Goal: Task Accomplishment & Management: Complete application form

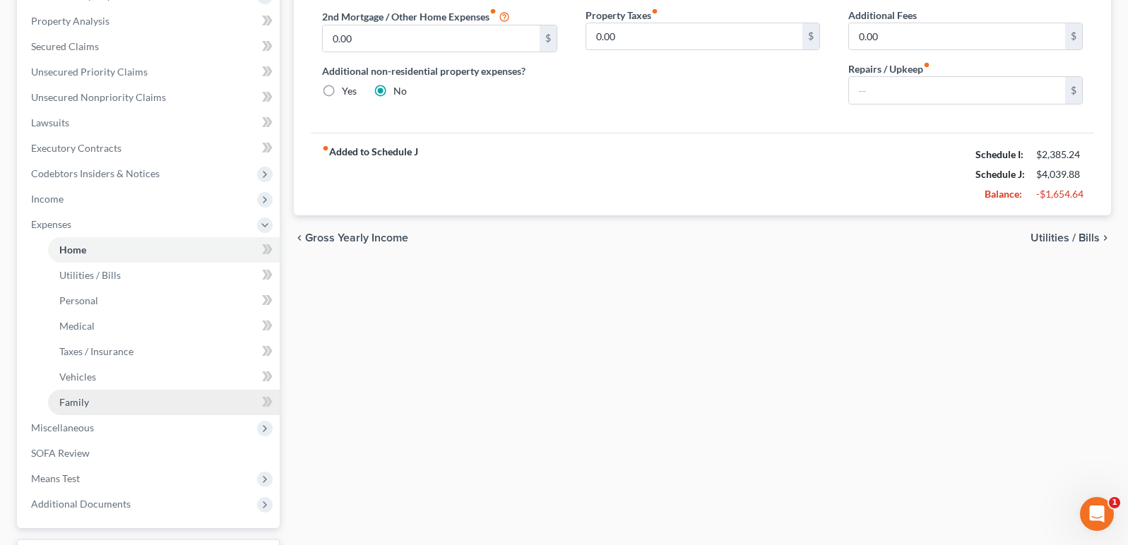
scroll to position [294, 0]
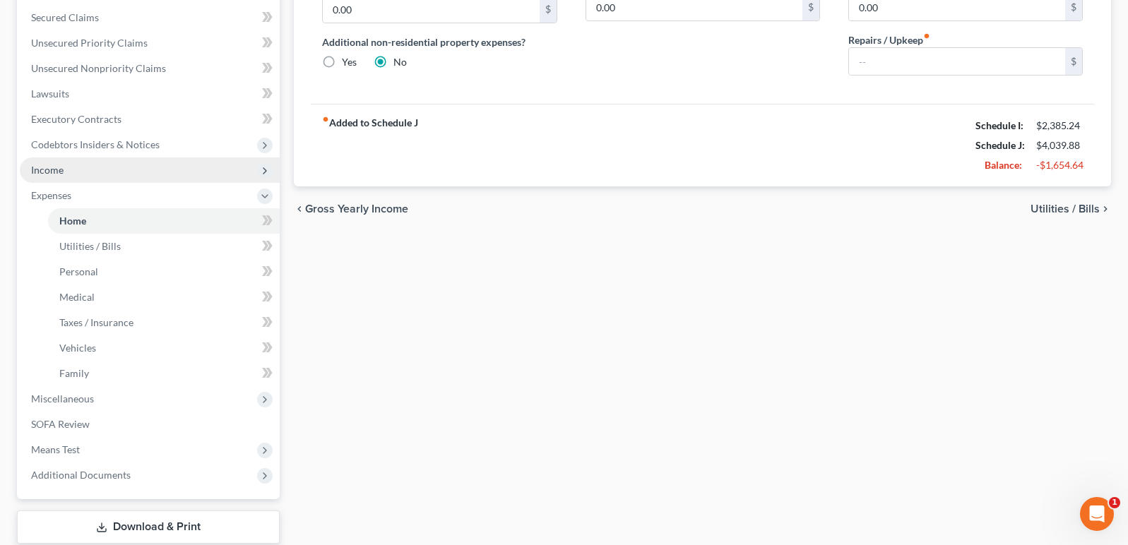
click at [59, 174] on span "Income" at bounding box center [47, 170] width 32 height 12
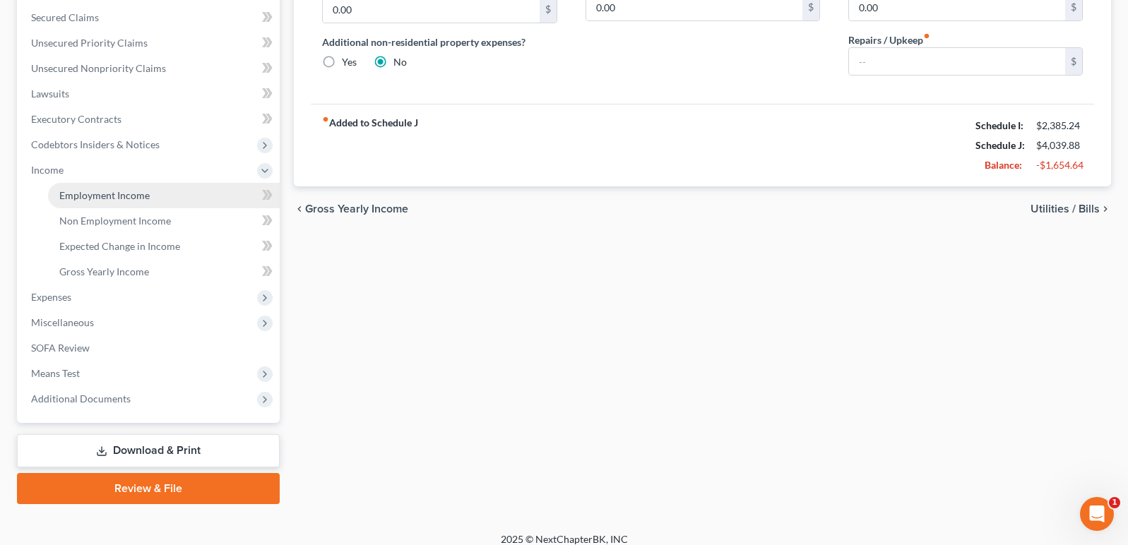
click at [90, 193] on span "Employment Income" at bounding box center [104, 195] width 90 height 12
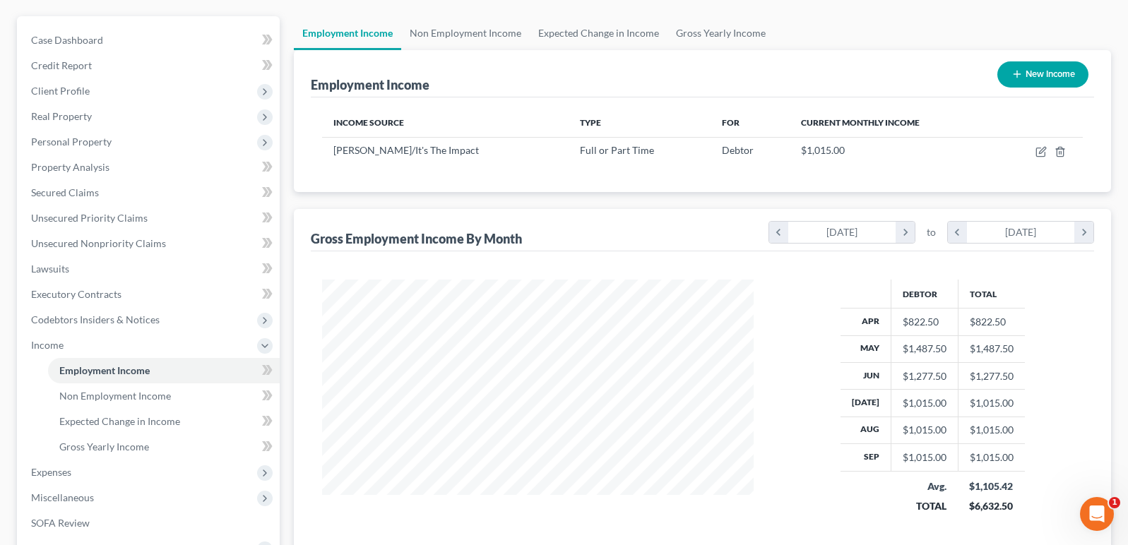
scroll to position [116, 0]
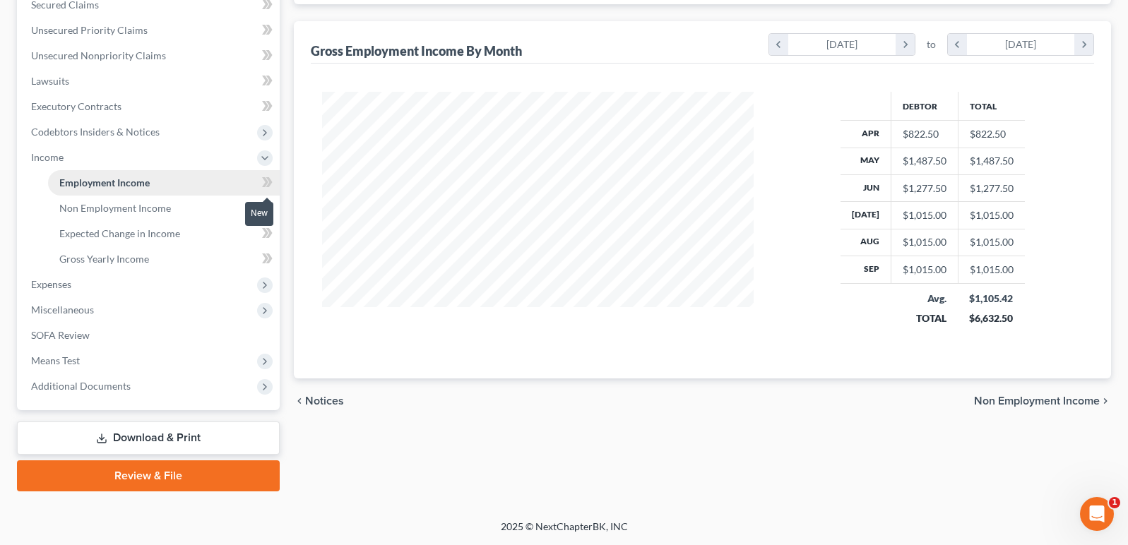
scroll to position [307, 0]
click at [75, 285] on span "Expenses" at bounding box center [150, 284] width 260 height 25
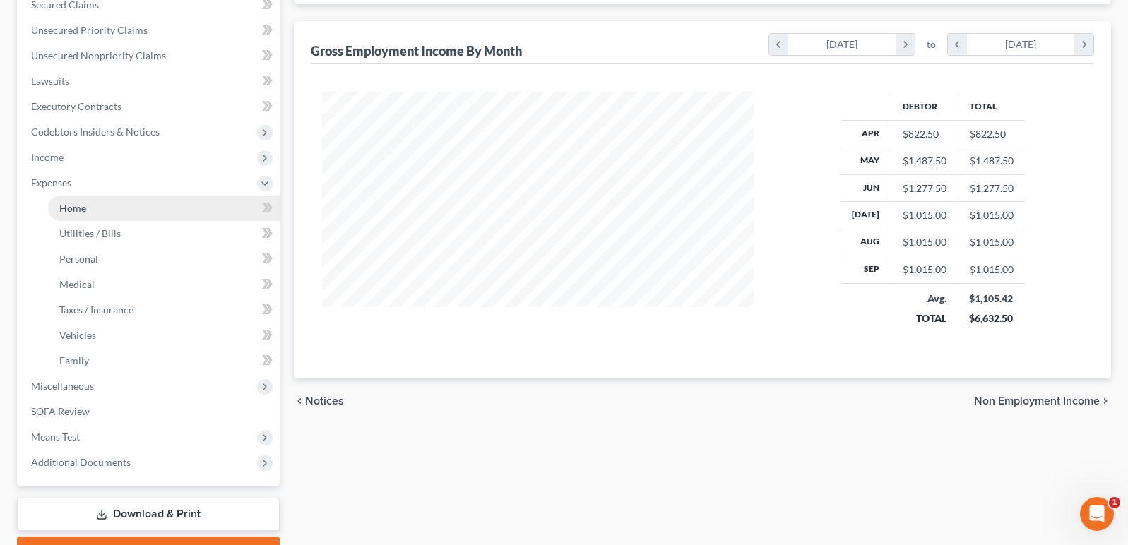
click at [101, 215] on link "Home" at bounding box center [164, 208] width 232 height 25
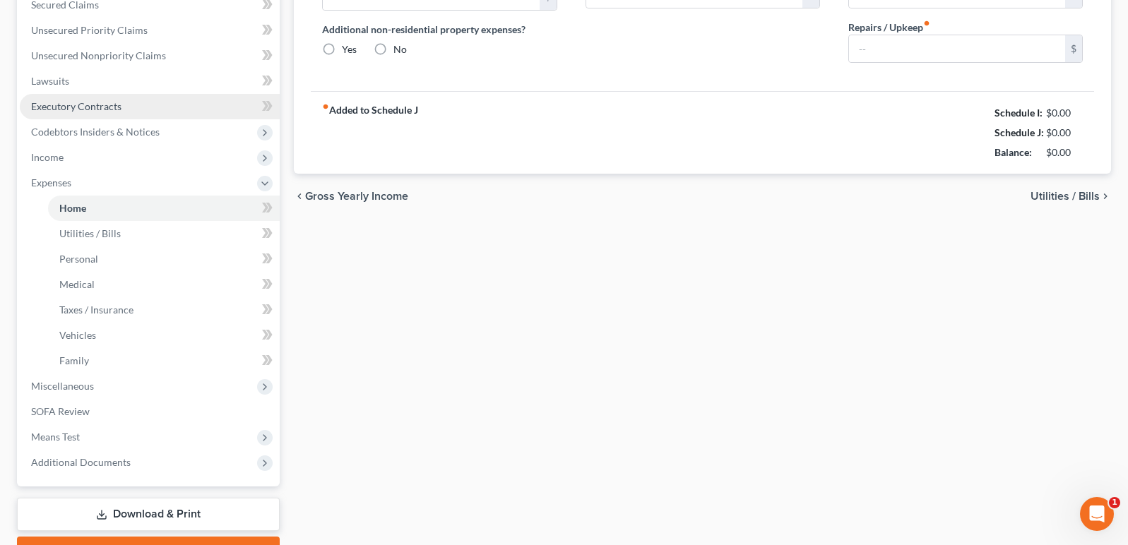
scroll to position [302, 0]
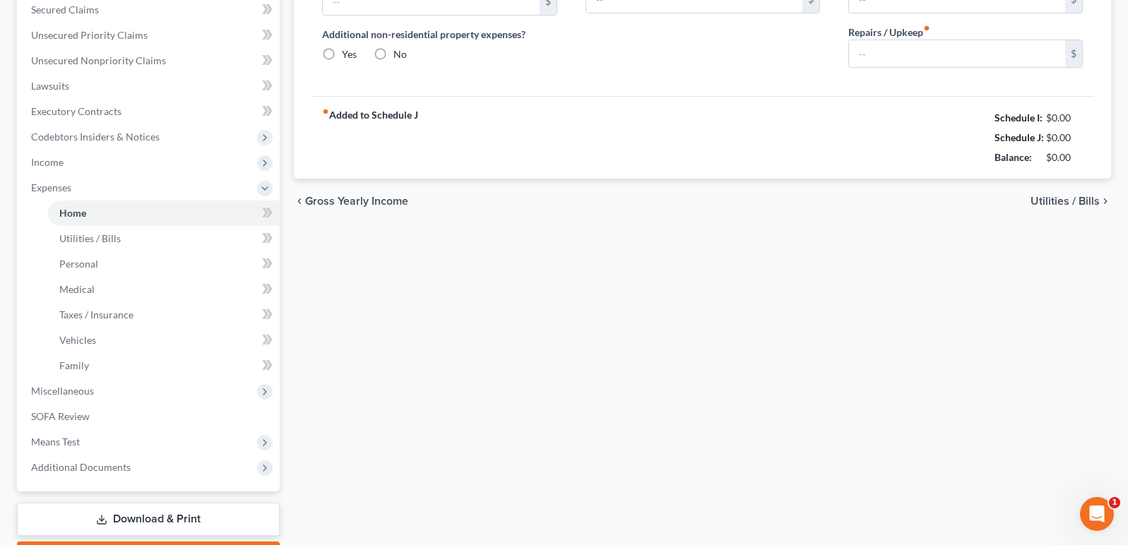
type input "1,338.88"
type input "0.00"
radio input "true"
type input "0.00"
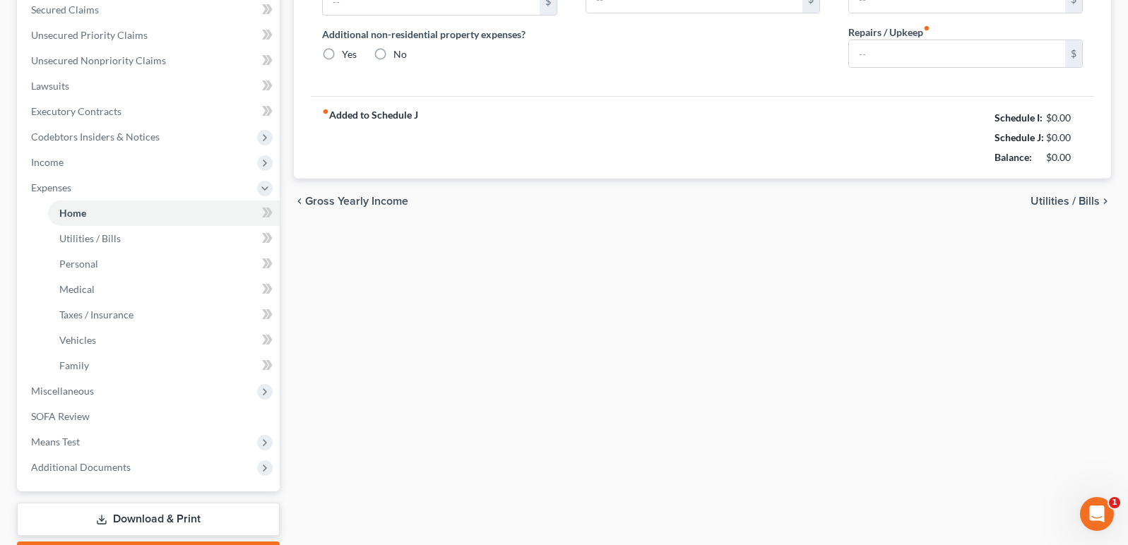
type input "0.00"
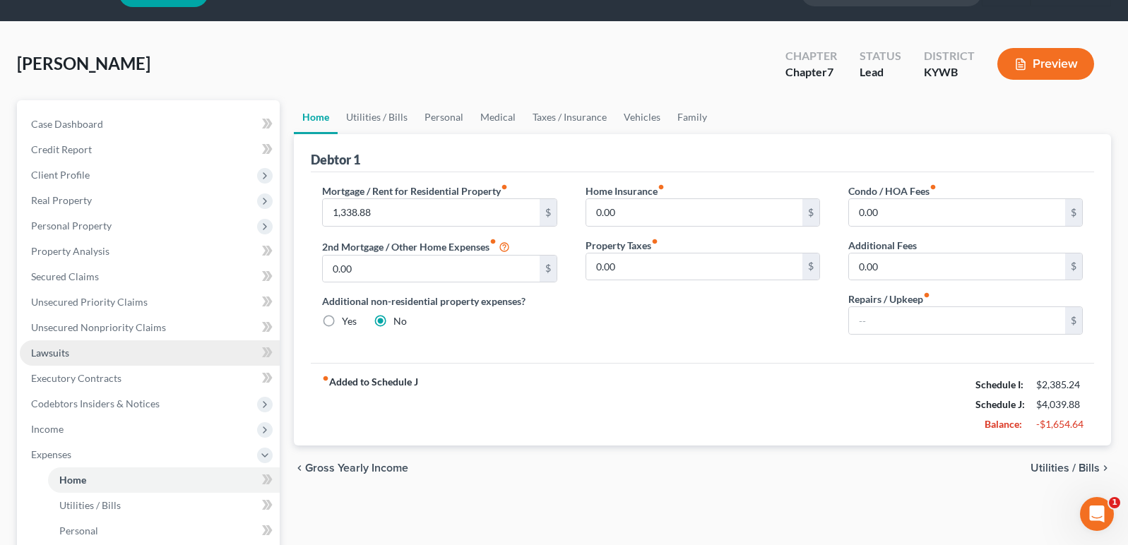
scroll to position [95, 0]
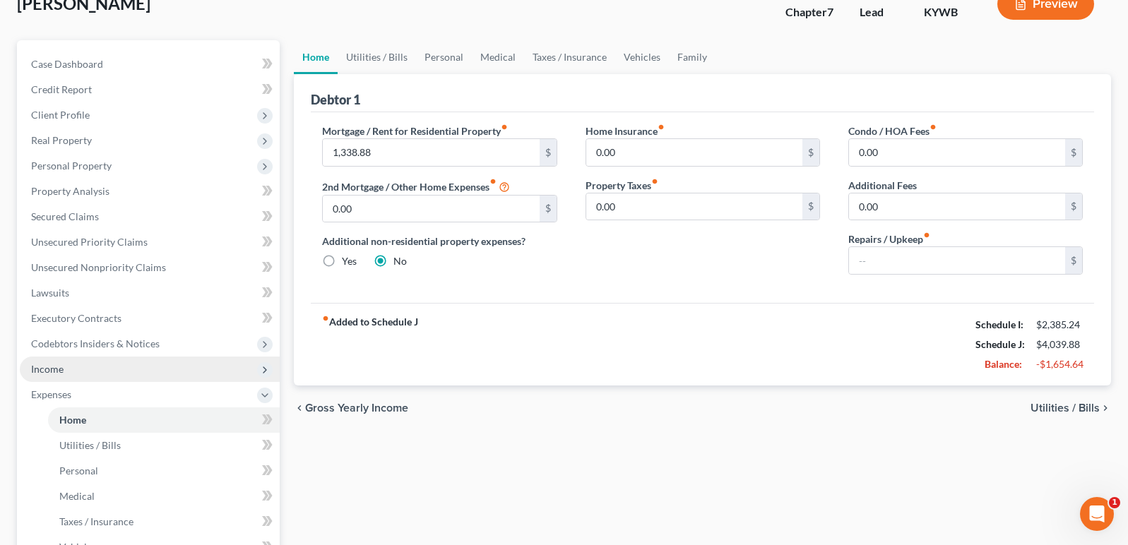
click at [103, 364] on span "Income" at bounding box center [150, 369] width 260 height 25
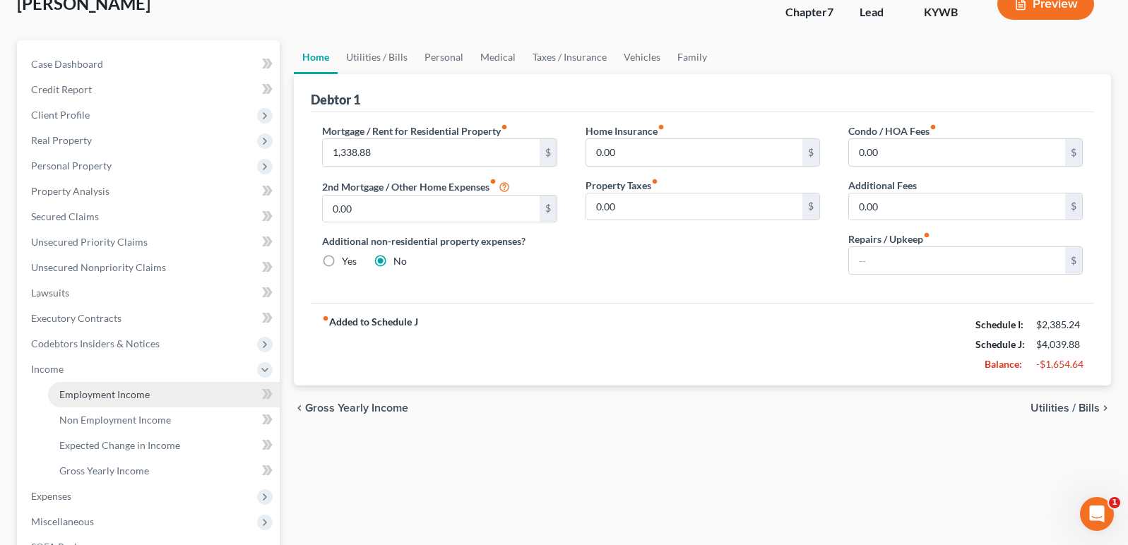
click at [120, 388] on span "Employment Income" at bounding box center [104, 394] width 90 height 12
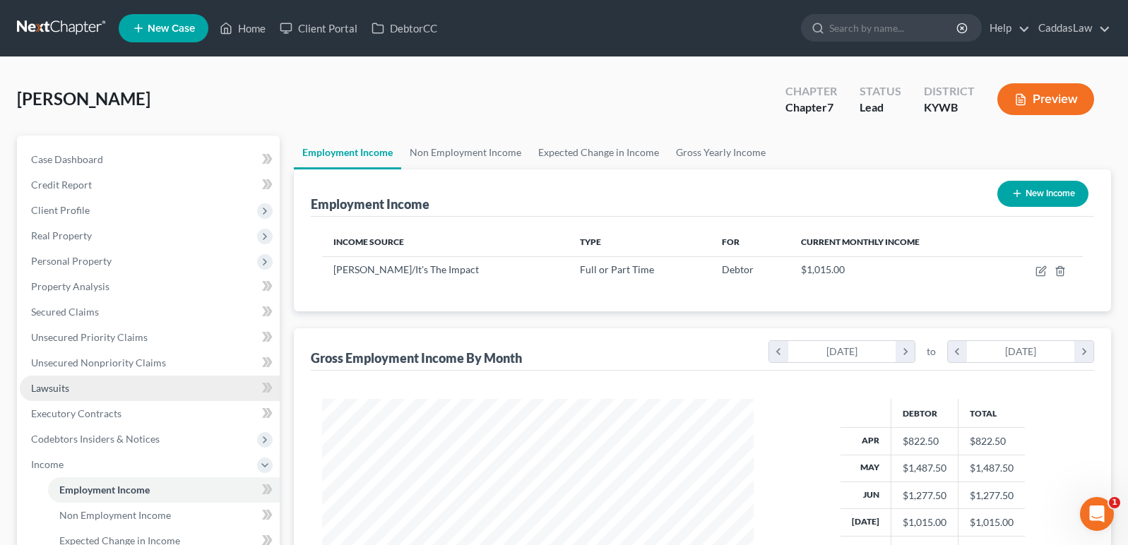
scroll to position [254, 460]
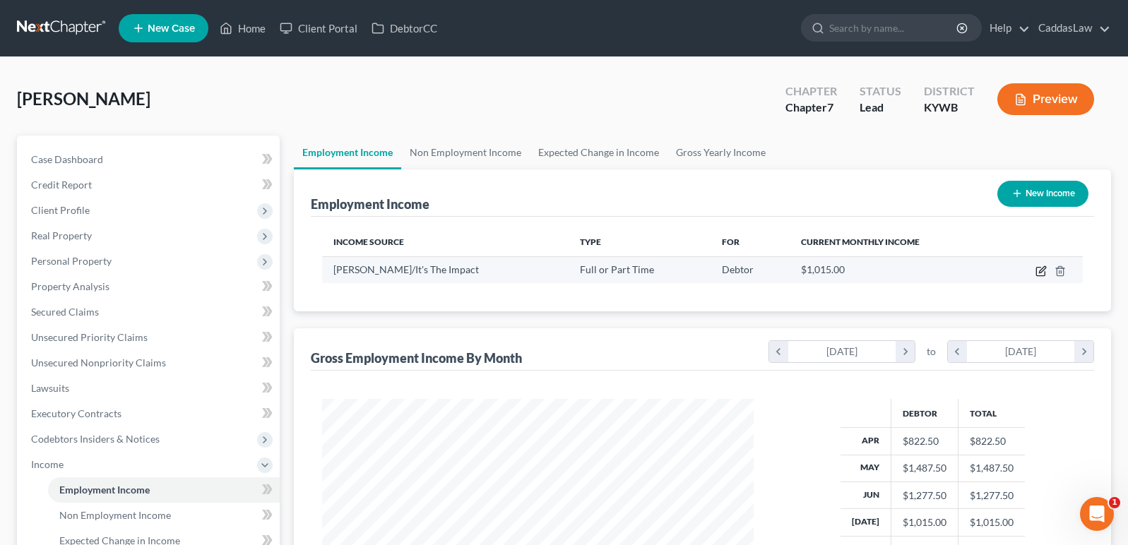
click at [1042, 270] on icon "button" at bounding box center [1040, 271] width 11 height 11
select select "0"
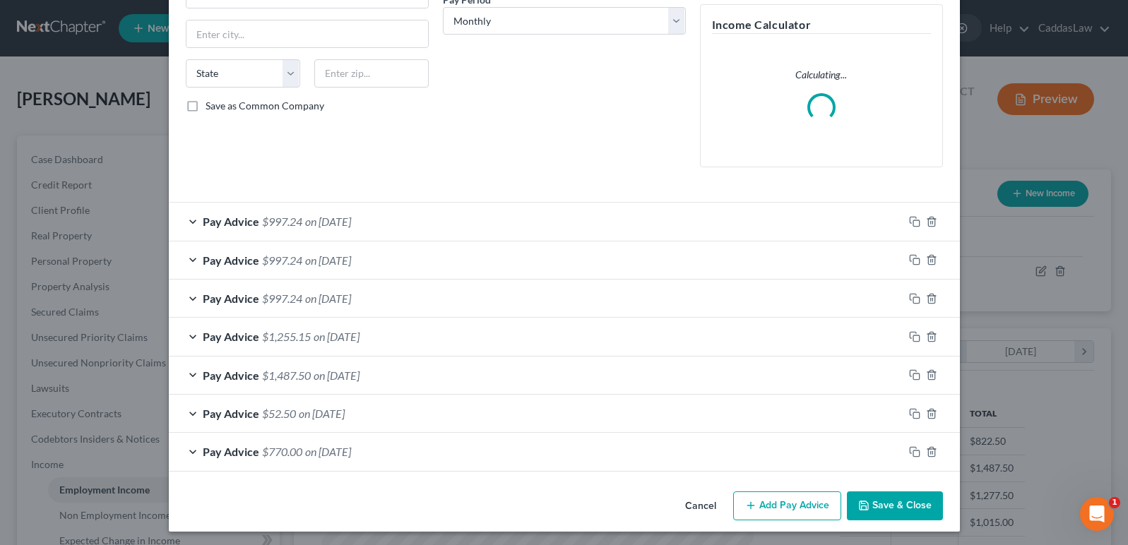
scroll to position [232, 0]
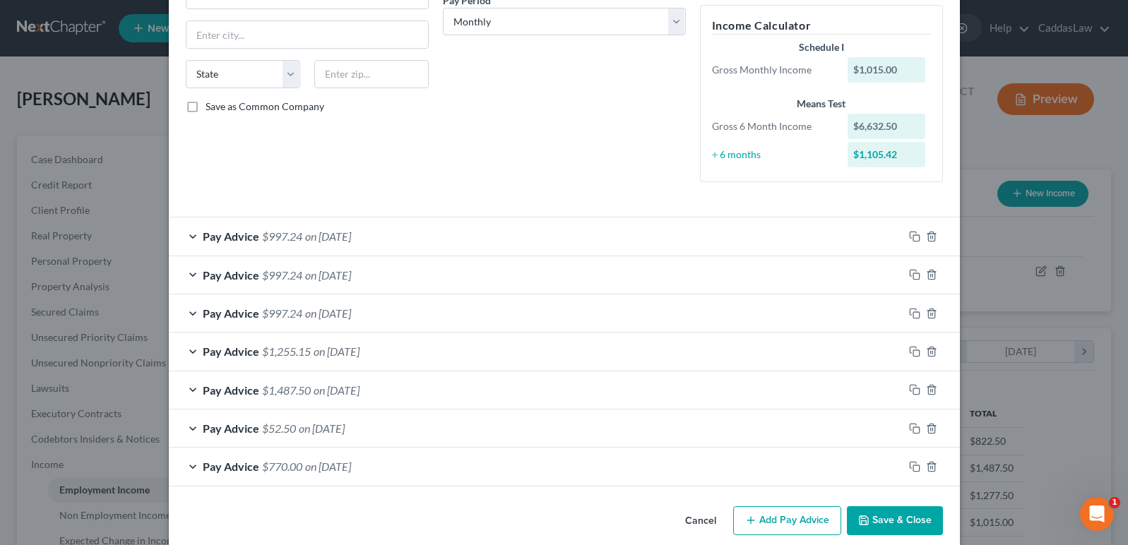
click at [884, 508] on button "Save & Close" at bounding box center [895, 521] width 96 height 30
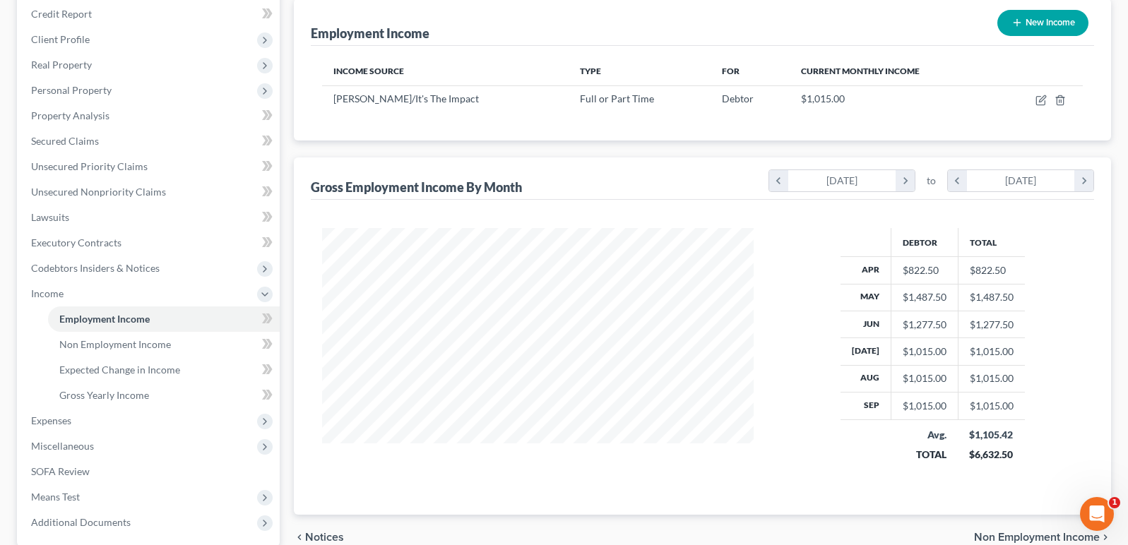
scroll to position [282, 0]
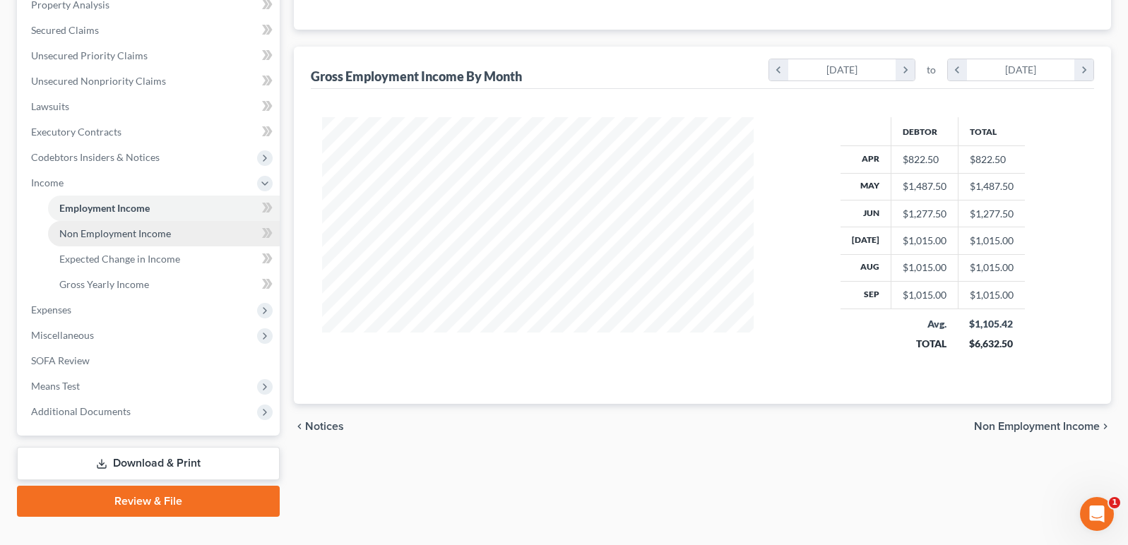
click at [123, 235] on span "Non Employment Income" at bounding box center [115, 233] width 112 height 12
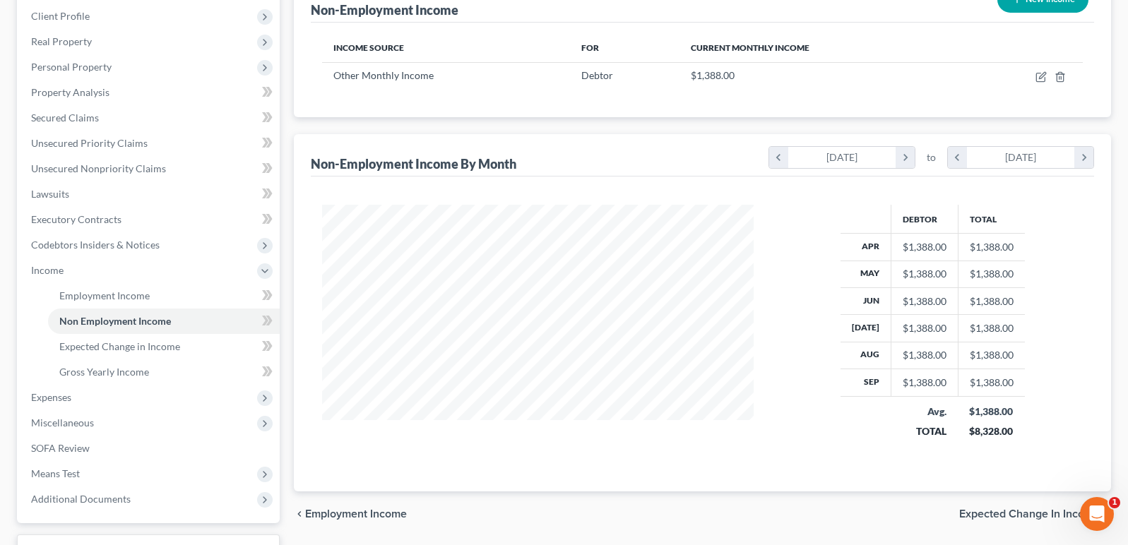
scroll to position [179, 0]
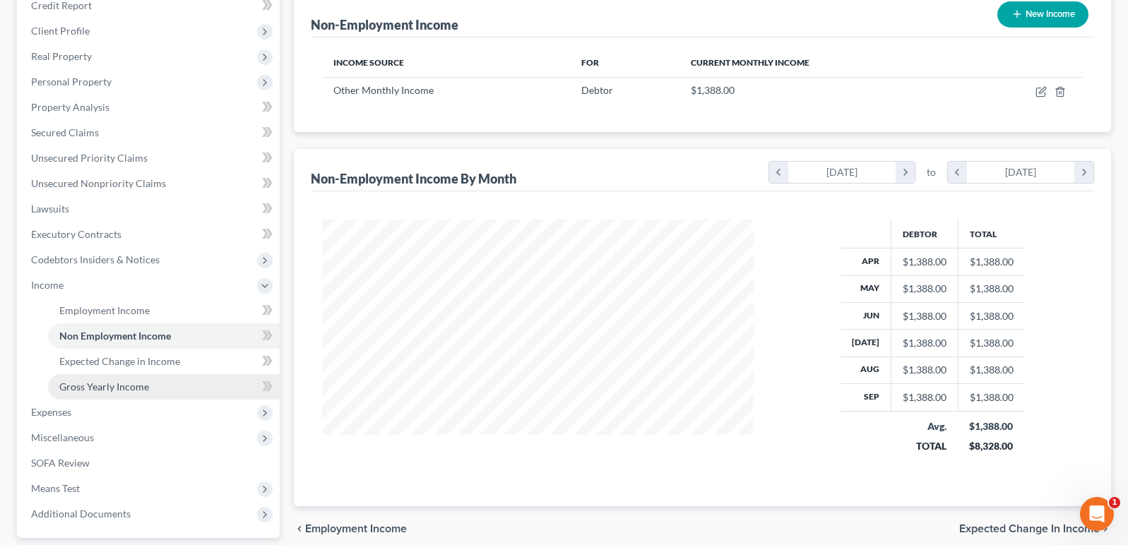
click at [125, 383] on span "Gross Yearly Income" at bounding box center [104, 387] width 90 height 12
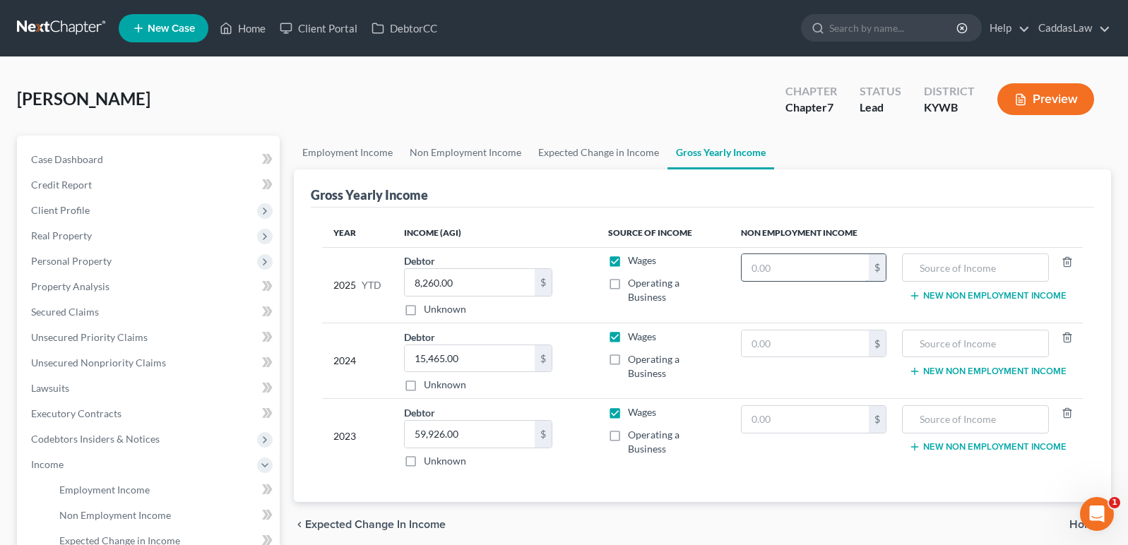
click at [788, 270] on input "text" at bounding box center [806, 267] width 128 height 27
type input "12,492.00"
click at [81, 485] on span "Employment Income" at bounding box center [104, 490] width 90 height 12
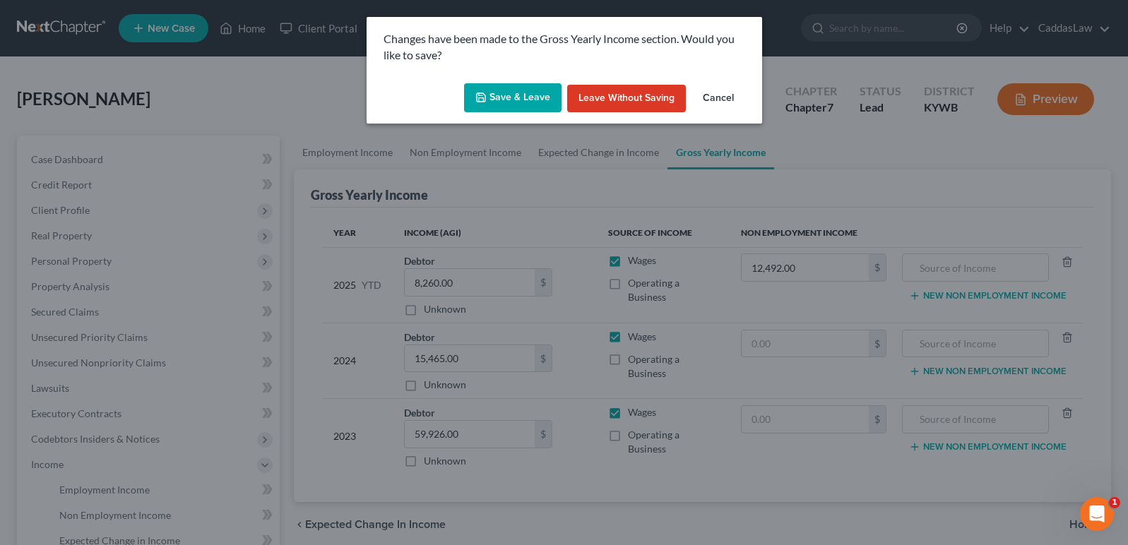
click at [520, 95] on button "Save & Leave" at bounding box center [512, 98] width 97 height 30
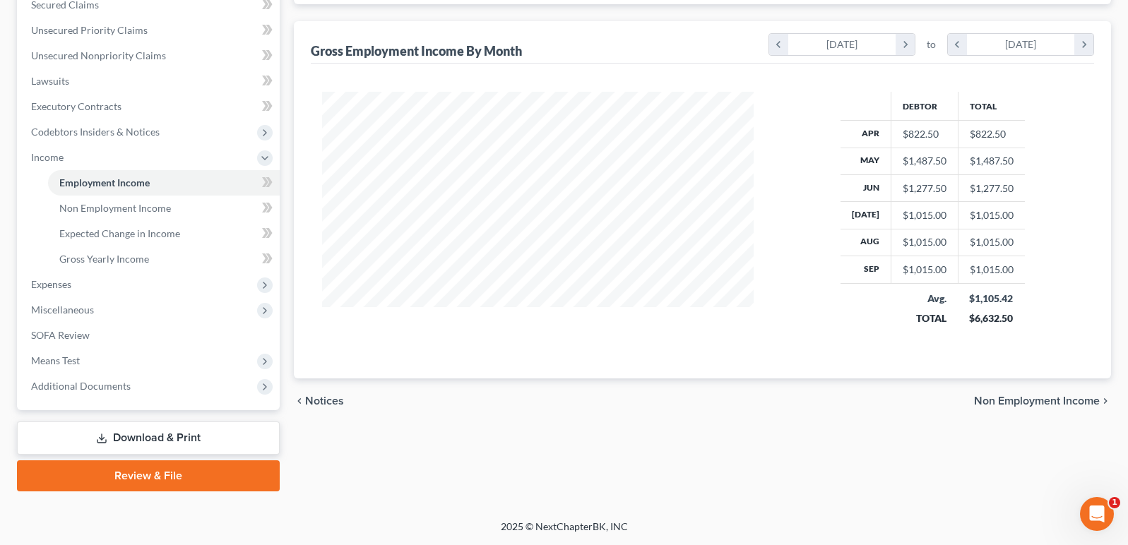
scroll to position [307, 0]
click at [71, 285] on span "Expenses" at bounding box center [51, 284] width 40 height 12
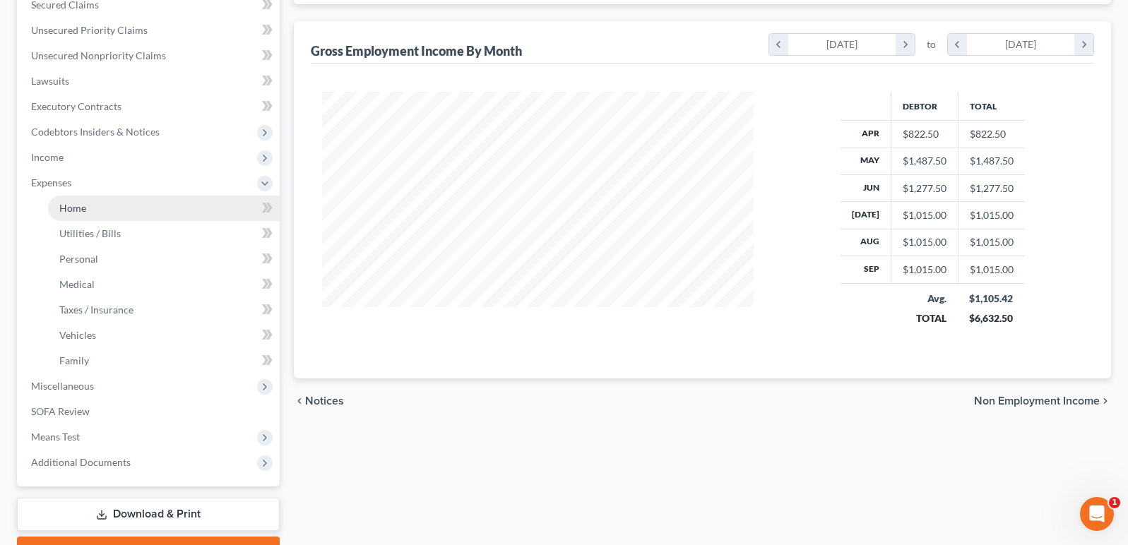
click at [84, 206] on span "Home" at bounding box center [72, 208] width 27 height 12
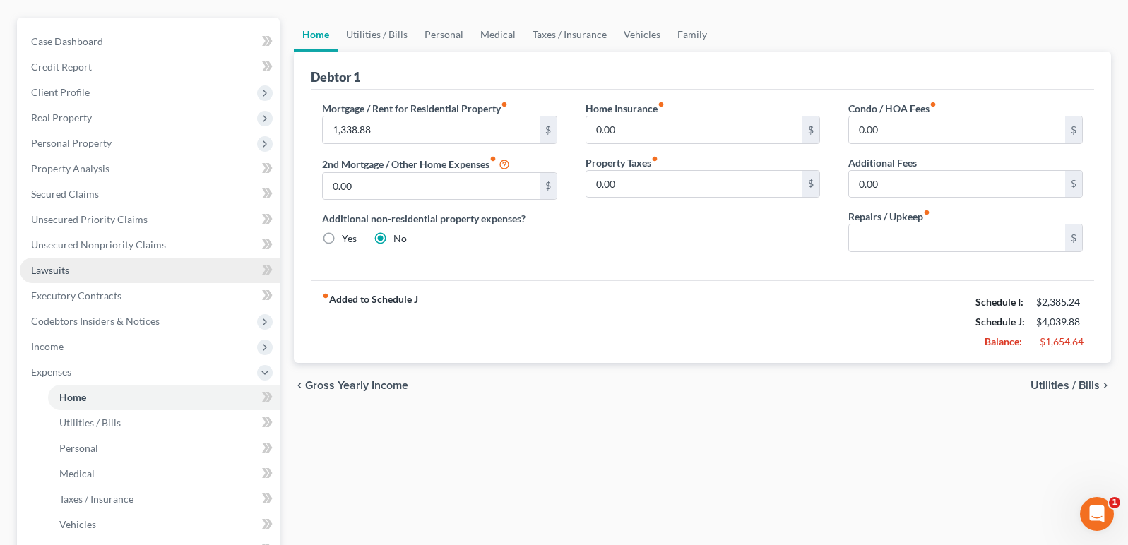
scroll to position [138, 0]
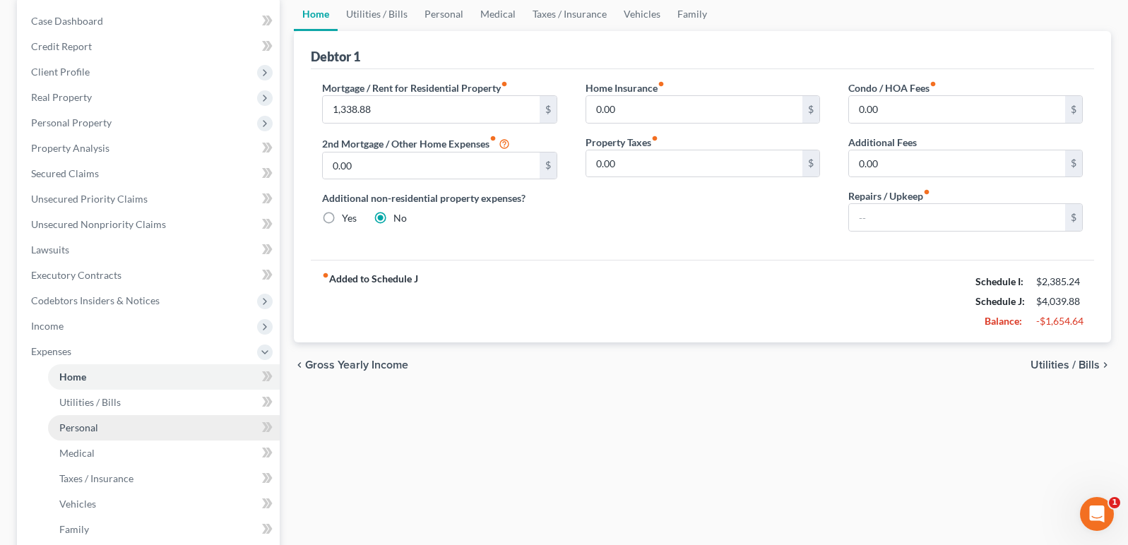
click at [84, 424] on span "Personal" at bounding box center [78, 428] width 39 height 12
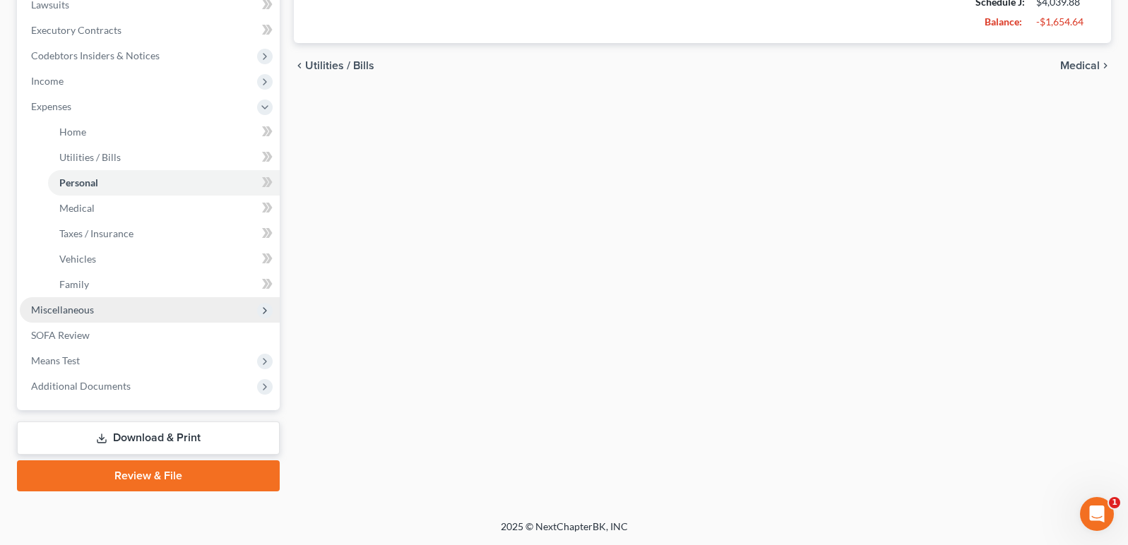
scroll to position [383, 0]
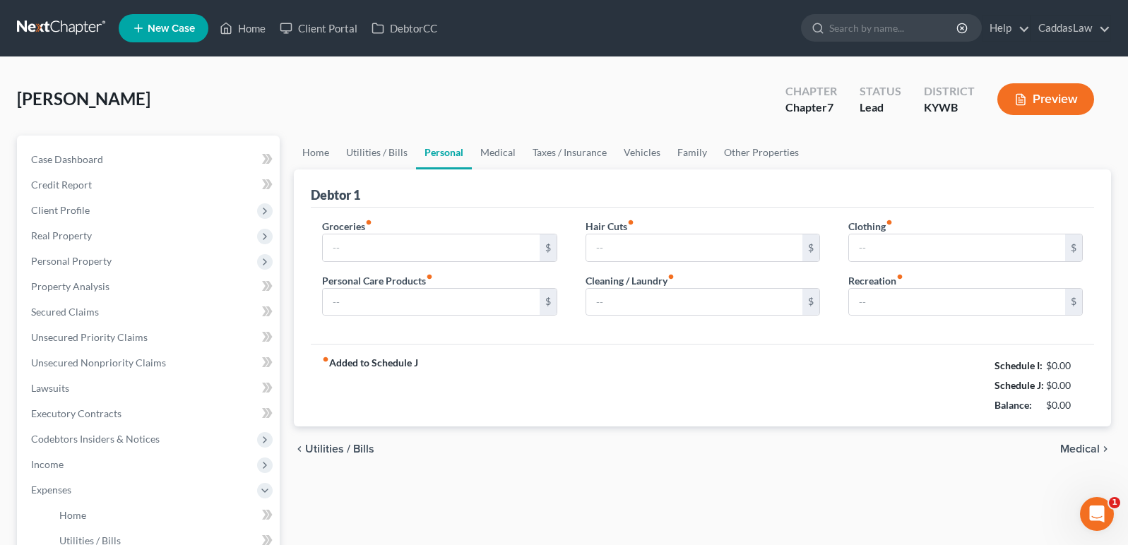
type input "300.00"
type input "0.00"
type input "75.00"
type input "0.00"
type input "30.00"
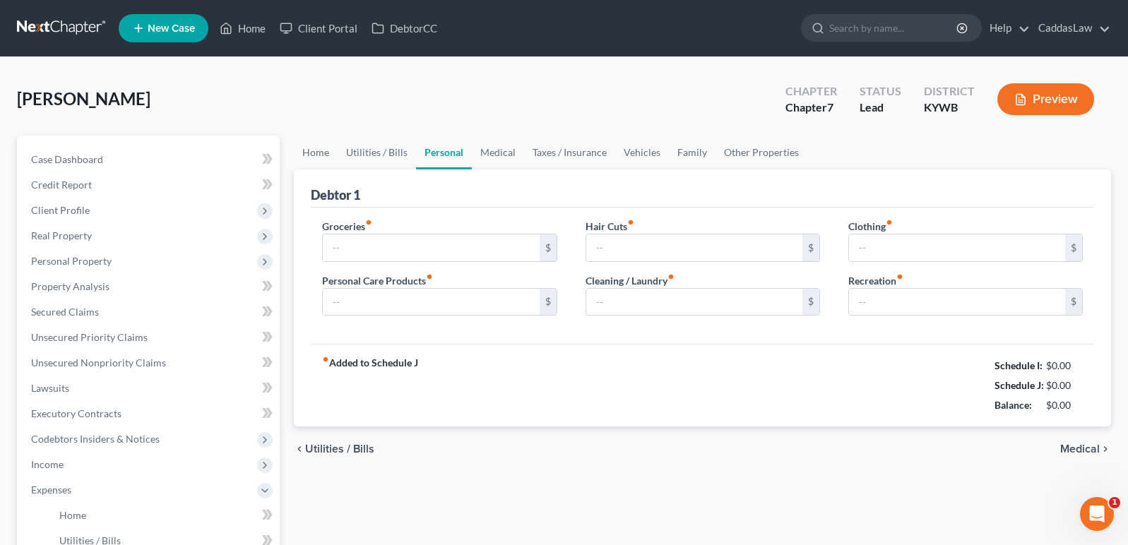
type input "50.00"
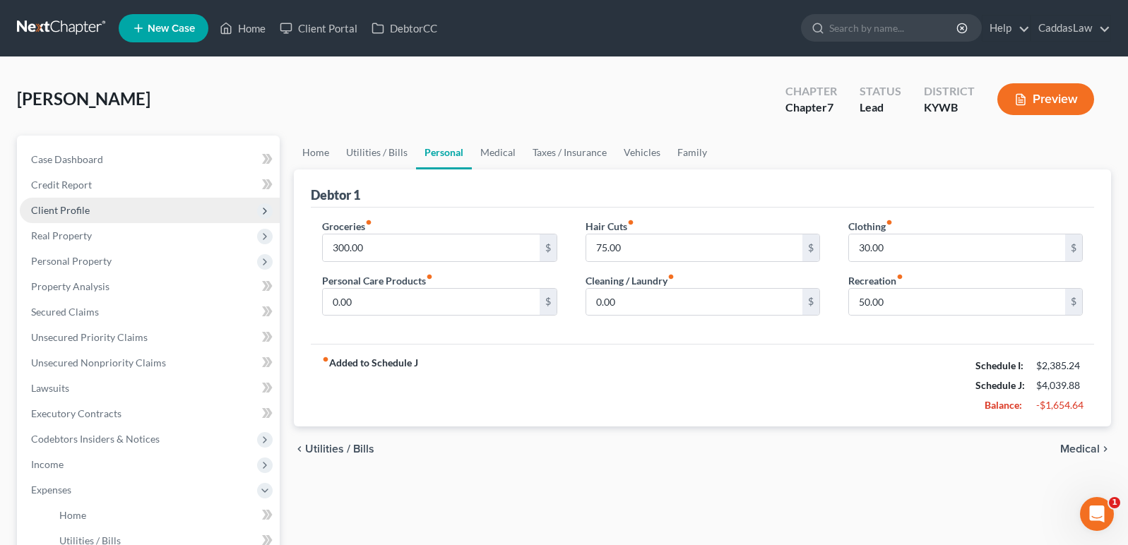
click at [101, 217] on span "Client Profile" at bounding box center [150, 210] width 260 height 25
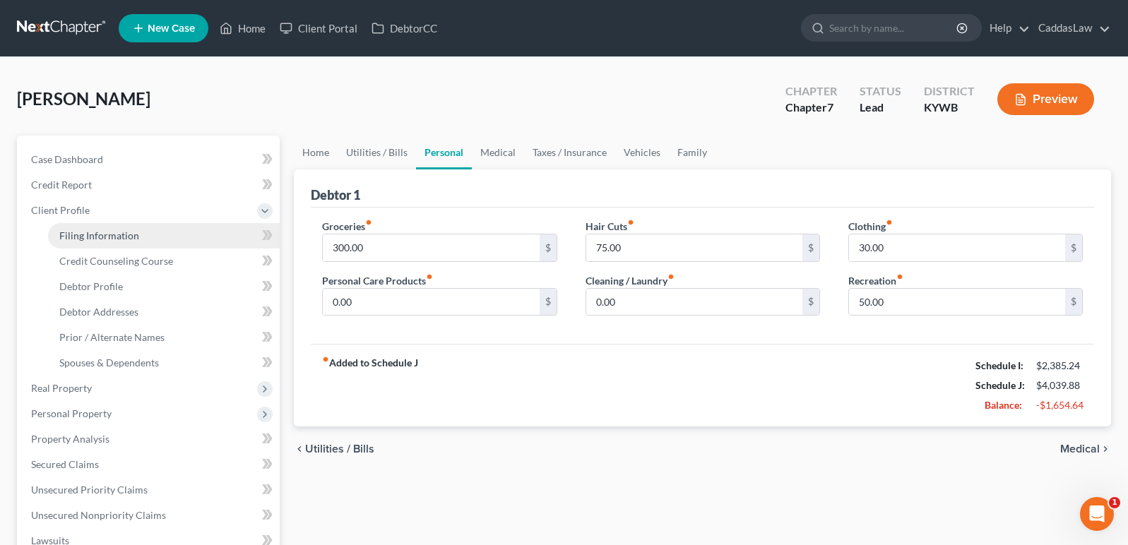
click at [107, 237] on span "Filing Information" at bounding box center [99, 236] width 80 height 12
select select "1"
select select "0"
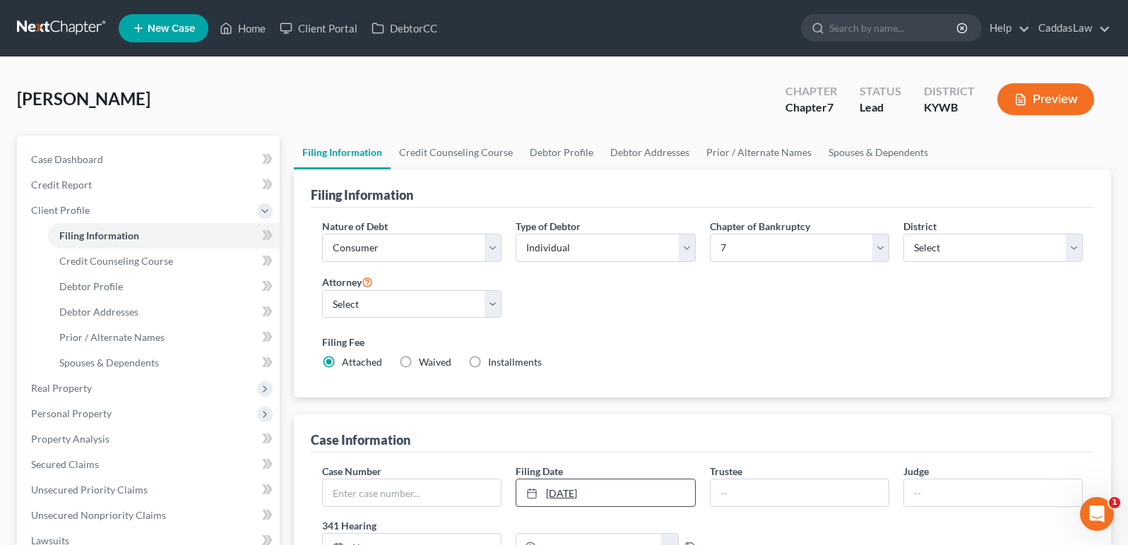
click at [576, 489] on link "10/1/2025" at bounding box center [605, 493] width 178 height 27
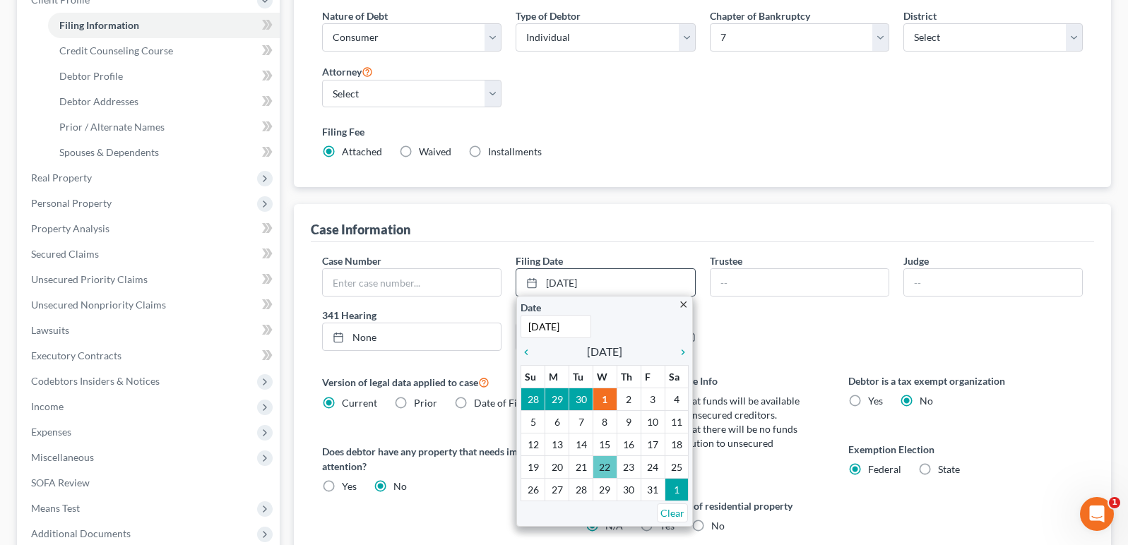
scroll to position [218, 0]
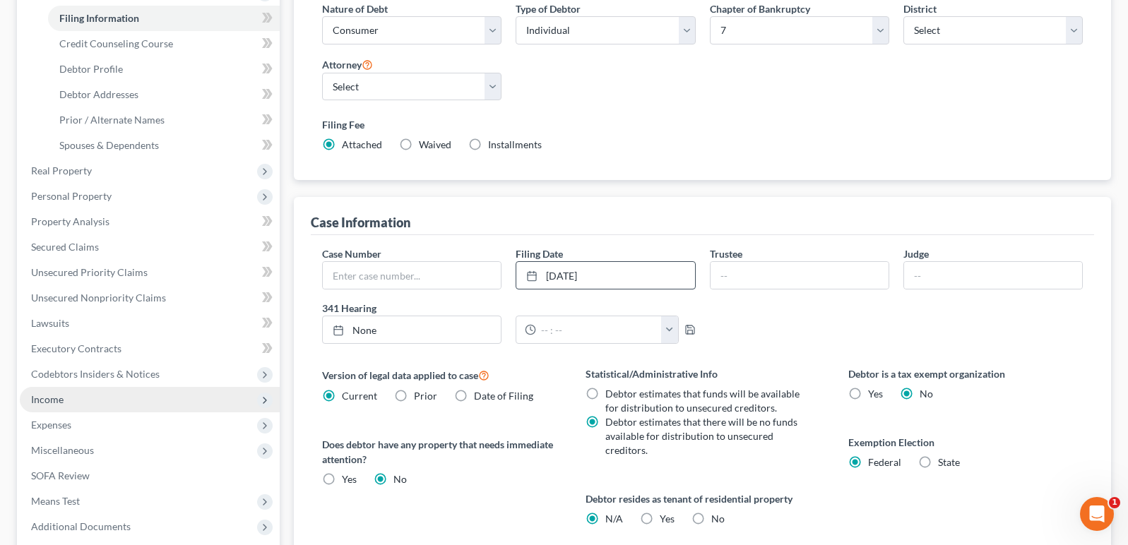
click at [90, 403] on span "Income" at bounding box center [150, 399] width 260 height 25
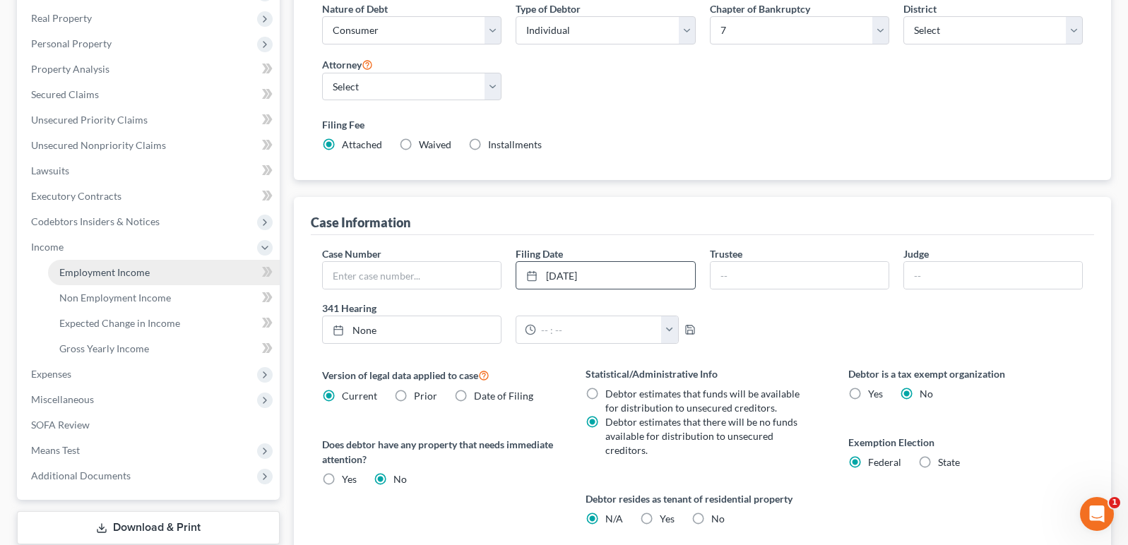
click at [137, 272] on span "Employment Income" at bounding box center [104, 272] width 90 height 12
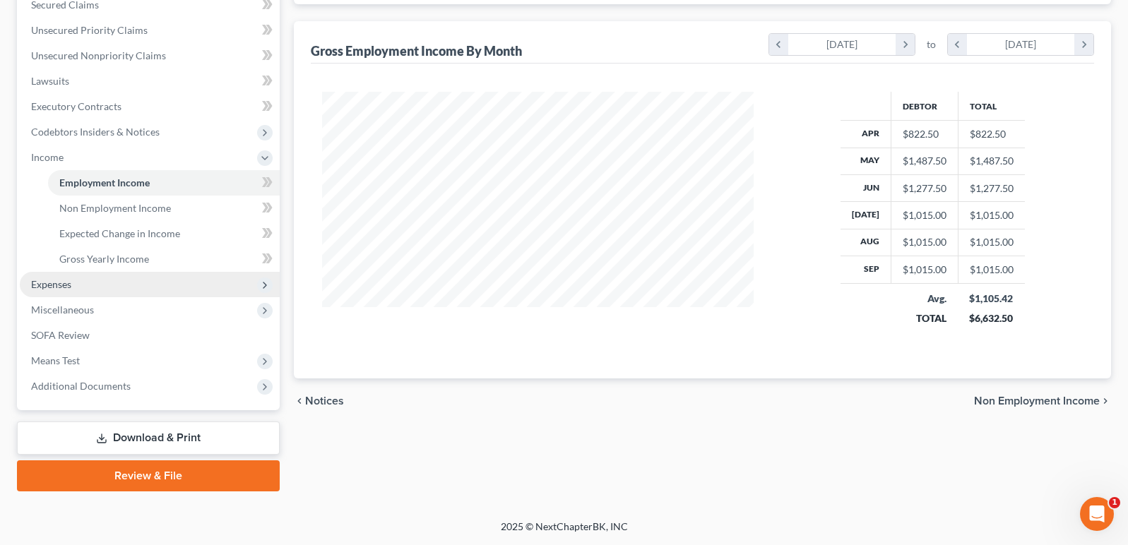
scroll to position [307, 0]
click at [54, 294] on span "Expenses" at bounding box center [150, 284] width 260 height 25
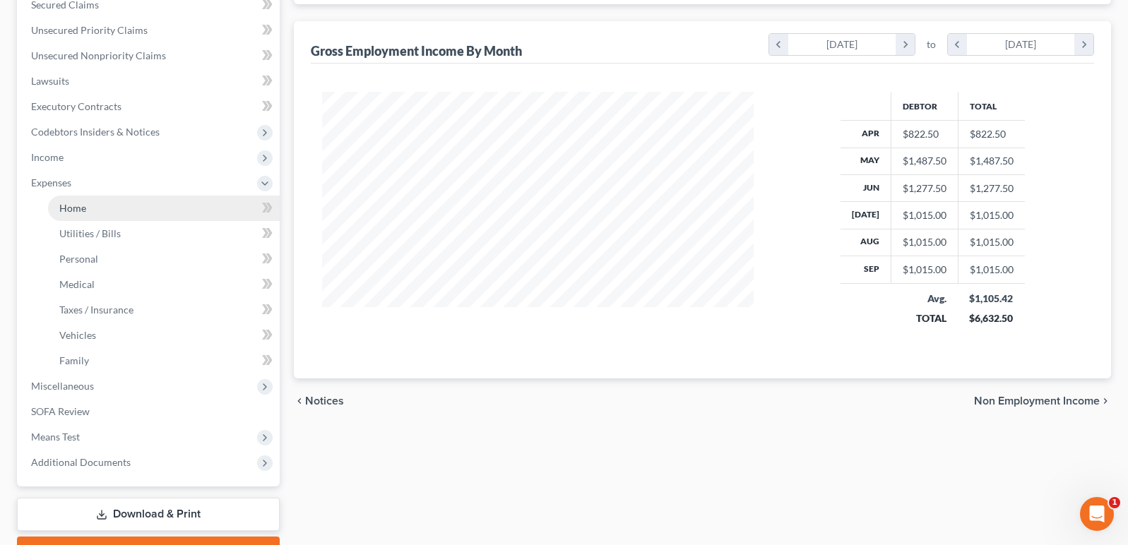
click at [84, 210] on span "Home" at bounding box center [72, 208] width 27 height 12
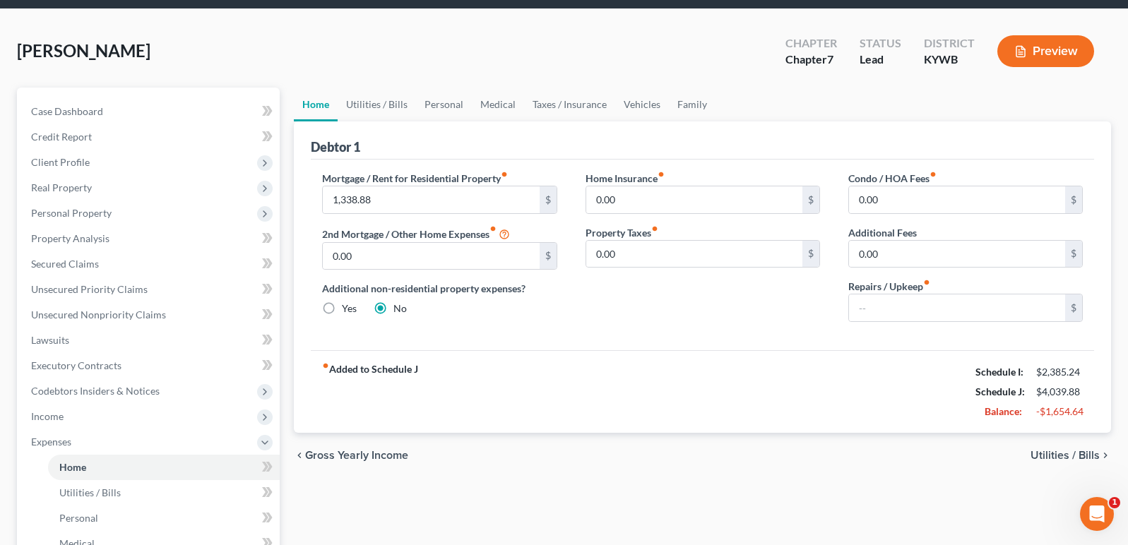
scroll to position [47, 0]
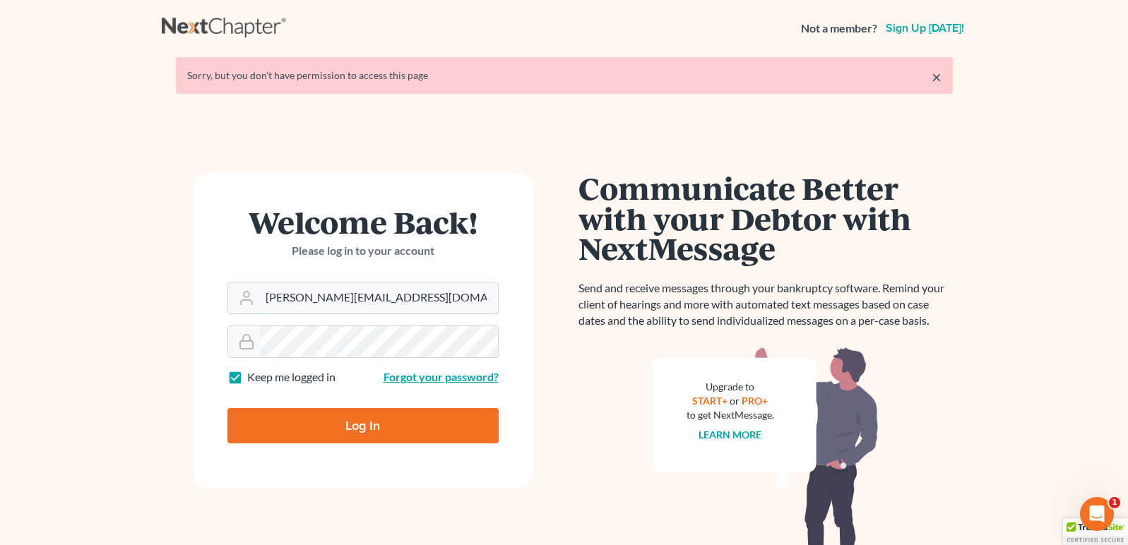
type input "[PERSON_NAME][EMAIL_ADDRESS][DOMAIN_NAME]"
click at [362, 424] on input "Log In" at bounding box center [362, 425] width 271 height 35
type input "Thinking..."
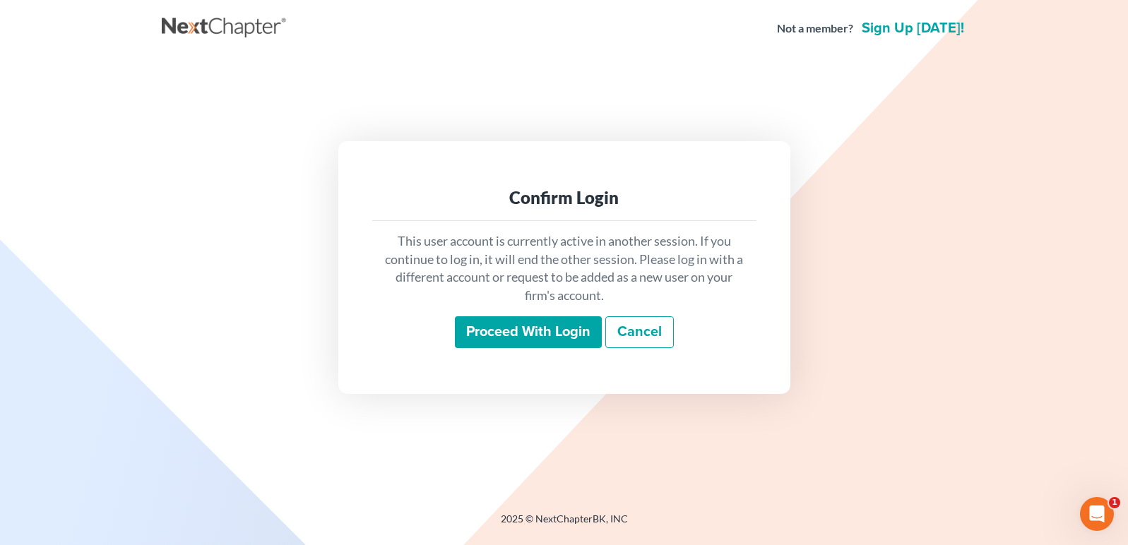
click at [526, 344] on input "Proceed with login" at bounding box center [528, 332] width 147 height 32
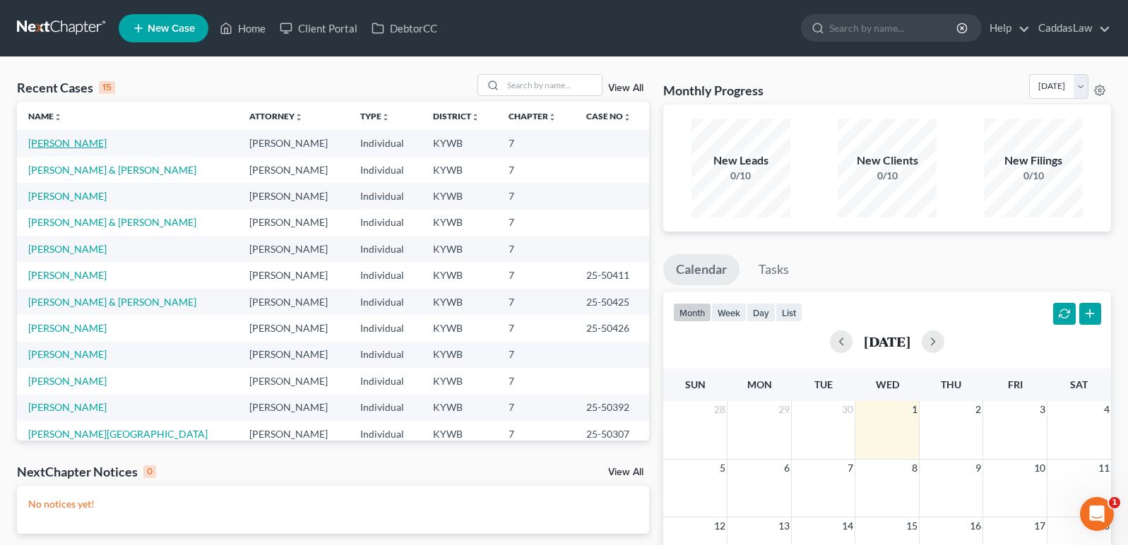
click at [48, 143] on link "[PERSON_NAME]" at bounding box center [67, 143] width 78 height 12
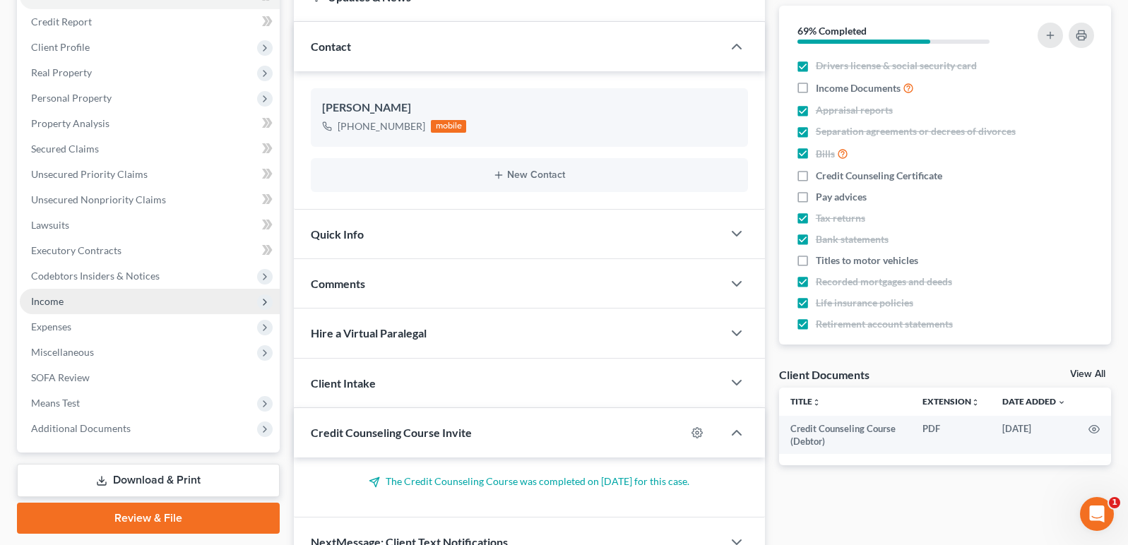
scroll to position [152, 0]
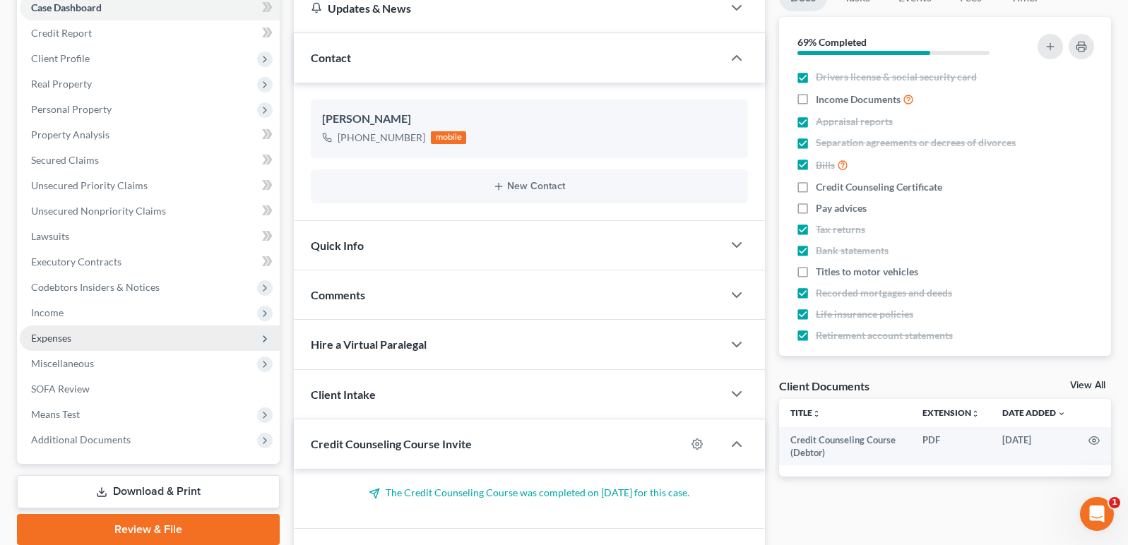
click at [59, 344] on span "Expenses" at bounding box center [150, 338] width 260 height 25
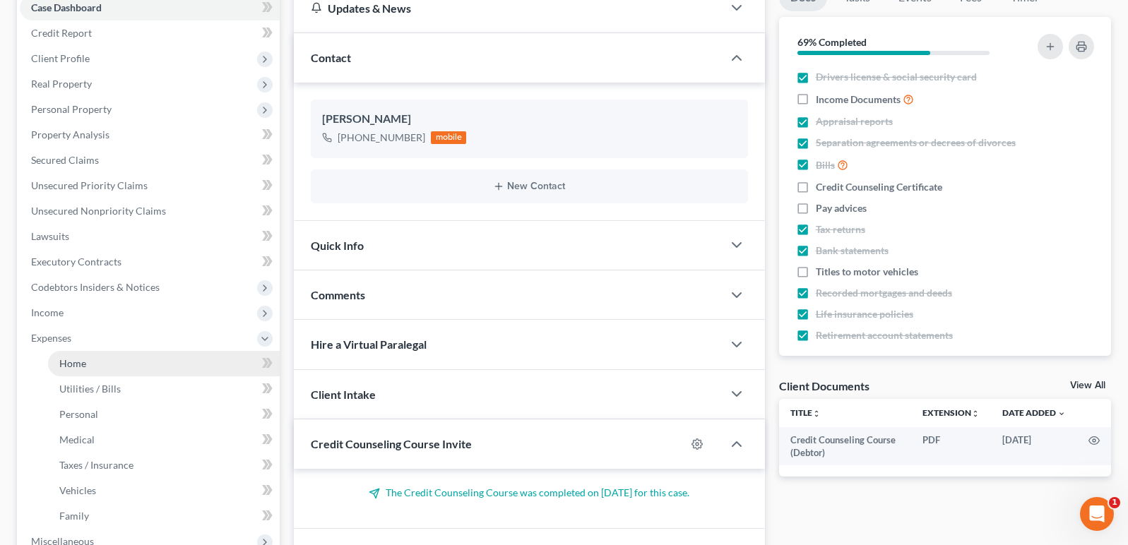
click at [69, 358] on span "Home" at bounding box center [72, 363] width 27 height 12
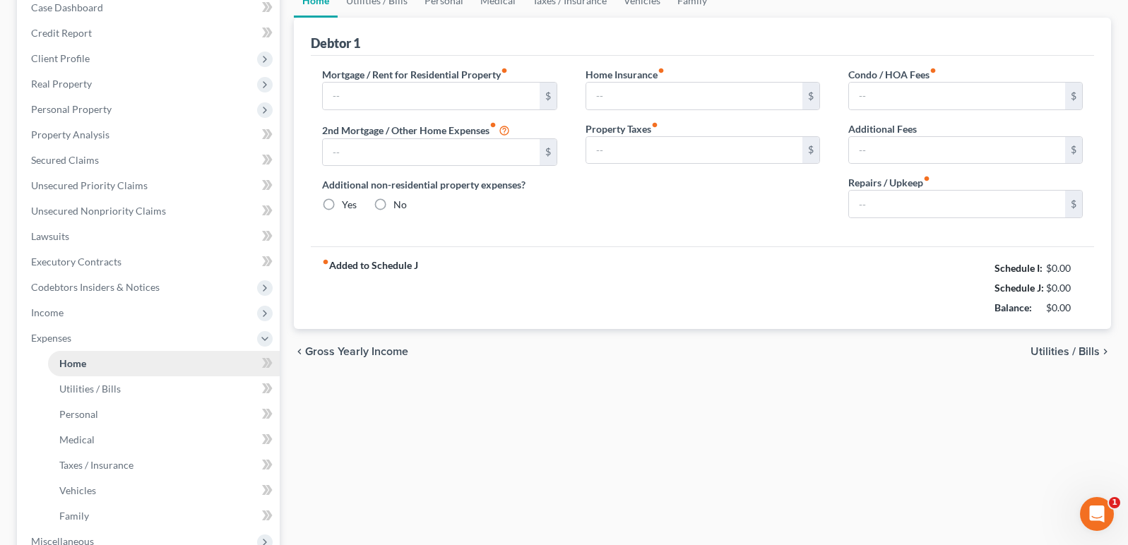
type input "1,338.88"
type input "0.00"
radio input "true"
type input "0.00"
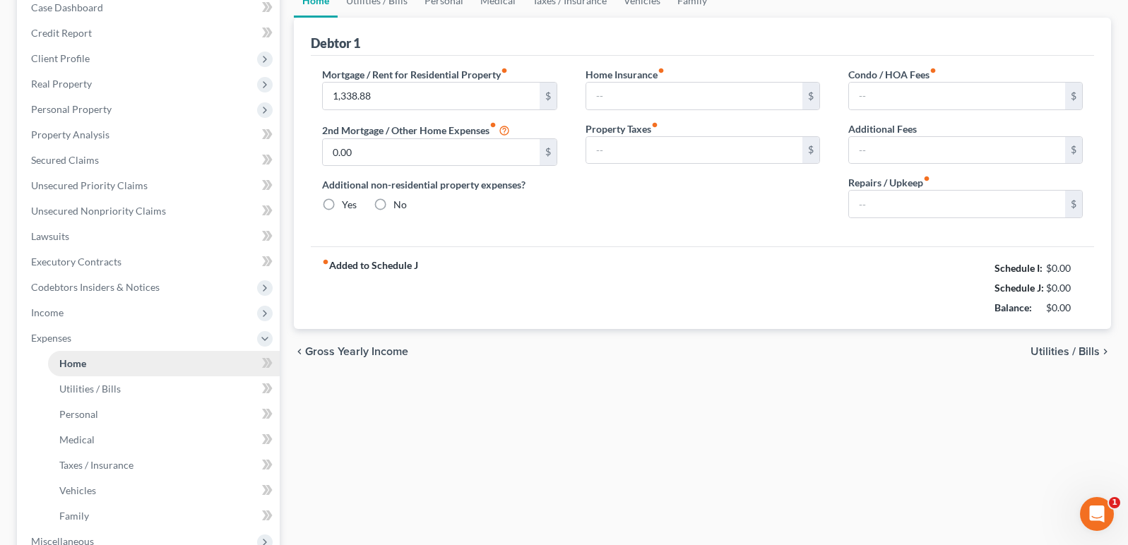
type input "0.00"
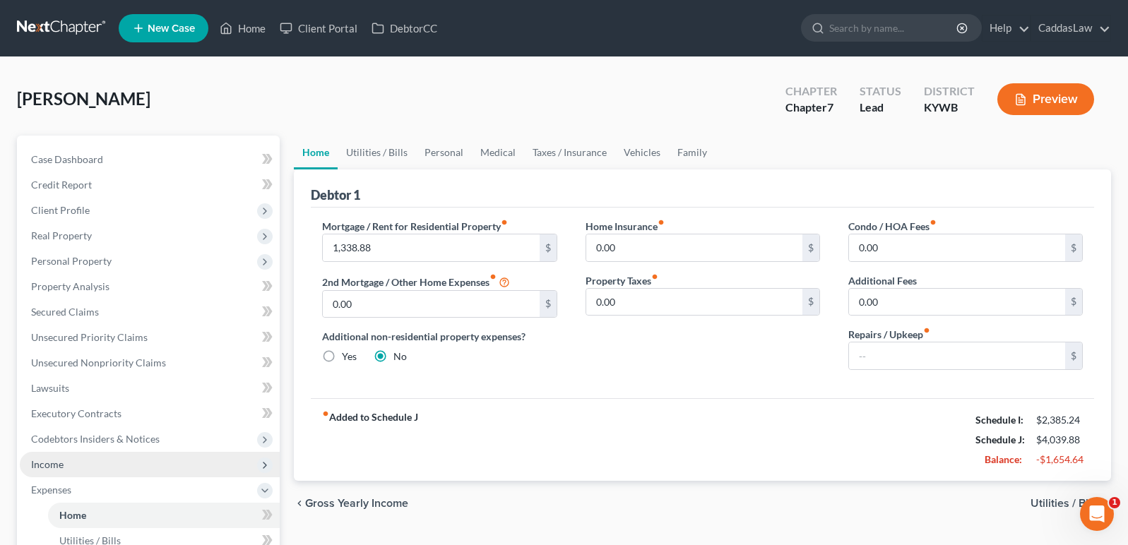
click at [74, 460] on span "Income" at bounding box center [150, 464] width 260 height 25
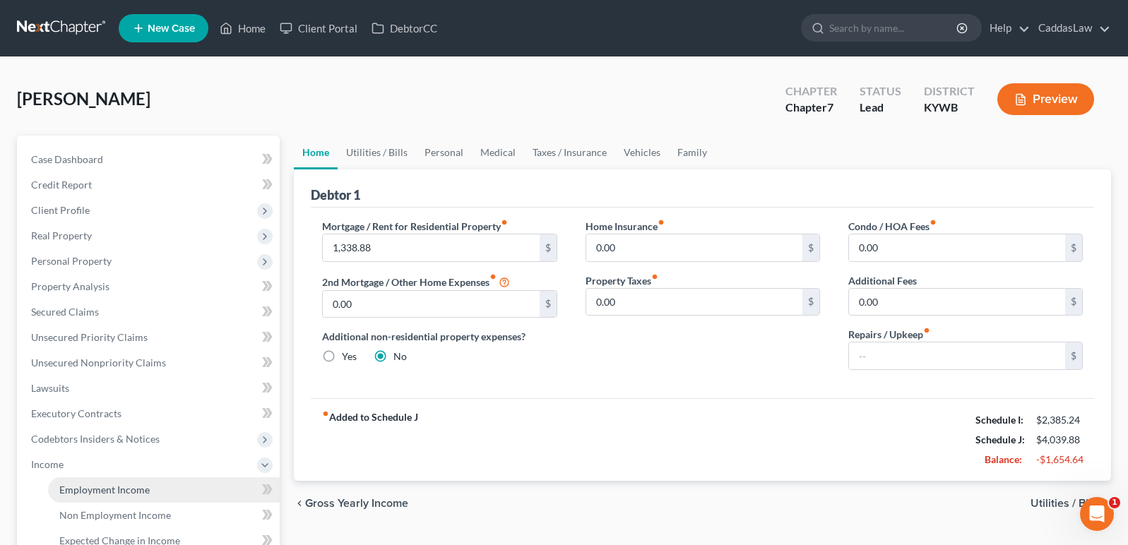
click at [114, 484] on span "Employment Income" at bounding box center [104, 490] width 90 height 12
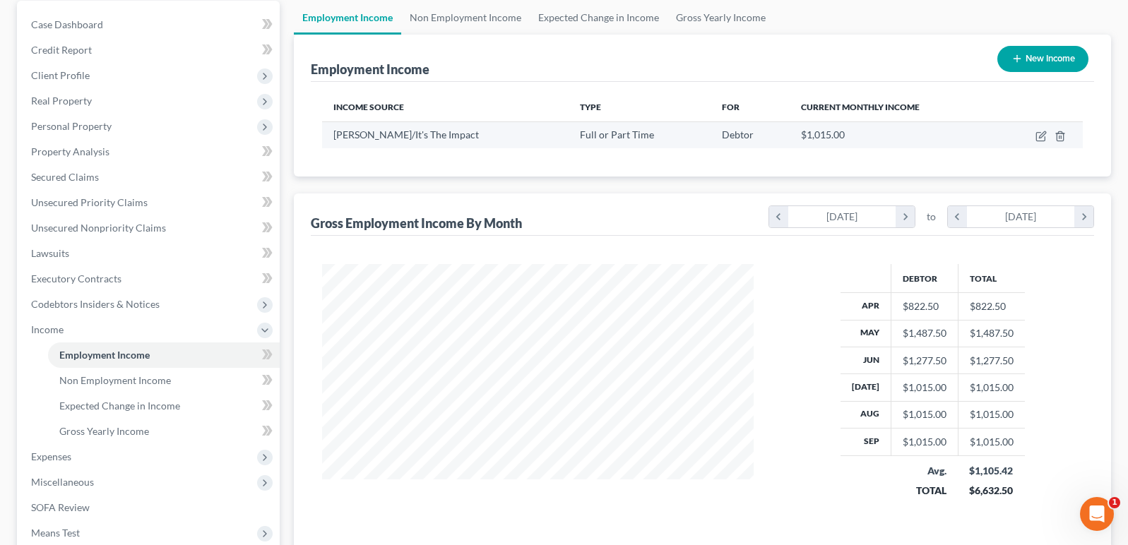
scroll to position [215, 0]
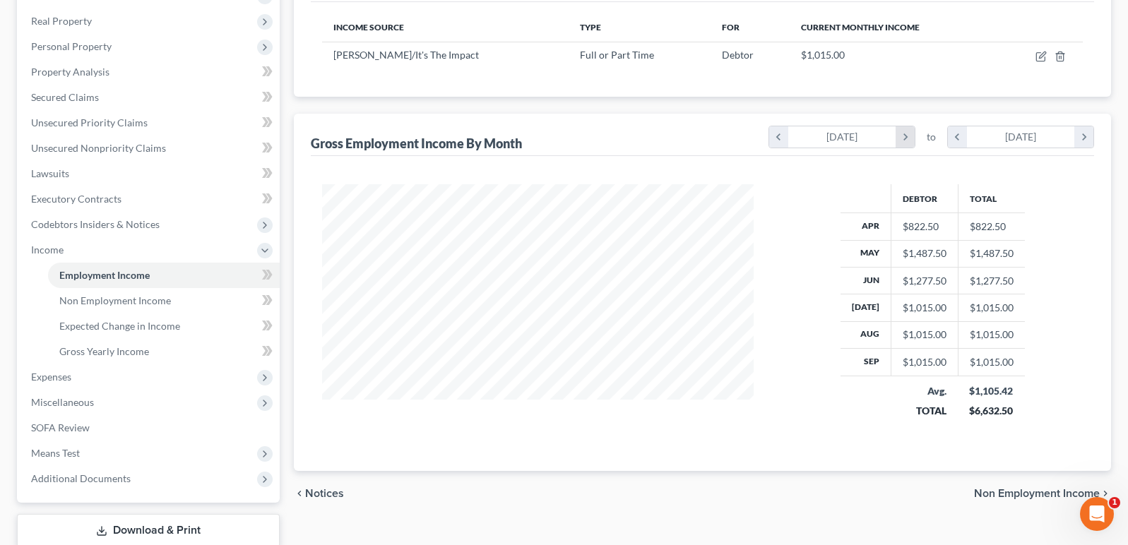
click at [902, 131] on icon "chevron_right" at bounding box center [904, 136] width 19 height 21
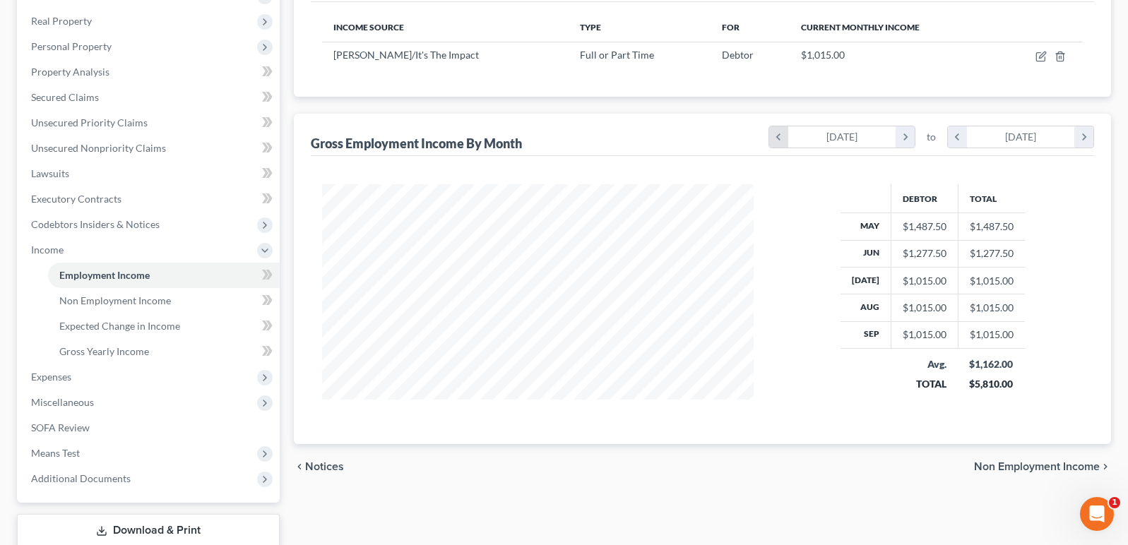
click at [771, 137] on icon "chevron_left" at bounding box center [778, 136] width 19 height 21
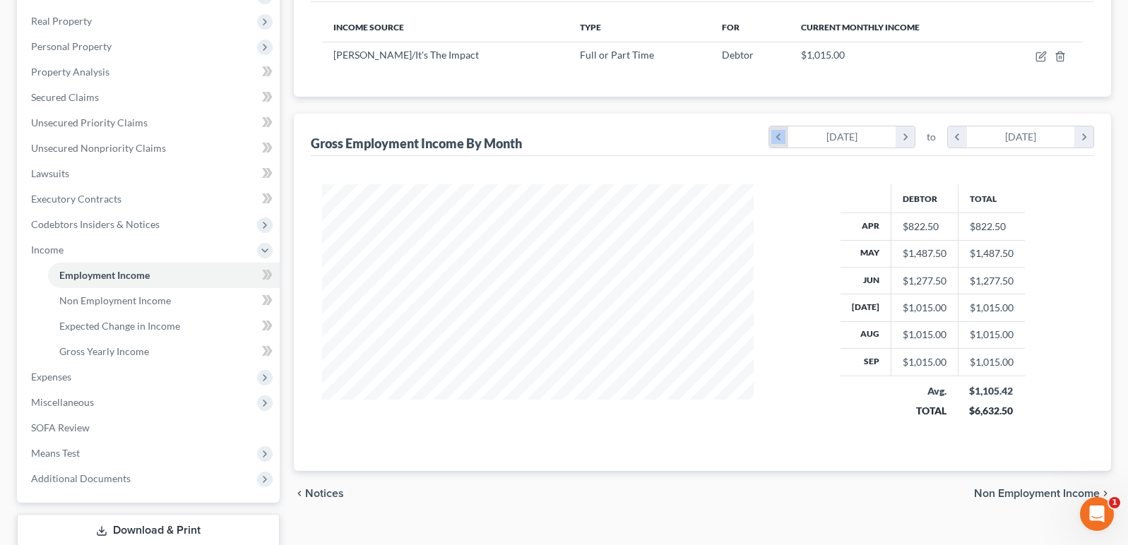
click at [771, 137] on icon "chevron_left" at bounding box center [778, 136] width 19 height 21
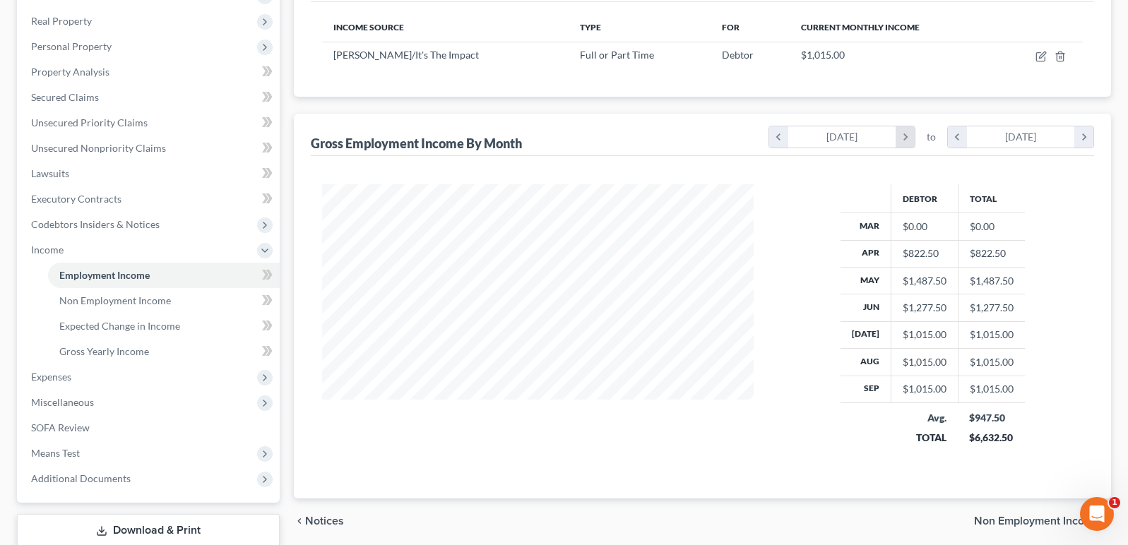
click at [907, 133] on icon "chevron_right" at bounding box center [904, 136] width 19 height 21
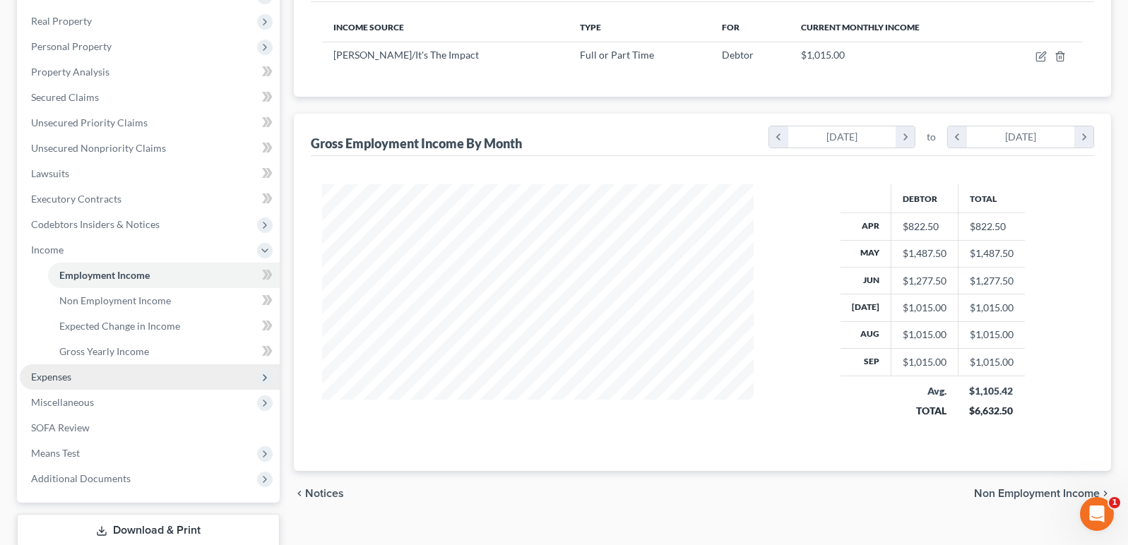
click at [97, 375] on span "Expenses" at bounding box center [150, 376] width 260 height 25
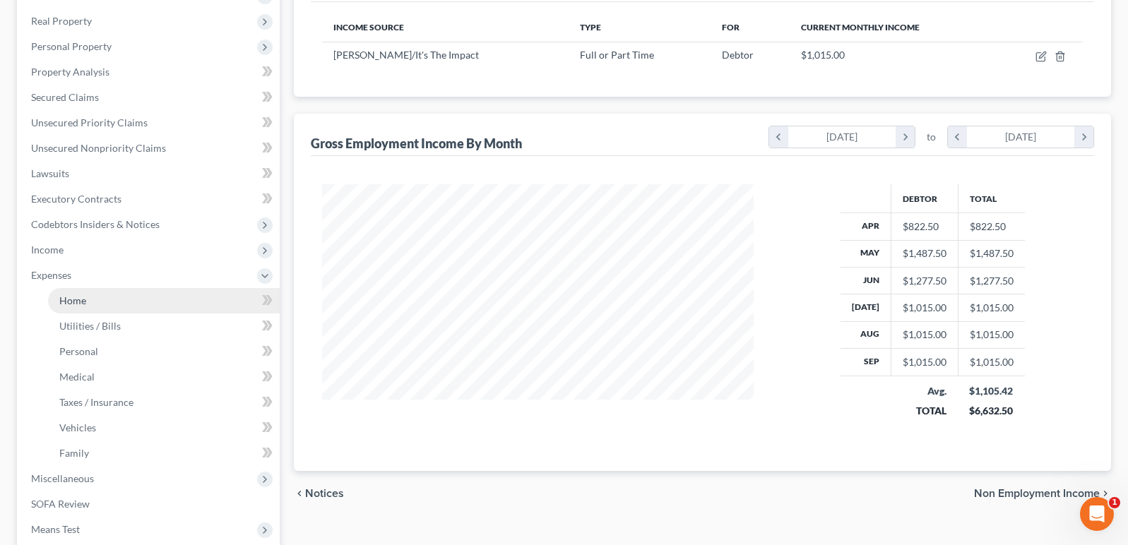
click at [81, 297] on span "Home" at bounding box center [72, 300] width 27 height 12
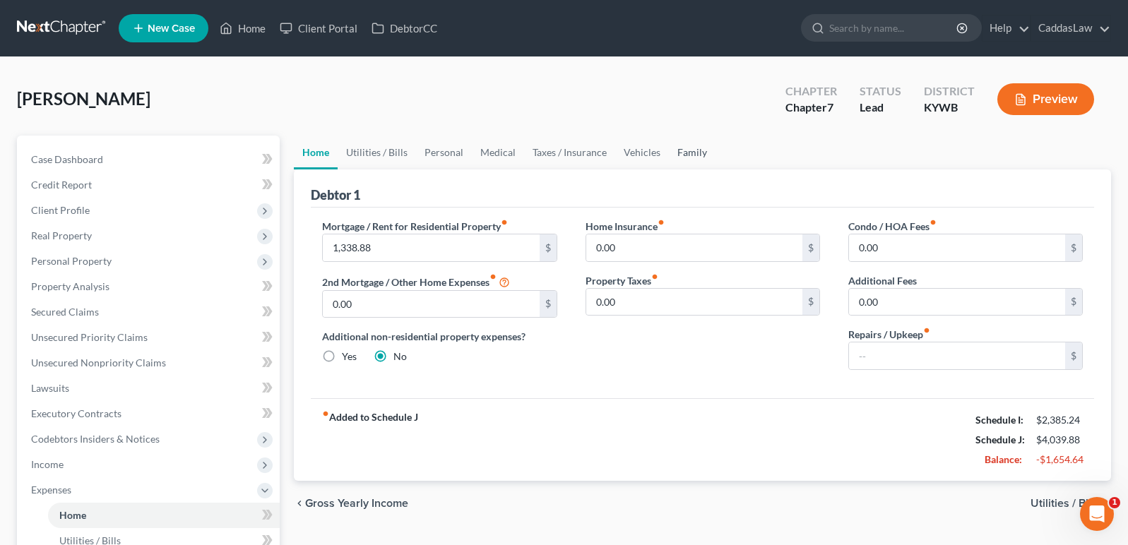
click at [687, 153] on link "Family" at bounding box center [692, 153] width 47 height 34
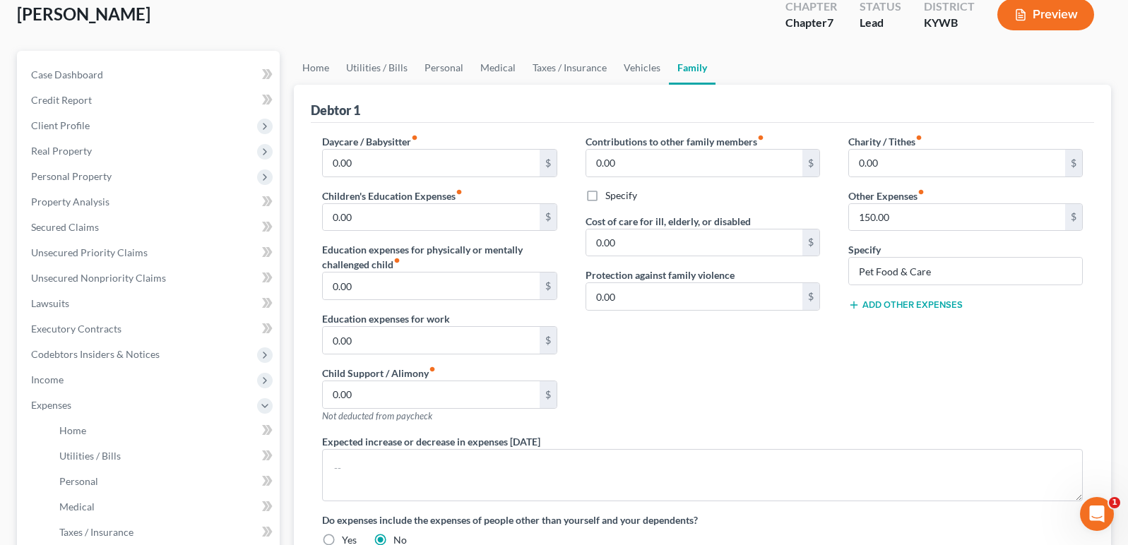
scroll to position [85, 0]
click at [638, 66] on link "Vehicles" at bounding box center [642, 67] width 54 height 34
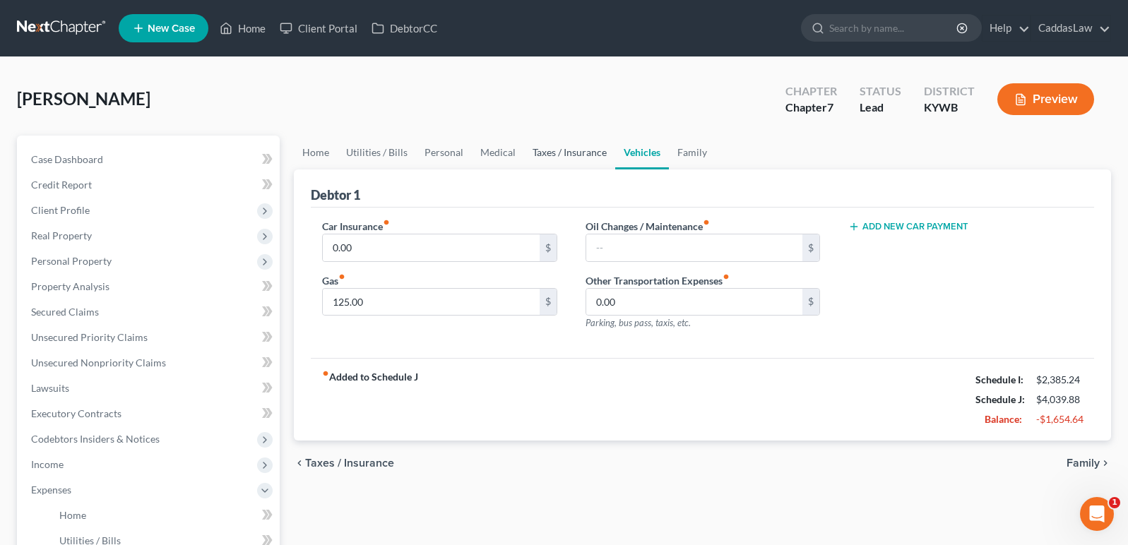
click at [561, 145] on link "Taxes / Insurance" at bounding box center [569, 153] width 91 height 34
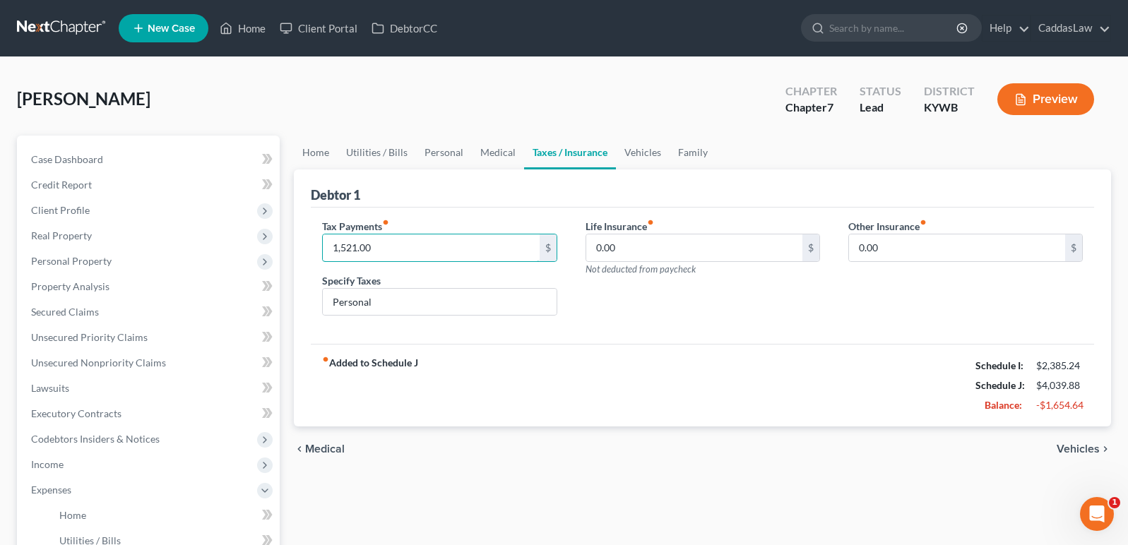
drag, startPoint x: 383, startPoint y: 250, endPoint x: 307, endPoint y: 246, distance: 75.6
click at [307, 246] on div "Debtor 1 Tax Payments fiber_manual_record 1,521.00 $ Specify Taxes Personal Lif…" at bounding box center [702, 298] width 817 height 258
click at [446, 150] on link "Personal" at bounding box center [444, 153] width 56 height 34
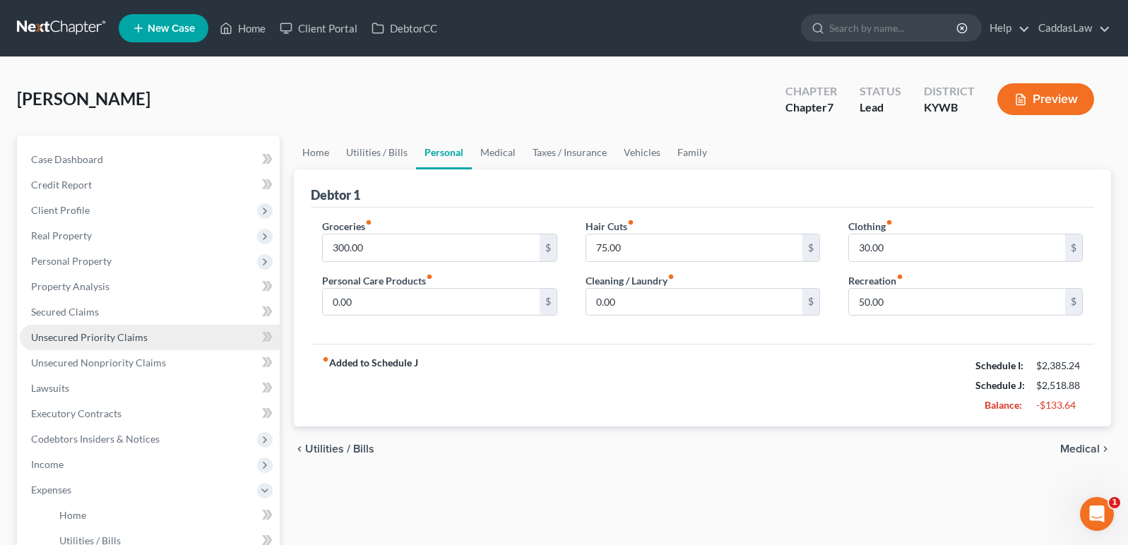
click at [125, 338] on span "Unsecured Priority Claims" at bounding box center [89, 337] width 117 height 12
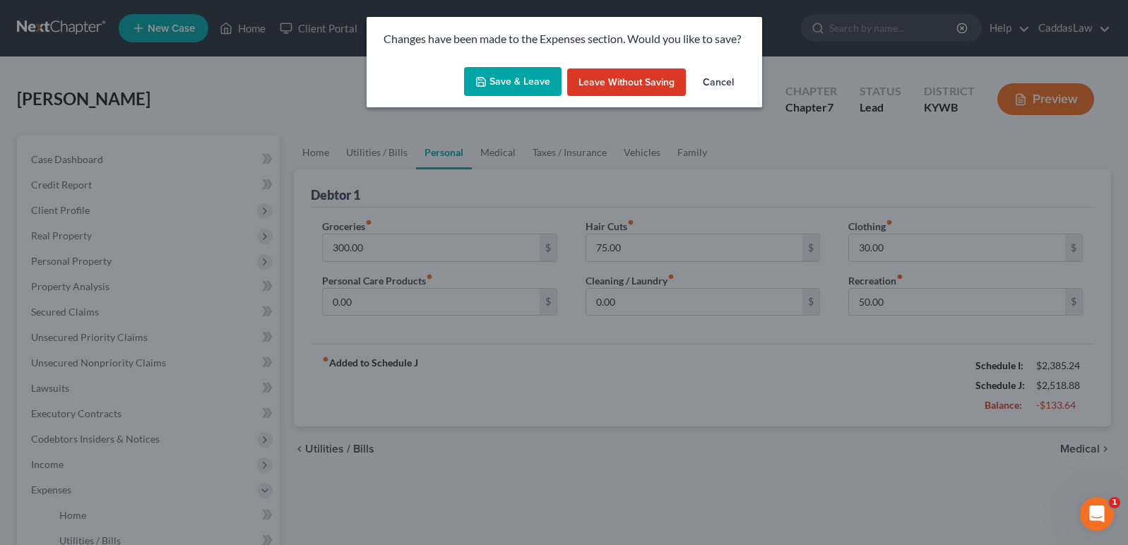
click at [520, 87] on button "Save & Leave" at bounding box center [512, 82] width 97 height 30
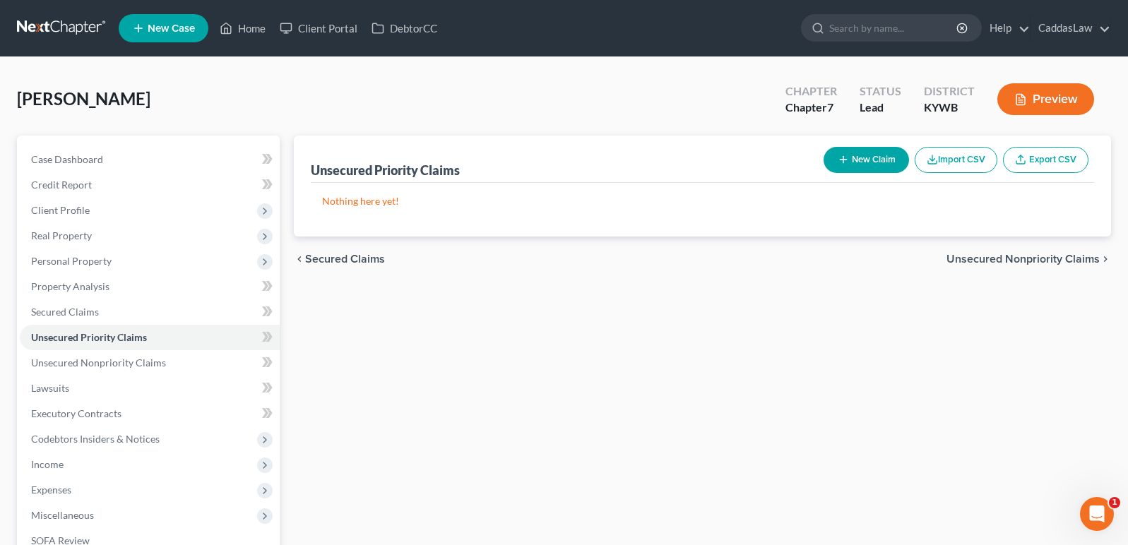
click at [884, 152] on button "New Claim" at bounding box center [865, 160] width 85 height 26
select select "0"
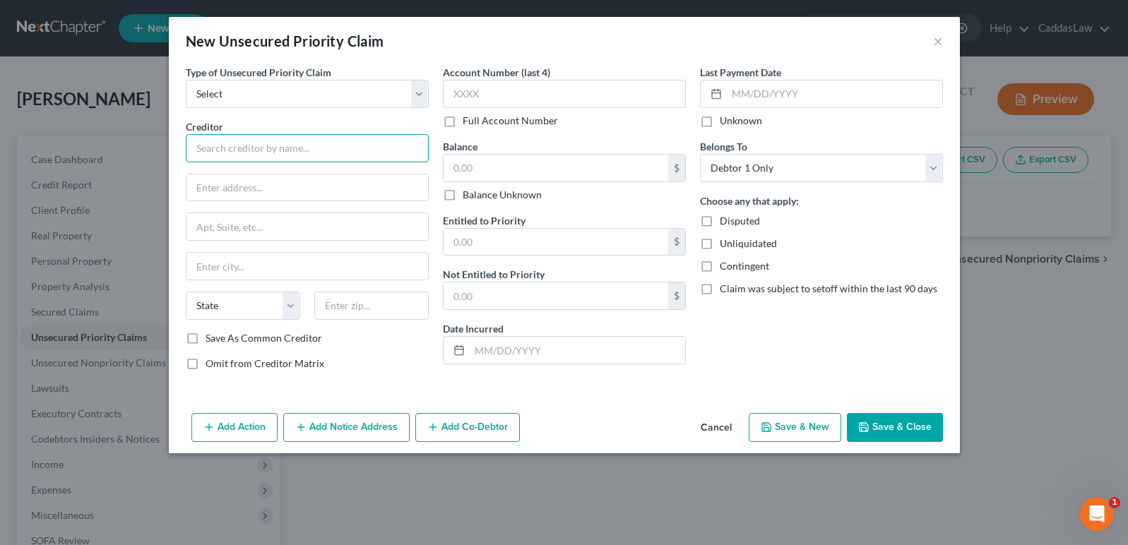
click at [304, 148] on input "text" at bounding box center [307, 148] width 243 height 28
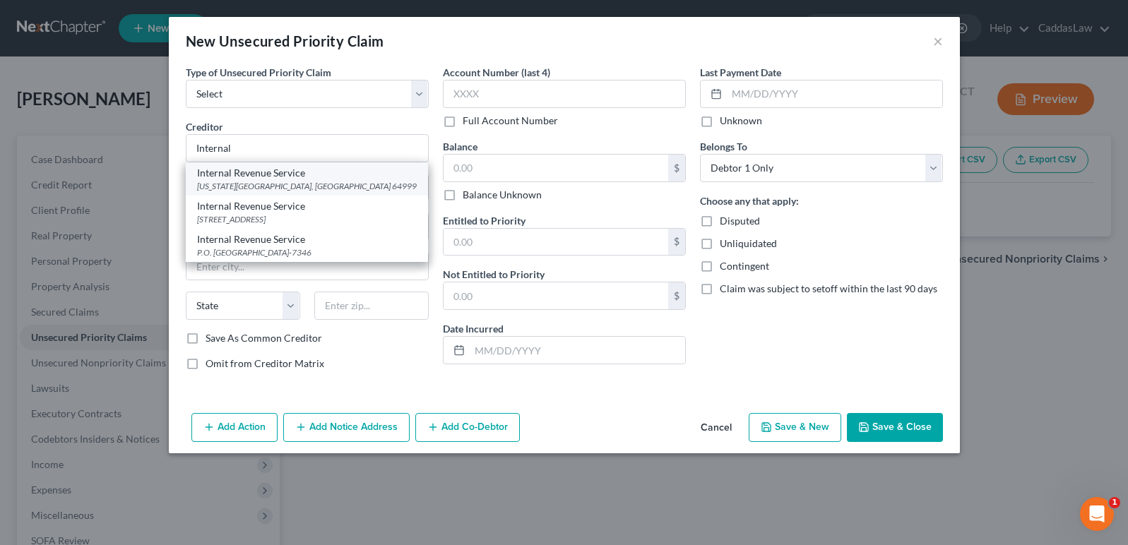
click at [273, 181] on div "[US_STATE][GEOGRAPHIC_DATA], [GEOGRAPHIC_DATA] 64999" at bounding box center [307, 186] width 220 height 12
type input "Internal Revenue Service"
type input "[US_STATE][GEOGRAPHIC_DATA]"
select select "26"
type input "64999"
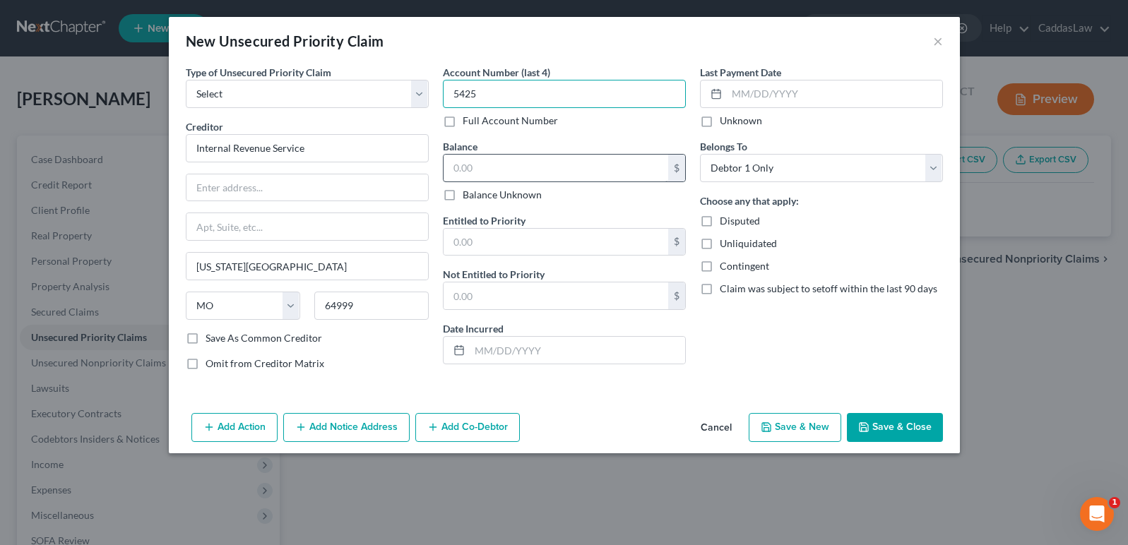
type input "5425"
click at [485, 170] on input "text" at bounding box center [555, 168] width 225 height 27
type input "1,500.00"
click at [898, 428] on button "Save & Close" at bounding box center [895, 428] width 96 height 30
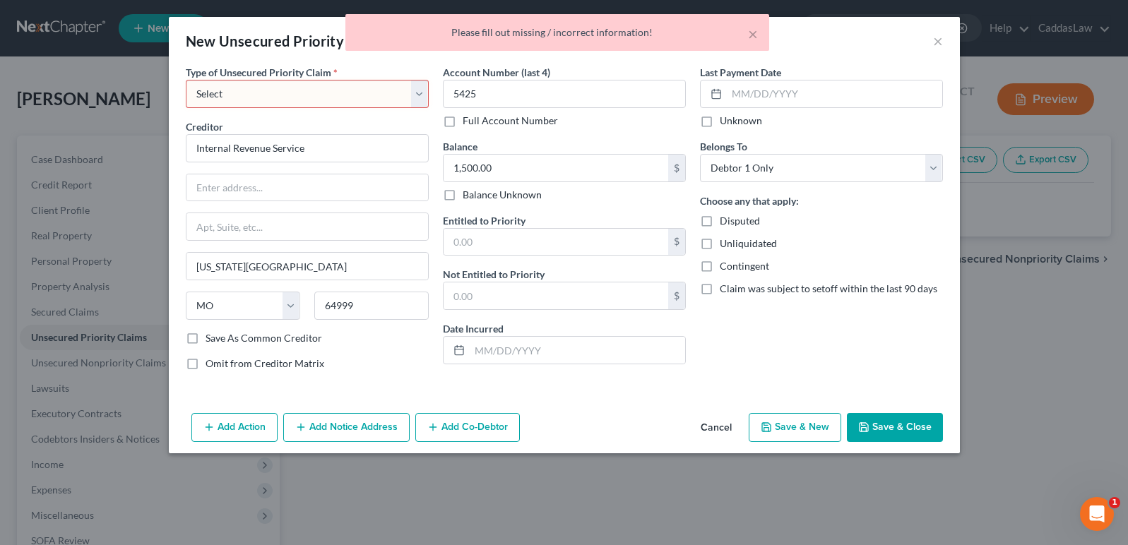
select select "0"
select select "26"
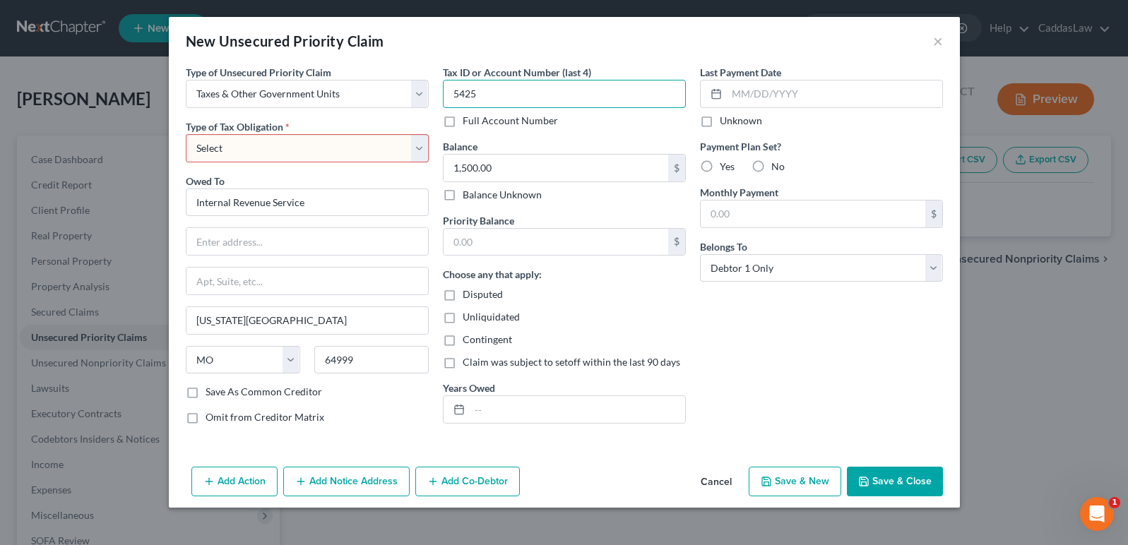
type input "5425"
click at [720, 166] on label "Yes" at bounding box center [727, 167] width 15 height 14
click at [725, 166] on input "Yes" at bounding box center [729, 164] width 9 height 9
radio input "true"
click at [771, 165] on label "No" at bounding box center [777, 167] width 13 height 14
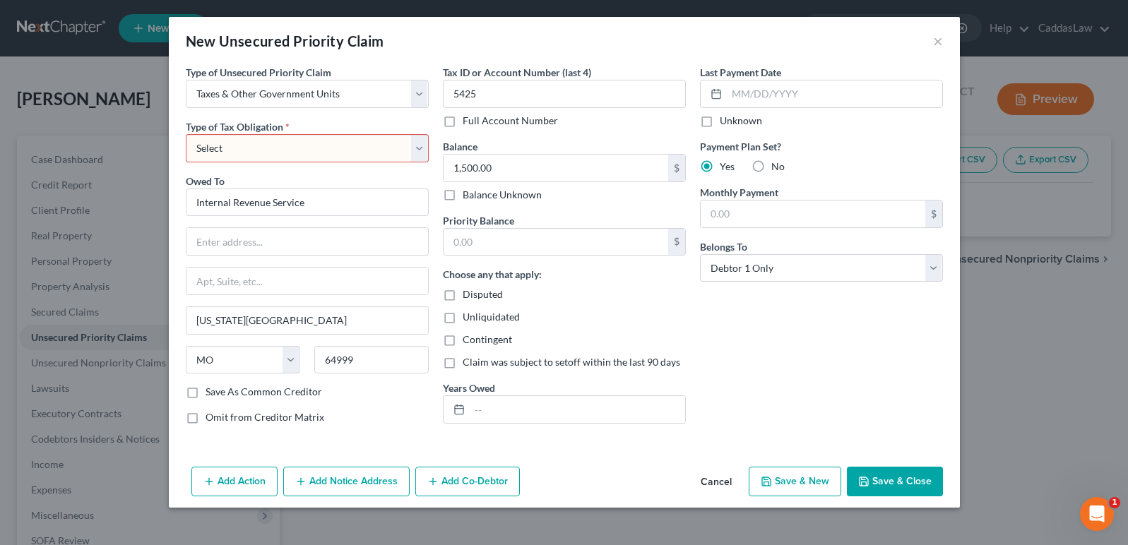
click at [777, 165] on input "No" at bounding box center [781, 164] width 9 height 9
radio input "true"
click at [510, 404] on input "text" at bounding box center [577, 409] width 215 height 27
type input "2024"
click at [908, 482] on button "Save & Close" at bounding box center [895, 482] width 96 height 30
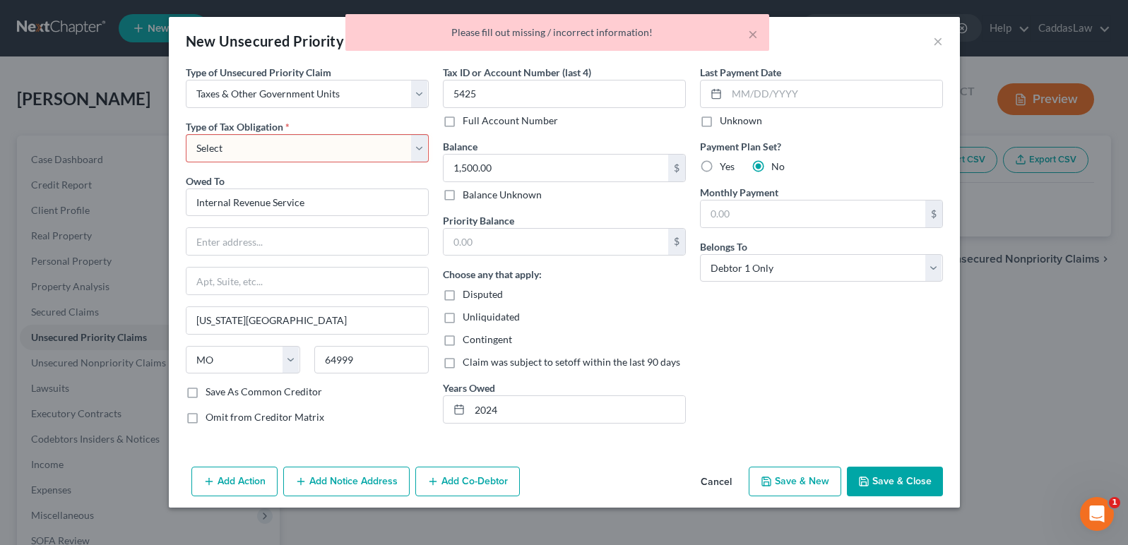
select select "0"
click at [879, 480] on button "Save & Close" at bounding box center [895, 482] width 96 height 30
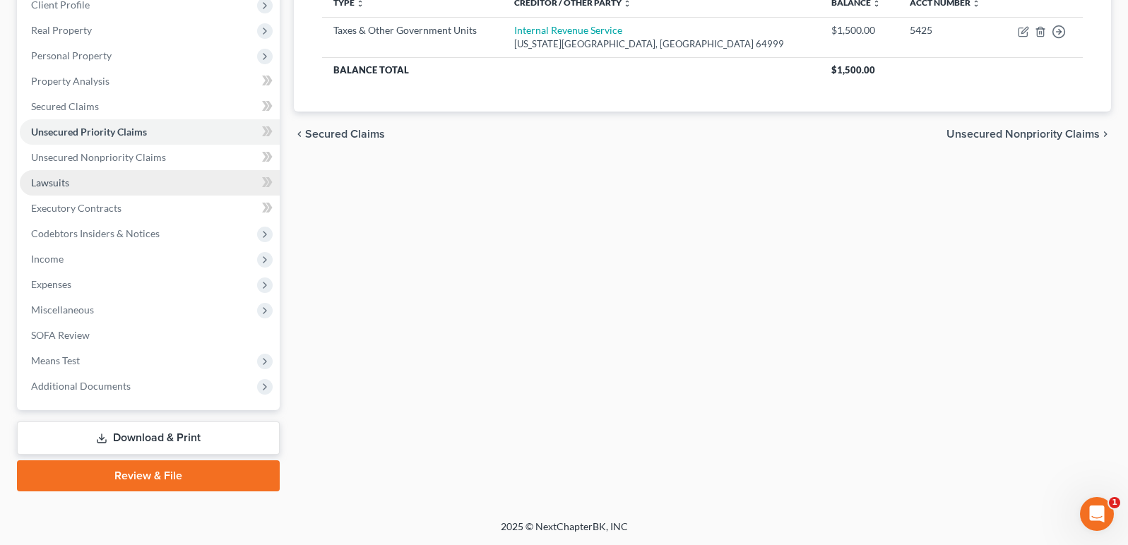
scroll to position [206, 0]
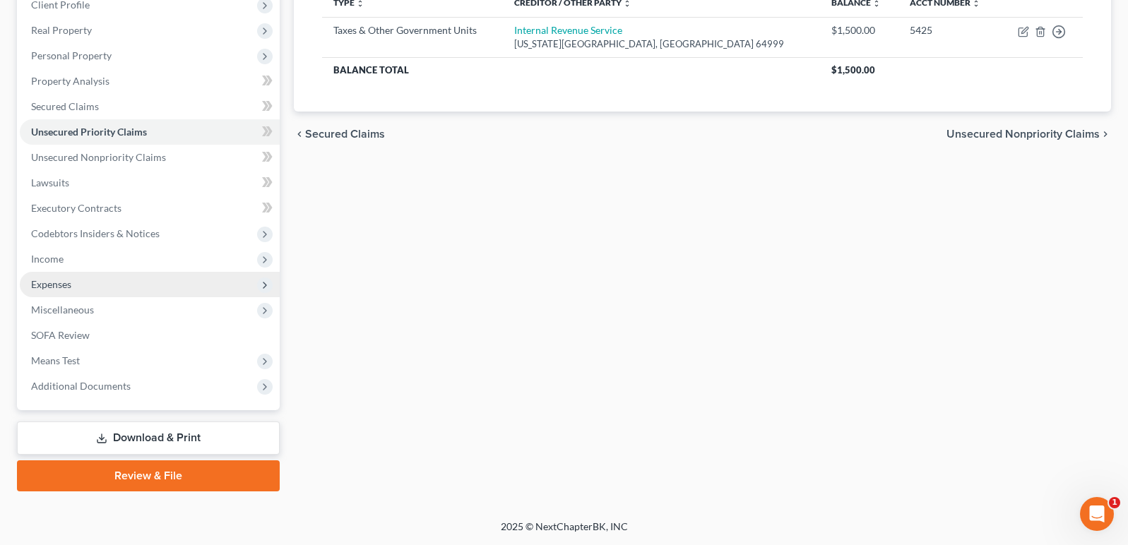
click at [73, 287] on span "Expenses" at bounding box center [150, 284] width 260 height 25
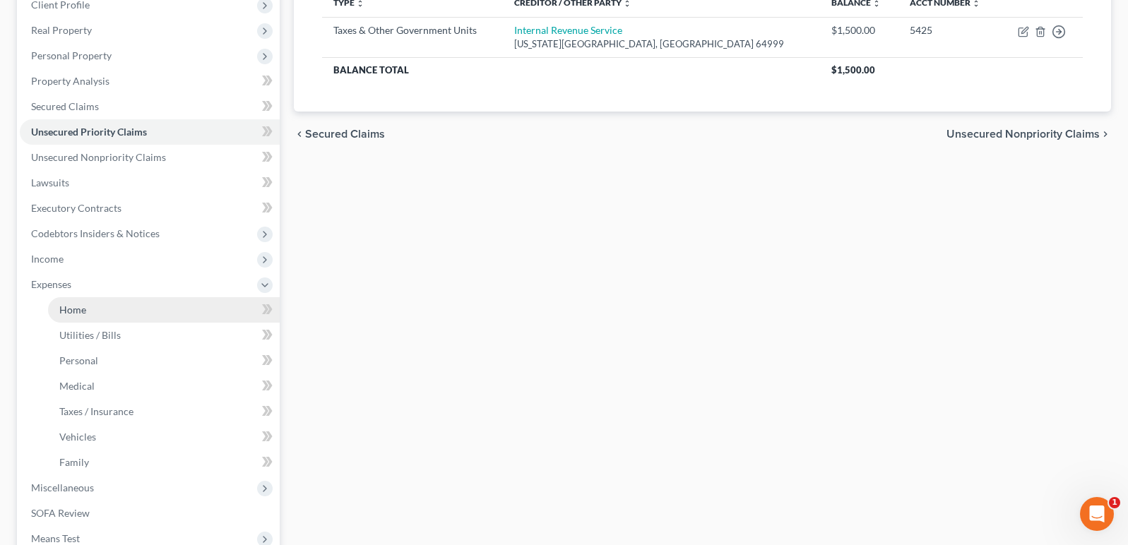
click at [83, 302] on link "Home" at bounding box center [164, 309] width 232 height 25
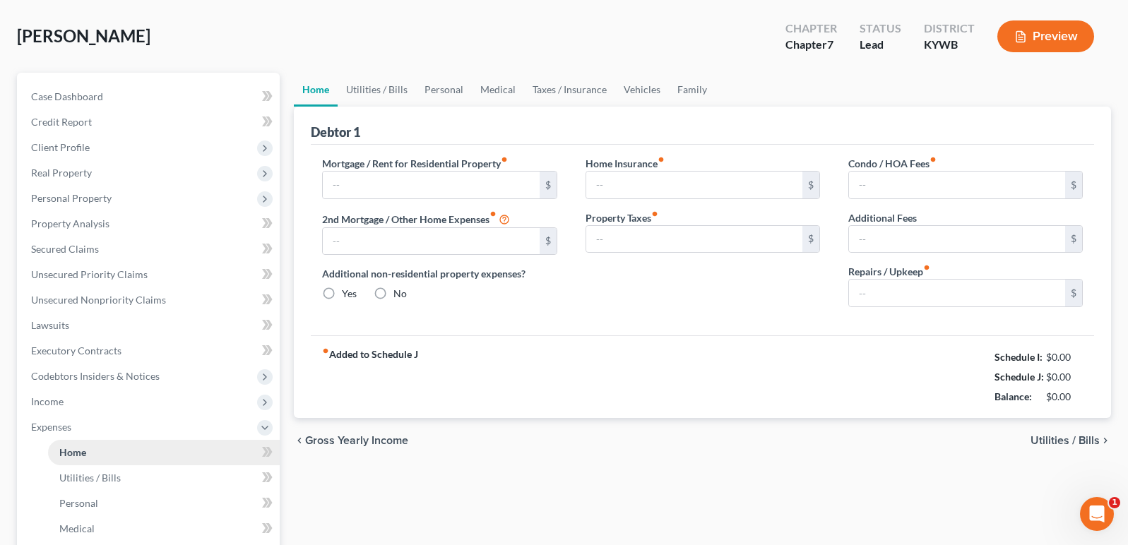
type input "1,338.88"
type input "0.00"
radio input "true"
type input "0.00"
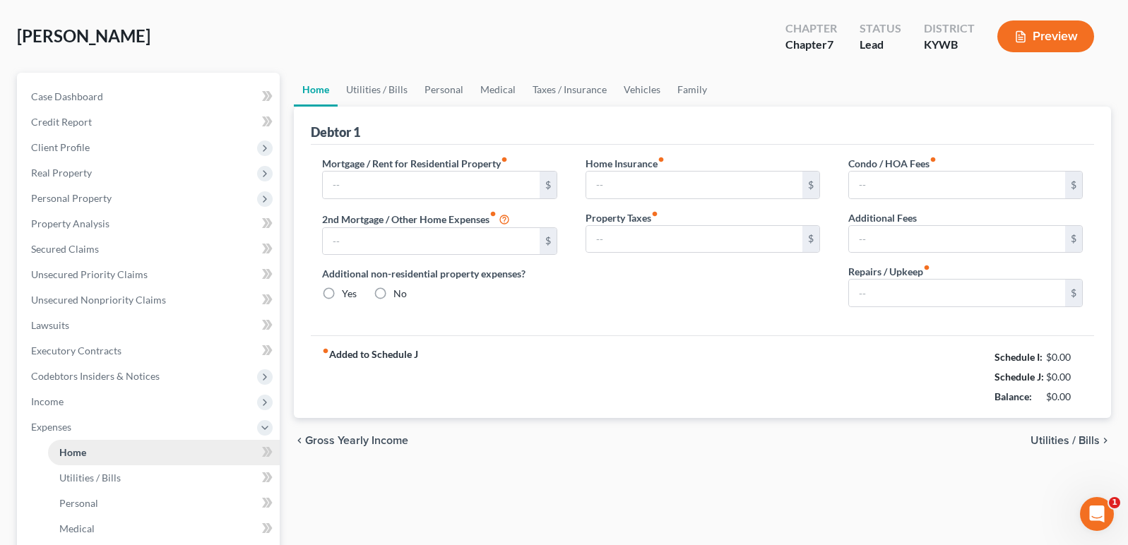
type input "0.00"
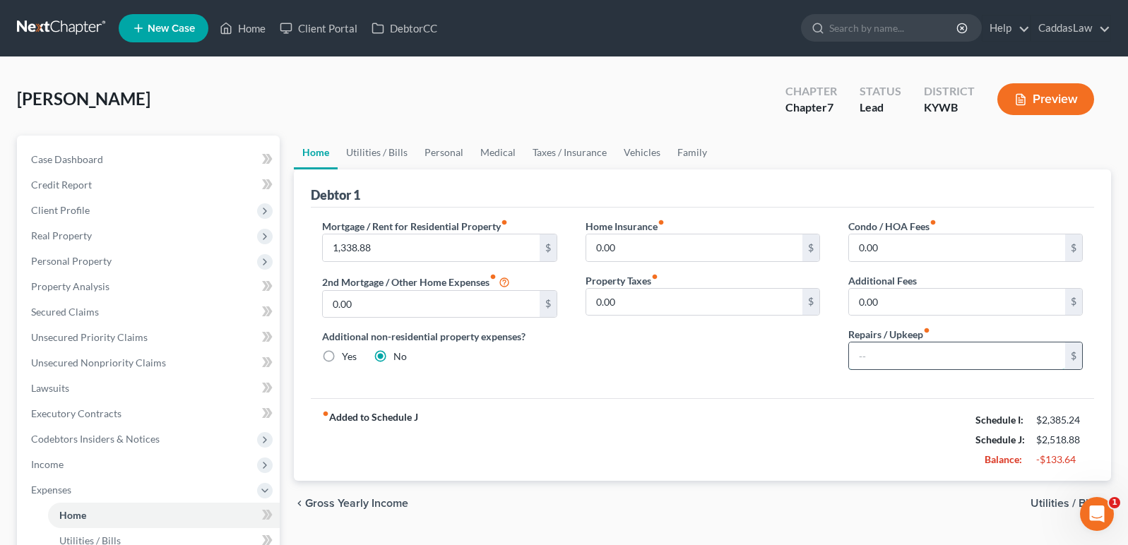
click at [873, 359] on input "text" at bounding box center [957, 356] width 216 height 27
type input "100.00"
click at [781, 396] on div "Mortgage / Rent for Residential Property fiber_manual_record 1,338.88 $ 2nd Mor…" at bounding box center [702, 303] width 783 height 191
click at [383, 155] on link "Utilities / Bills" at bounding box center [377, 153] width 78 height 34
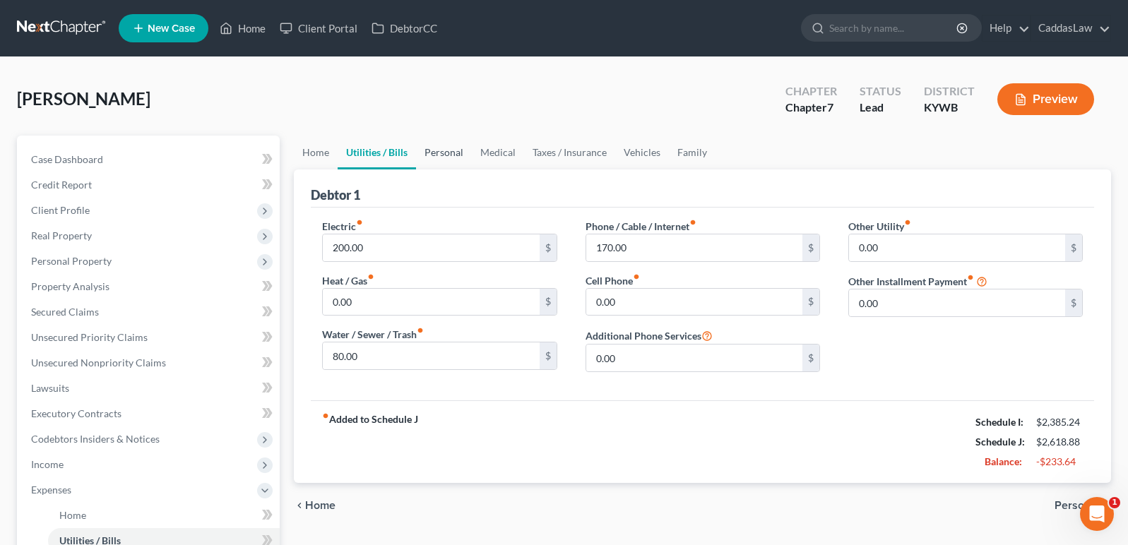
click at [442, 157] on link "Personal" at bounding box center [444, 153] width 56 height 34
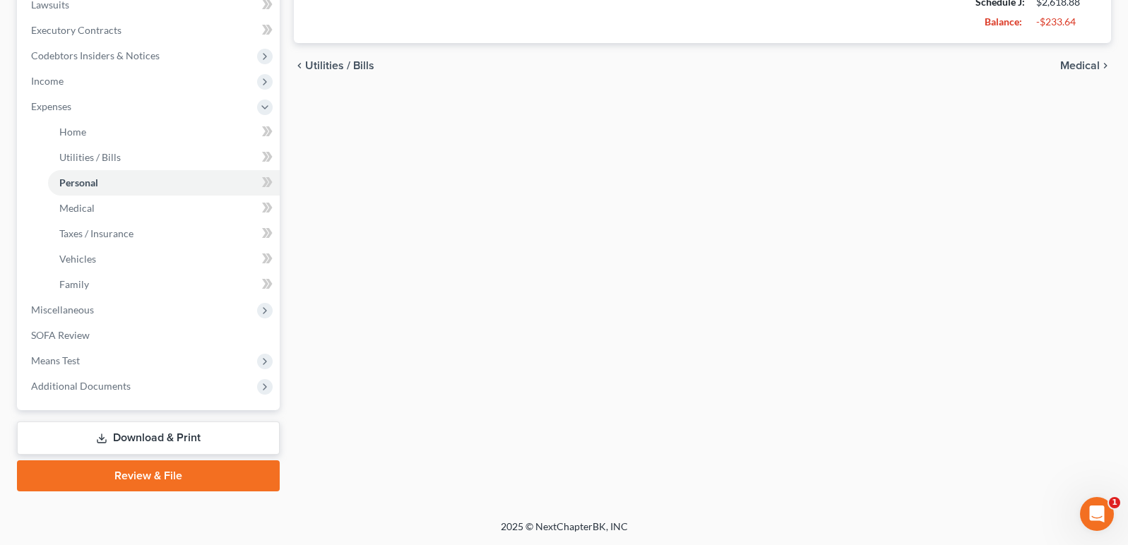
scroll to position [383, 0]
click at [157, 475] on link "Review & File" at bounding box center [148, 475] width 263 height 31
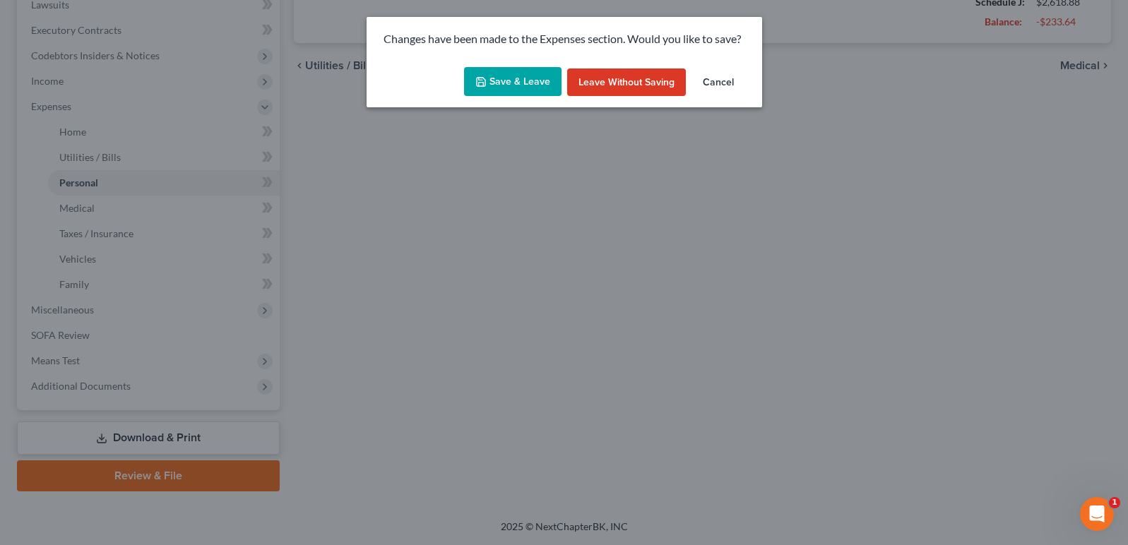
click at [515, 82] on button "Save & Leave" at bounding box center [512, 82] width 97 height 30
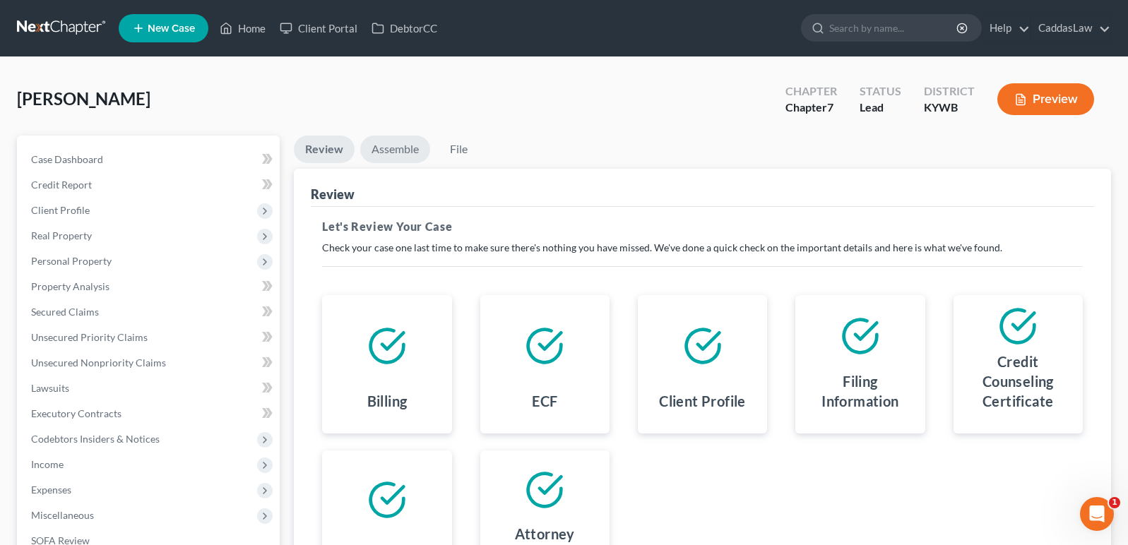
click at [390, 143] on link "Assemble" at bounding box center [395, 150] width 70 height 28
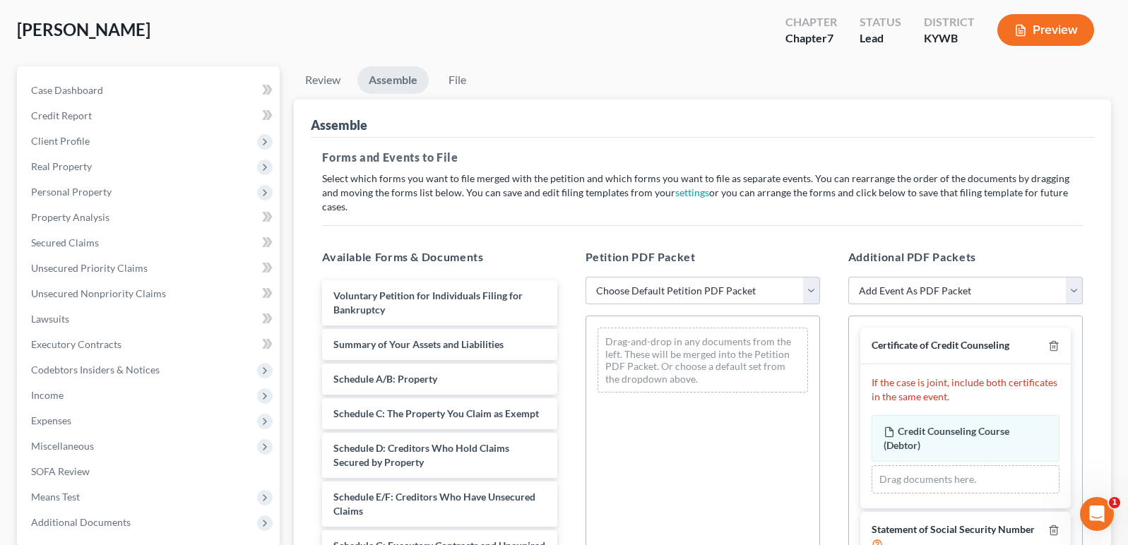
scroll to position [85, 0]
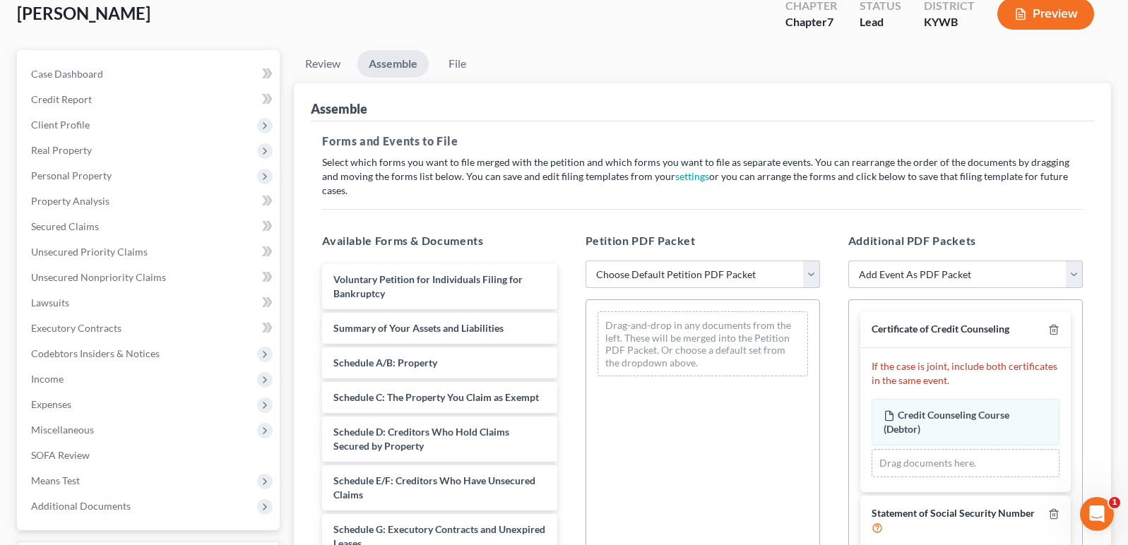
select select "2"
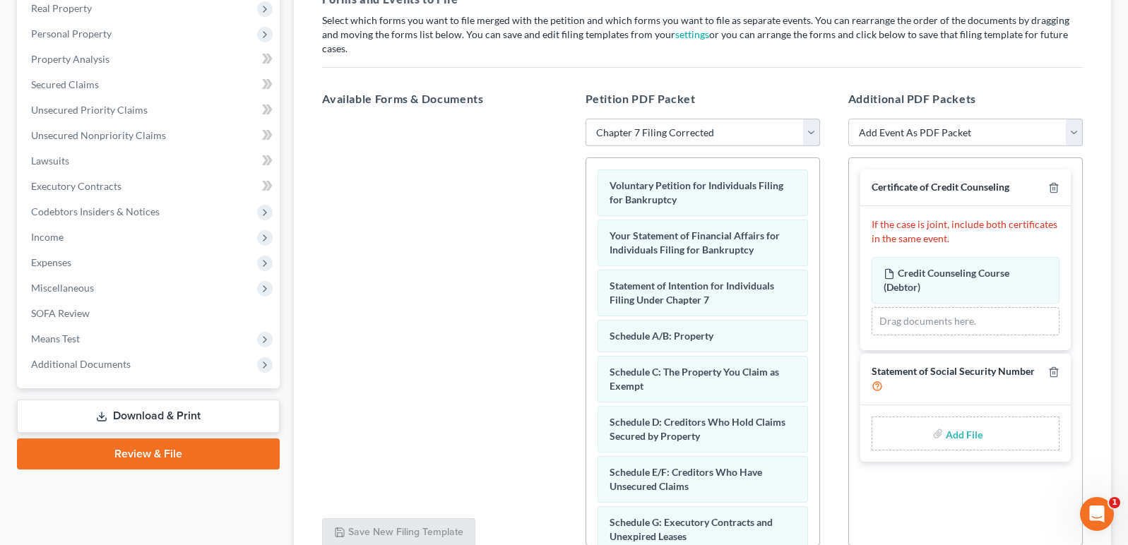
scroll to position [230, 0]
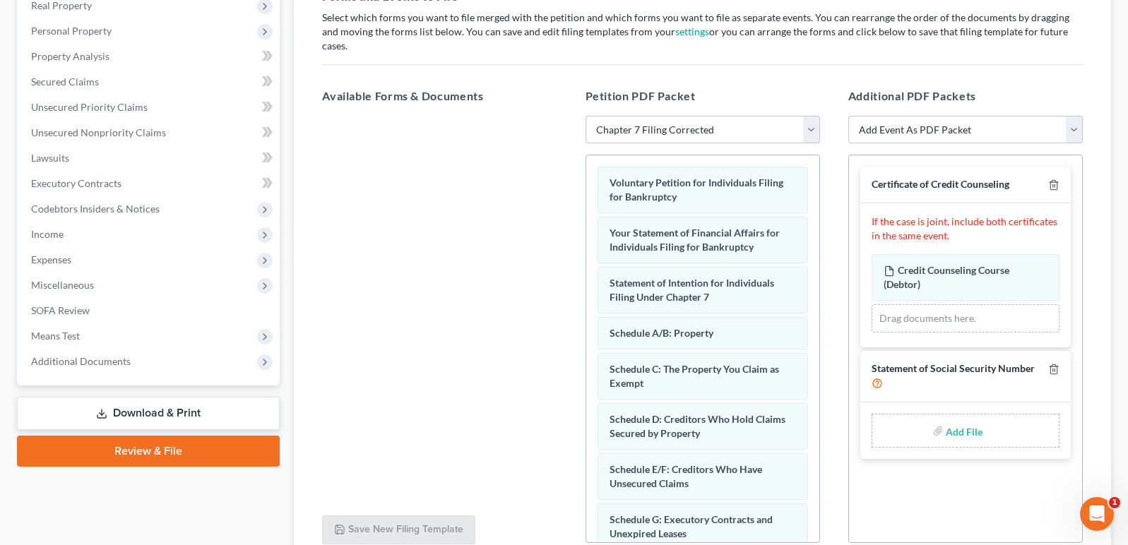
click at [964, 418] on input "file" at bounding box center [963, 430] width 34 height 25
type input "C:\fakepath\form_b121-87.pdf"
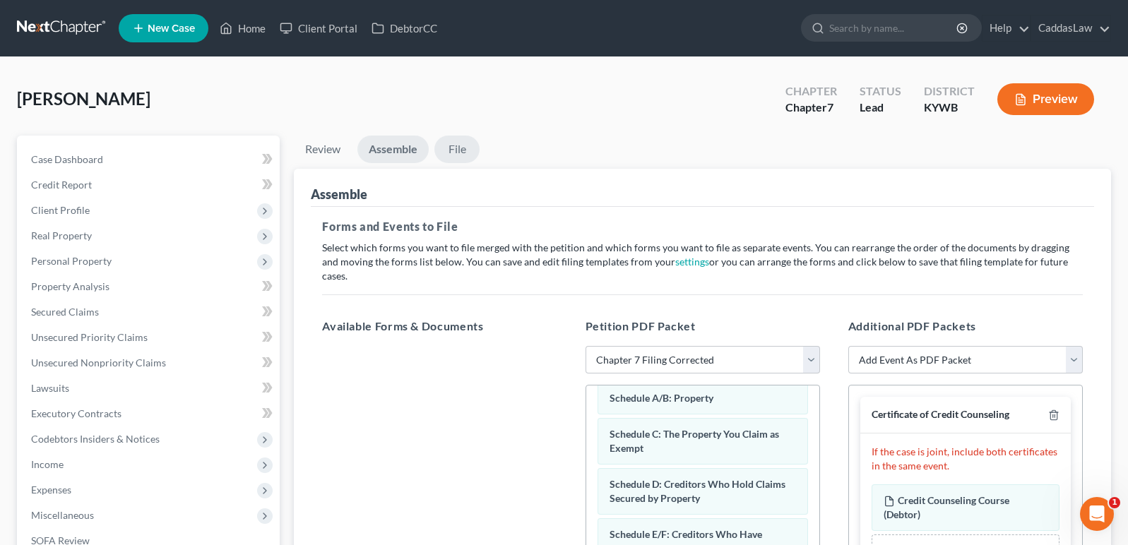
scroll to position [0, 0]
click at [465, 151] on link "File" at bounding box center [456, 150] width 45 height 28
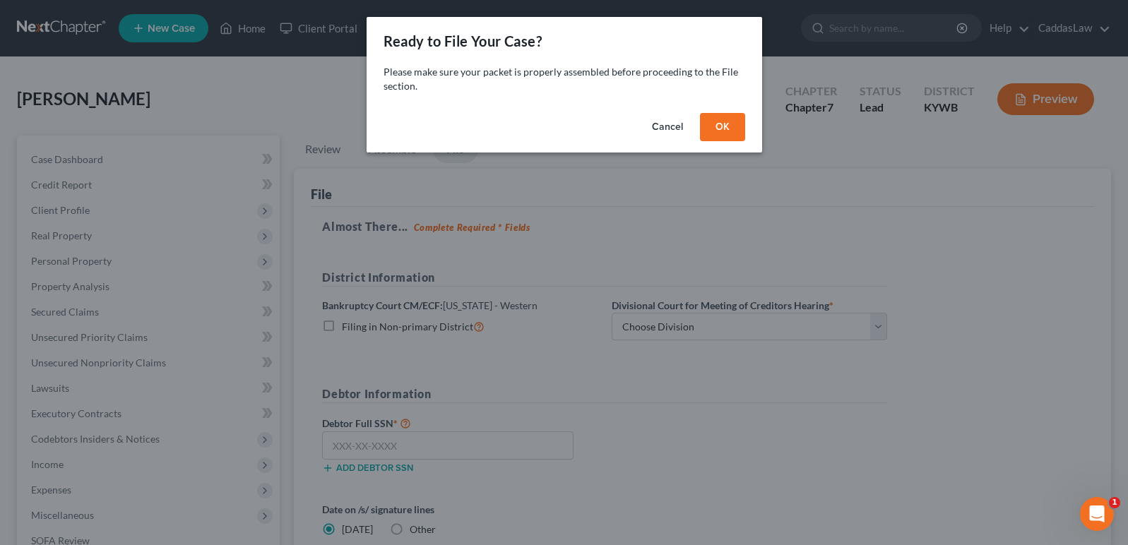
click at [722, 126] on button "OK" at bounding box center [722, 127] width 45 height 28
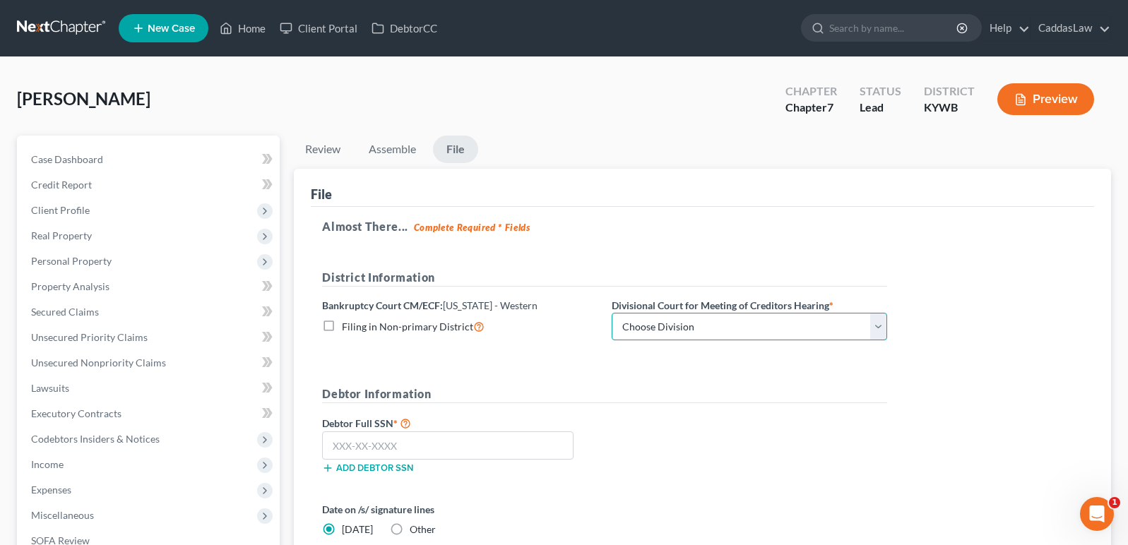
select select "3"
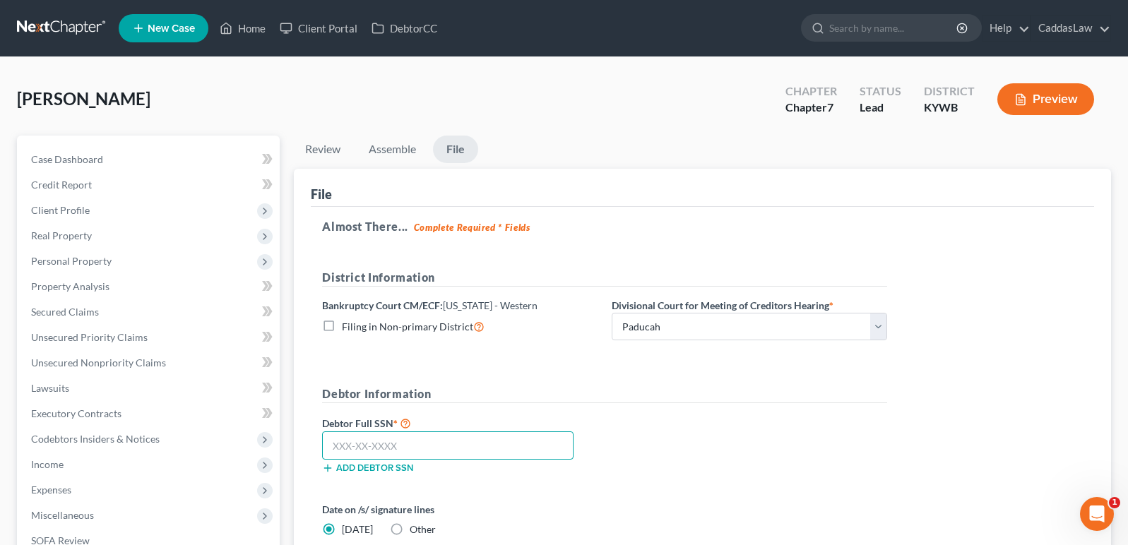
click at [431, 446] on input "text" at bounding box center [447, 445] width 251 height 28
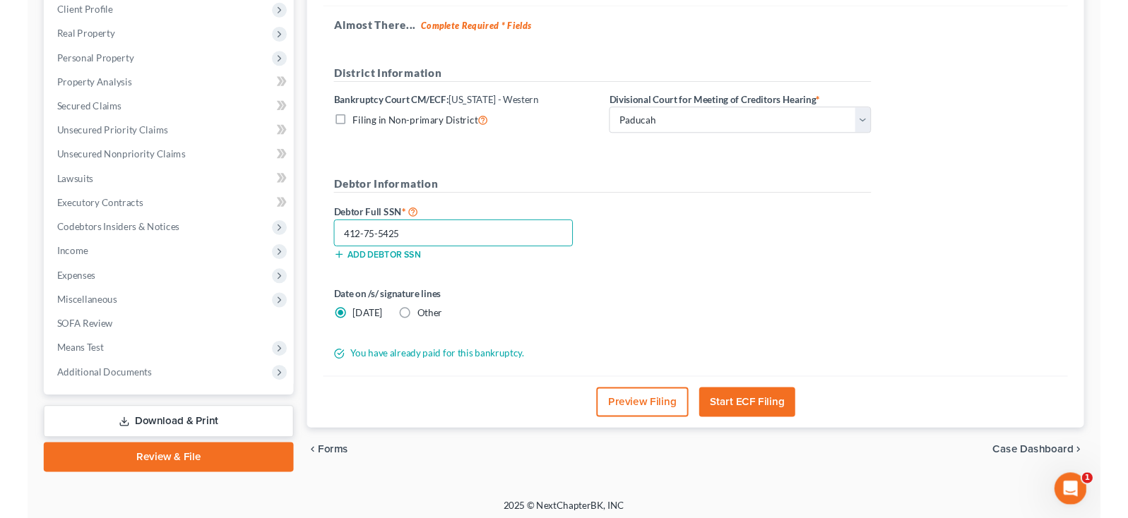
scroll to position [206, 0]
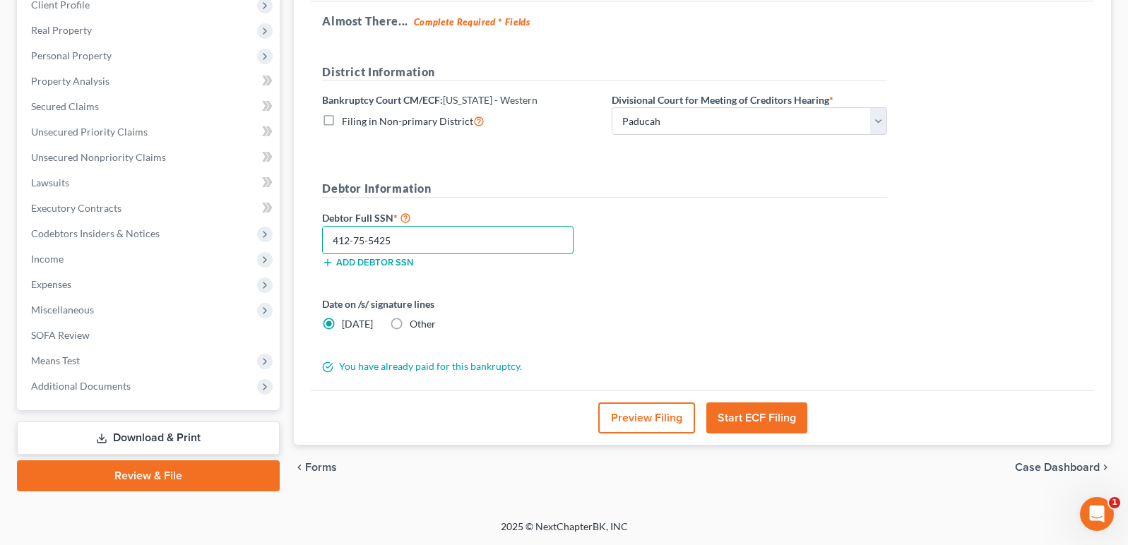
type input "412-75-5425"
click at [758, 419] on button "Start ECF Filing" at bounding box center [756, 418] width 101 height 31
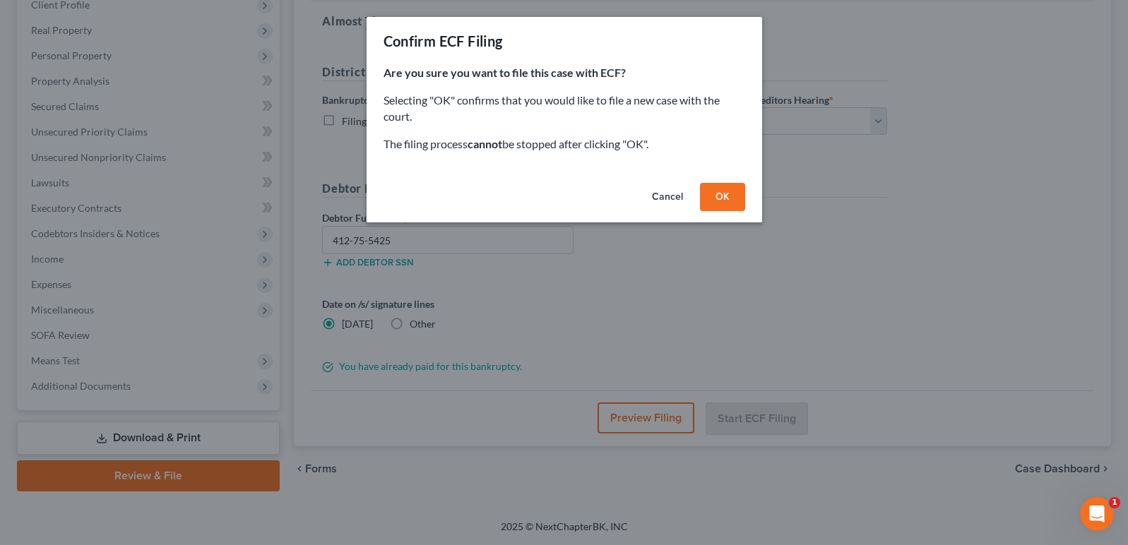
click at [720, 200] on button "OK" at bounding box center [722, 197] width 45 height 28
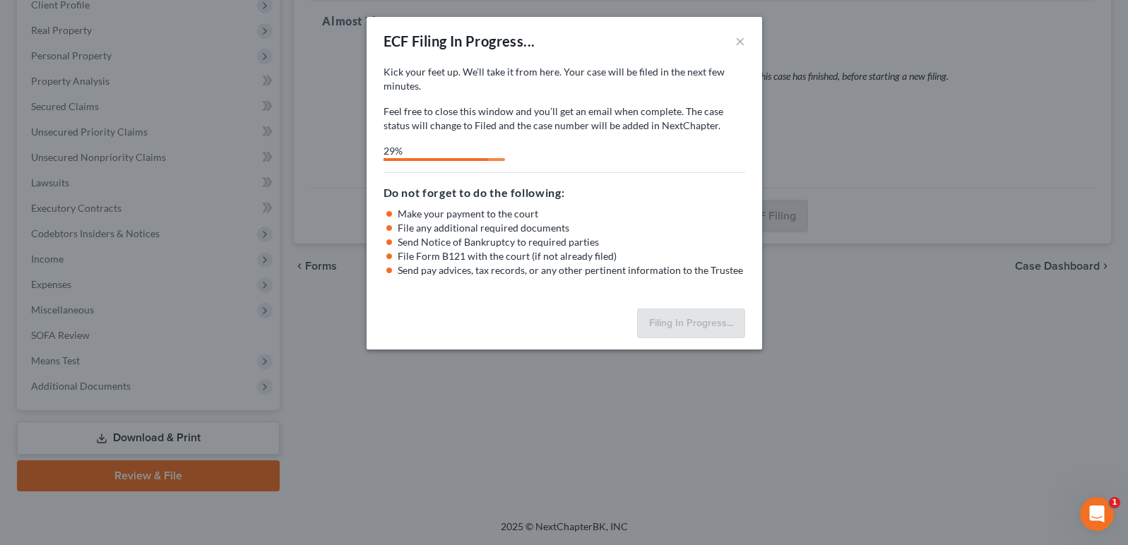
select select "3"
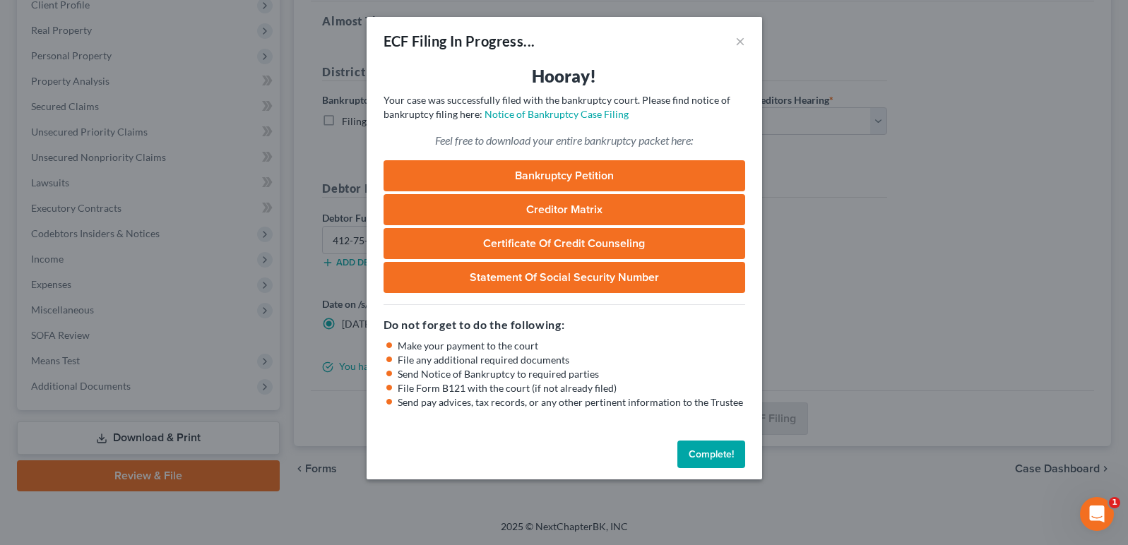
click at [622, 171] on link "Bankruptcy Petition" at bounding box center [564, 175] width 362 height 31
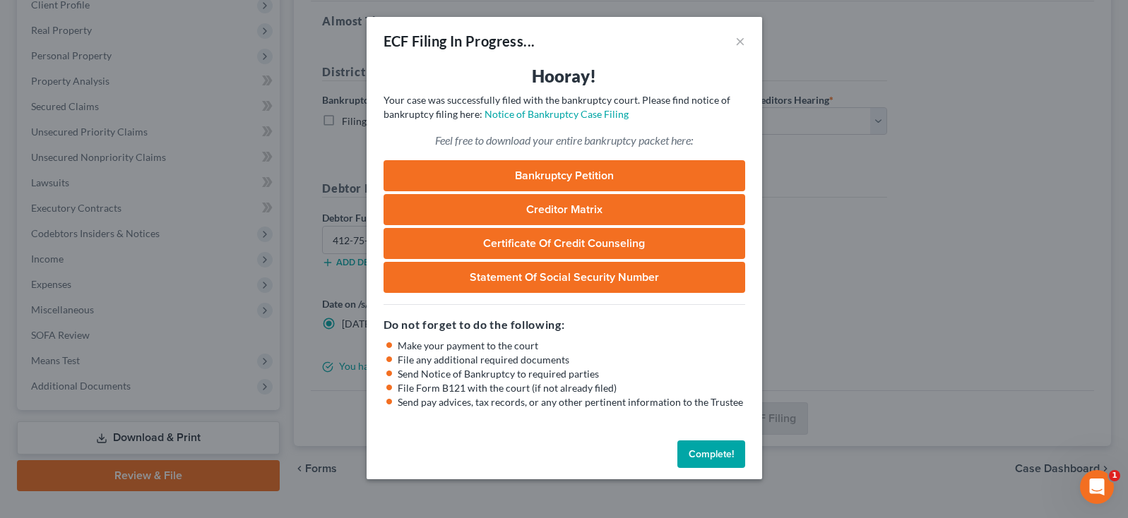
click at [691, 457] on button "Complete!" at bounding box center [711, 455] width 68 height 28
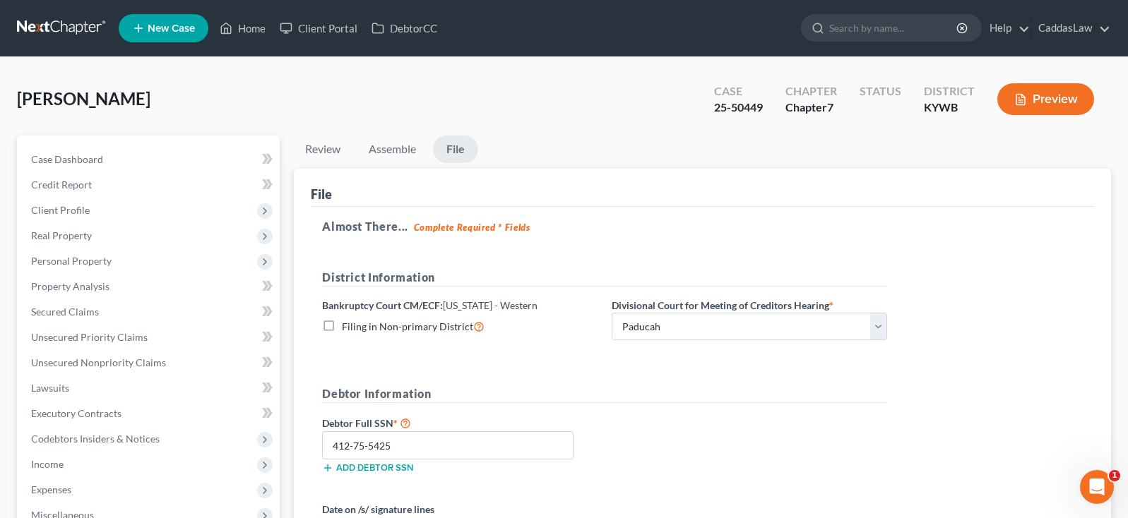
scroll to position [0, 0]
click at [235, 27] on link "Home" at bounding box center [243, 28] width 60 height 25
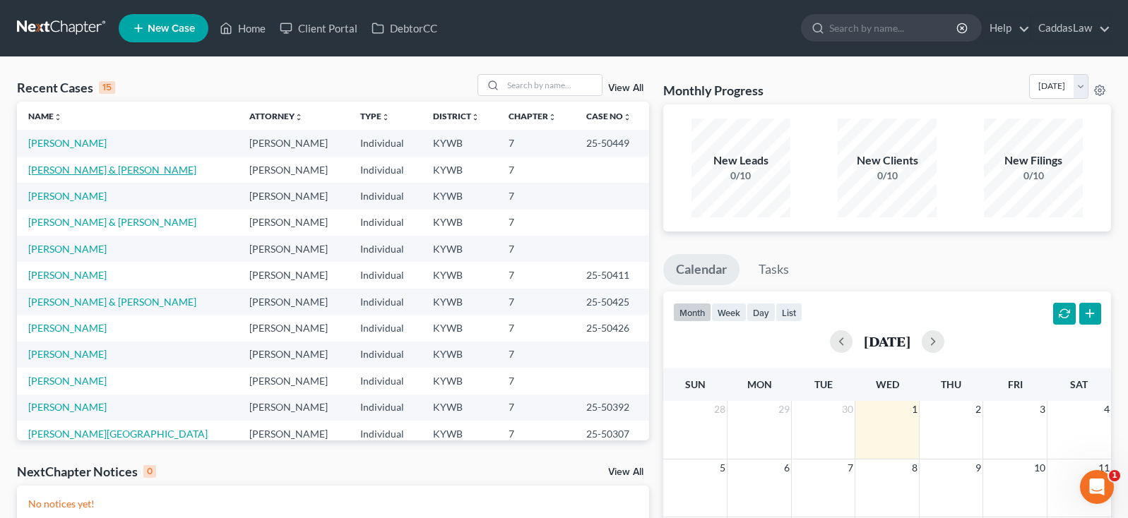
click at [92, 175] on link "[PERSON_NAME] & [PERSON_NAME]" at bounding box center [112, 170] width 168 height 12
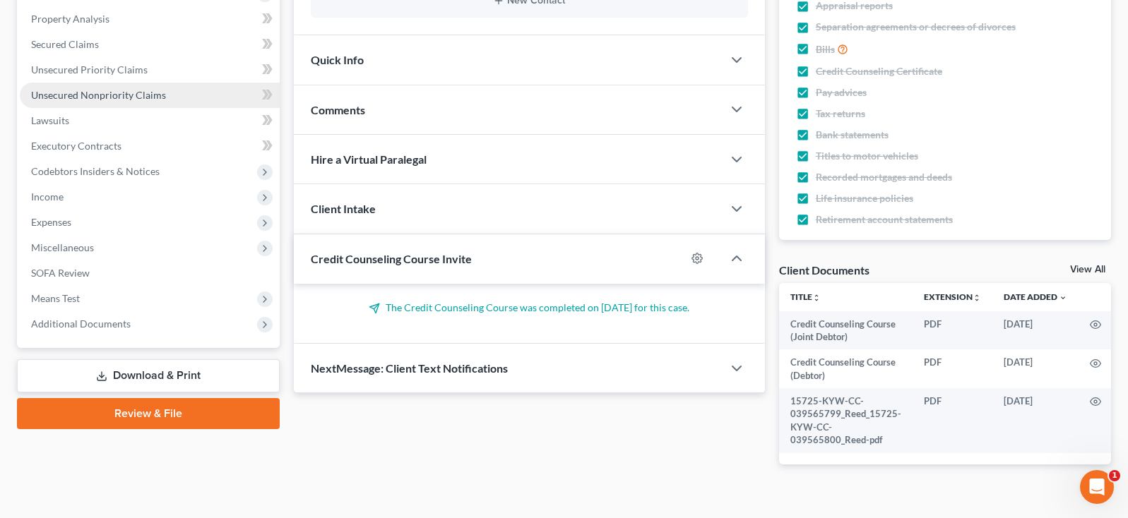
scroll to position [273, 0]
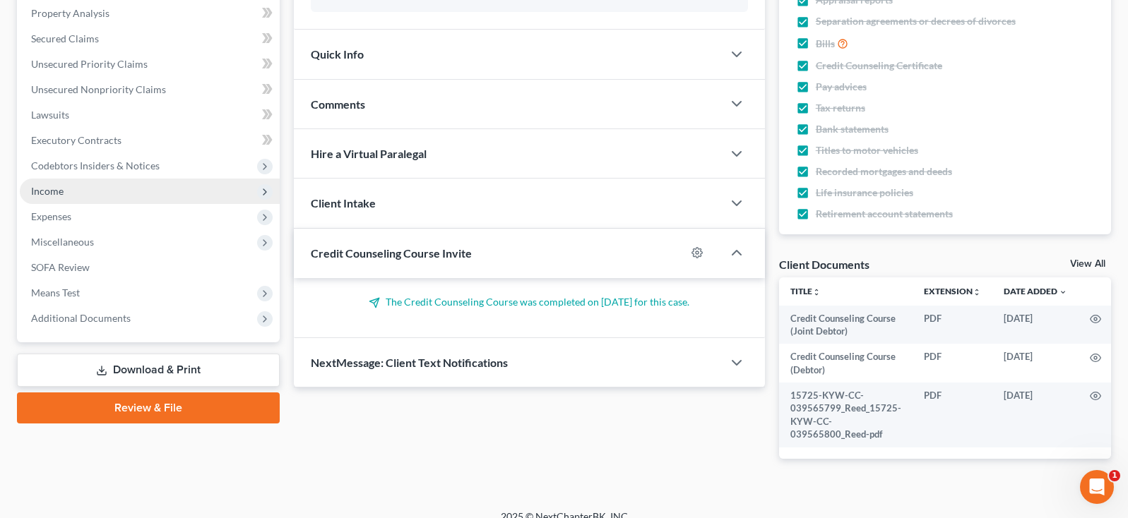
click at [55, 195] on span "Income" at bounding box center [47, 191] width 32 height 12
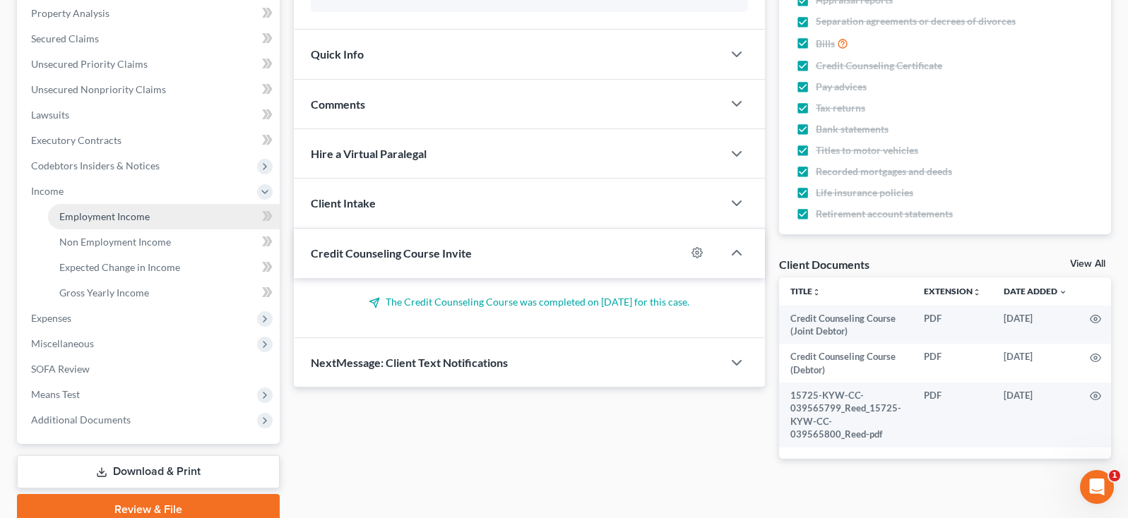
click at [90, 216] on span "Employment Income" at bounding box center [104, 216] width 90 height 12
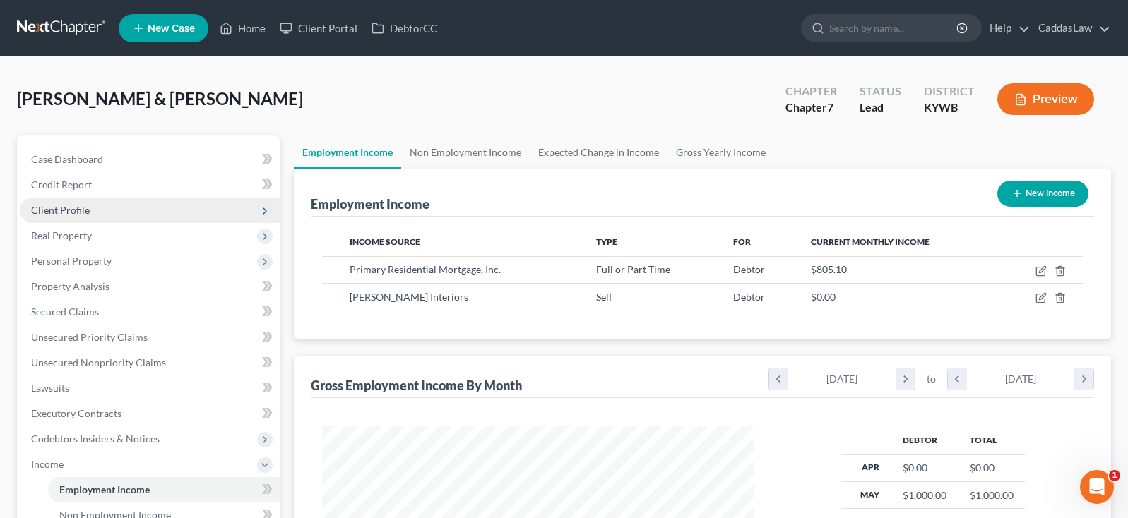
scroll to position [254, 460]
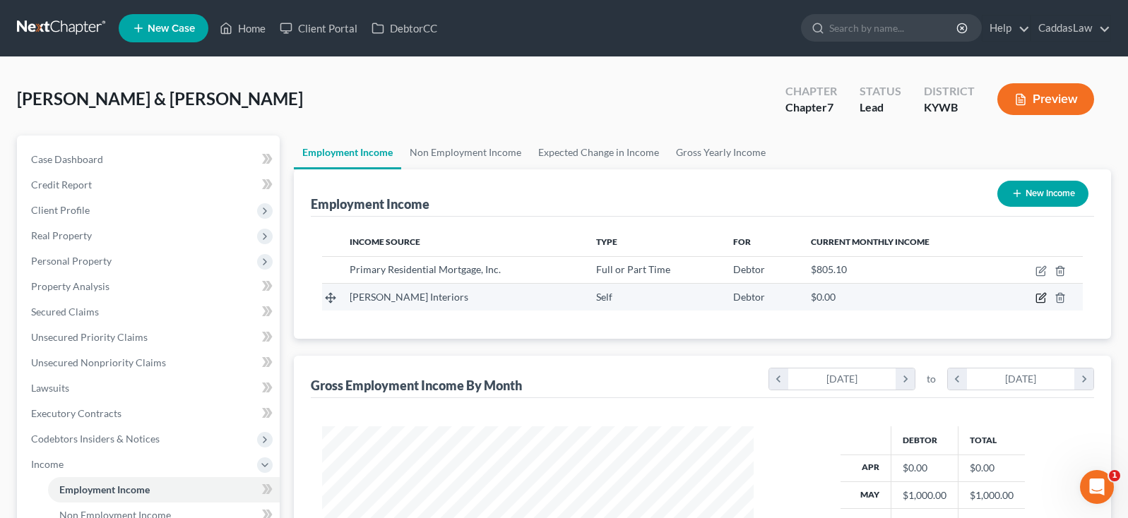
click at [1042, 302] on icon "button" at bounding box center [1040, 297] width 11 height 11
select select "1"
select select "18"
select select "0"
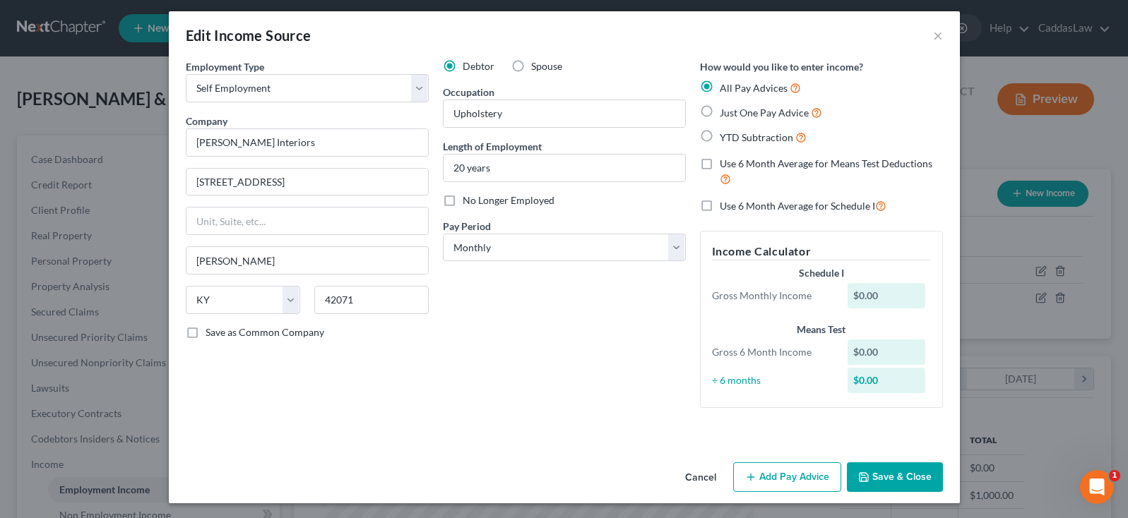
scroll to position [5, 0]
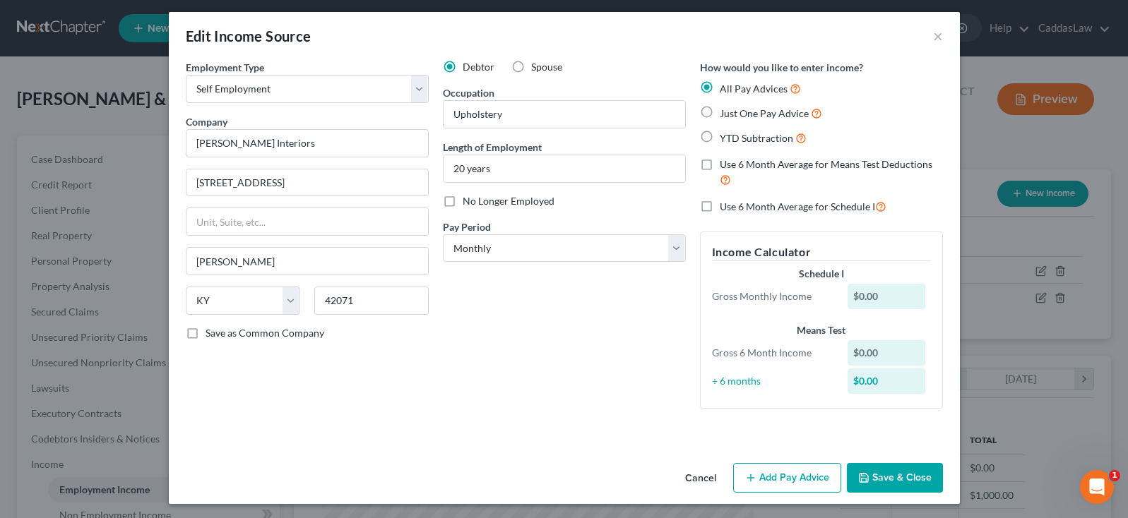
click at [769, 466] on button "Add Pay Advice" at bounding box center [787, 478] width 108 height 30
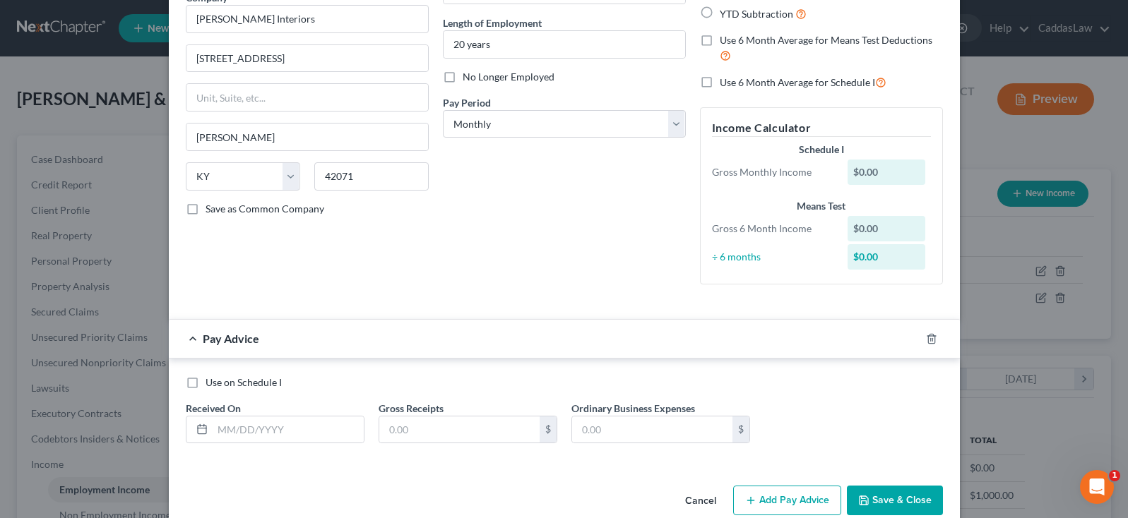
scroll to position [151, 0]
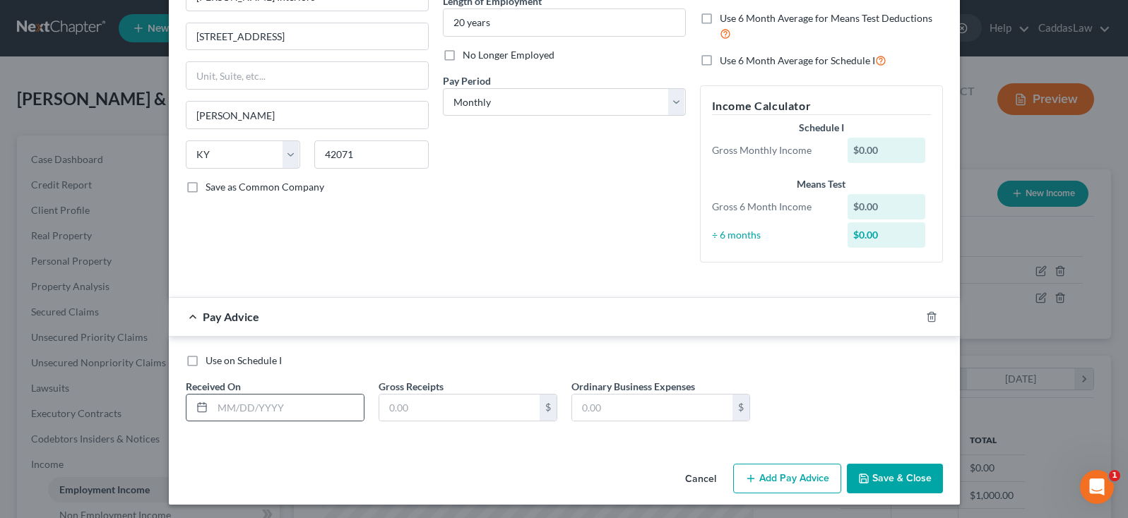
click at [207, 405] on div at bounding box center [199, 408] width 26 height 27
click at [238, 399] on input "text" at bounding box center [288, 408] width 151 height 27
type input "[DATE]"
click at [422, 404] on input "text" at bounding box center [459, 408] width 160 height 27
type input "2,246.00"
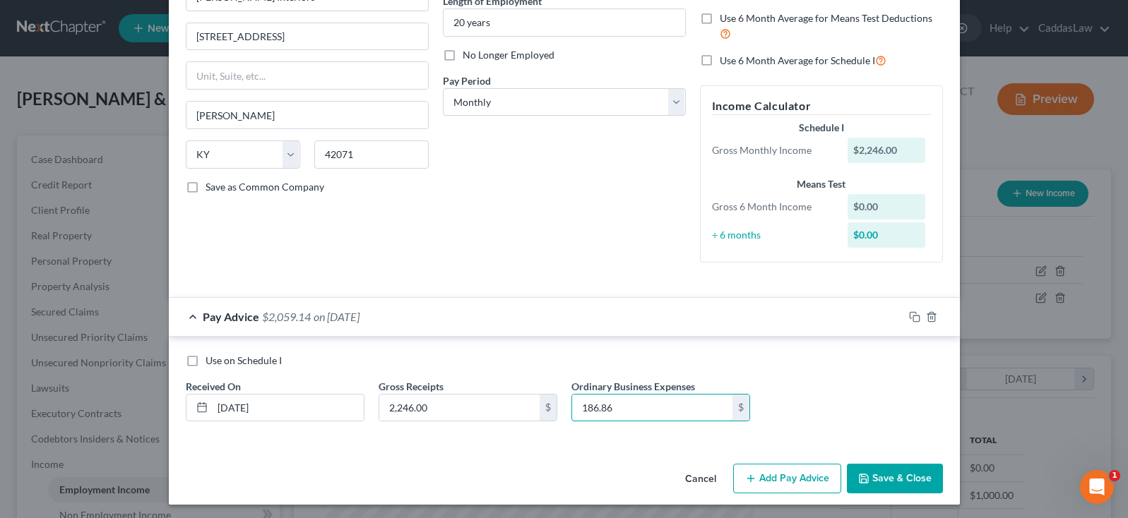
type input "186.86"
click at [754, 480] on icon "button" at bounding box center [750, 478] width 11 height 11
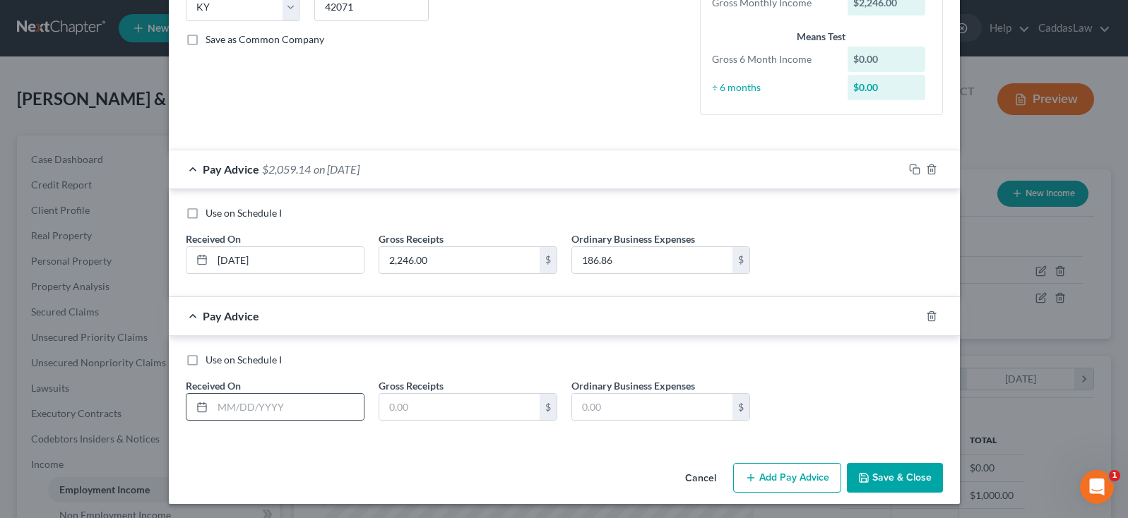
scroll to position [298, 0]
click at [294, 417] on div at bounding box center [275, 408] width 179 height 28
click at [231, 403] on input "text" at bounding box center [288, 408] width 151 height 27
type input "[DATE]"
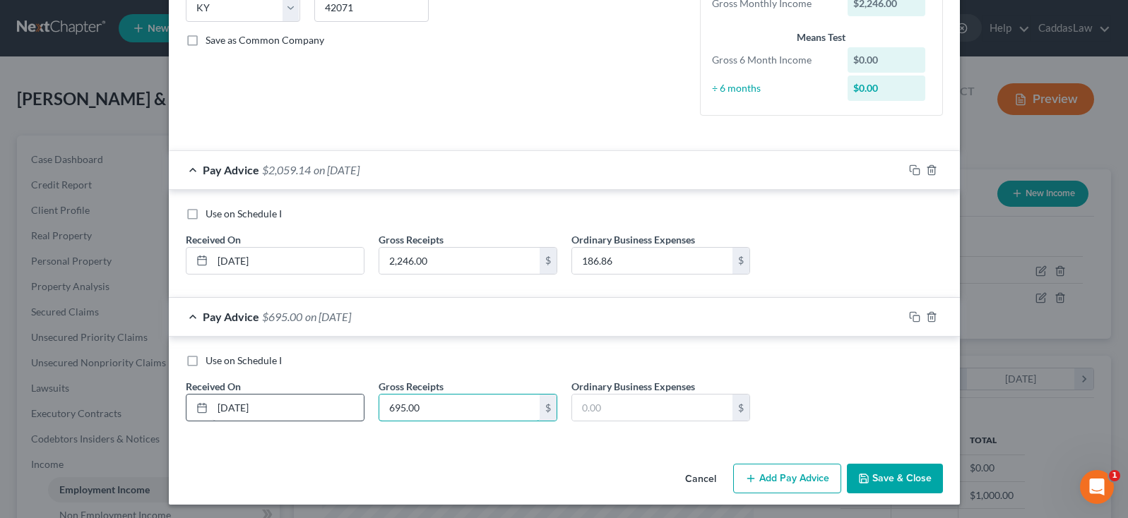
type input "695.00"
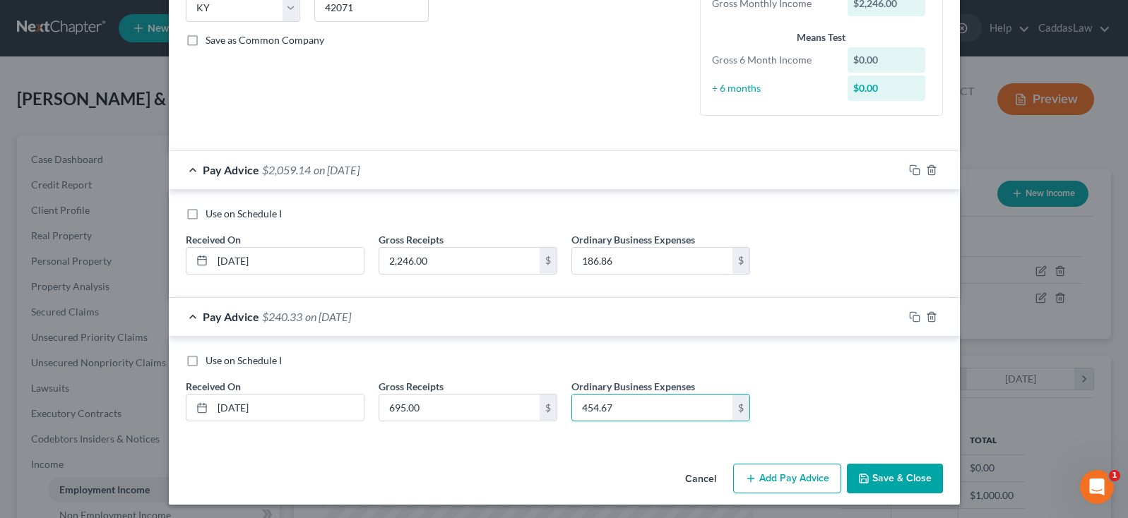
type input "454.67"
click at [760, 477] on button "Add Pay Advice" at bounding box center [787, 479] width 108 height 30
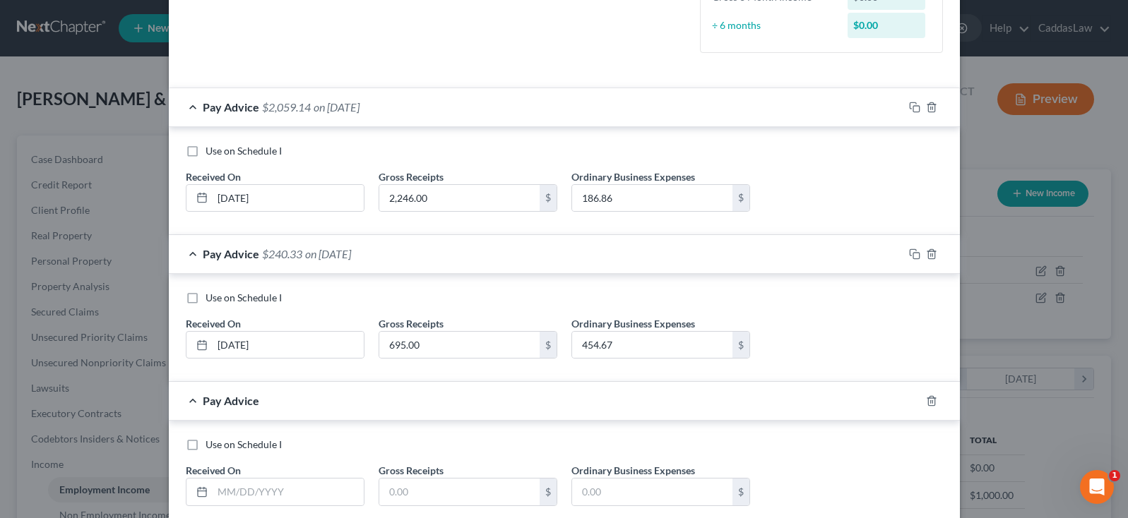
scroll to position [400, 0]
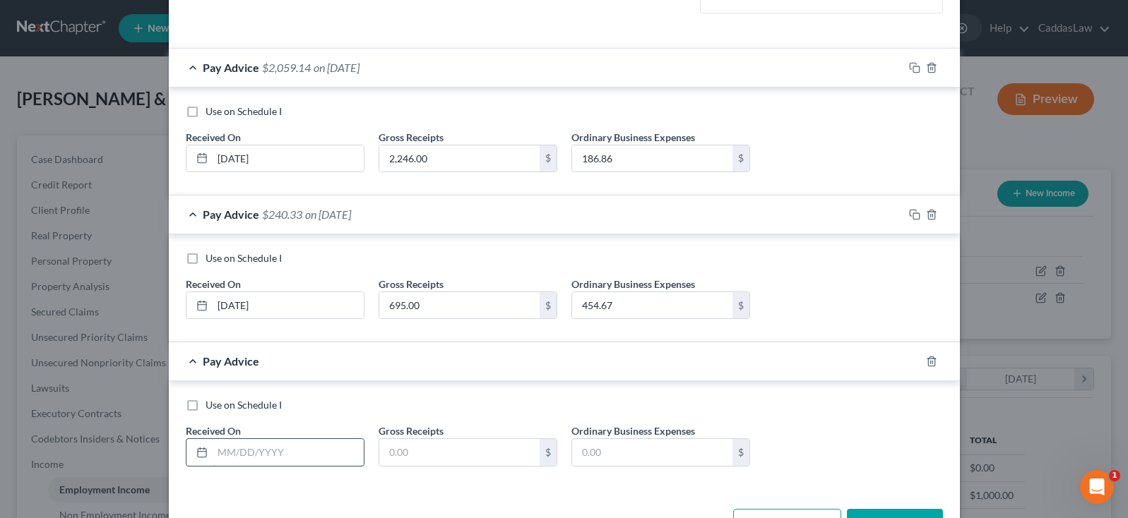
click at [306, 453] on input "text" at bounding box center [288, 452] width 151 height 27
type input "[DATE]"
type input "360.00"
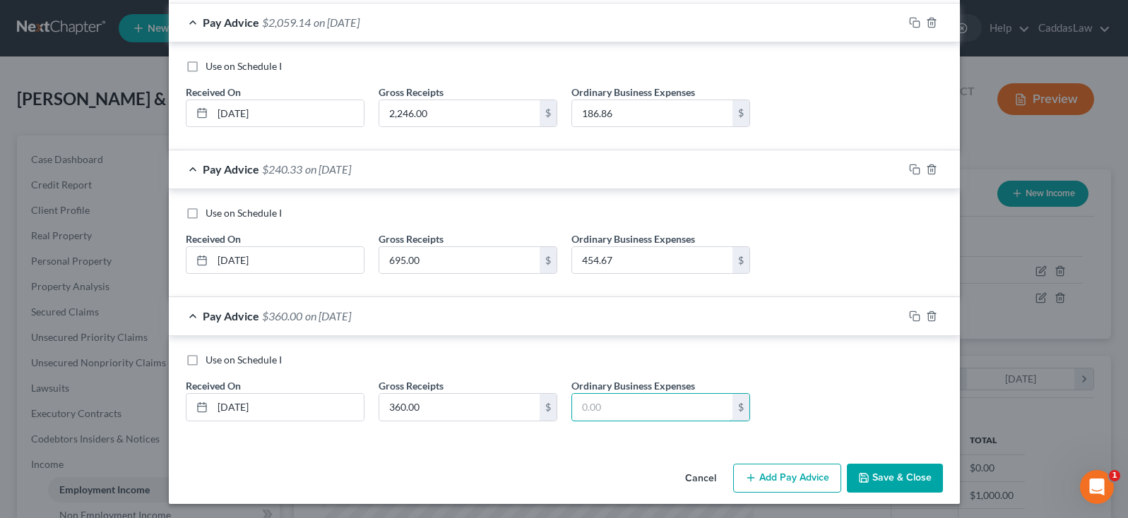
scroll to position [445, 0]
click at [756, 481] on icon "button" at bounding box center [750, 478] width 11 height 11
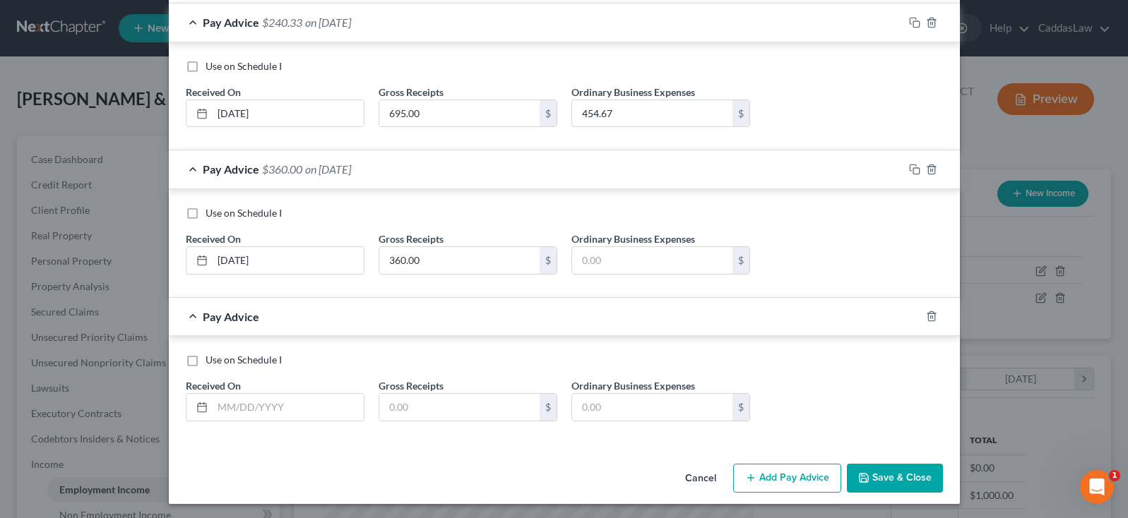
scroll to position [592, 0]
click at [278, 405] on input "text" at bounding box center [288, 408] width 151 height 27
type input "[DATE]"
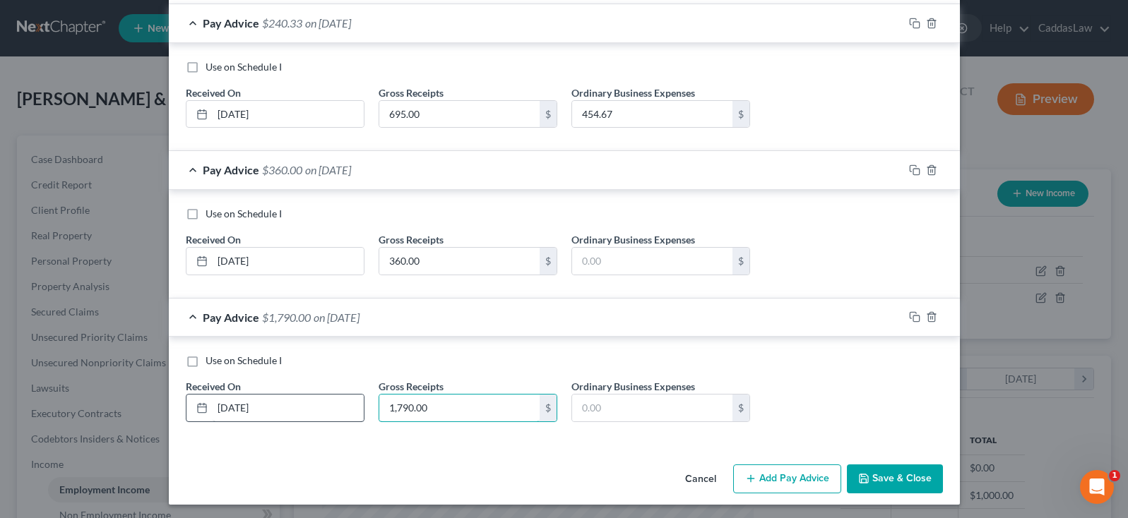
type input "1,790.00"
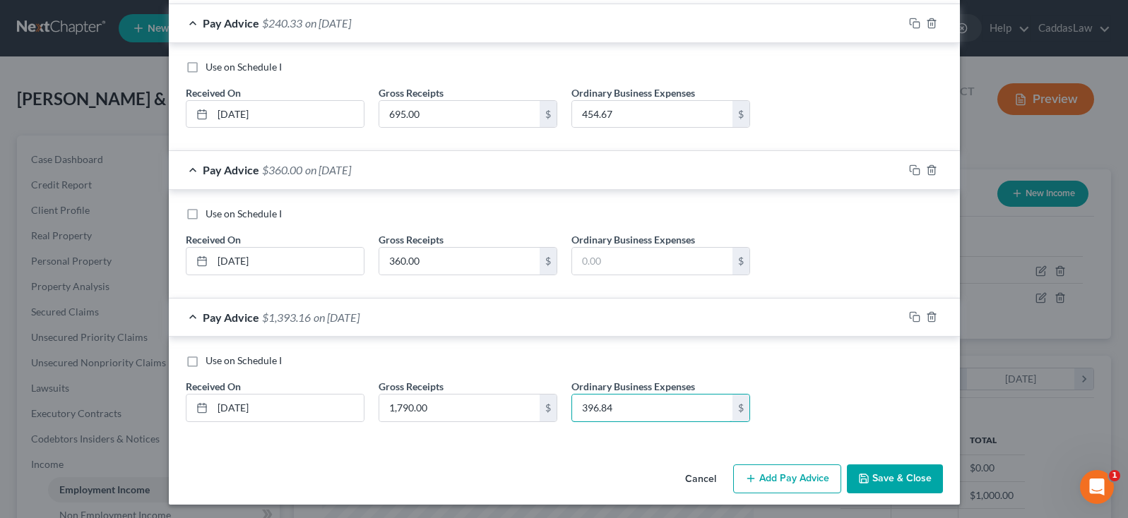
type input "396.84"
click at [802, 477] on button "Add Pay Advice" at bounding box center [787, 480] width 108 height 30
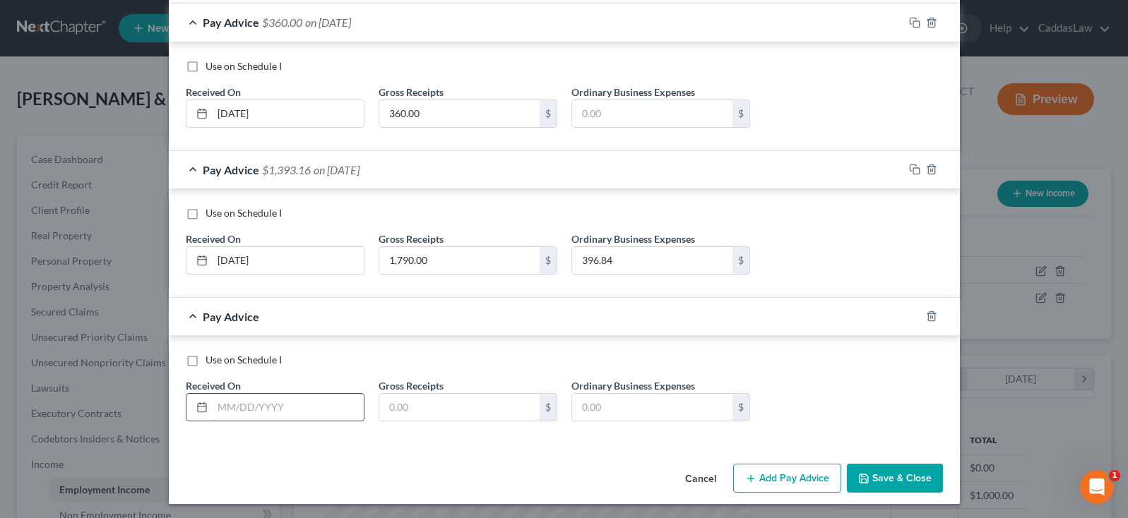
scroll to position [739, 0]
click at [261, 407] on input "text" at bounding box center [288, 408] width 151 height 27
type input "[DATE]"
click at [406, 395] on input "text" at bounding box center [459, 408] width 160 height 27
type input "2,360.00"
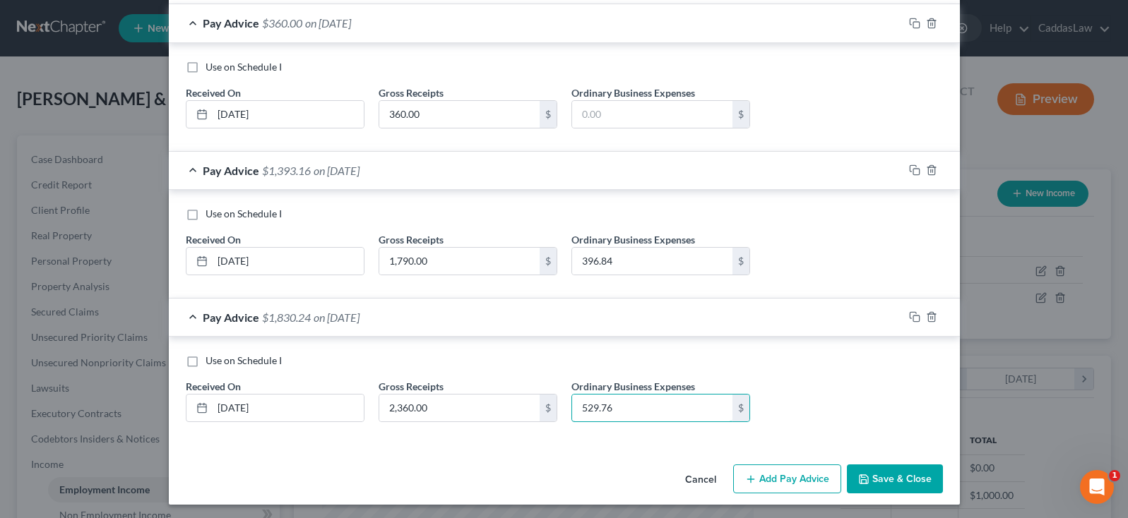
type input "529.76"
click at [794, 472] on button "Add Pay Advice" at bounding box center [787, 480] width 108 height 30
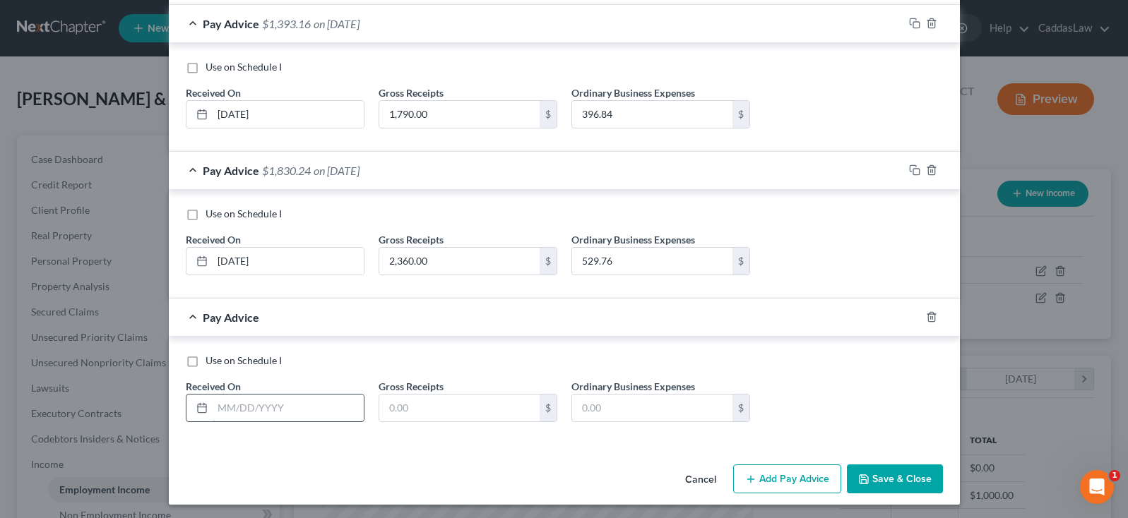
scroll to position [885, 0]
click at [277, 410] on input "text" at bounding box center [288, 408] width 151 height 27
type input "[DATE]"
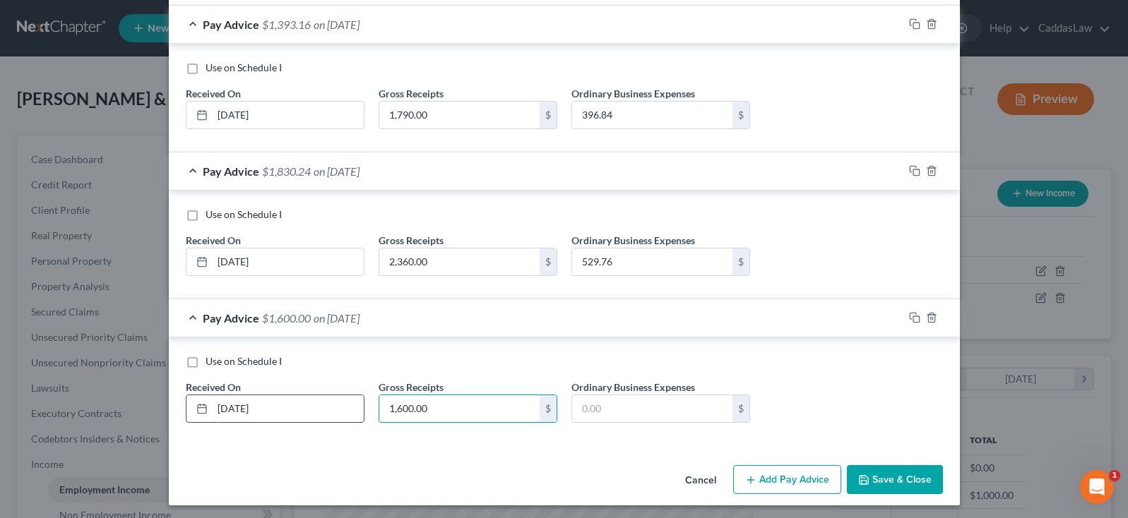
type input "1,600.00"
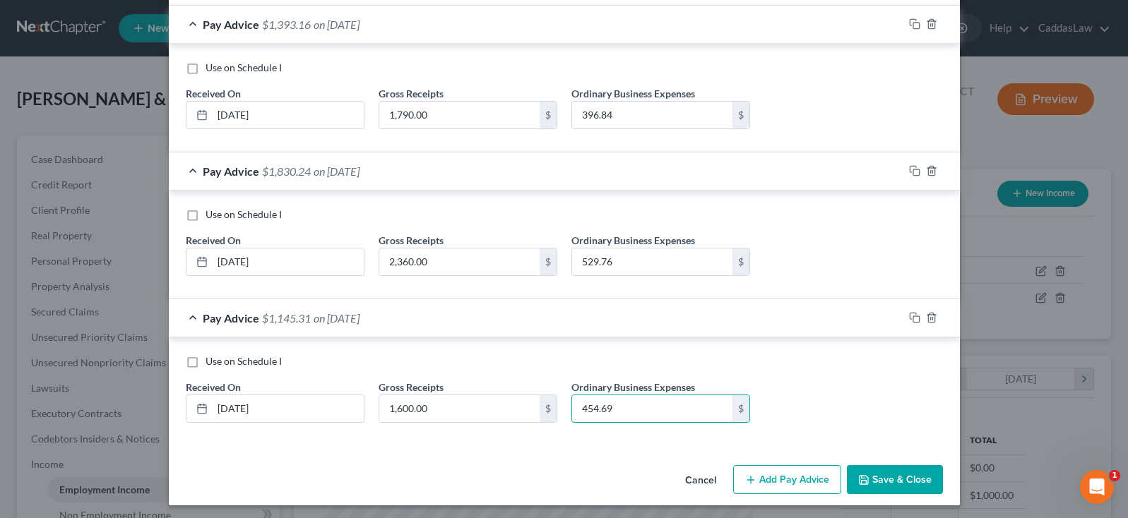
type input "454.69"
click at [792, 480] on button "Add Pay Advice" at bounding box center [787, 480] width 108 height 30
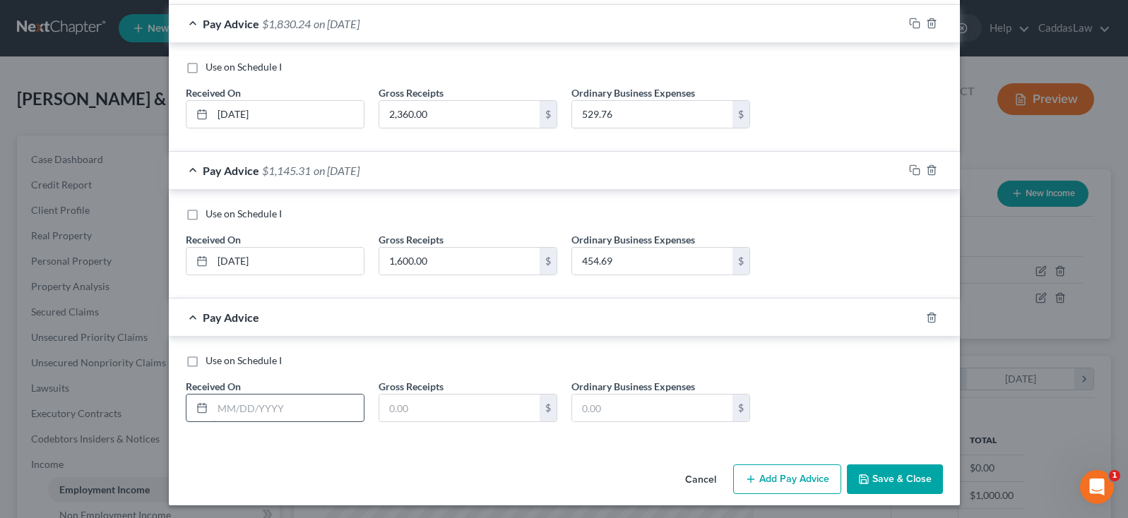
scroll to position [1032, 0]
click at [326, 402] on input "text" at bounding box center [288, 408] width 151 height 27
click at [226, 407] on input "069/01/2025" at bounding box center [288, 408] width 151 height 27
type input "[DATE]"
click at [932, 318] on icon "button" at bounding box center [931, 318] width 6 height 9
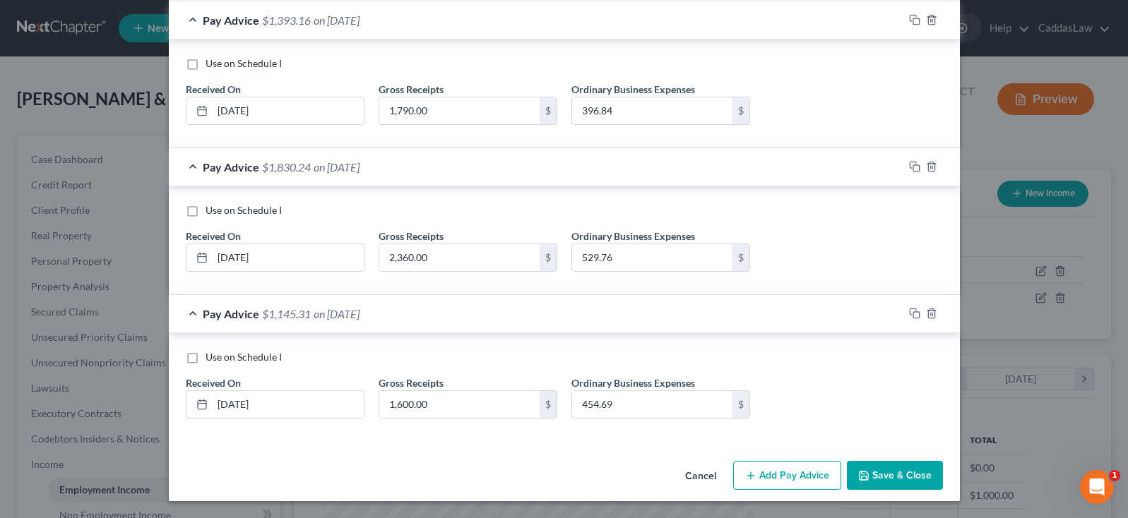
scroll to position [885, 0]
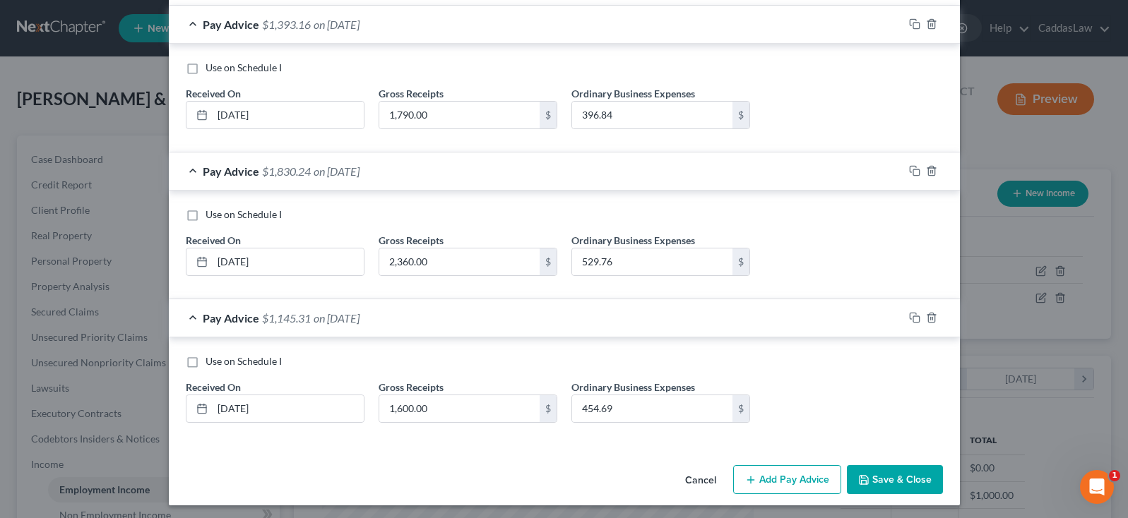
click at [898, 474] on button "Save & Close" at bounding box center [895, 480] width 96 height 30
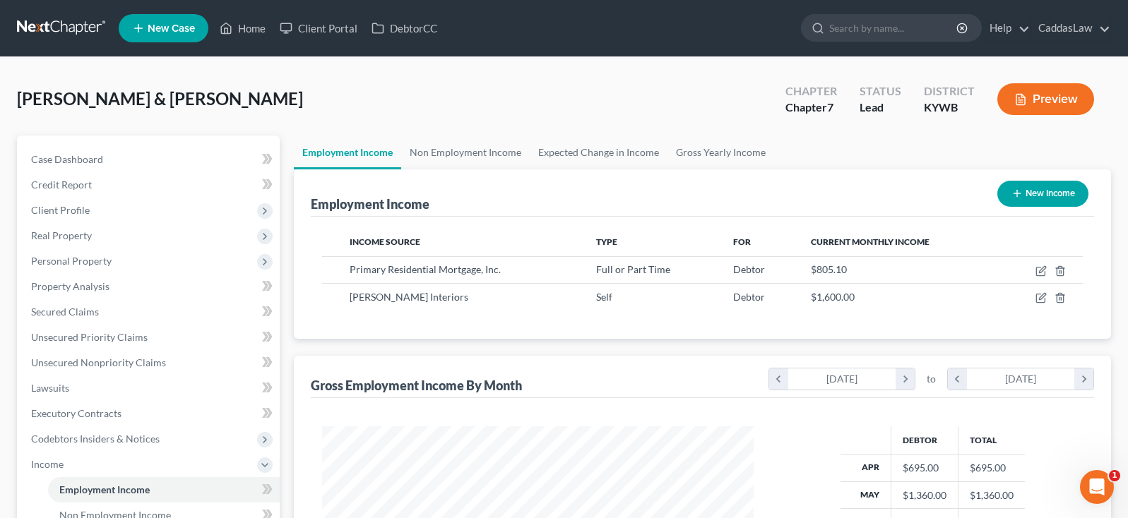
scroll to position [0, 0]
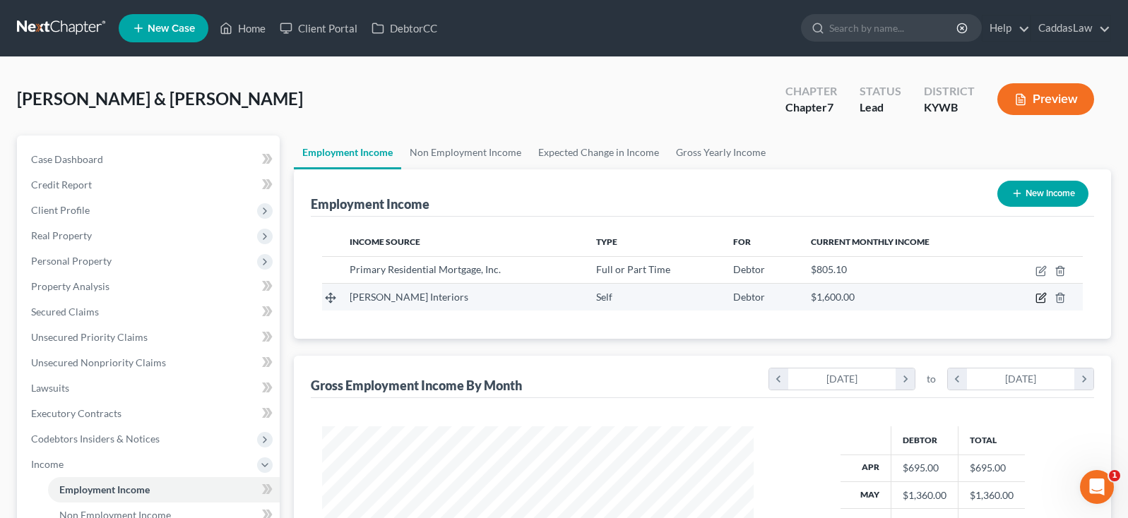
click at [1035, 300] on icon "button" at bounding box center [1040, 297] width 11 height 11
select select "1"
select select "18"
select select "0"
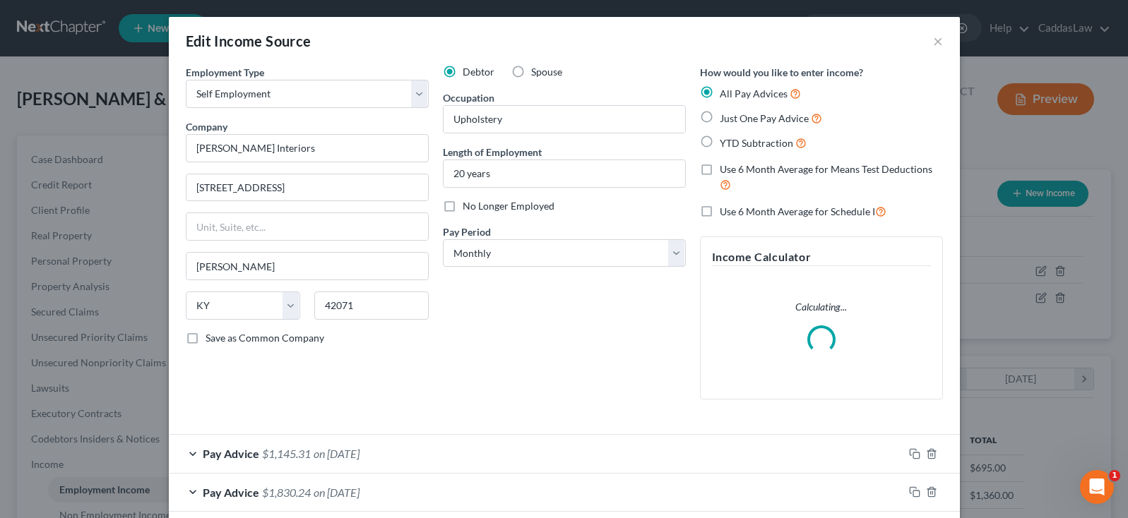
click at [531, 71] on label "Spouse" at bounding box center [546, 72] width 31 height 14
click at [537, 71] on input "Spouse" at bounding box center [541, 69] width 9 height 9
radio input "true"
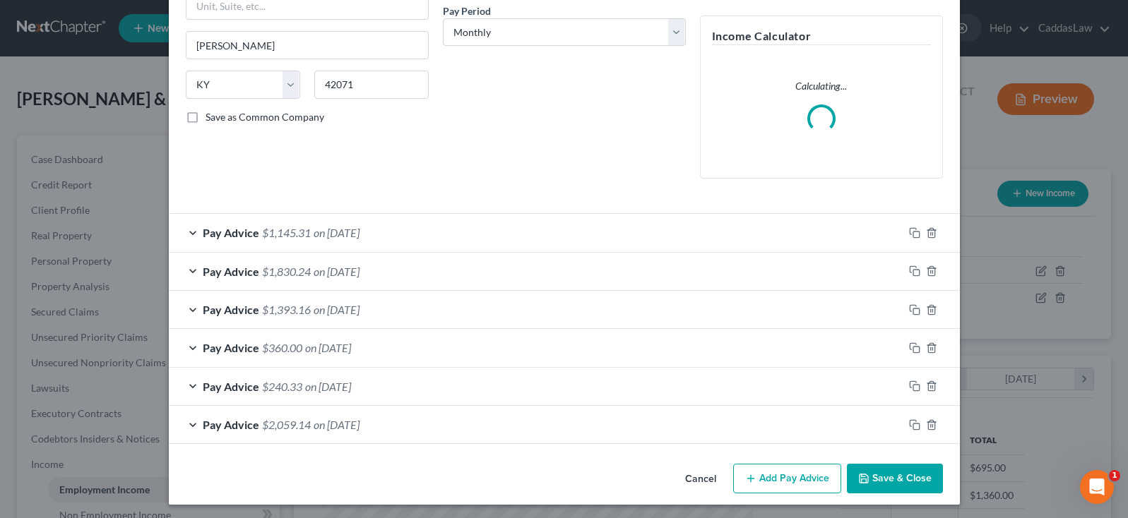
scroll to position [220, 0]
click at [879, 477] on button "Save & Close" at bounding box center [895, 480] width 96 height 30
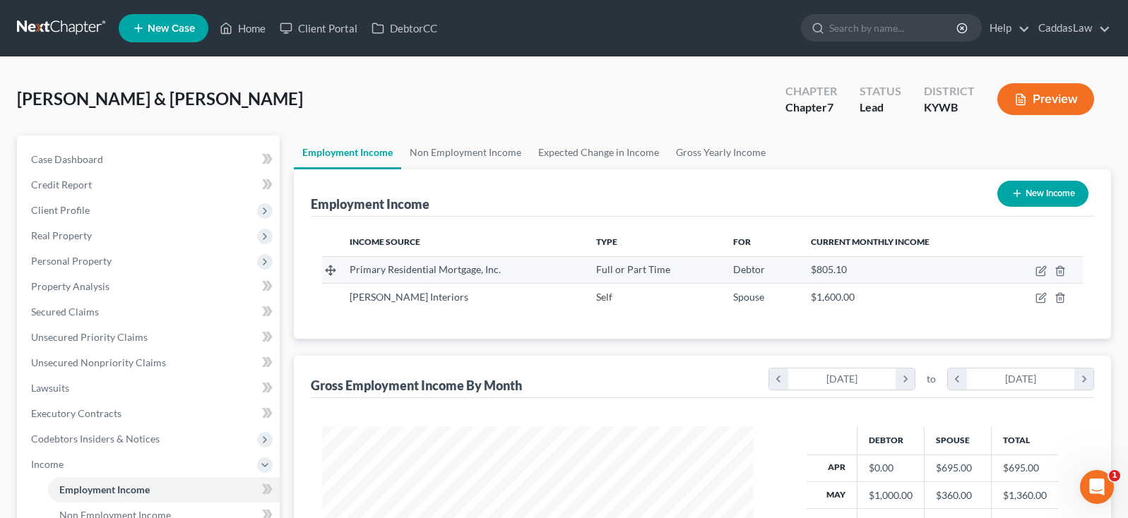
scroll to position [0, 0]
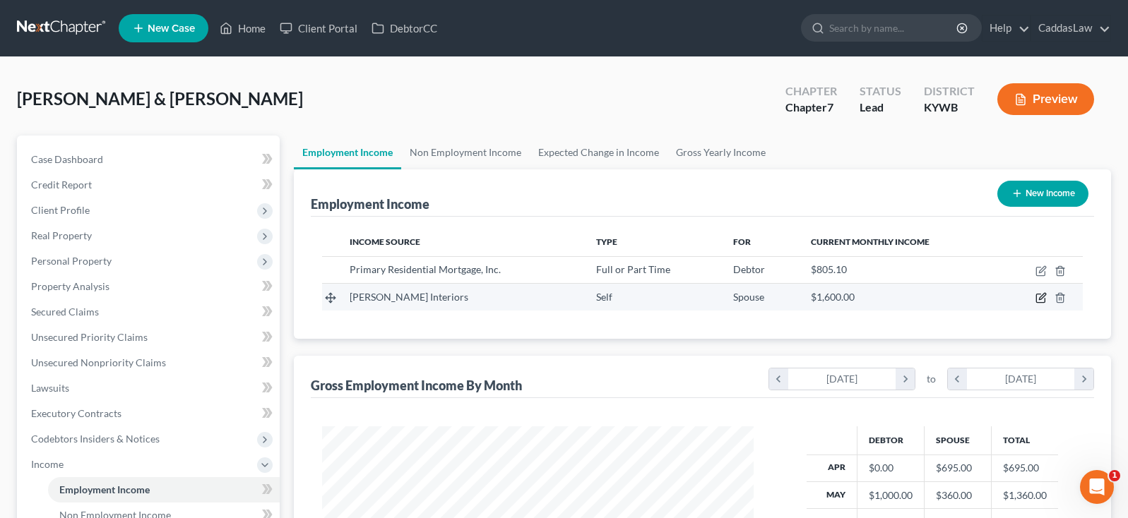
click at [1045, 296] on icon "button" at bounding box center [1042, 297] width 6 height 6
select select "1"
select select "18"
select select "0"
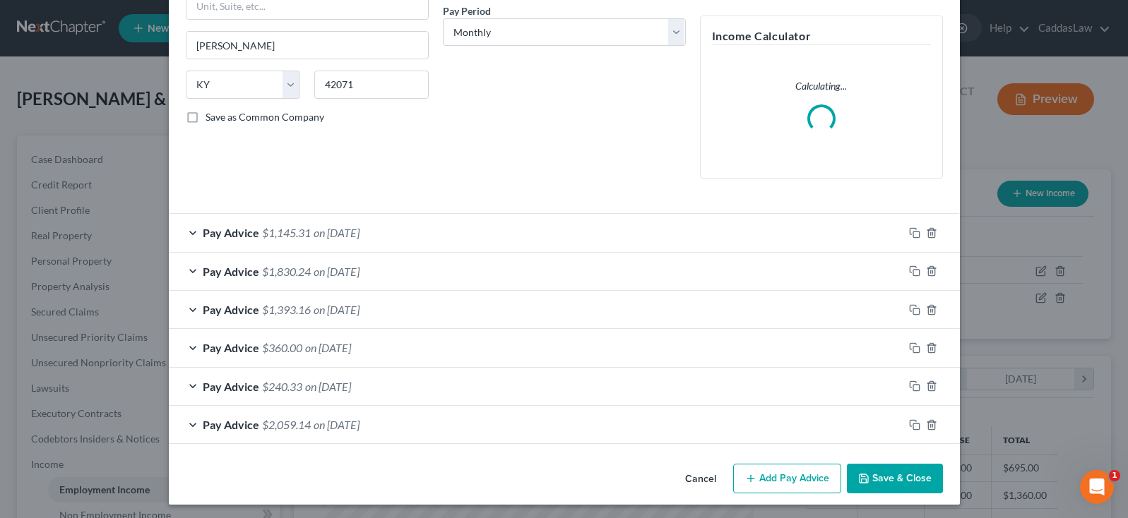
scroll to position [220, 0]
click at [754, 474] on icon "button" at bounding box center [750, 479] width 11 height 11
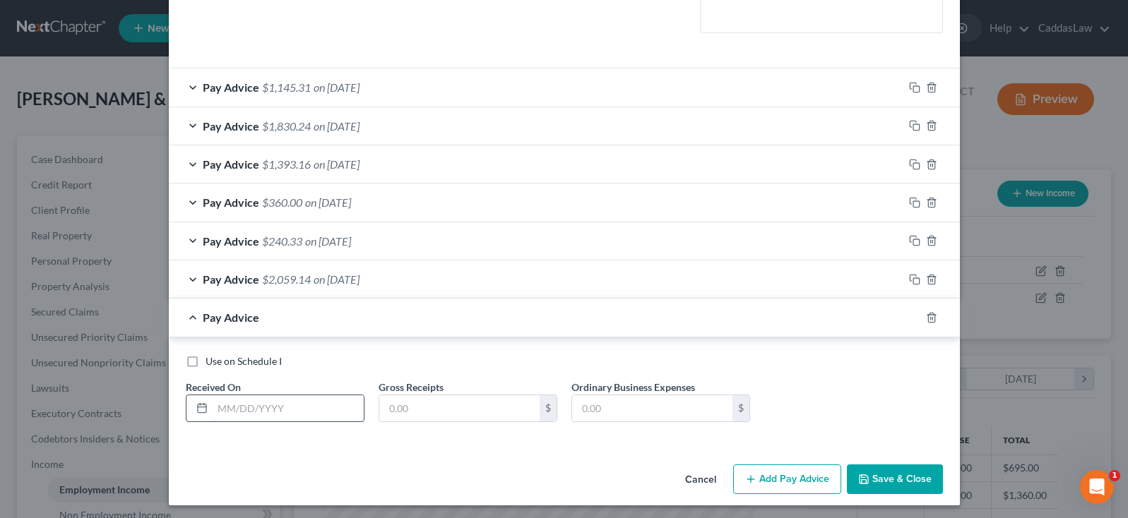
scroll to position [366, 0]
click at [220, 402] on input "text" at bounding box center [288, 409] width 151 height 27
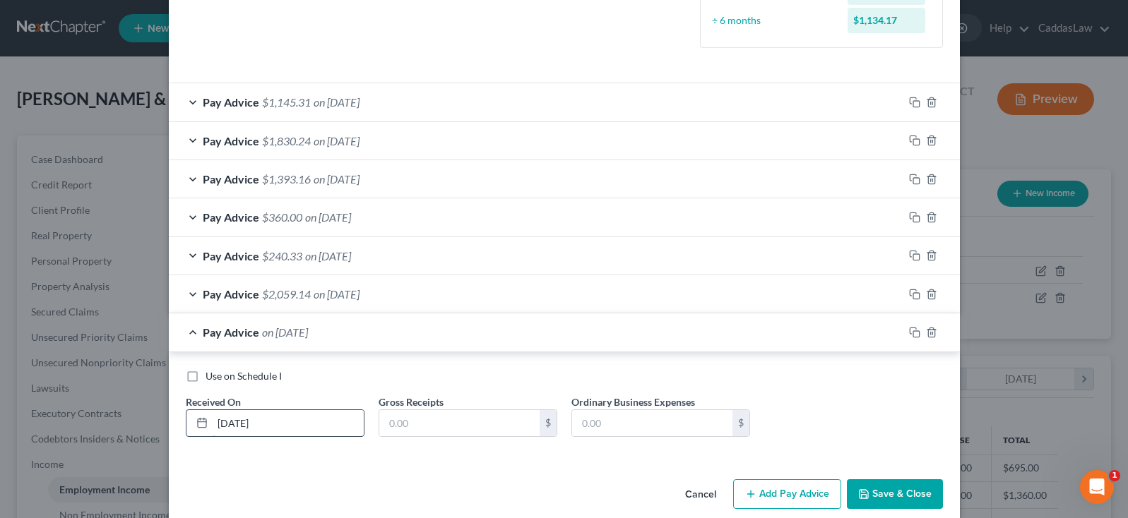
type input "[DATE]"
click at [436, 419] on input "text" at bounding box center [459, 423] width 160 height 27
type input "0.00"
type input "1,154.08"
click at [871, 487] on button "Save & Close" at bounding box center [895, 495] width 96 height 30
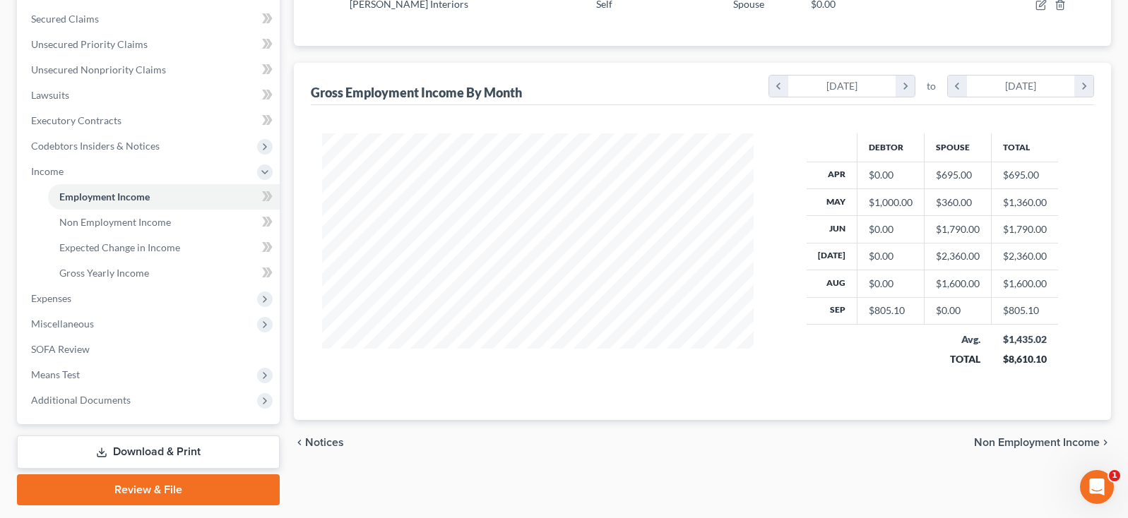
scroll to position [286, 0]
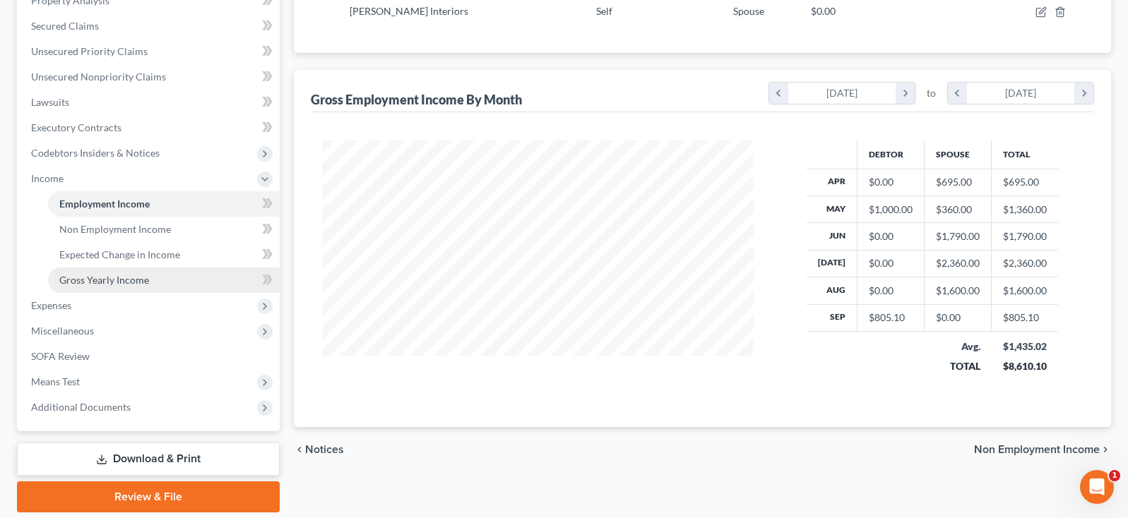
click at [119, 280] on span "Gross Yearly Income" at bounding box center [104, 280] width 90 height 12
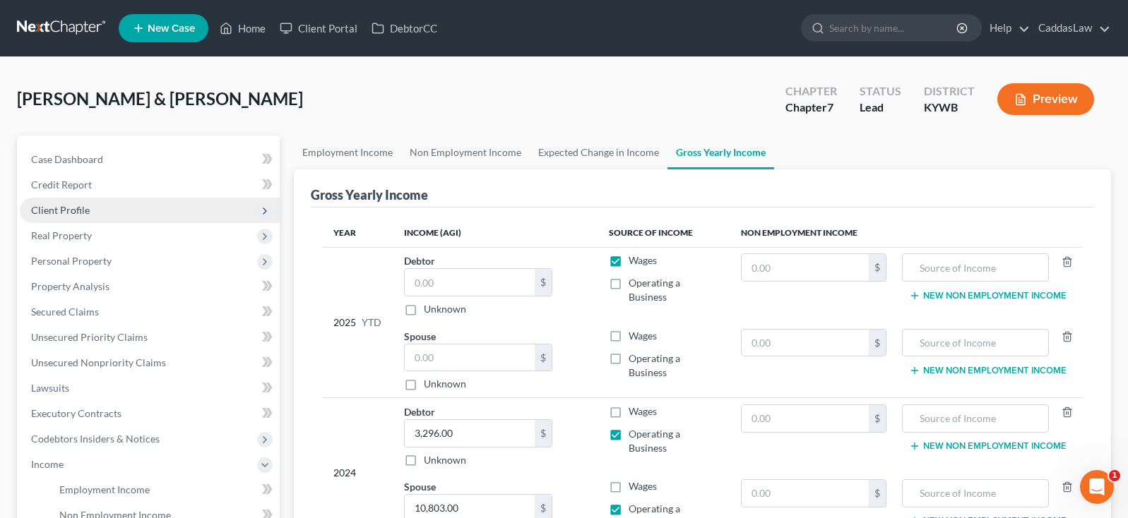
click at [54, 215] on span "Client Profile" at bounding box center [60, 210] width 59 height 12
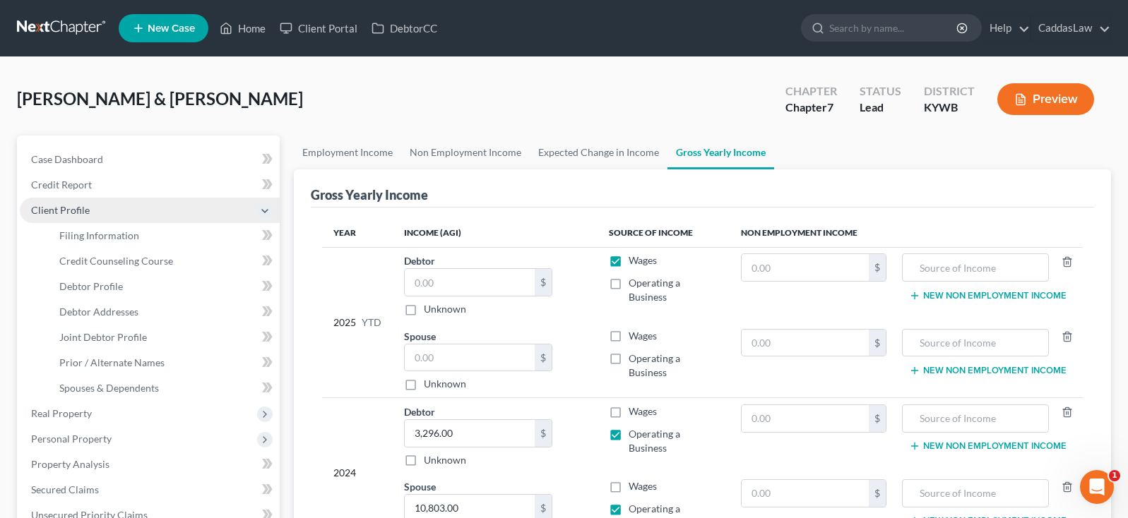
click at [93, 215] on span "Client Profile" at bounding box center [150, 210] width 260 height 25
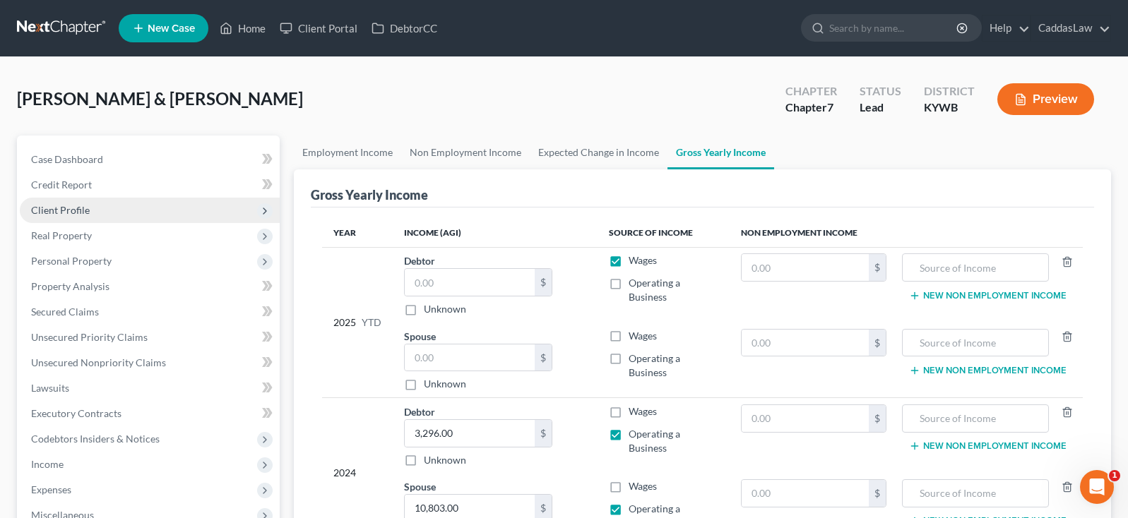
click at [90, 214] on span "Client Profile" at bounding box center [150, 210] width 260 height 25
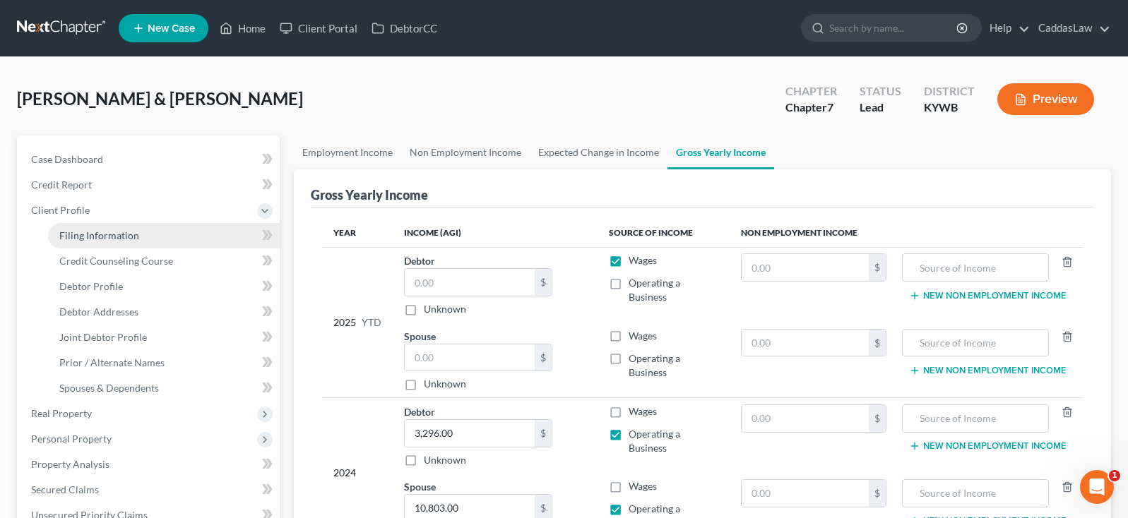
click at [94, 233] on span "Filing Information" at bounding box center [99, 236] width 80 height 12
select select "1"
select select "0"
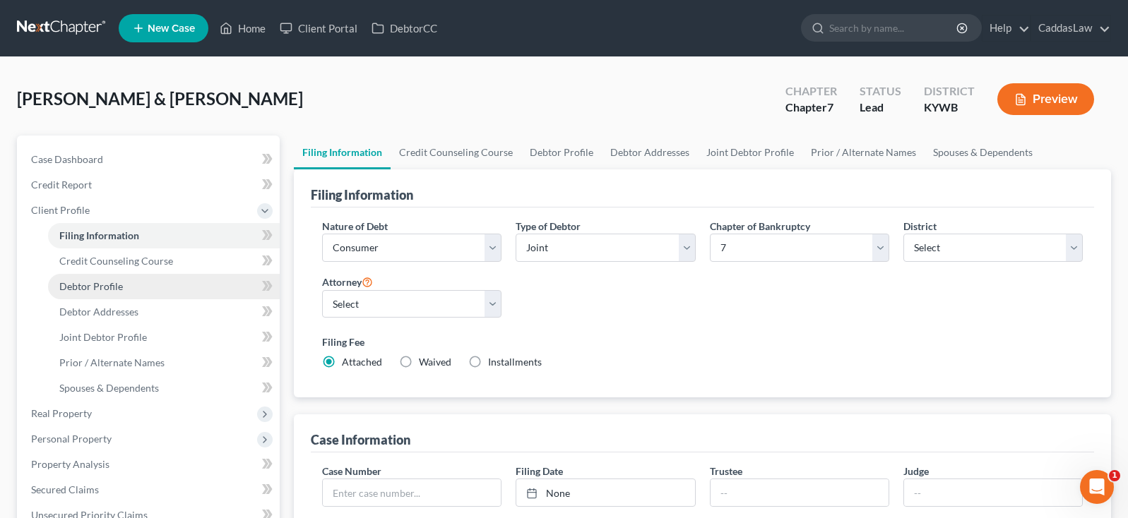
click at [137, 292] on link "Debtor Profile" at bounding box center [164, 286] width 232 height 25
select select "1"
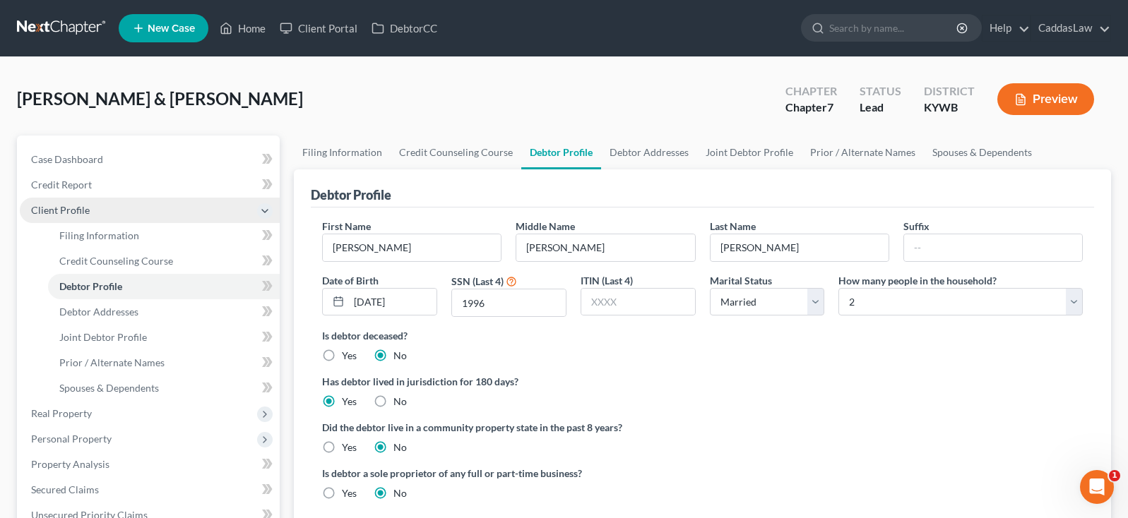
click at [266, 208] on icon at bounding box center [264, 211] width 11 height 11
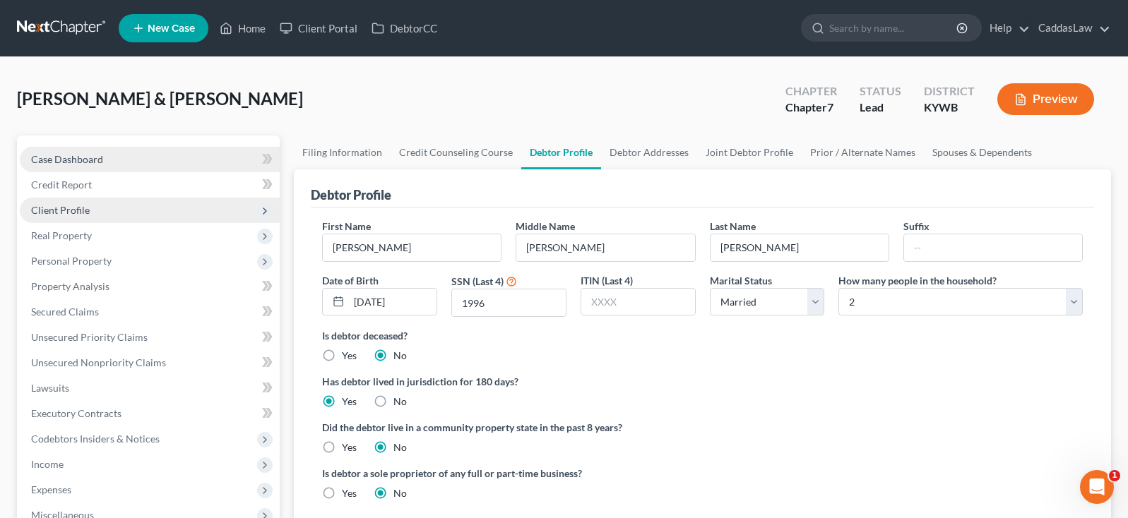
click at [82, 163] on span "Case Dashboard" at bounding box center [67, 159] width 72 height 12
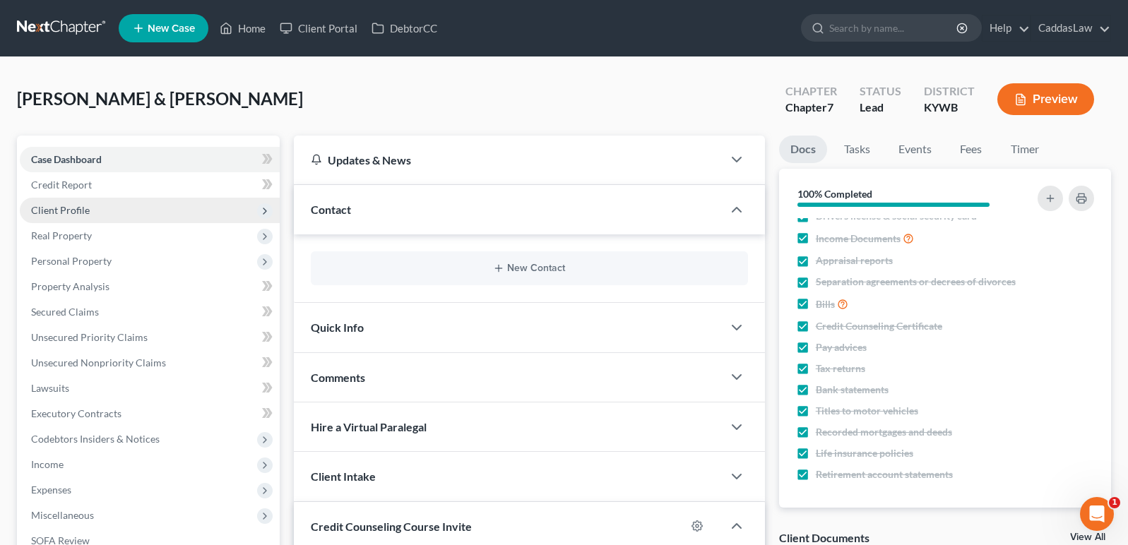
scroll to position [25, 0]
click at [109, 185] on link "Credit Report" at bounding box center [150, 184] width 260 height 25
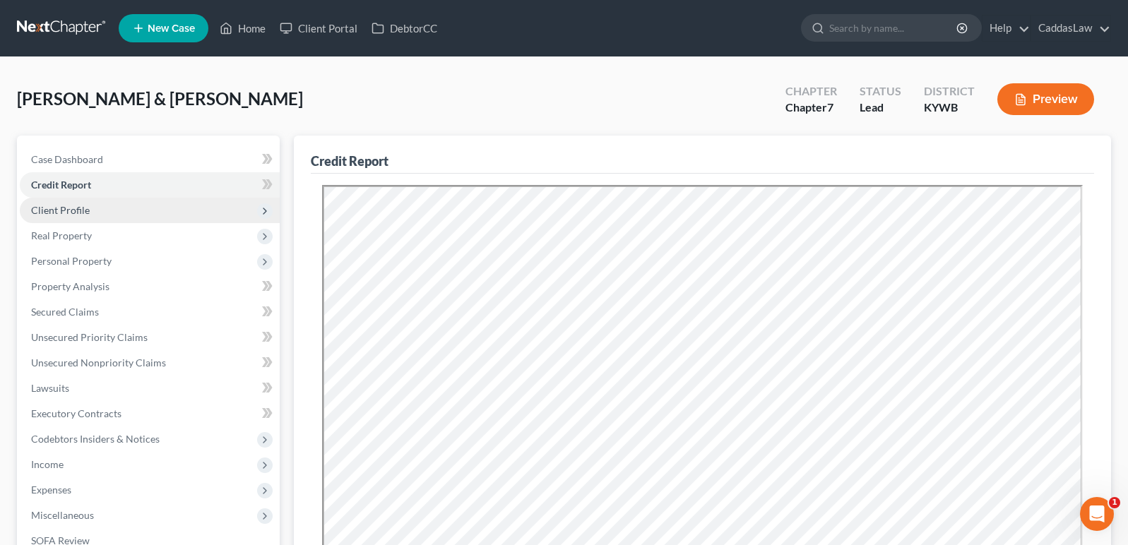
click at [91, 214] on span "Client Profile" at bounding box center [150, 210] width 260 height 25
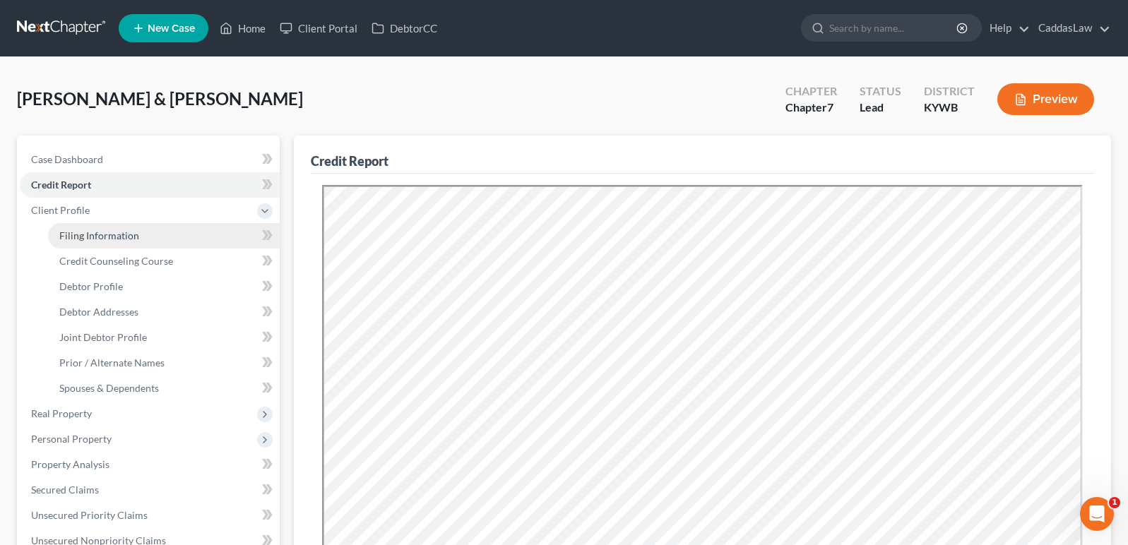
click at [95, 232] on span "Filing Information" at bounding box center [99, 236] width 80 height 12
select select "1"
select select "0"
select select "33"
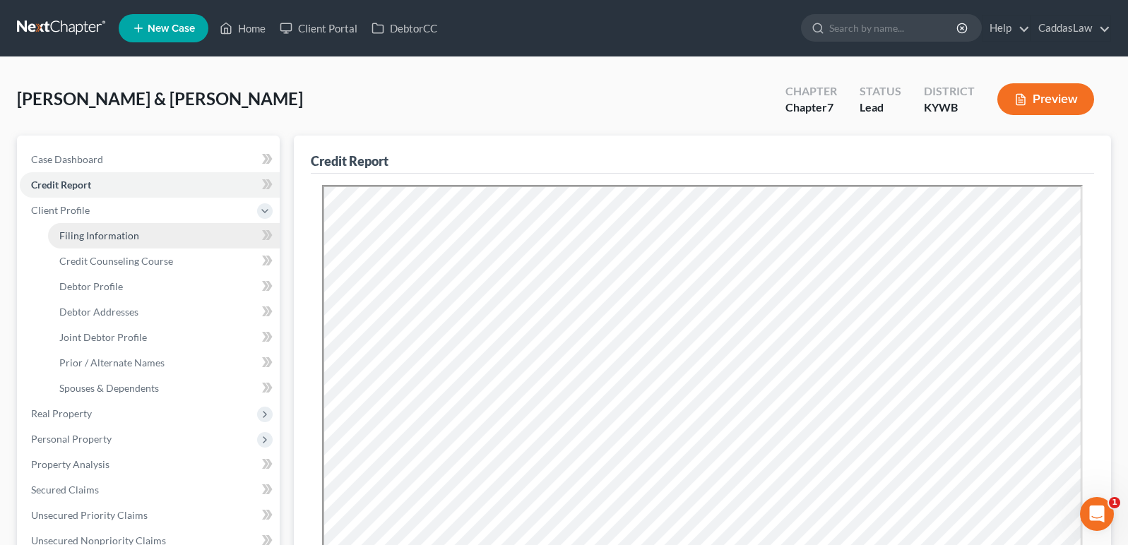
select select "0"
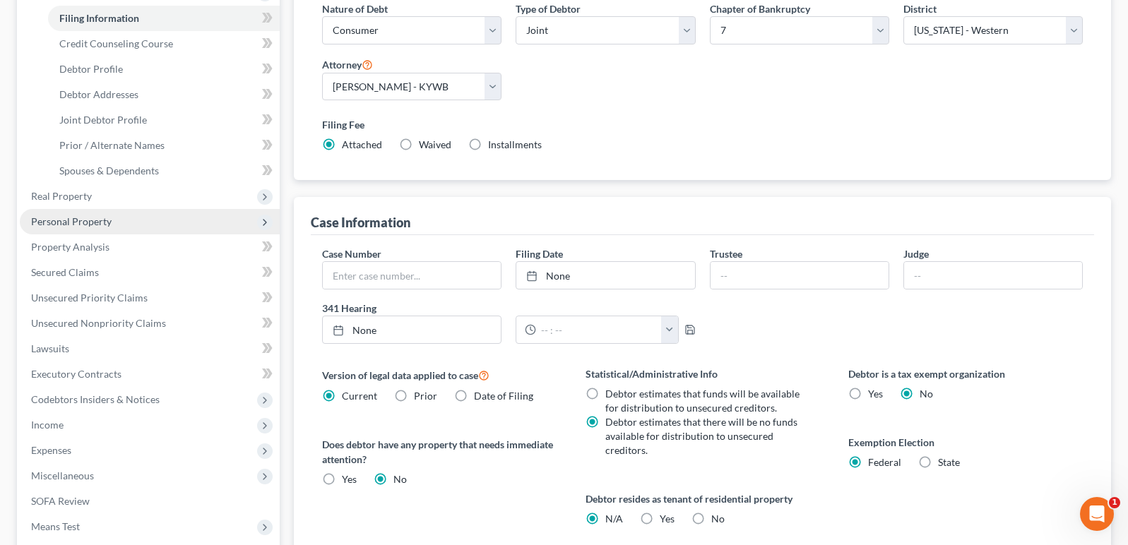
scroll to position [249, 0]
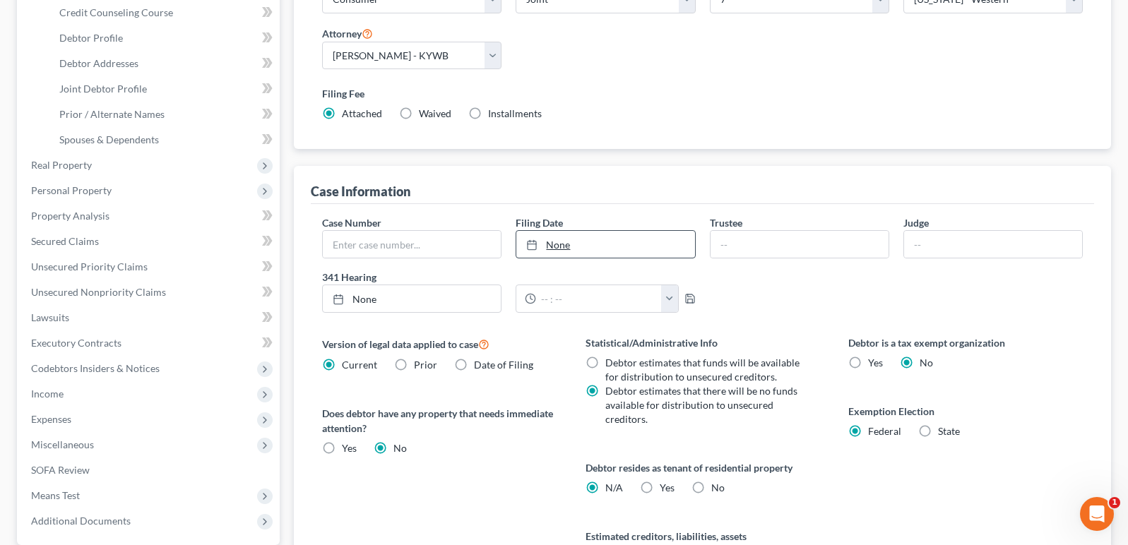
click at [561, 239] on link "None" at bounding box center [605, 244] width 178 height 27
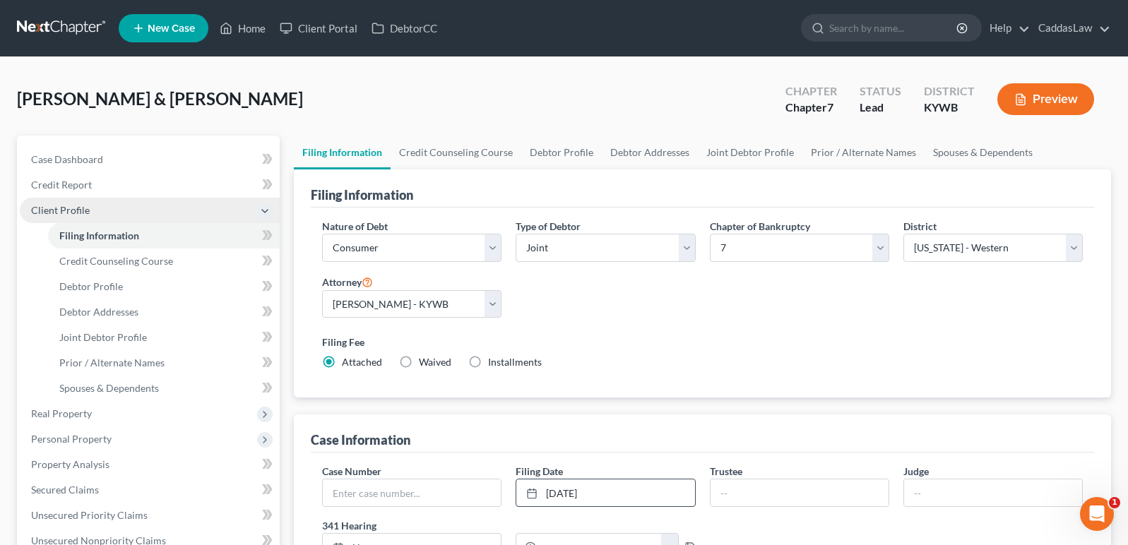
scroll to position [0, 0]
click at [127, 183] on link "Credit Report" at bounding box center [150, 184] width 260 height 25
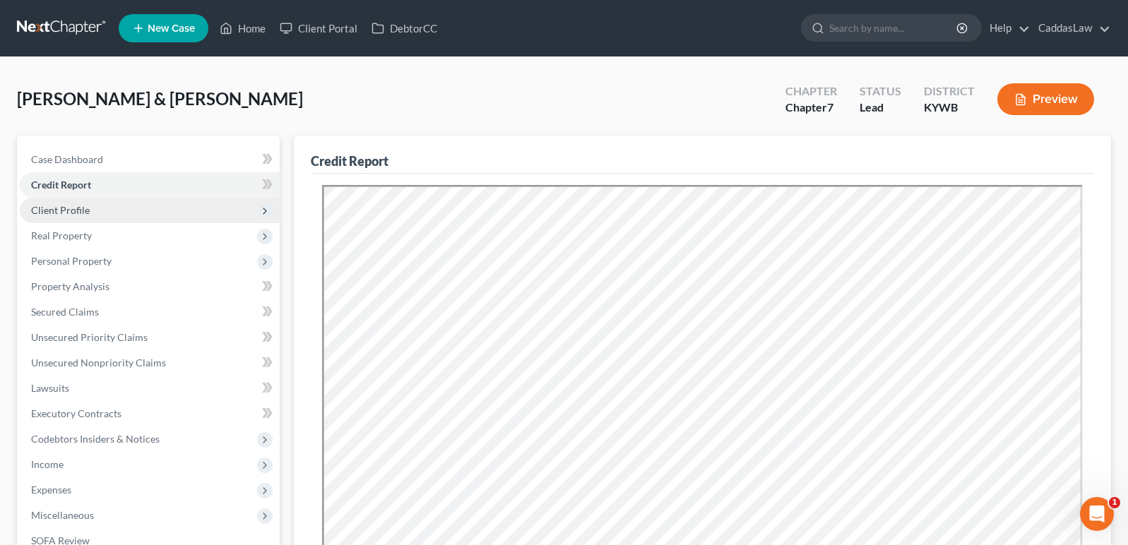
click at [100, 208] on span "Client Profile" at bounding box center [150, 210] width 260 height 25
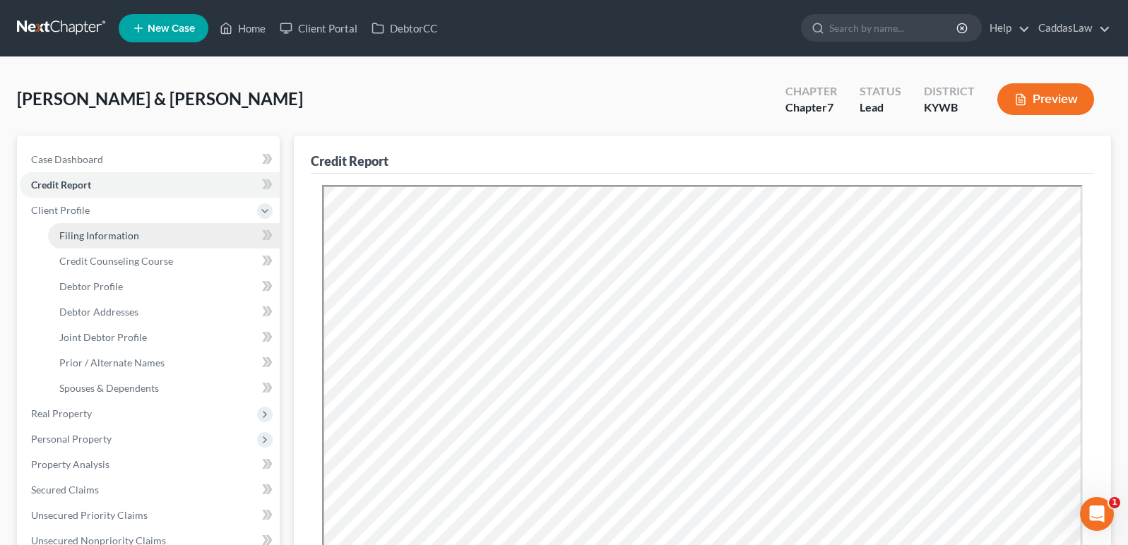
click at [115, 233] on span "Filing Information" at bounding box center [99, 236] width 80 height 12
select select "1"
select select "0"
select select "33"
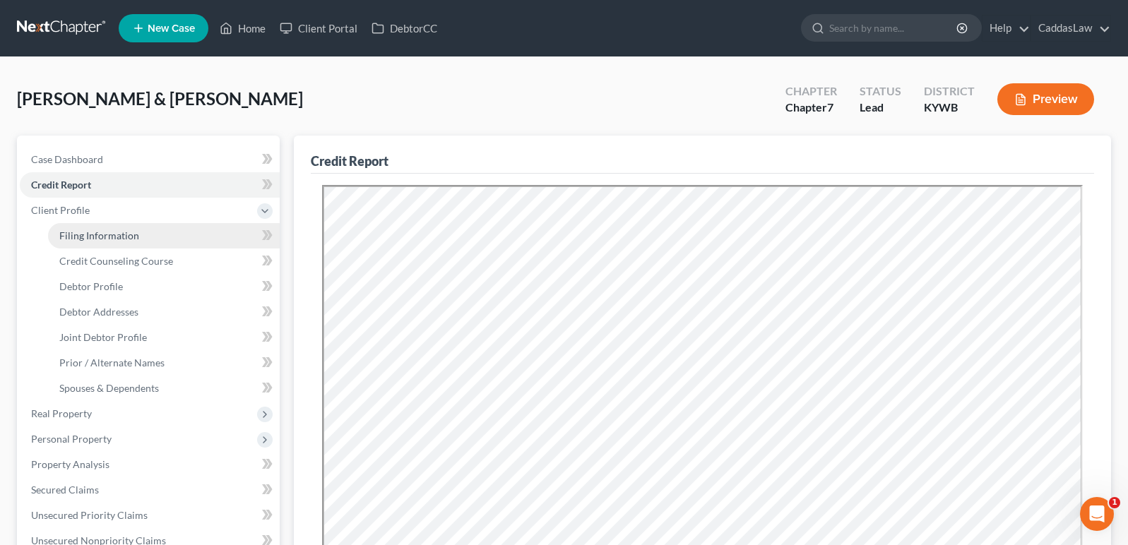
select select "0"
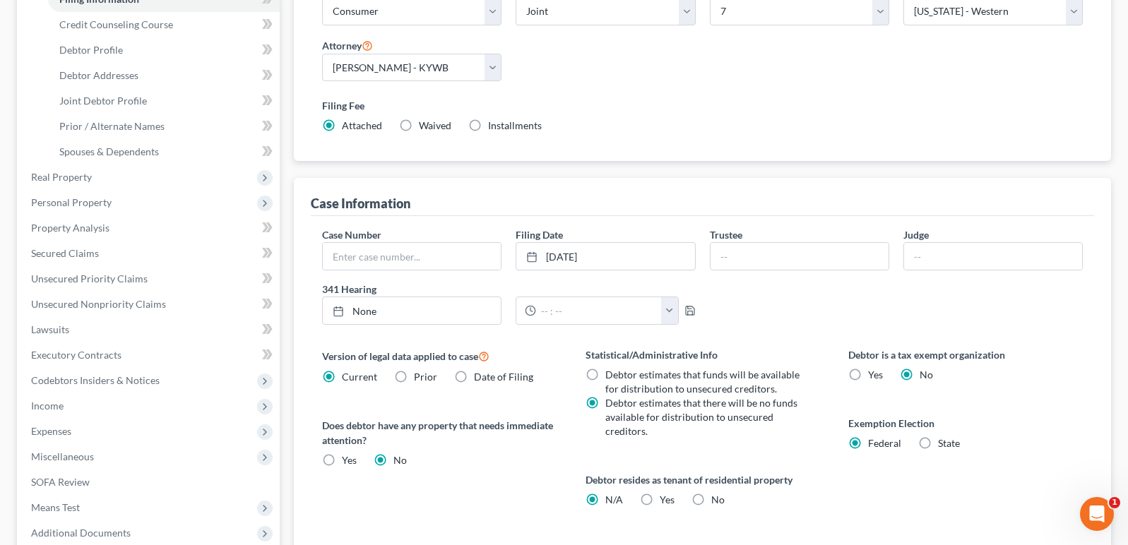
scroll to position [238, 0]
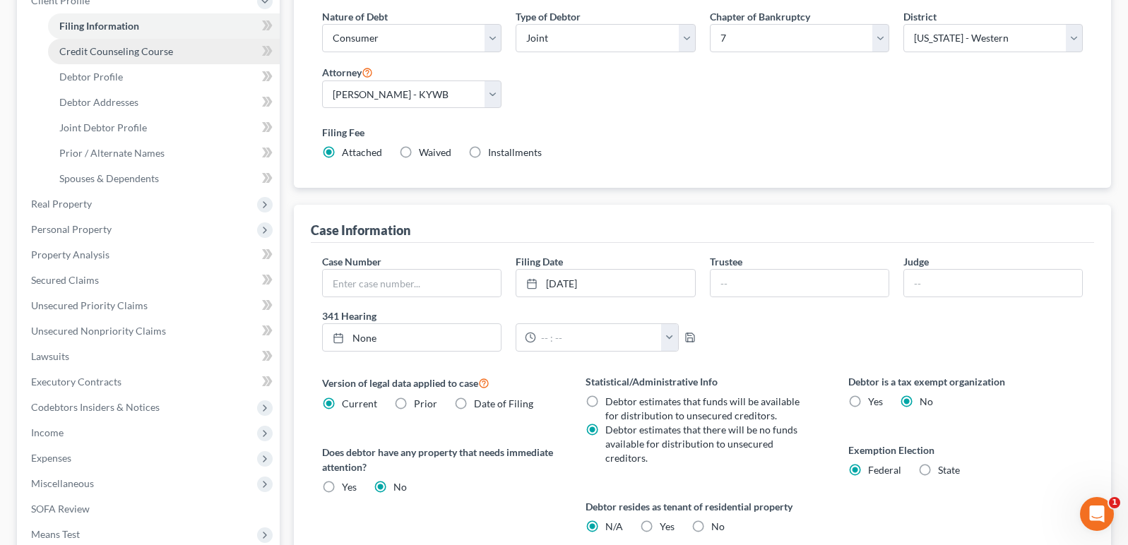
click at [136, 54] on span "Credit Counseling Course" at bounding box center [116, 51] width 114 height 12
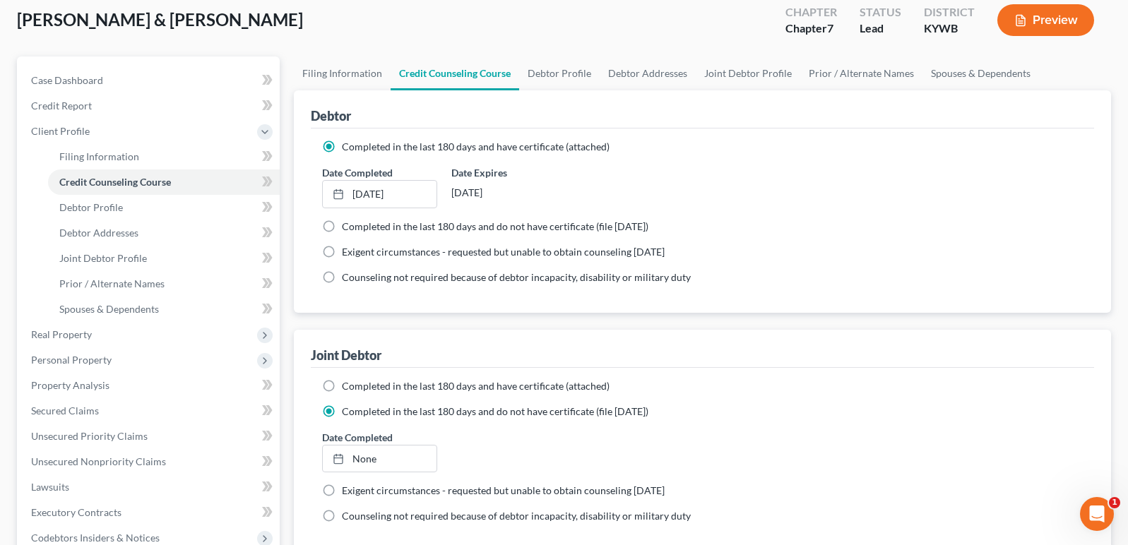
scroll to position [78, 0]
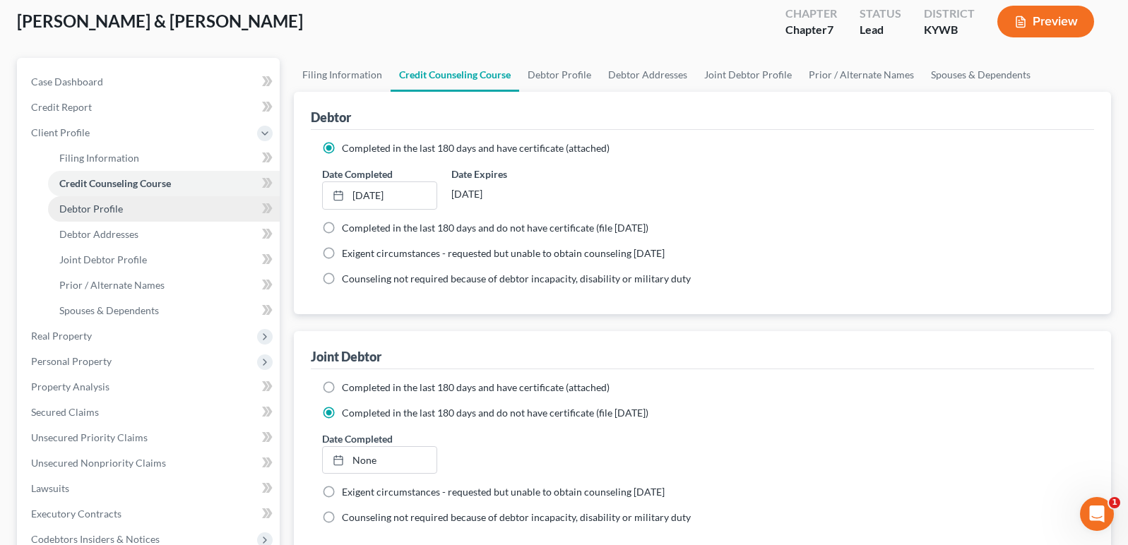
click at [91, 207] on span "Debtor Profile" at bounding box center [91, 209] width 64 height 12
select select "1"
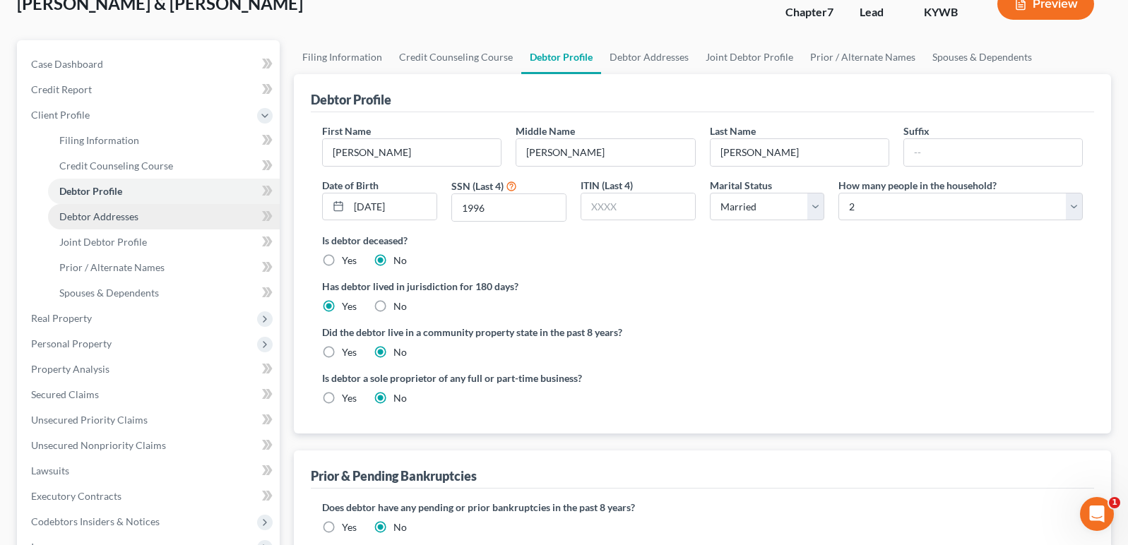
scroll to position [100, 0]
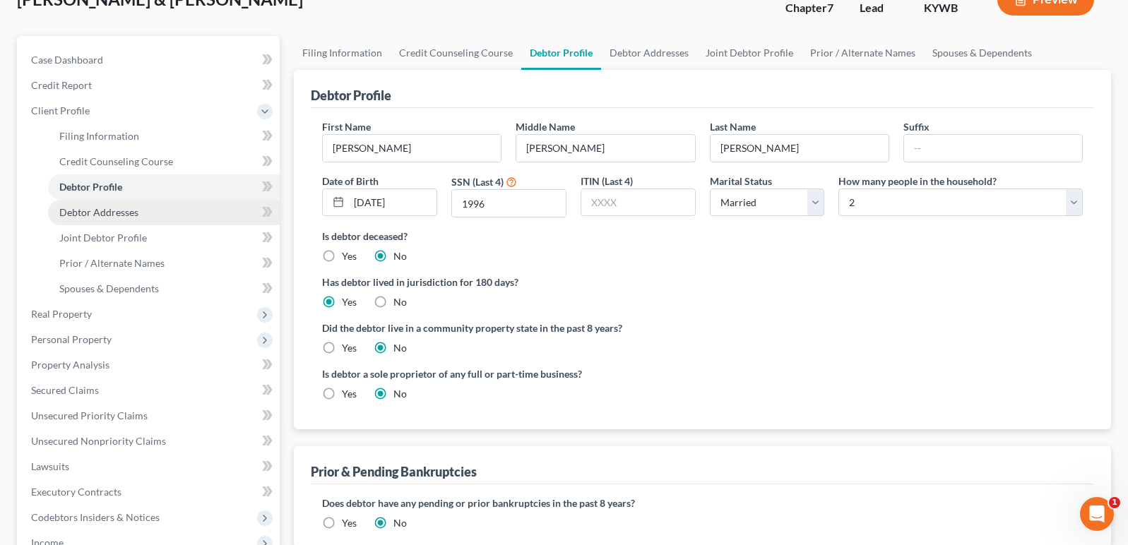
click at [115, 215] on span "Debtor Addresses" at bounding box center [98, 212] width 79 height 12
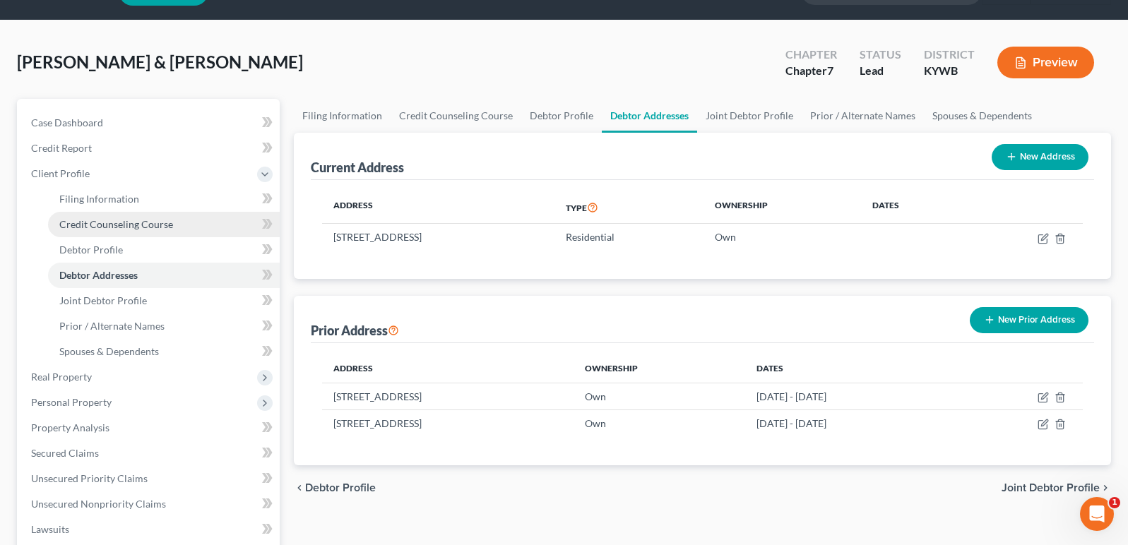
scroll to position [37, 0]
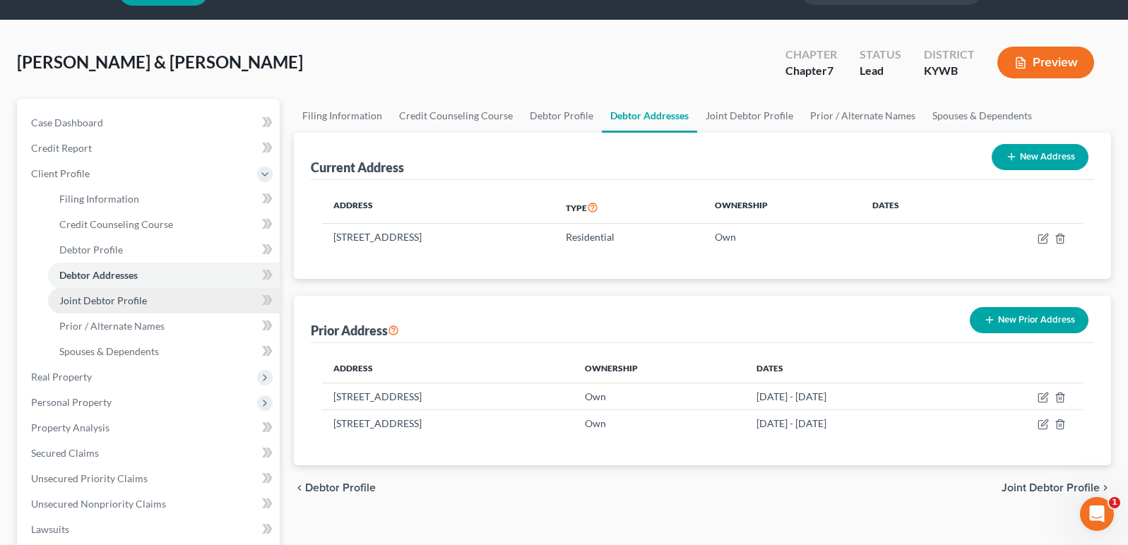
click at [147, 295] on link "Joint Debtor Profile" at bounding box center [164, 300] width 232 height 25
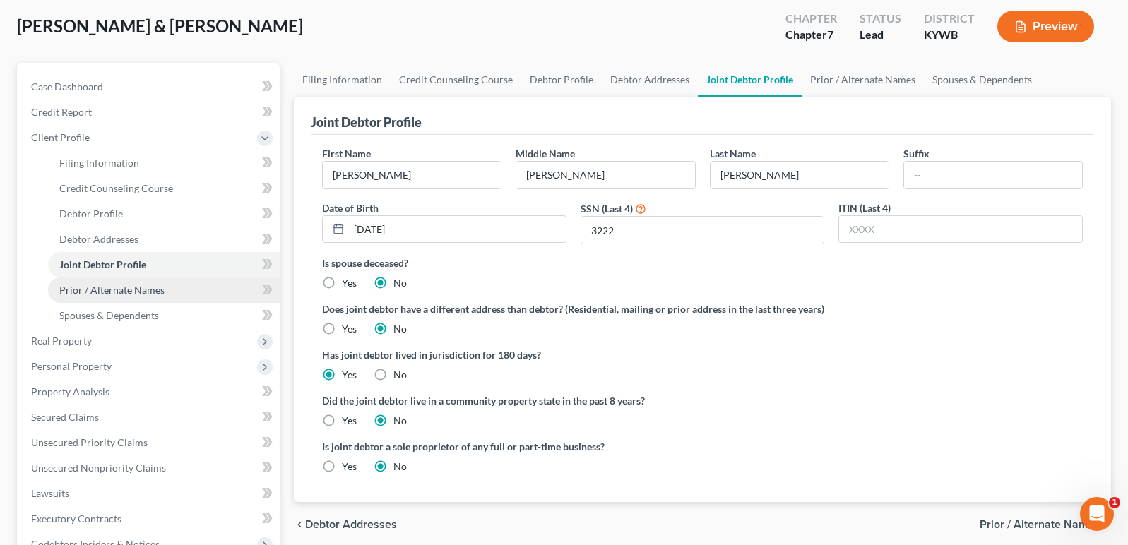
scroll to position [72, 0]
click at [103, 287] on span "Prior / Alternate Names" at bounding box center [111, 291] width 105 height 12
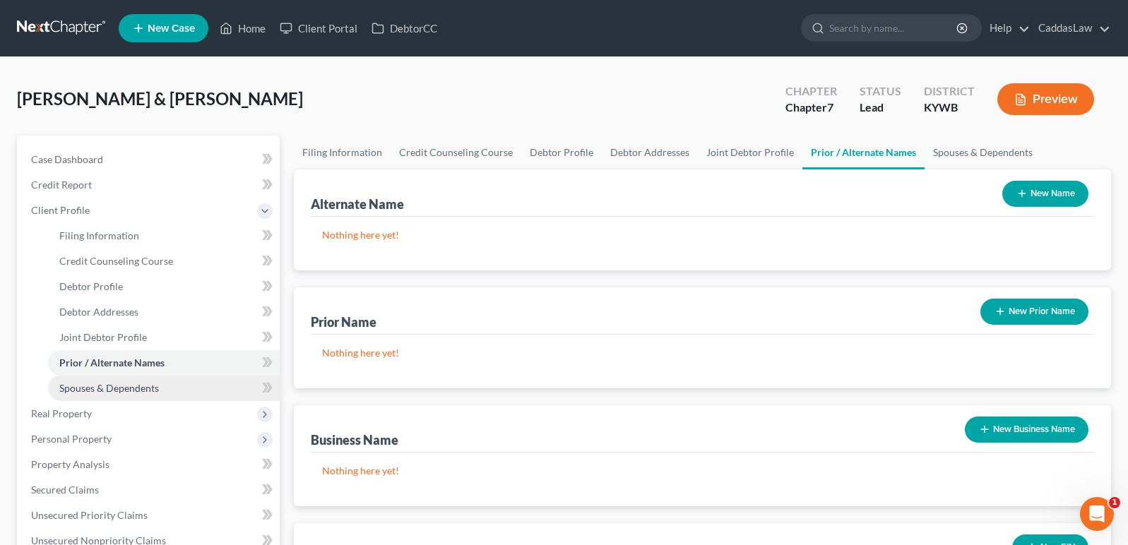
click at [105, 386] on span "Spouses & Dependents" at bounding box center [109, 388] width 100 height 12
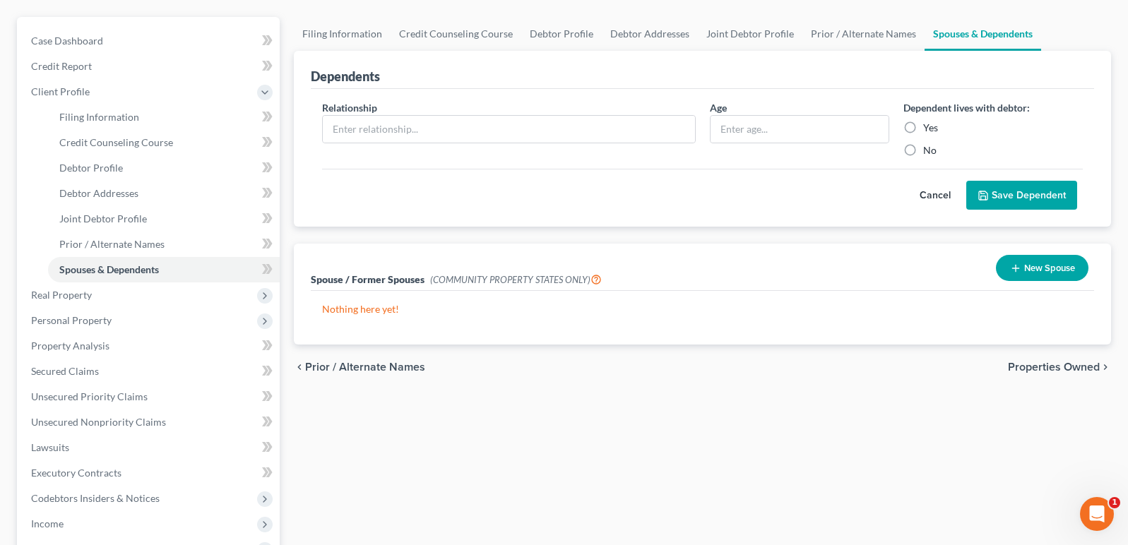
scroll to position [118, 0]
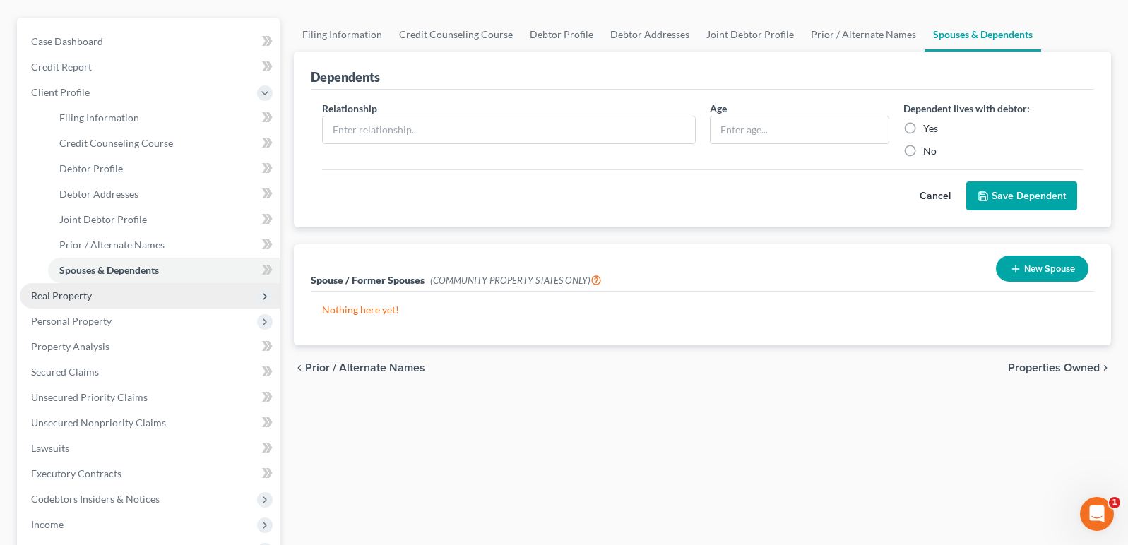
click at [51, 296] on span "Real Property" at bounding box center [61, 296] width 61 height 12
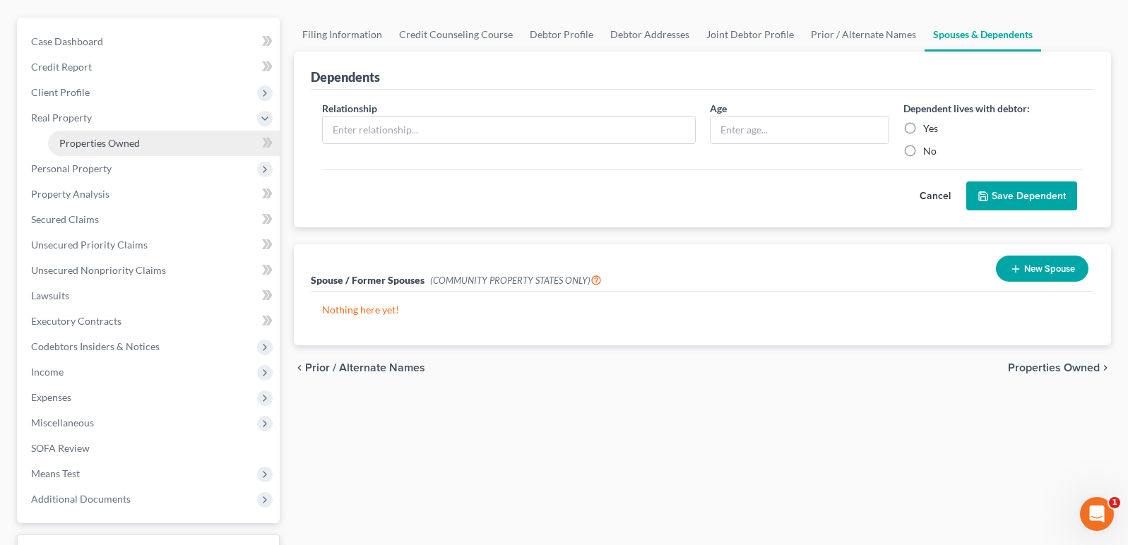
click at [95, 149] on link "Properties Owned" at bounding box center [164, 143] width 232 height 25
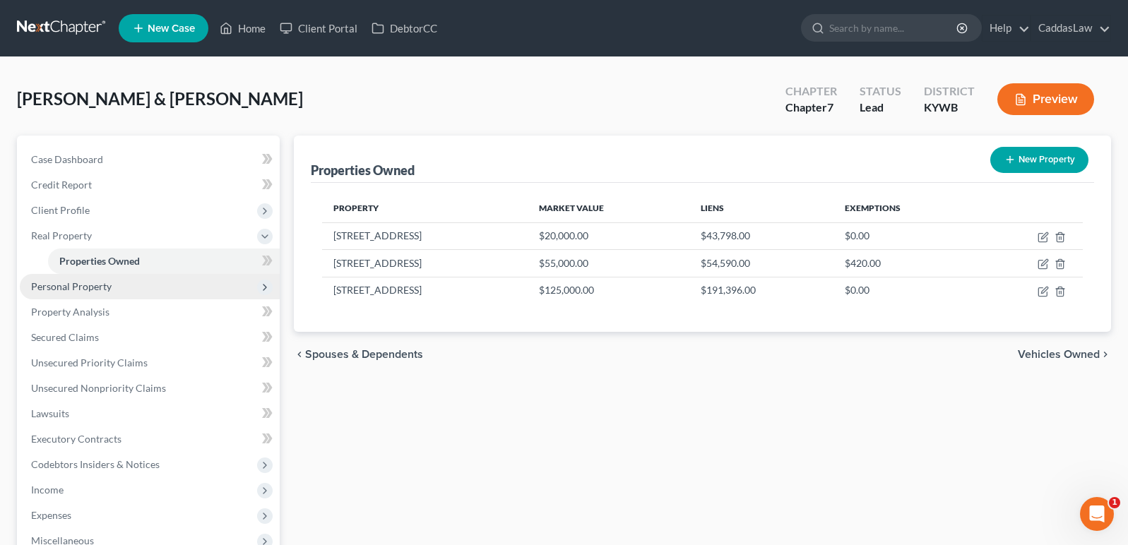
click at [100, 287] on span "Personal Property" at bounding box center [71, 286] width 81 height 12
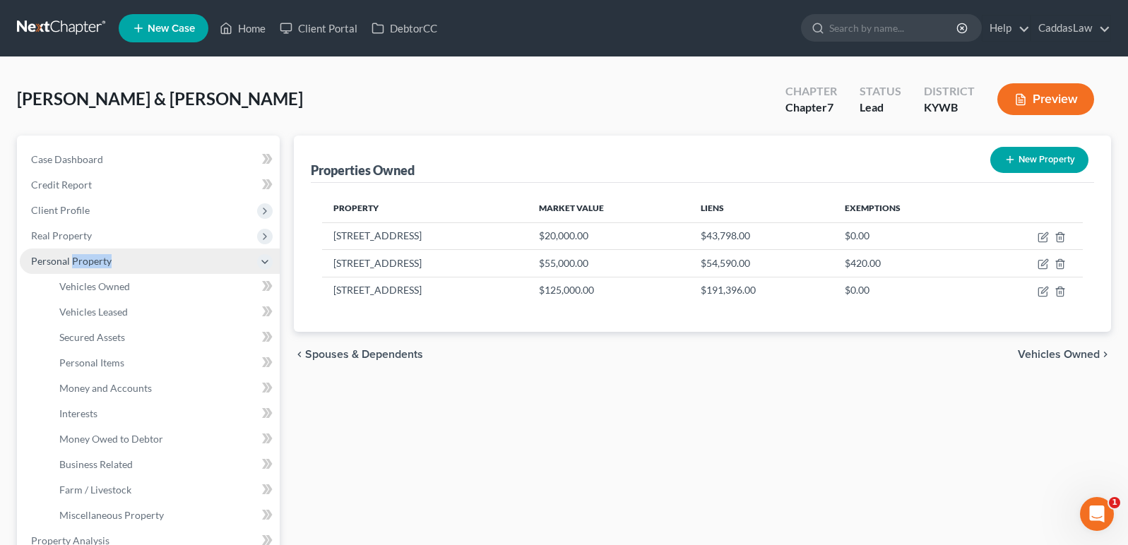
click at [100, 267] on span "Personal Property" at bounding box center [71, 261] width 81 height 12
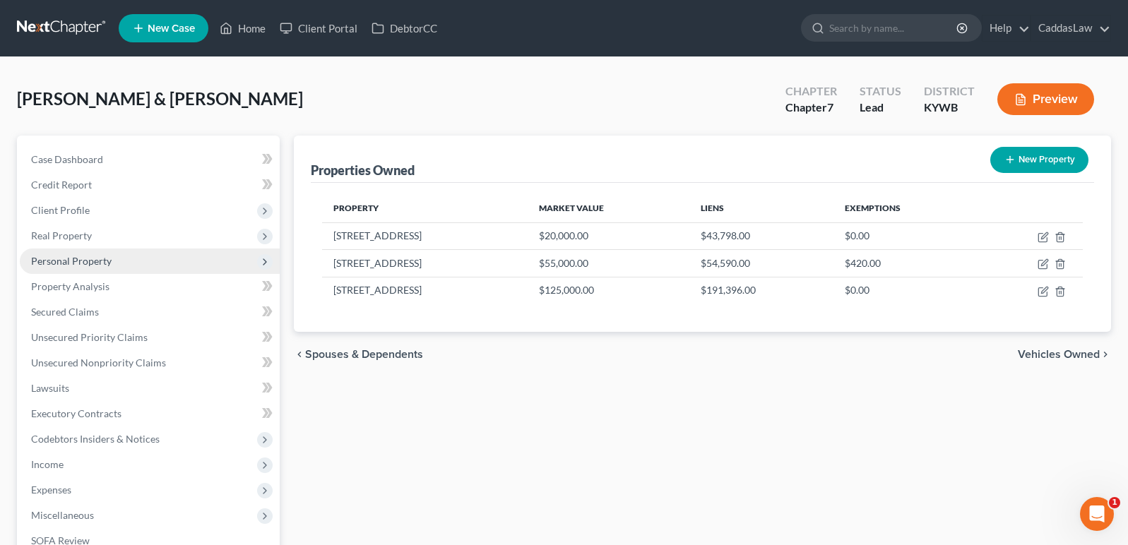
click at [49, 263] on span "Personal Property" at bounding box center [71, 261] width 81 height 12
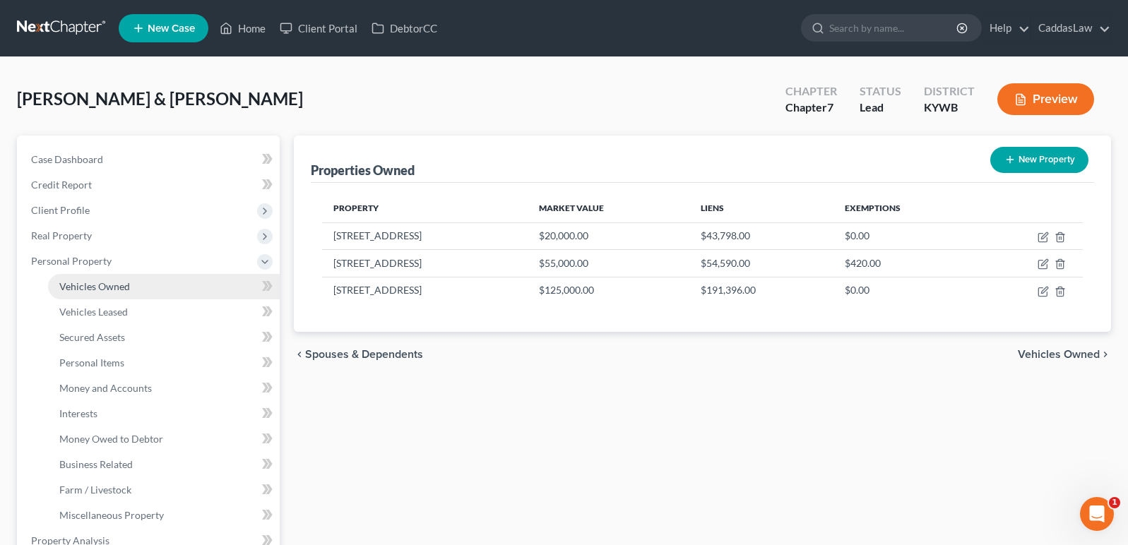
click at [85, 281] on span "Vehicles Owned" at bounding box center [94, 286] width 71 height 12
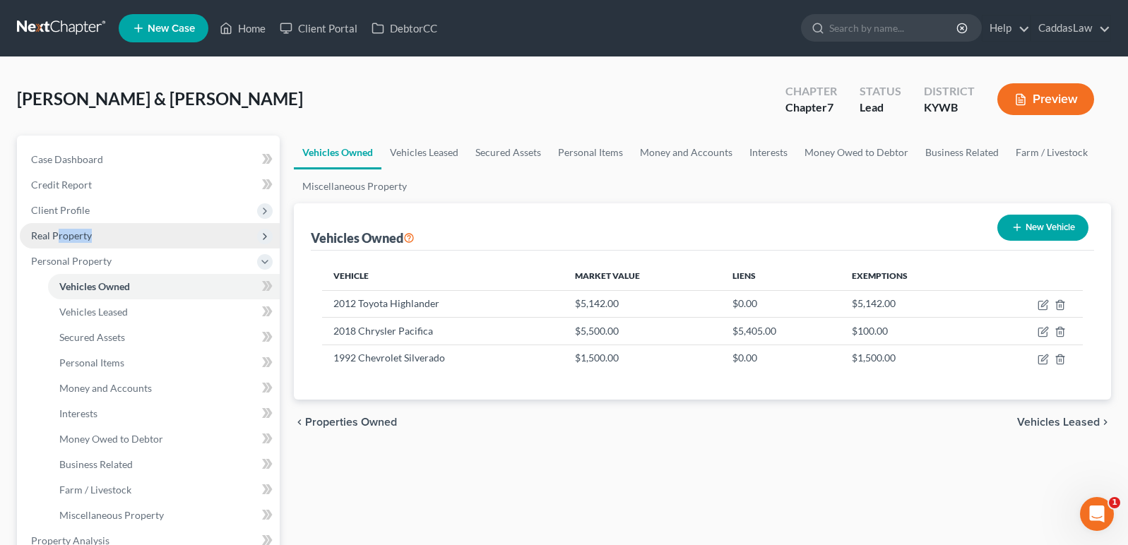
click at [60, 241] on span "Real Property" at bounding box center [150, 235] width 260 height 25
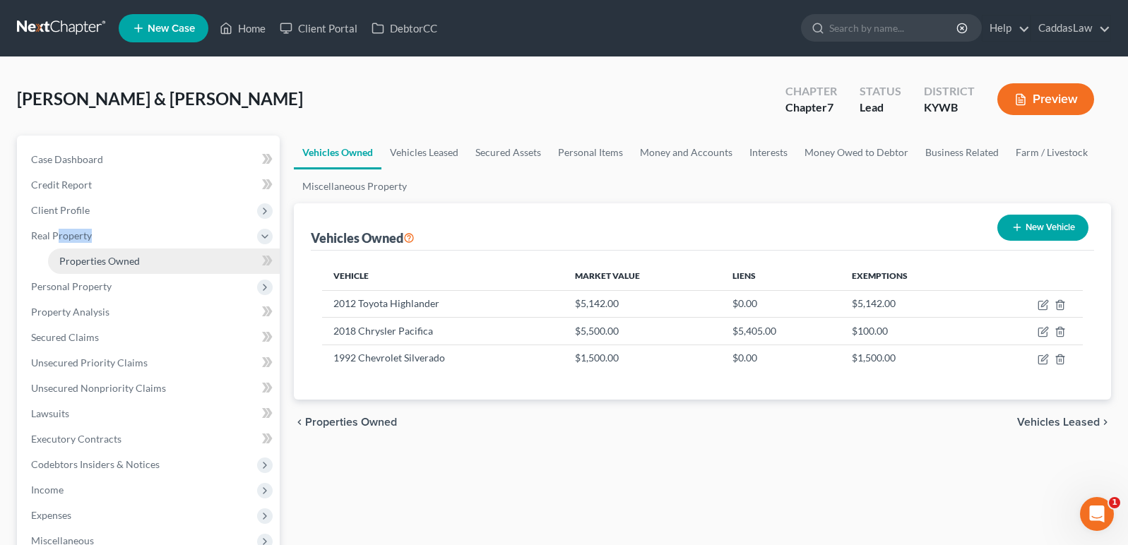
click at [114, 258] on span "Properties Owned" at bounding box center [99, 261] width 81 height 12
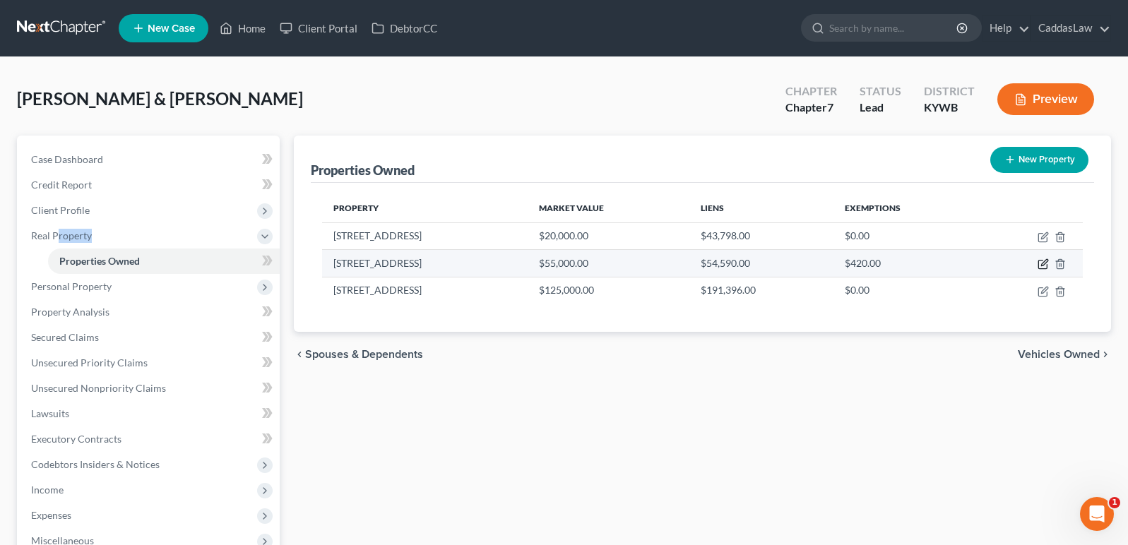
click at [1044, 263] on icon "button" at bounding box center [1042, 263] width 11 height 11
select select "18"
select select "2"
select select "1"
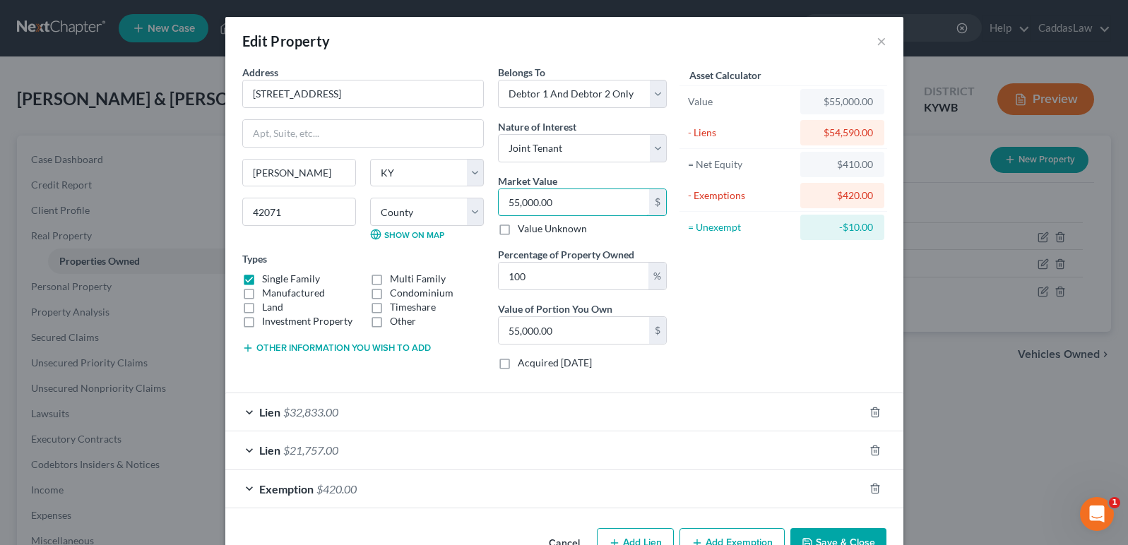
drag, startPoint x: 563, startPoint y: 203, endPoint x: 496, endPoint y: 202, distance: 66.4
click at [496, 202] on div "Belongs To * Select Debtor 1 Only Debtor 2 Only Debtor 1 And Debtor 2 Only At L…" at bounding box center [582, 223] width 183 height 316
type input "5"
type input "5.00"
type input "50"
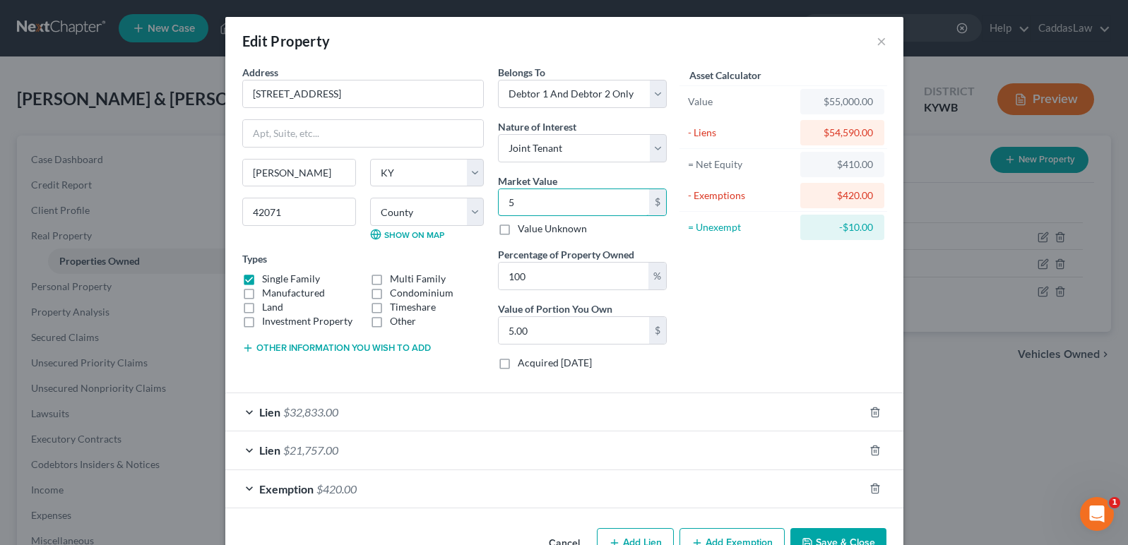
type input "50.00"
type input "500"
type input "500.00"
type input "5000"
type input "5,000.00"
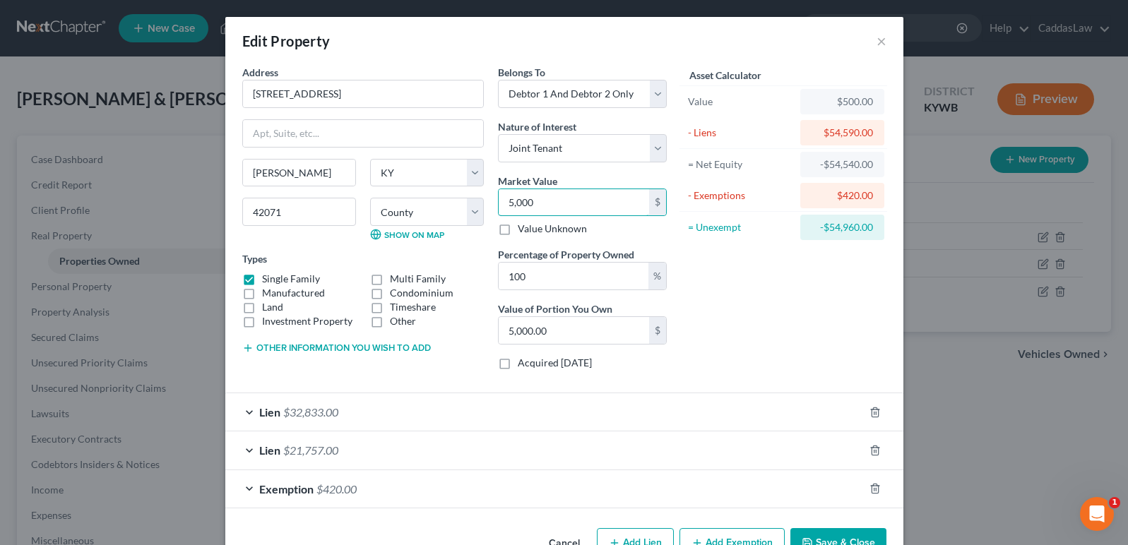
type input "5,0000"
type input "50,000.00"
type input "50,000"
click at [874, 487] on icon "button" at bounding box center [874, 488] width 11 height 11
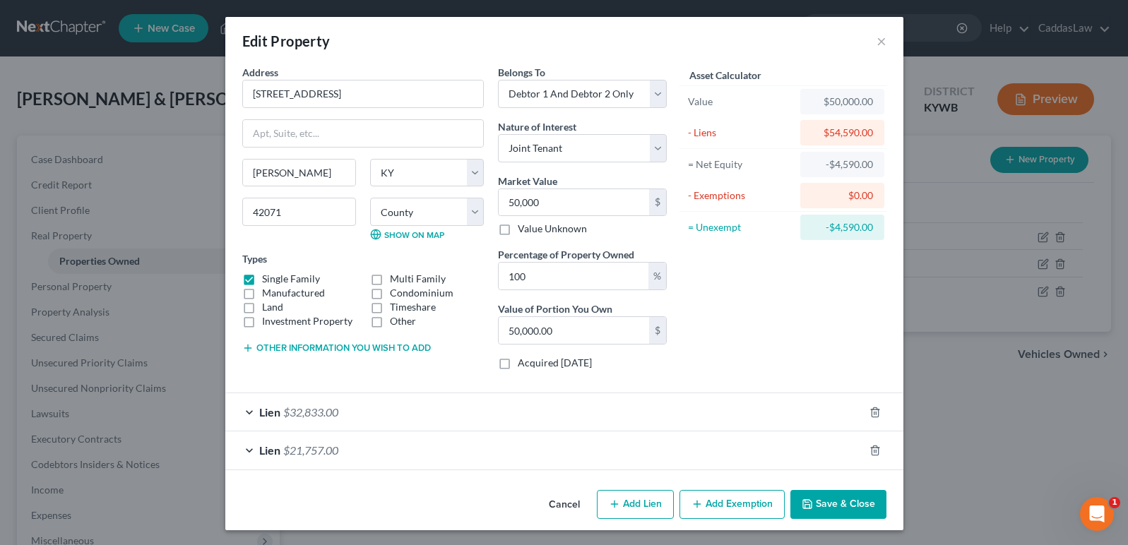
click at [837, 506] on button "Save & Close" at bounding box center [838, 505] width 96 height 30
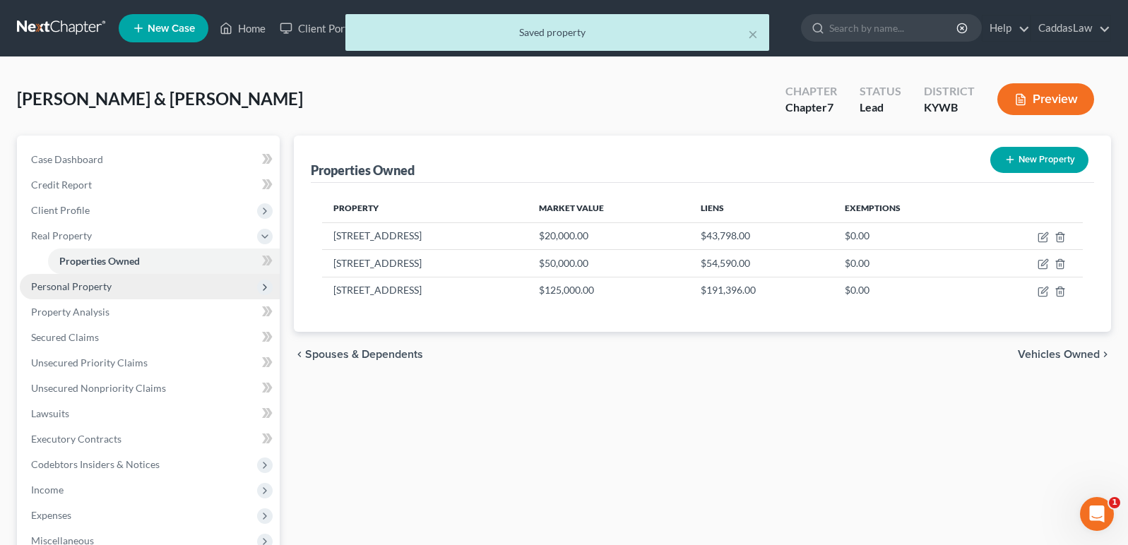
click at [124, 286] on span "Personal Property" at bounding box center [150, 286] width 260 height 25
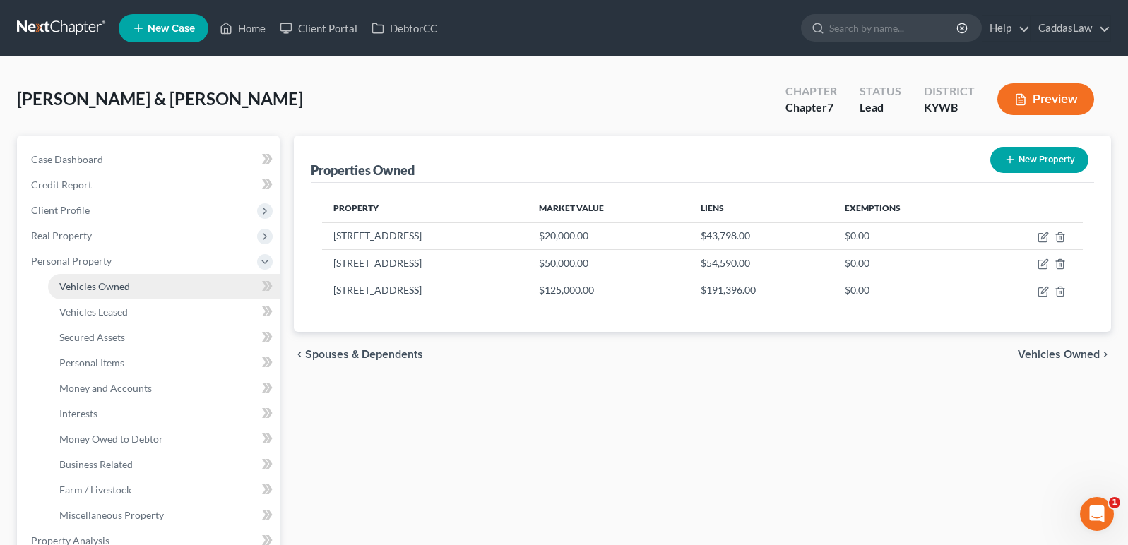
click at [97, 287] on span "Vehicles Owned" at bounding box center [94, 286] width 71 height 12
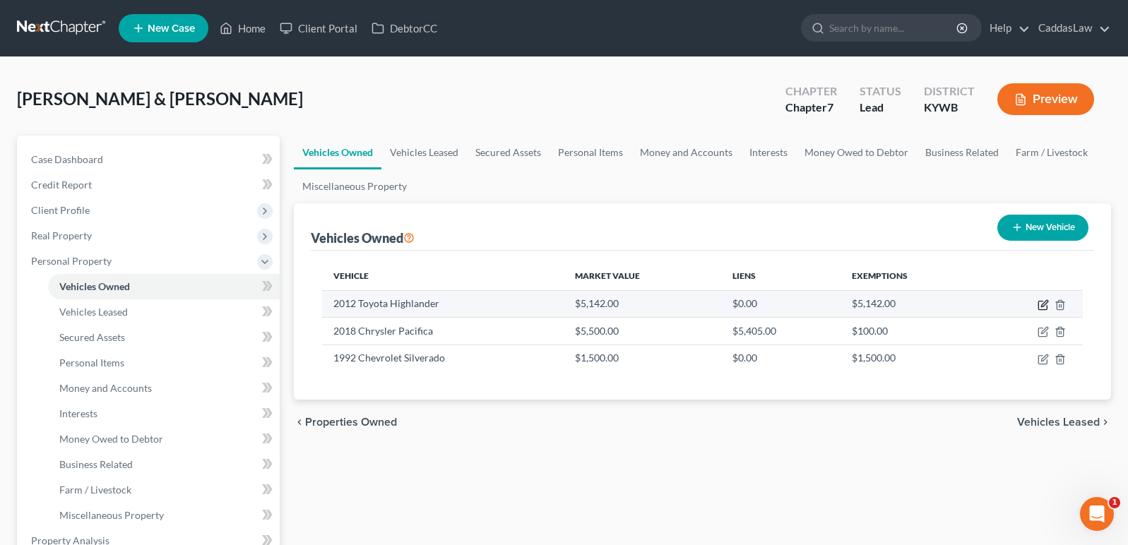
click at [1045, 304] on icon "button" at bounding box center [1042, 304] width 11 height 11
select select "0"
select select "14"
select select "3"
select select "2"
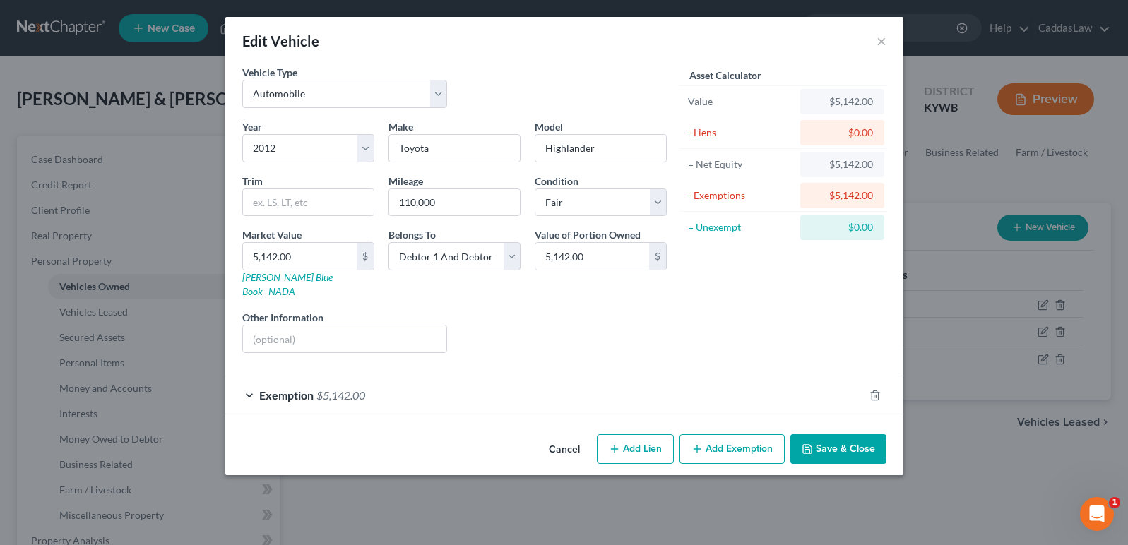
click at [546, 376] on div "Exemption $5,142.00" at bounding box center [544, 394] width 638 height 37
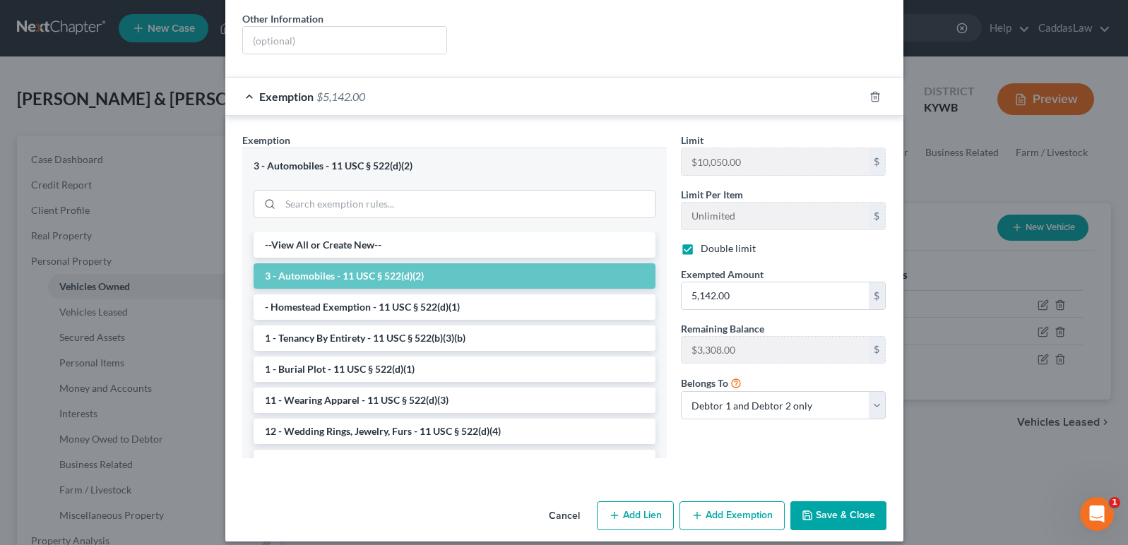
scroll to position [297, 0]
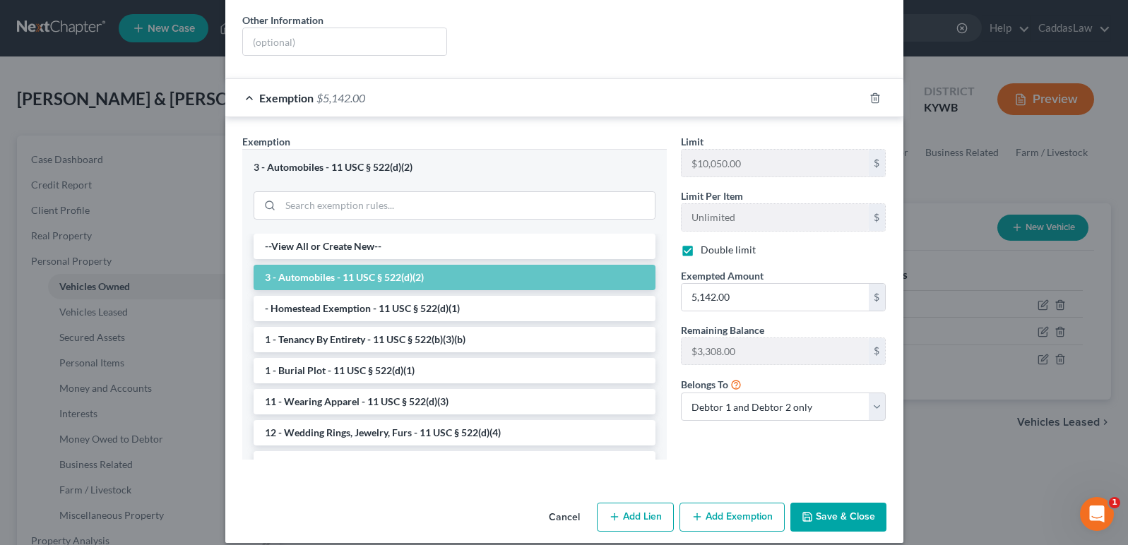
click at [855, 506] on button "Save & Close" at bounding box center [838, 518] width 96 height 30
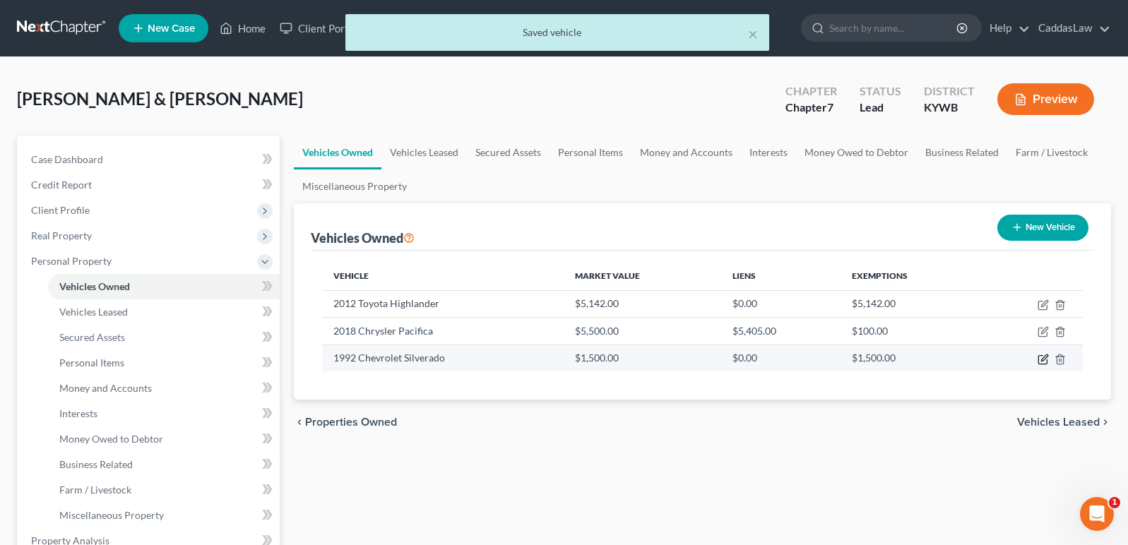
click at [1041, 355] on icon "button" at bounding box center [1042, 359] width 8 height 8
select select "0"
select select "34"
select select "4"
select select "2"
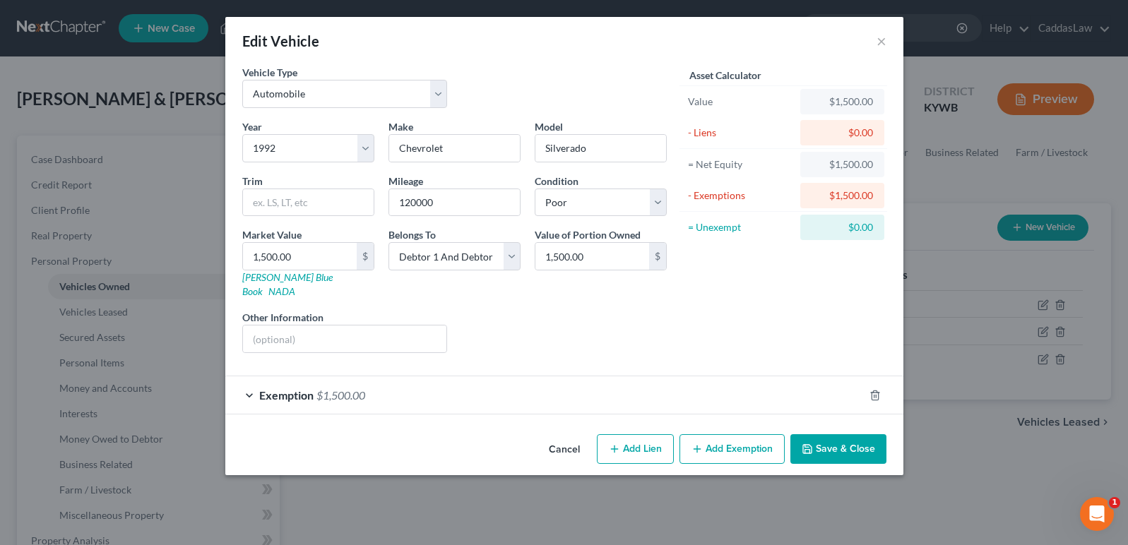
click at [765, 390] on div "Exemption $1,500.00" at bounding box center [544, 394] width 638 height 37
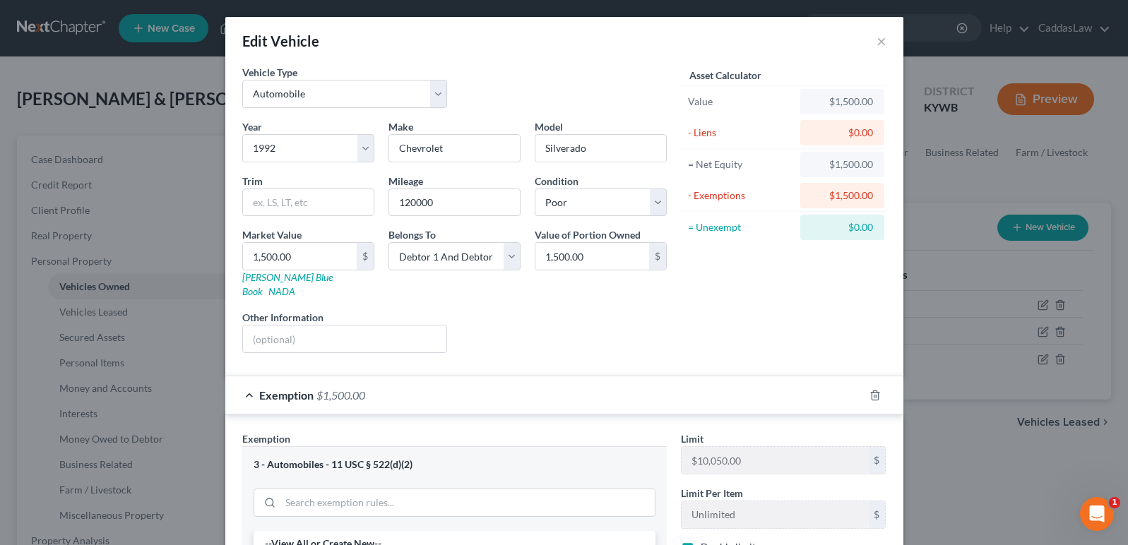
scroll to position [0, 0]
click at [758, 376] on div "Exemption $1,500.00" at bounding box center [544, 394] width 638 height 37
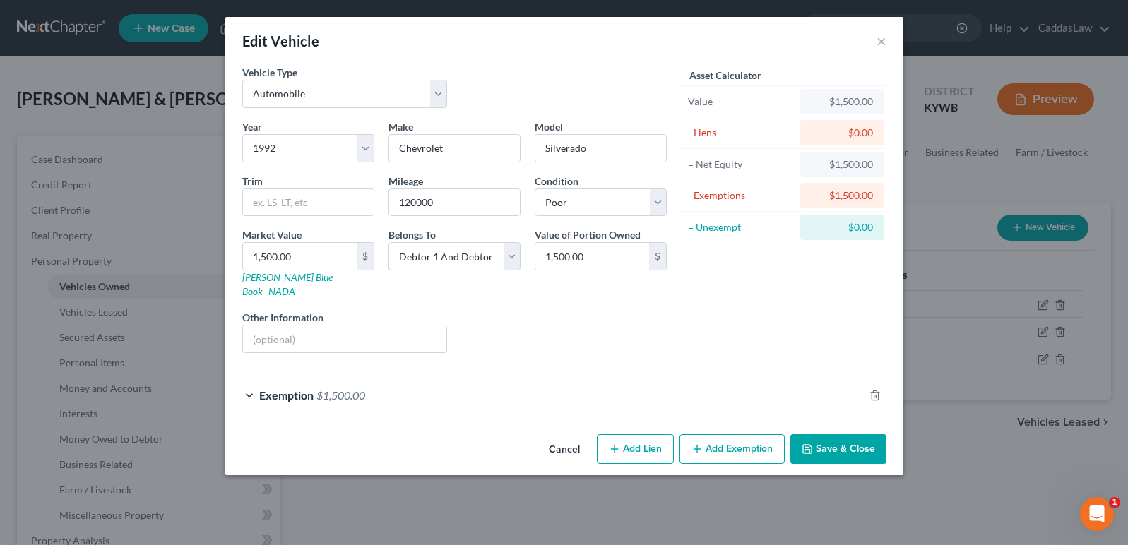
click at [823, 434] on button "Save & Close" at bounding box center [838, 449] width 96 height 30
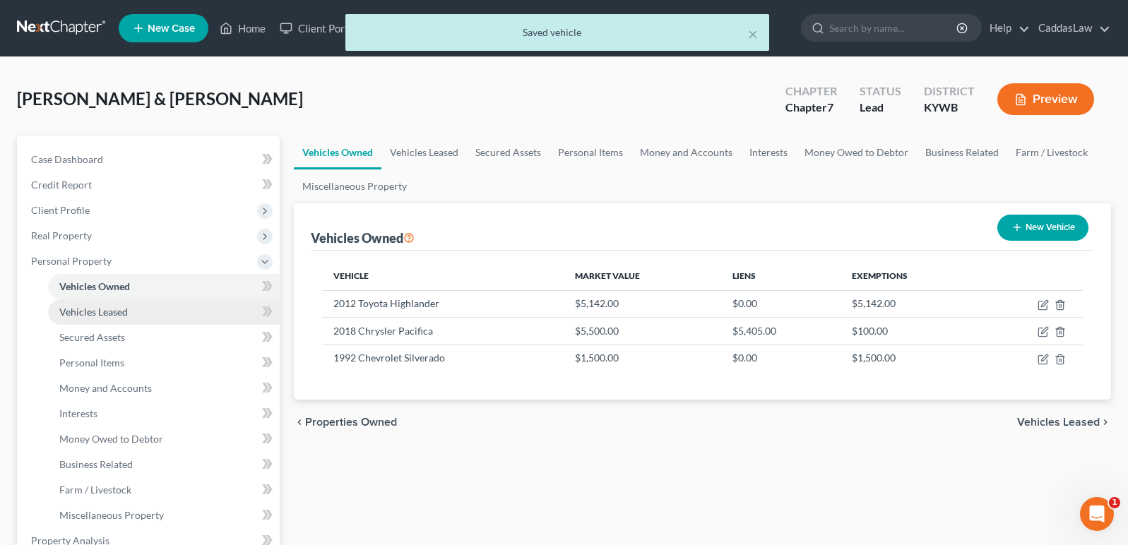
click at [93, 314] on span "Vehicles Leased" at bounding box center [93, 312] width 69 height 12
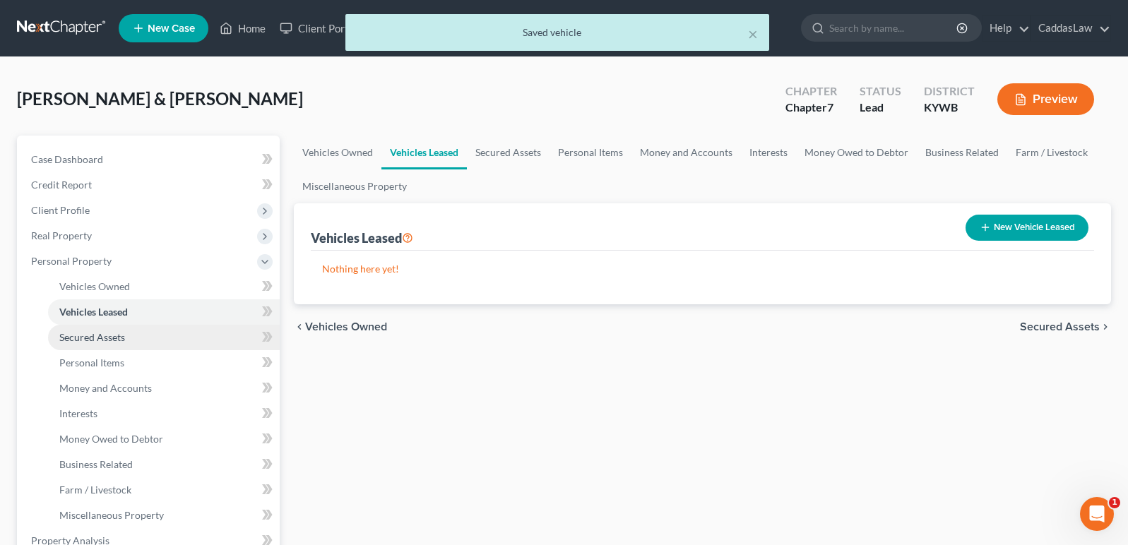
click at [93, 342] on span "Secured Assets" at bounding box center [92, 337] width 66 height 12
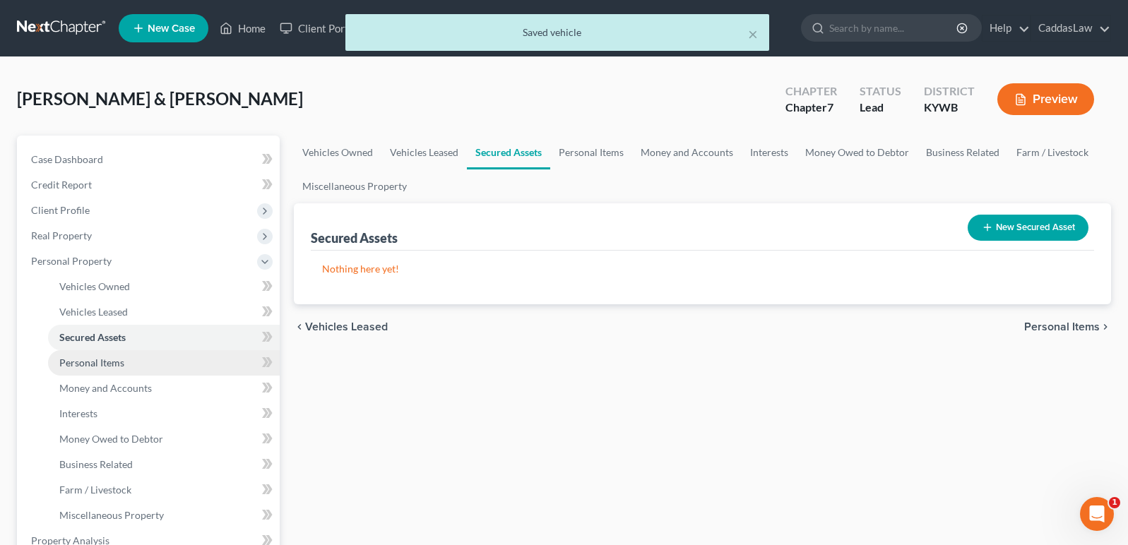
click at [94, 361] on span "Personal Items" at bounding box center [91, 363] width 65 height 12
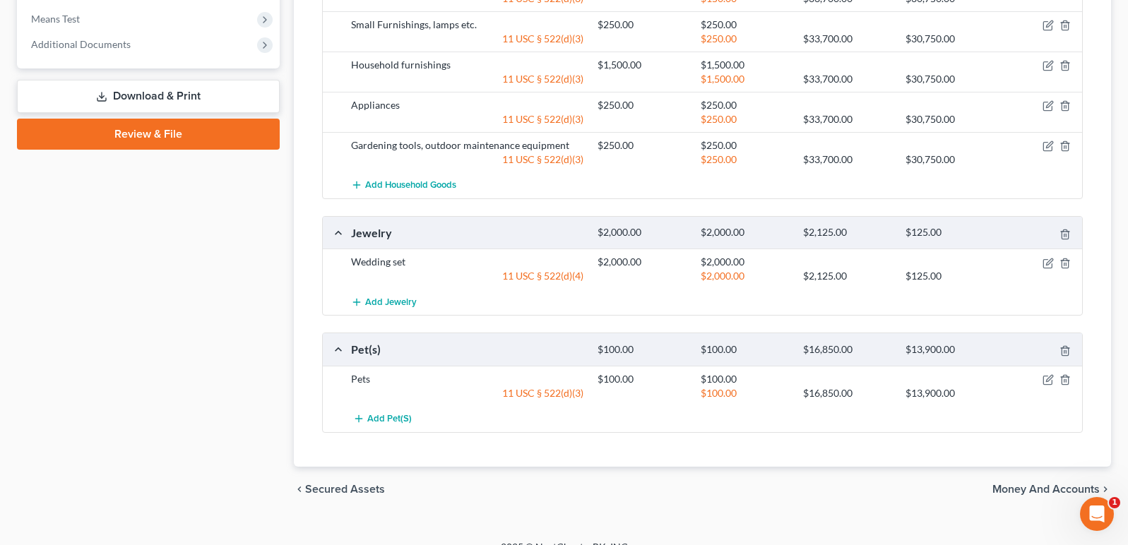
scroll to position [804, 0]
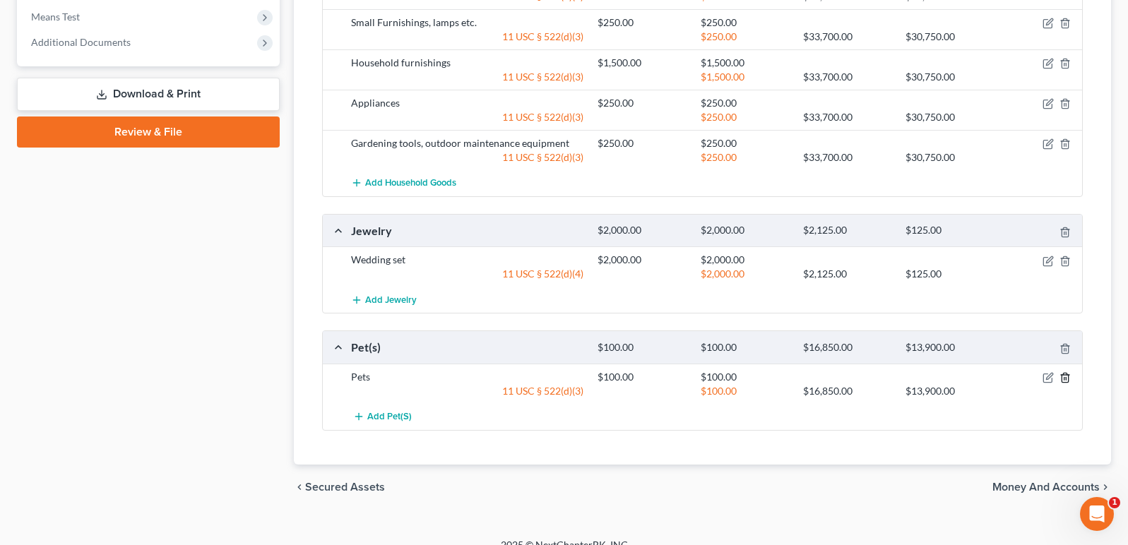
click at [1066, 372] on icon "button" at bounding box center [1064, 377] width 11 height 11
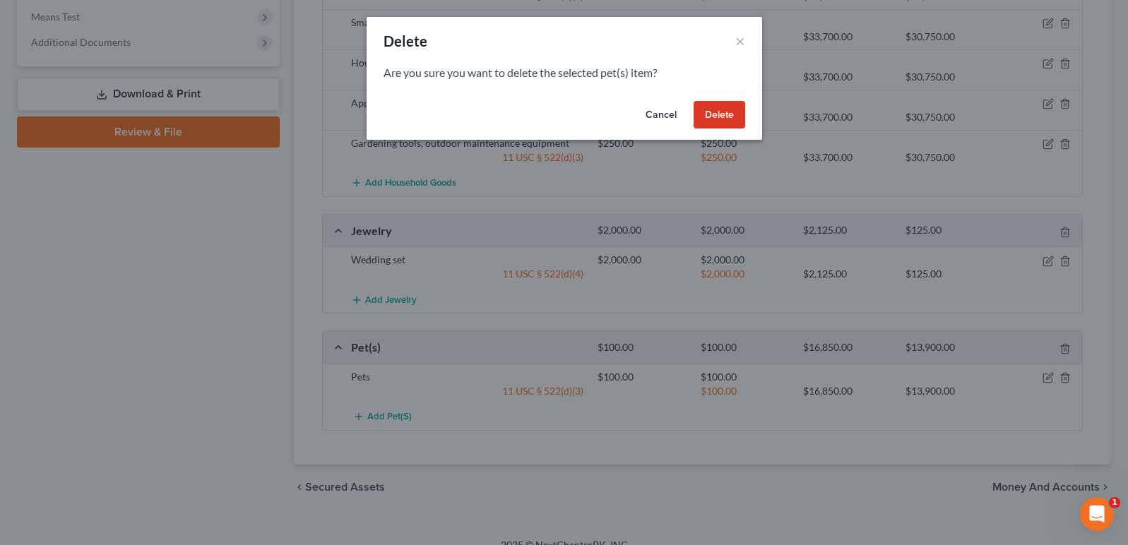
click at [712, 107] on button "Delete" at bounding box center [719, 115] width 52 height 28
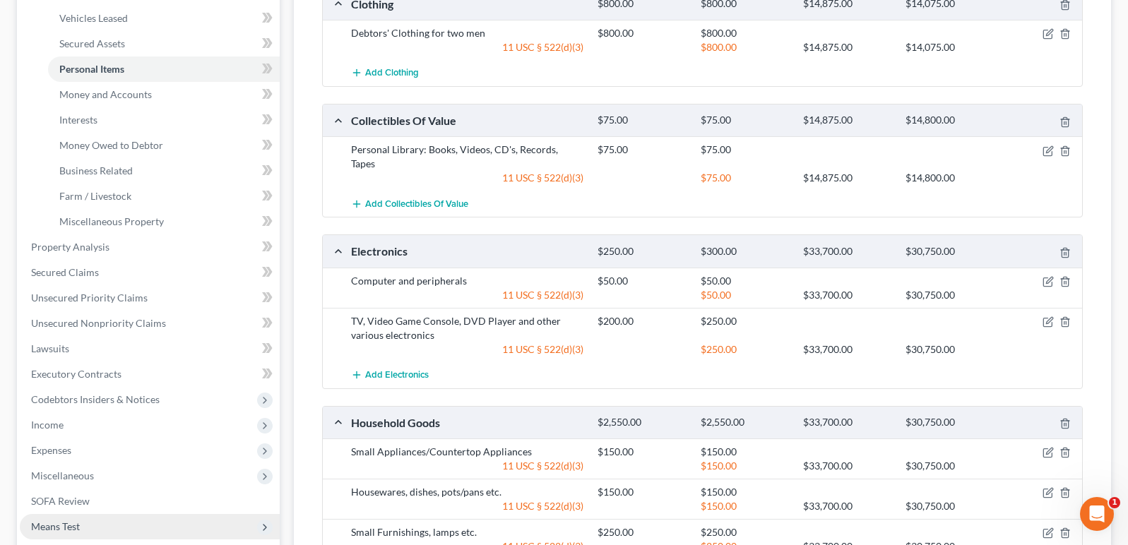
scroll to position [288, 0]
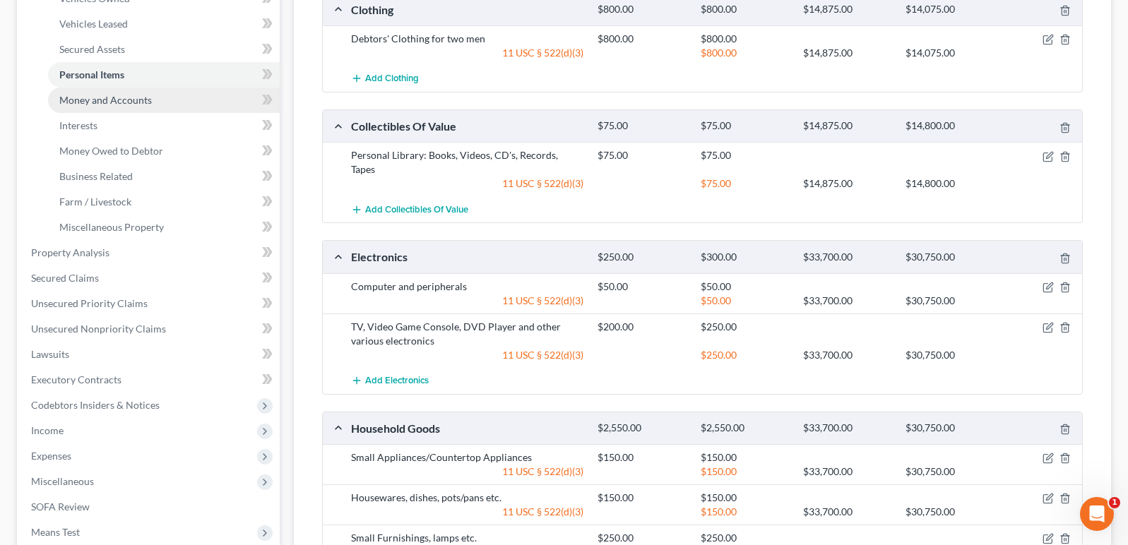
click at [132, 109] on link "Money and Accounts" at bounding box center [164, 100] width 232 height 25
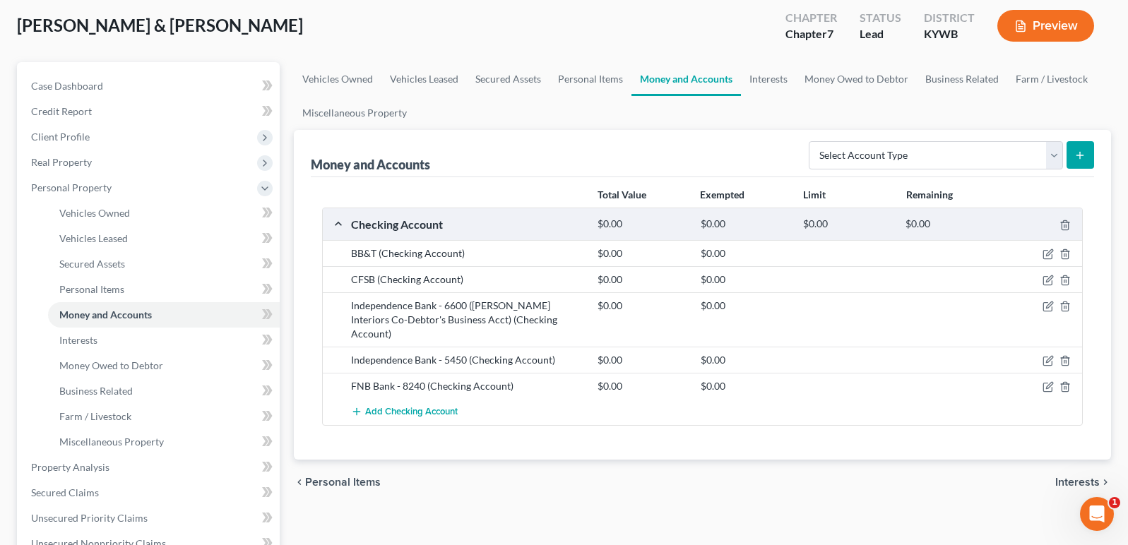
scroll to position [74, 0]
click at [133, 333] on link "Interests" at bounding box center [164, 339] width 232 height 25
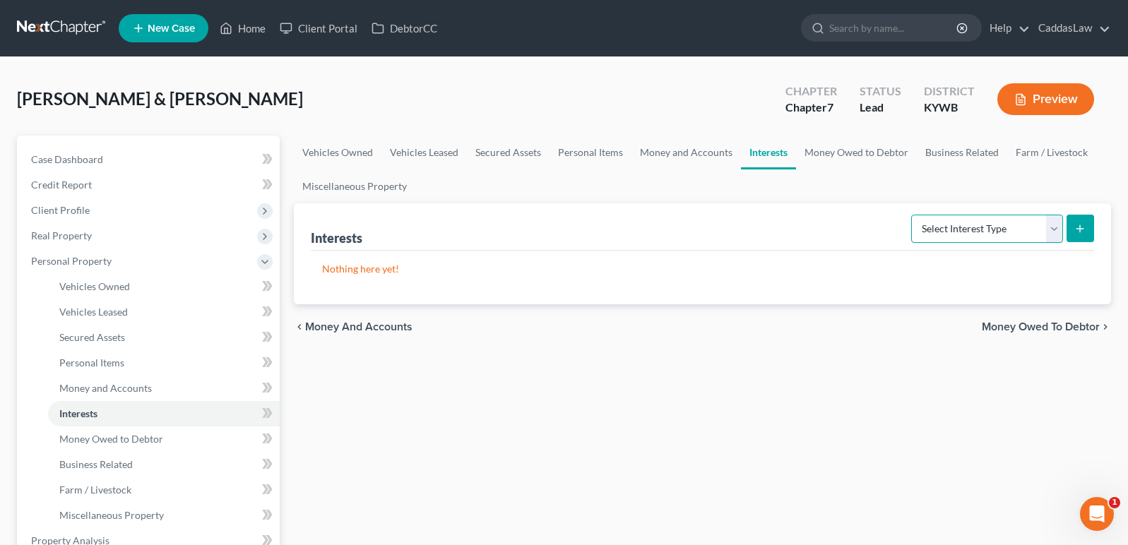
select select "401k"
click at [1084, 230] on icon "submit" at bounding box center [1079, 228] width 11 height 11
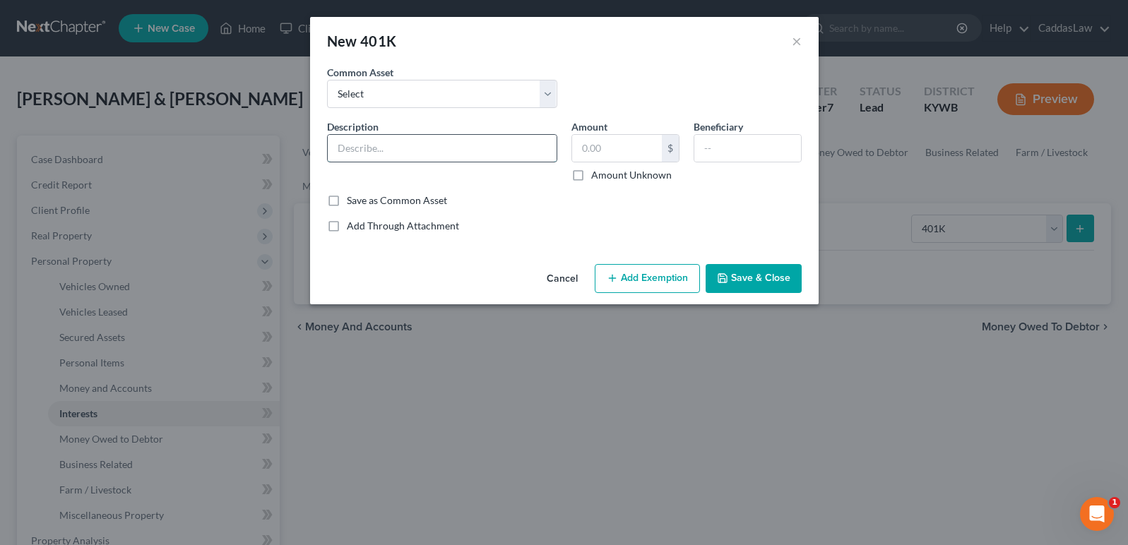
click at [453, 144] on input "text" at bounding box center [442, 148] width 229 height 27
type input "401K"
click at [621, 150] on input "text" at bounding box center [617, 148] width 90 height 27
type input "24.00"
click at [652, 278] on button "Add Exemption" at bounding box center [647, 279] width 105 height 30
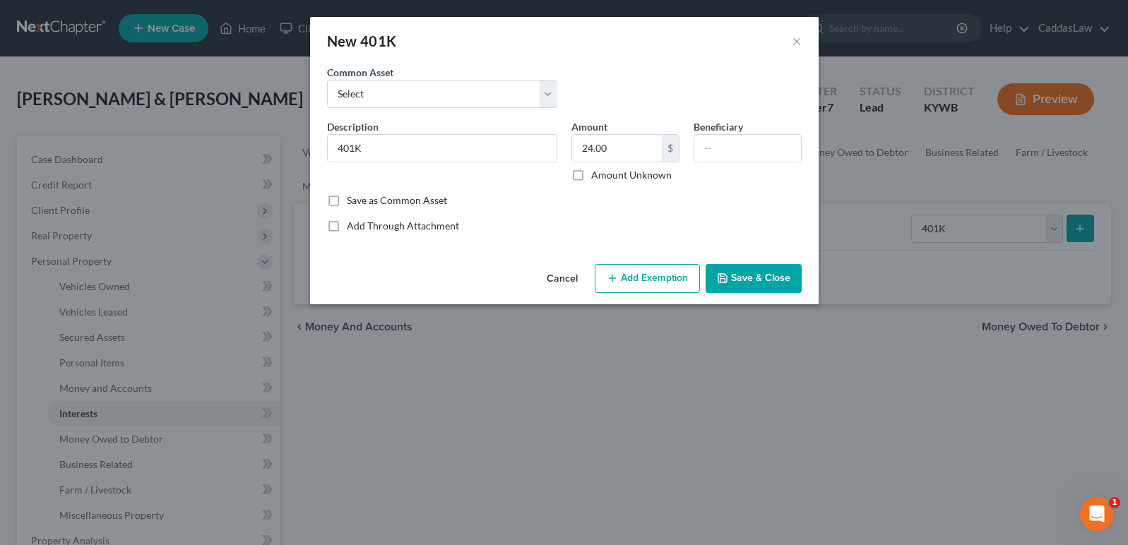
select select "2"
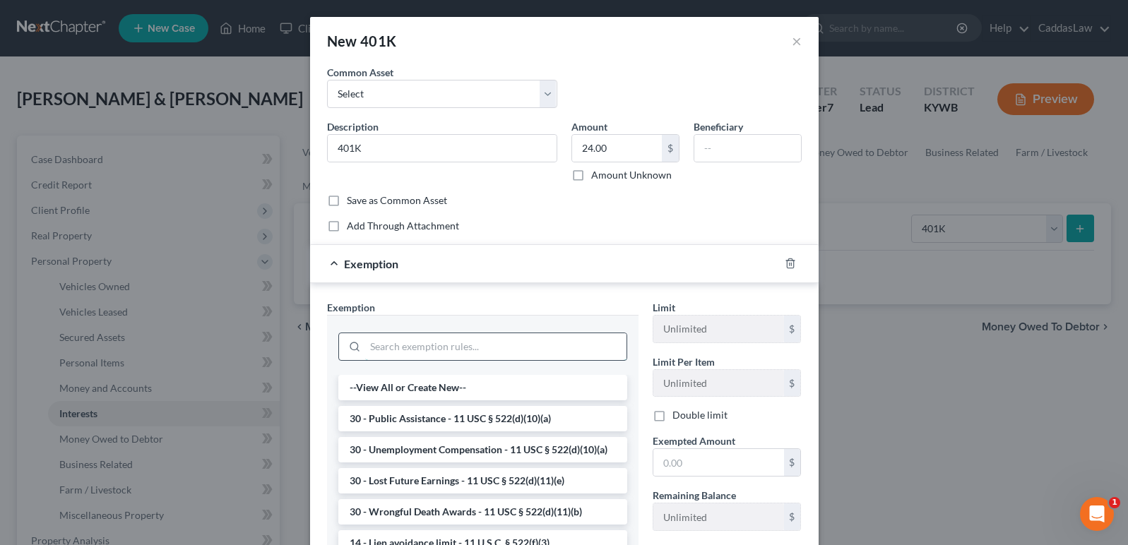
click at [422, 348] on input "search" at bounding box center [495, 346] width 261 height 27
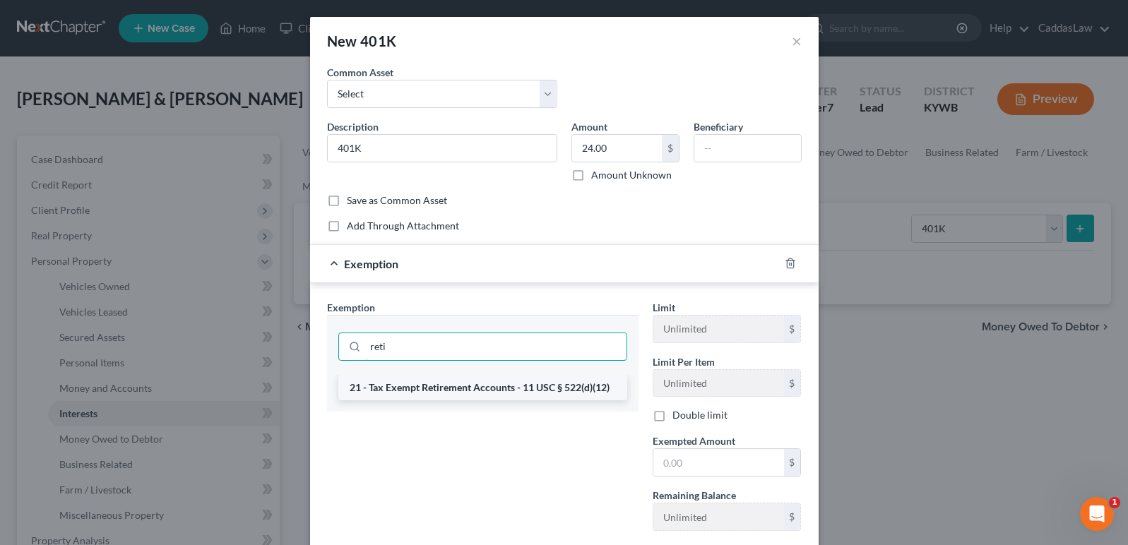
type input "reti"
click at [427, 386] on li "21 - Tax Exempt Retirement Accounts - 11 USC § 522(d)(12)" at bounding box center [482, 387] width 289 height 25
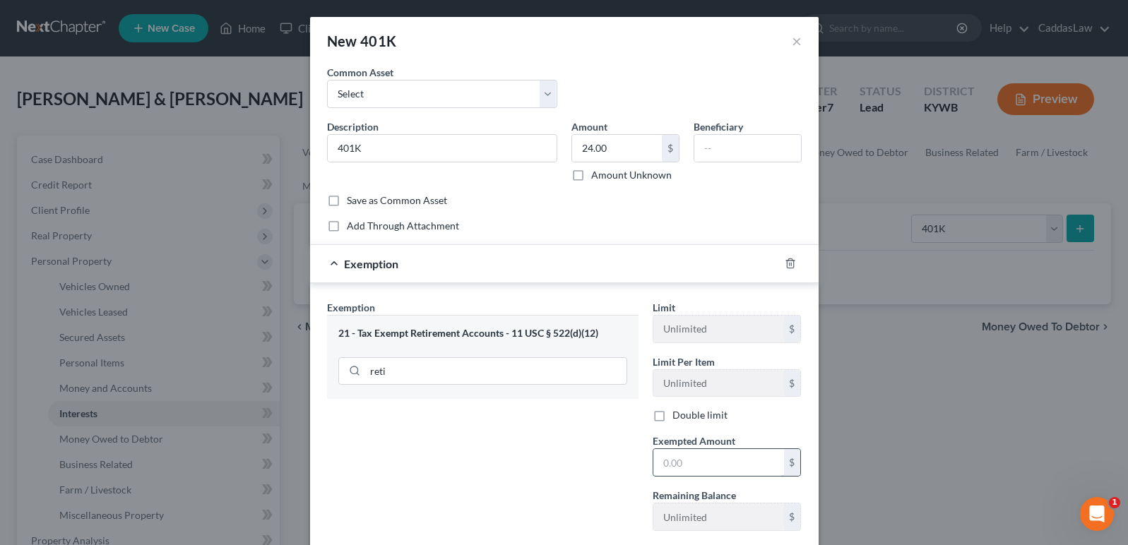
click at [703, 464] on input "text" at bounding box center [718, 462] width 131 height 27
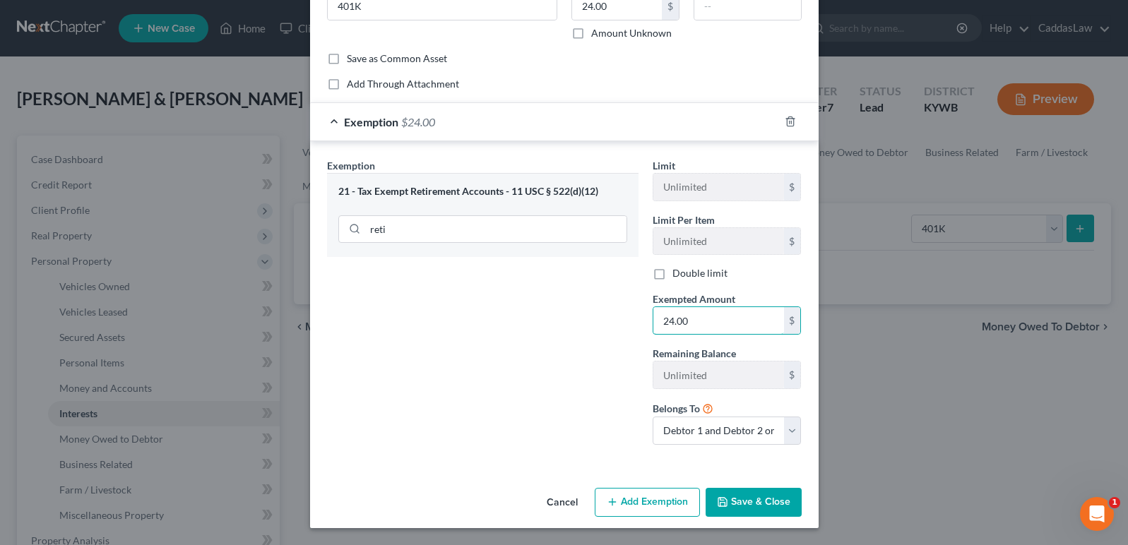
scroll to position [141, 0]
type input "24.00"
click at [748, 502] on button "Save & Close" at bounding box center [753, 504] width 96 height 30
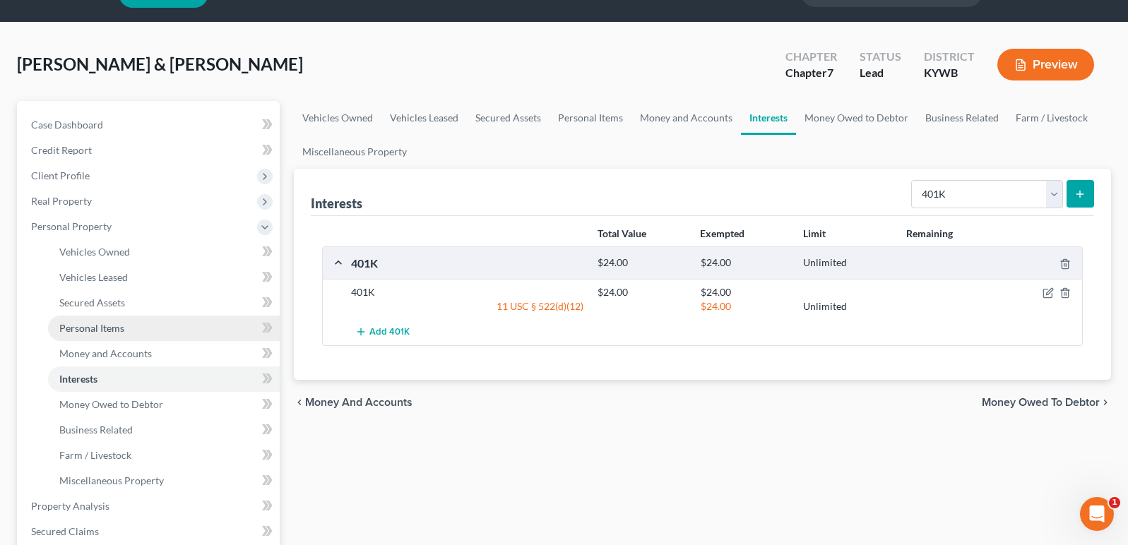
scroll to position [34, 0]
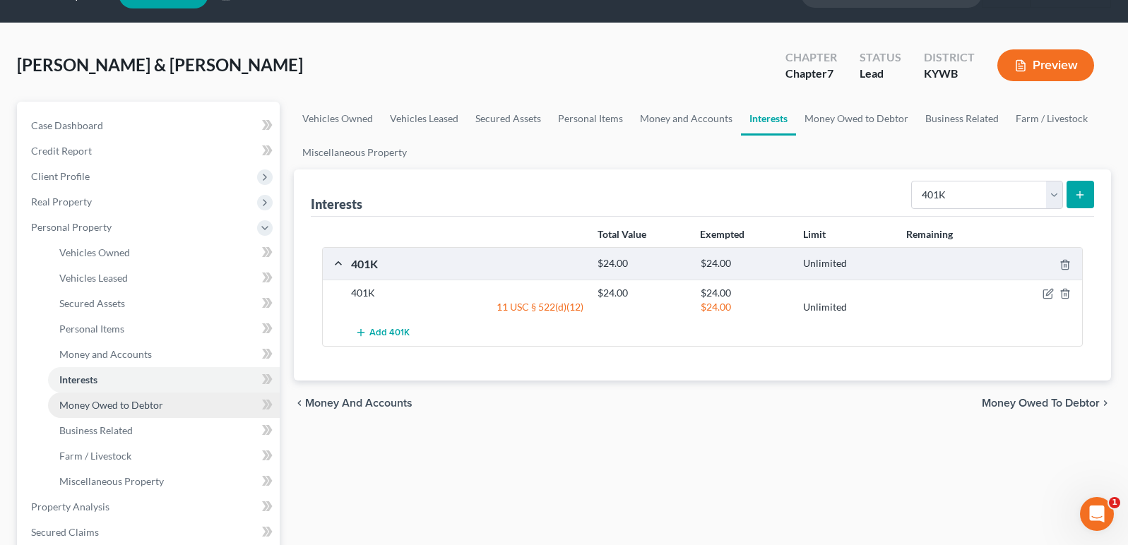
click at [126, 399] on span "Money Owed to Debtor" at bounding box center [111, 405] width 104 height 12
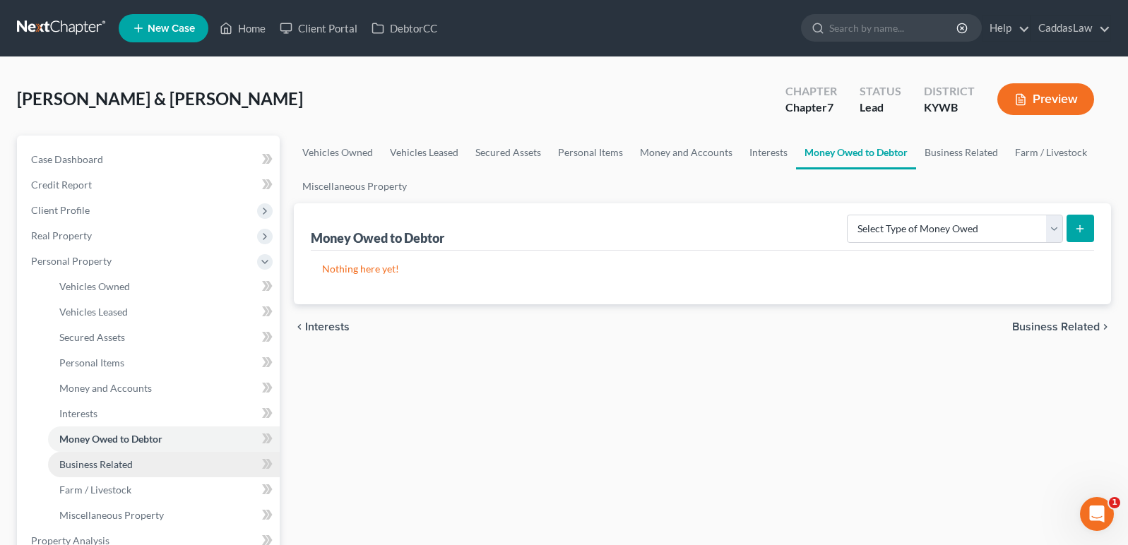
click at [115, 460] on span "Business Related" at bounding box center [95, 464] width 73 height 12
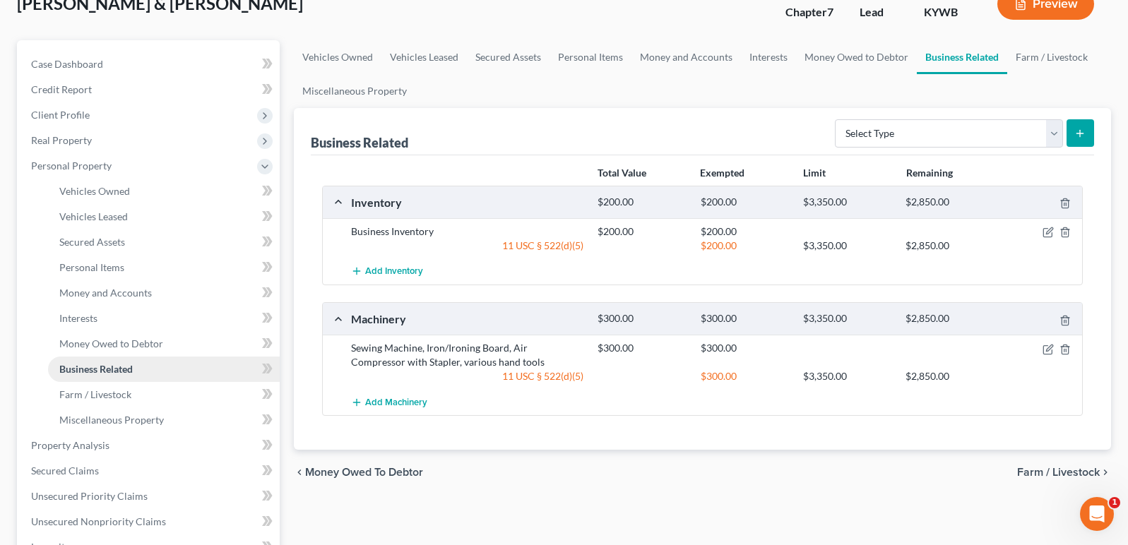
scroll to position [95, 0]
click at [117, 419] on span "Miscellaneous Property" at bounding box center [111, 421] width 105 height 12
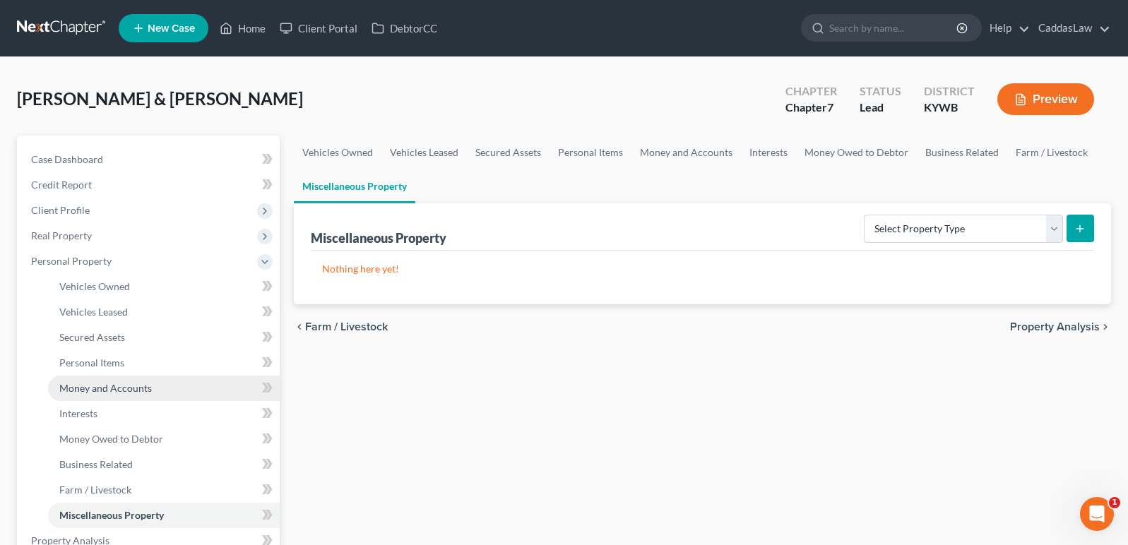
click at [127, 391] on span "Money and Accounts" at bounding box center [105, 388] width 93 height 12
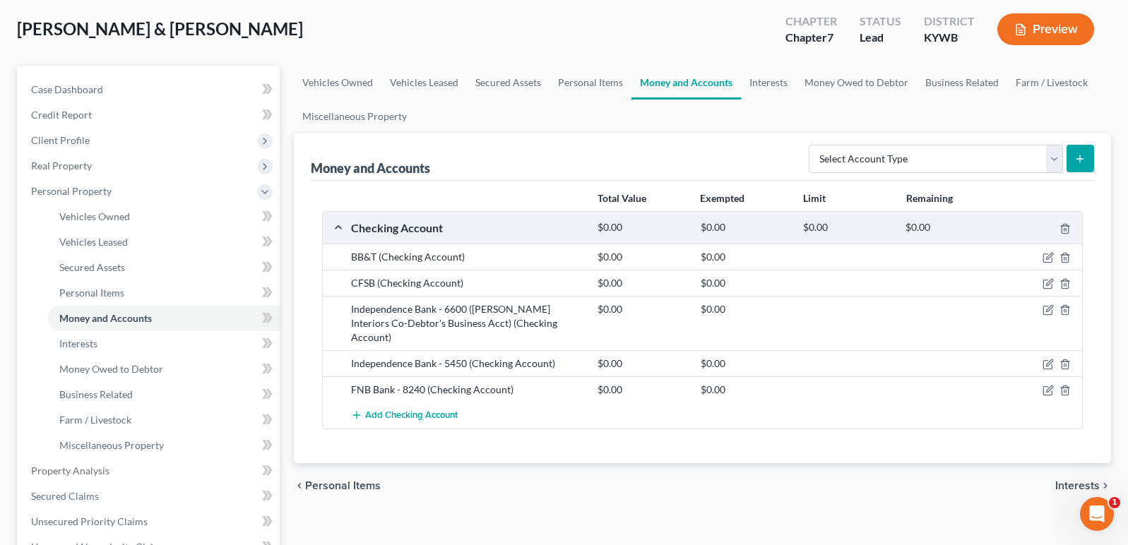
scroll to position [73, 0]
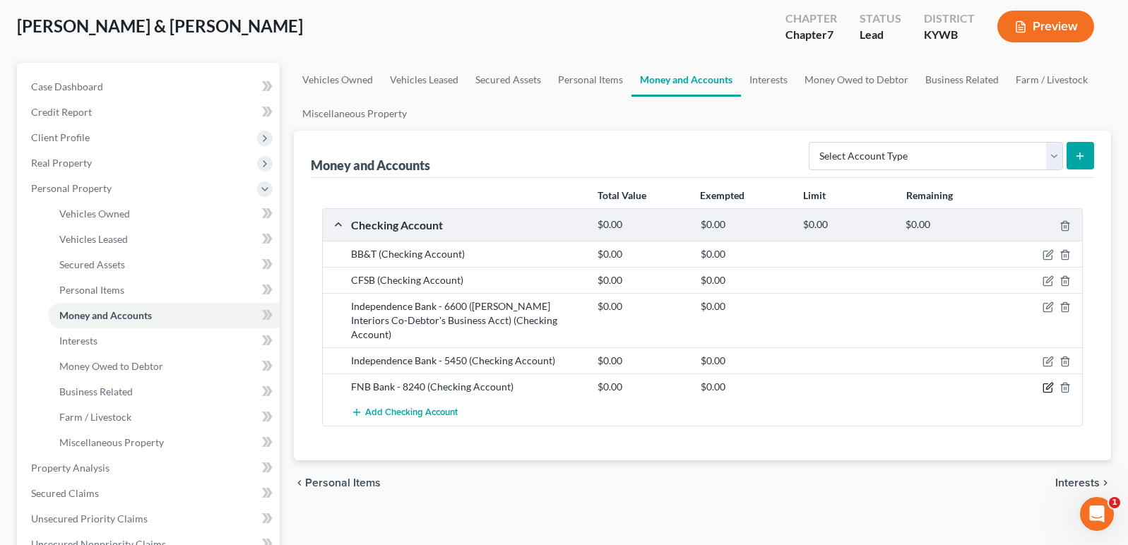
click at [1046, 383] on icon "button" at bounding box center [1049, 386] width 6 height 6
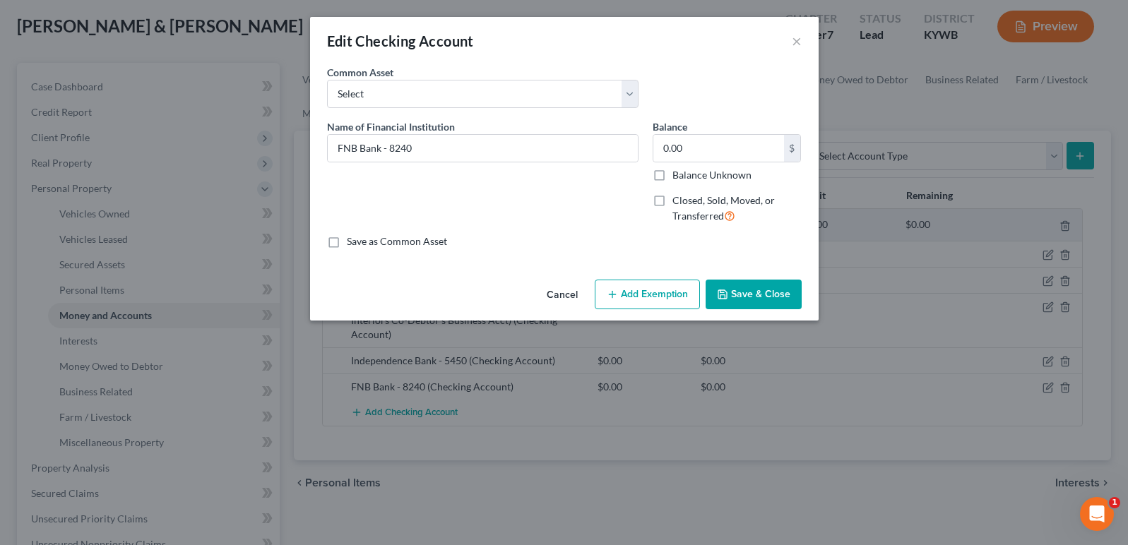
click at [672, 197] on label "Closed, Sold, Moved, or Transferred" at bounding box center [736, 208] width 129 height 30
click at [678, 197] on input "Closed, Sold, Moved, or Transferred" at bounding box center [682, 197] width 9 height 9
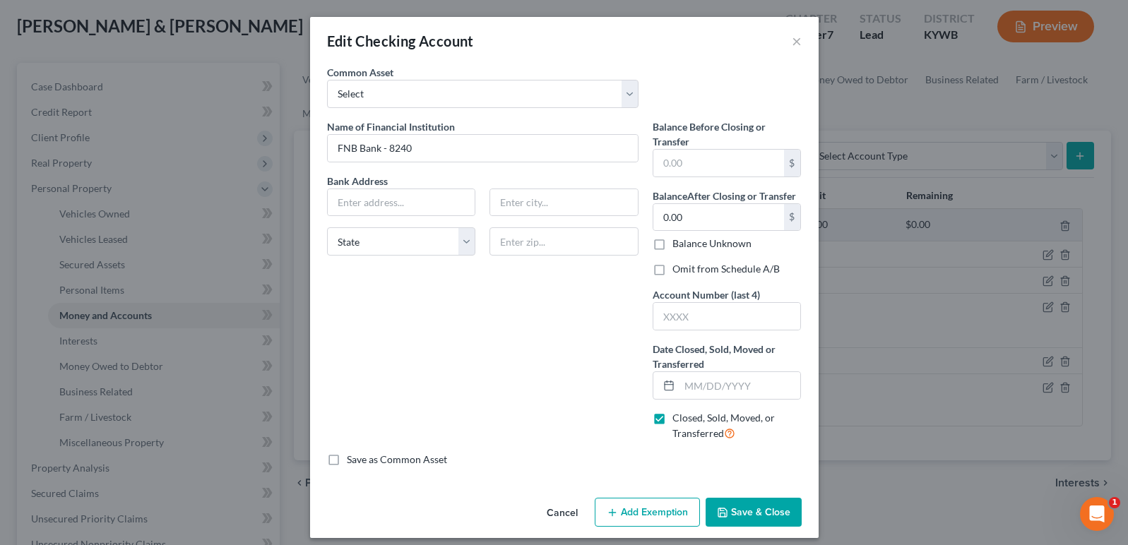
click at [751, 514] on button "Save & Close" at bounding box center [753, 513] width 96 height 30
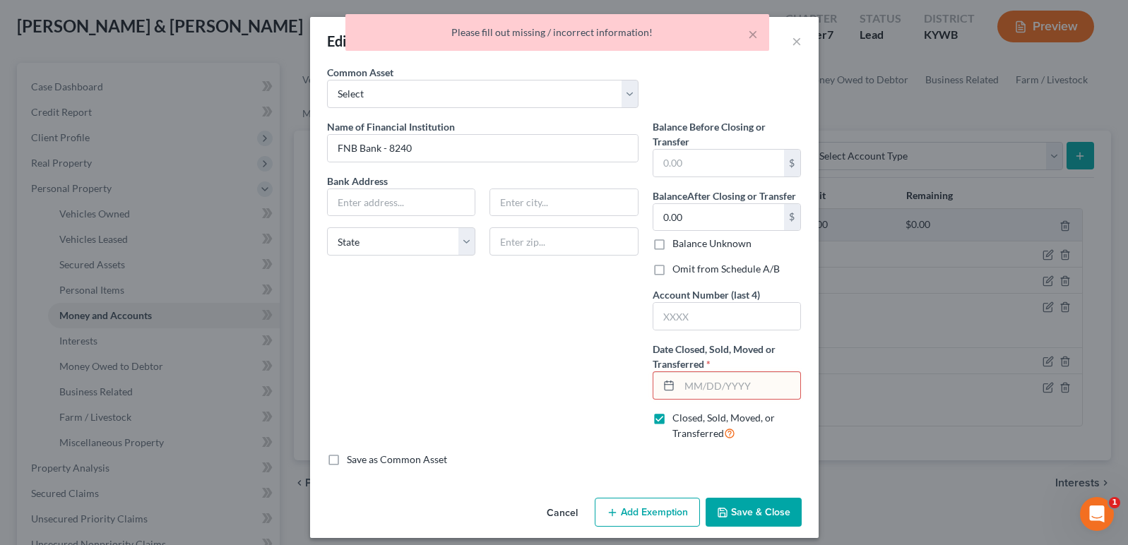
click at [704, 383] on input "text" at bounding box center [739, 385] width 121 height 27
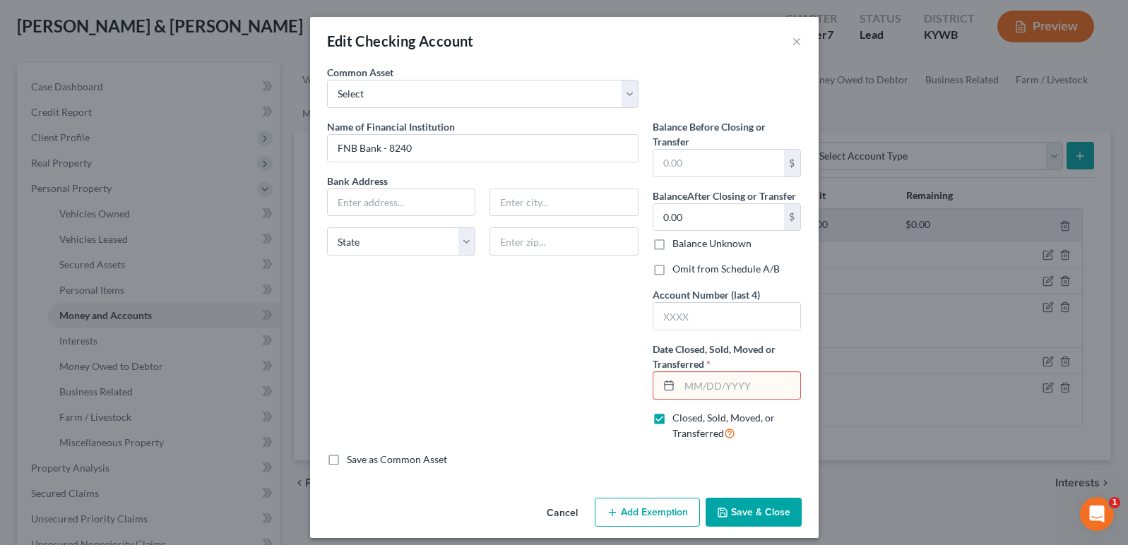
click at [672, 418] on label "Closed, Sold, Moved, or Transferred" at bounding box center [736, 426] width 129 height 30
click at [678, 418] on input "Closed, Sold, Moved, or Transferred" at bounding box center [682, 415] width 9 height 9
checkbox input "false"
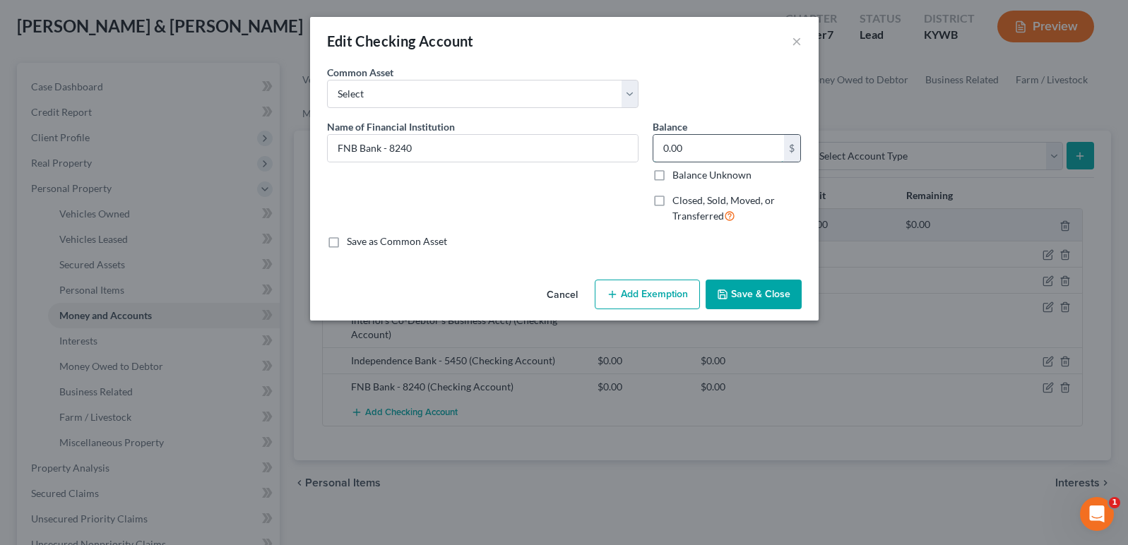
click at [692, 146] on input "0.00" at bounding box center [718, 148] width 131 height 27
type input "4.52"
click at [647, 287] on button "Add Exemption" at bounding box center [647, 295] width 105 height 30
select select "2"
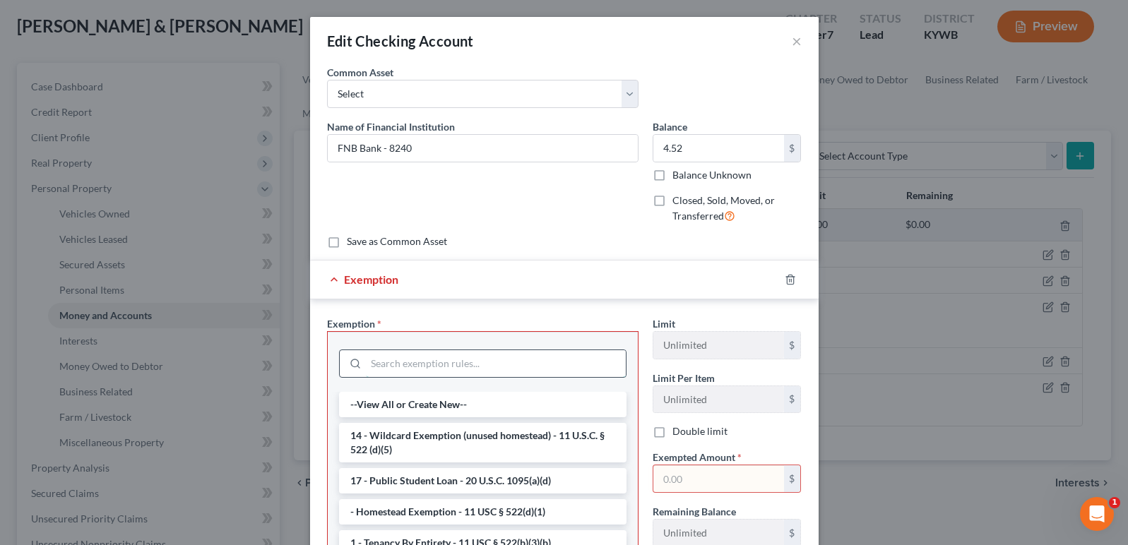
click at [425, 364] on input "search" at bounding box center [496, 363] width 260 height 27
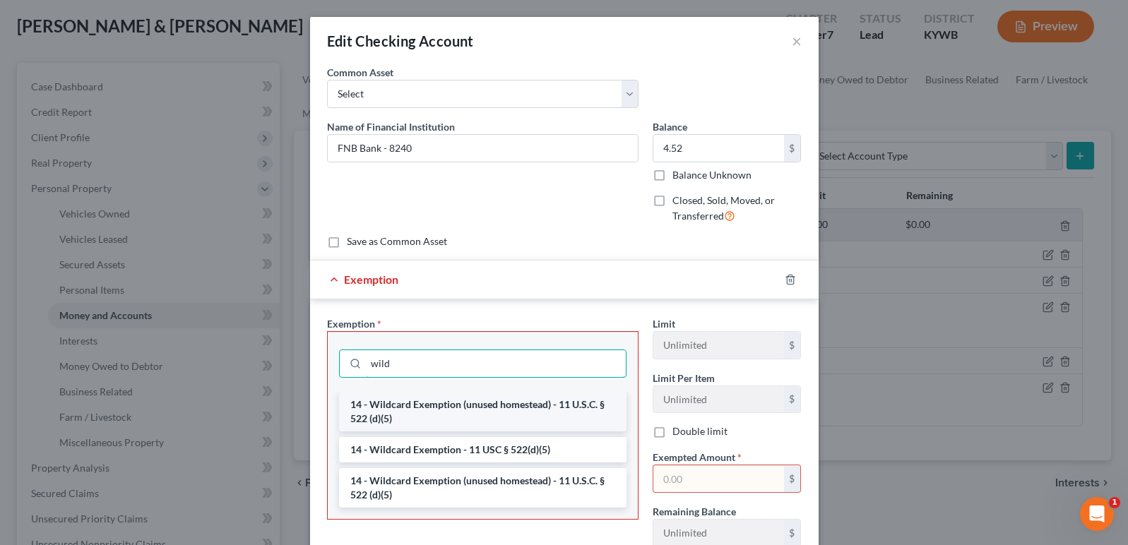
type input "wild"
click at [407, 404] on li "14 - Wildcard Exemption (unused homestead) - 11 U.S.C. § 522 (d)(5)" at bounding box center [482, 412] width 287 height 40
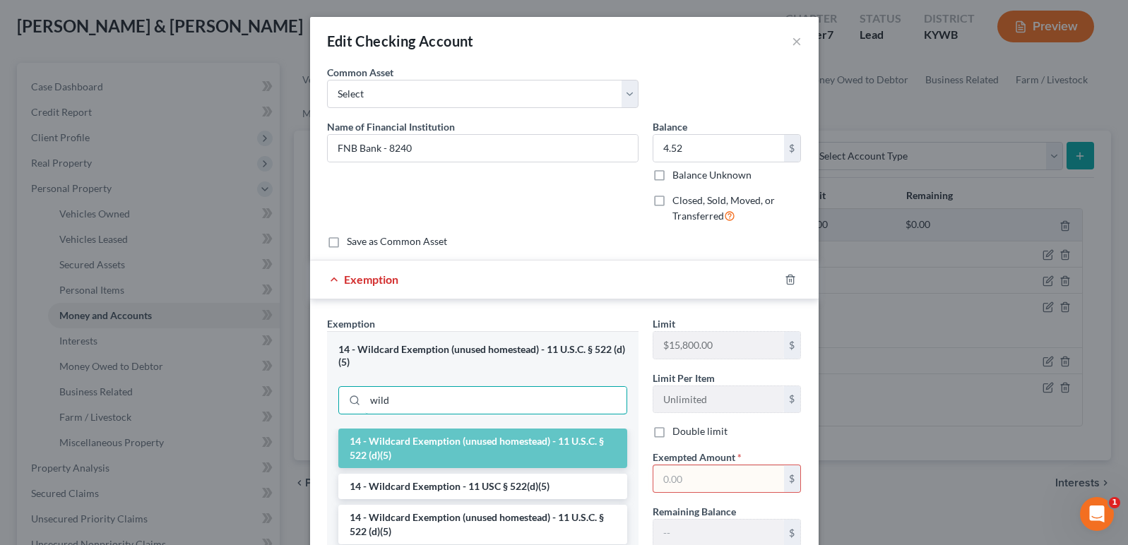
drag, startPoint x: 400, startPoint y: 400, endPoint x: 337, endPoint y: 400, distance: 62.9
click at [337, 400] on div "14 - Wildcard Exemption (unused homestead) - 11 U.S.C. § 522 (d)(5) wild" at bounding box center [482, 379] width 311 height 97
click at [410, 482] on li "14 - Wildcard Exemption - 11 USC § 522(d)(5)" at bounding box center [482, 486] width 289 height 25
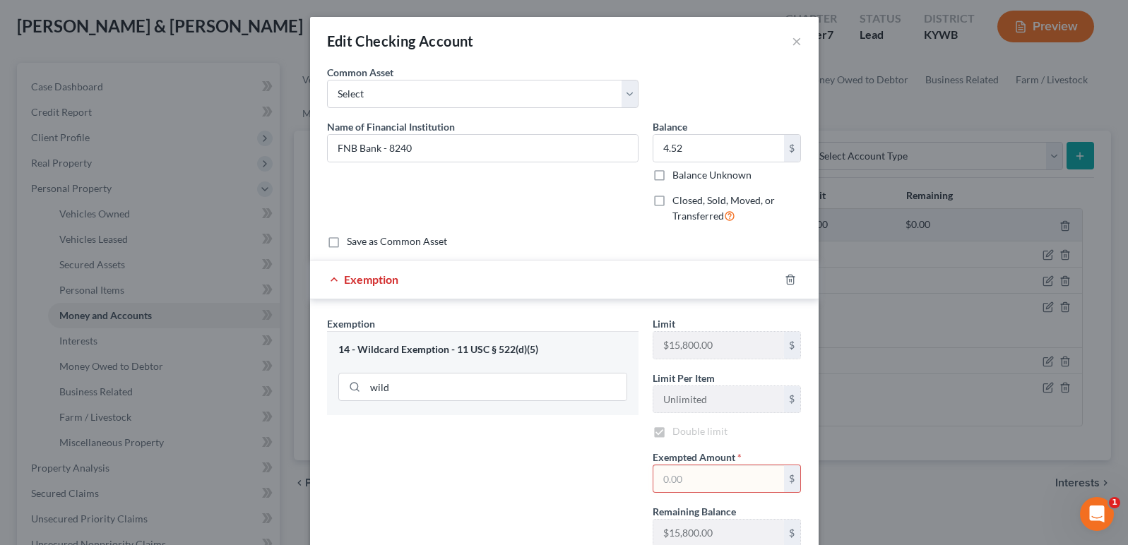
checkbox input "true"
click at [684, 480] on input "text" at bounding box center [718, 478] width 131 height 27
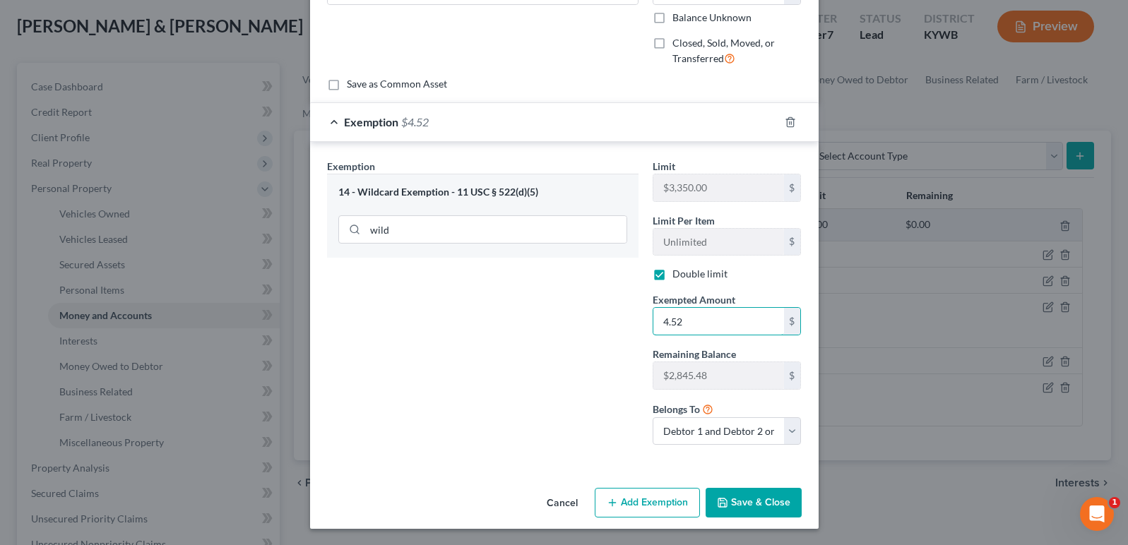
scroll to position [157, 0]
type input "4.52"
click at [758, 506] on button "Save & Close" at bounding box center [753, 504] width 96 height 30
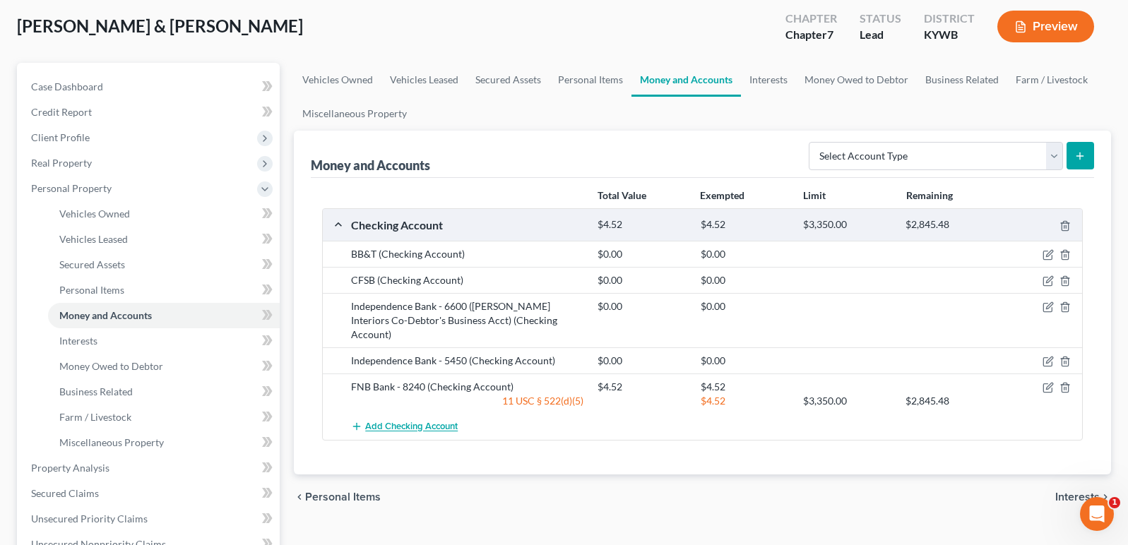
click at [431, 422] on span "Add Checking Account" at bounding box center [411, 427] width 93 height 11
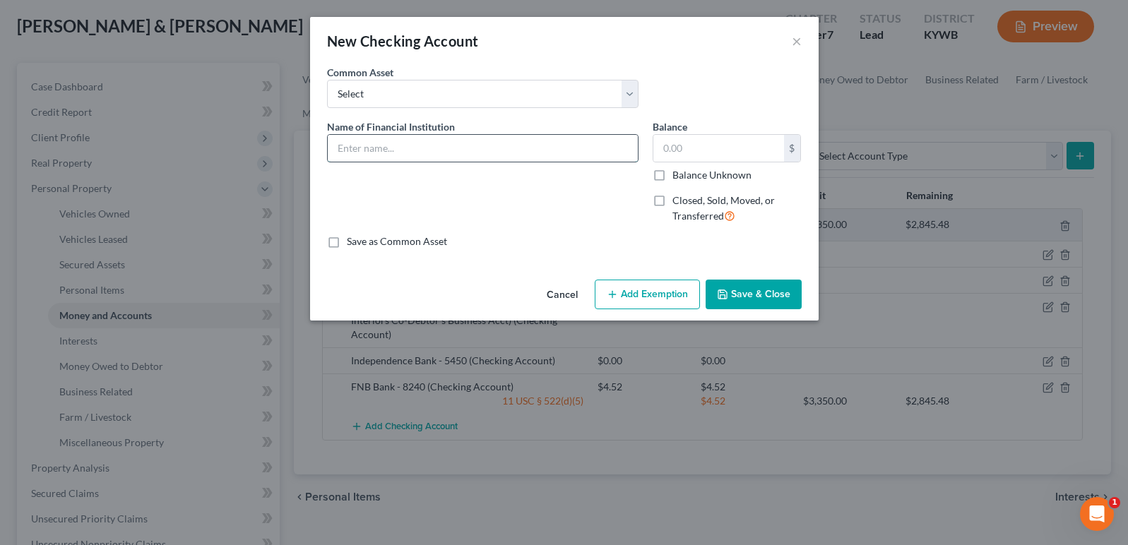
click at [446, 148] on input "text" at bounding box center [483, 148] width 310 height 27
type input "FNB [PERSON_NAME] Interiors"
click at [572, 296] on button "Cancel" at bounding box center [562, 295] width 54 height 28
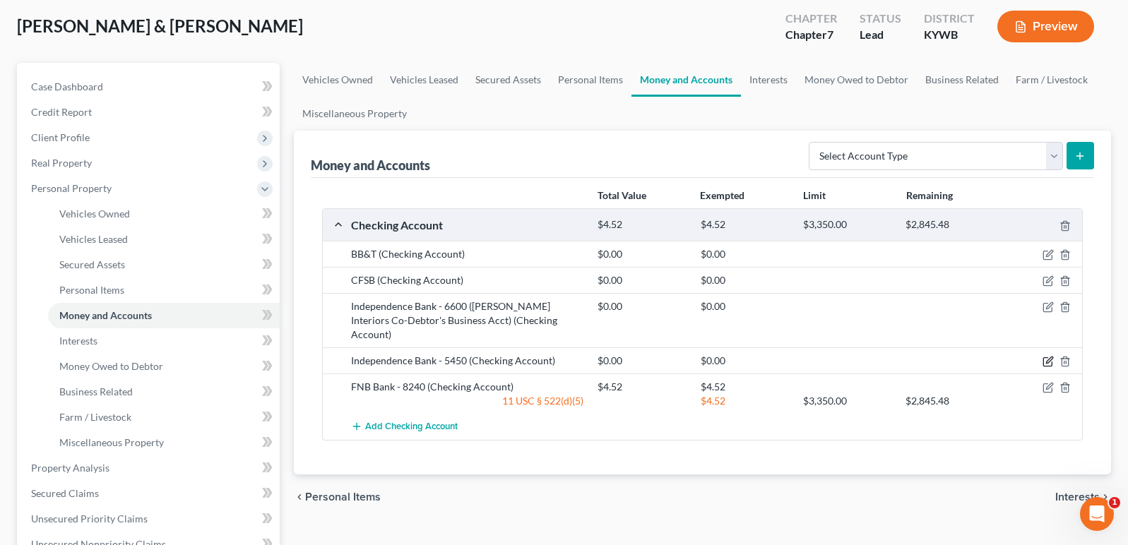
click at [1049, 356] on icon "button" at bounding box center [1047, 361] width 11 height 11
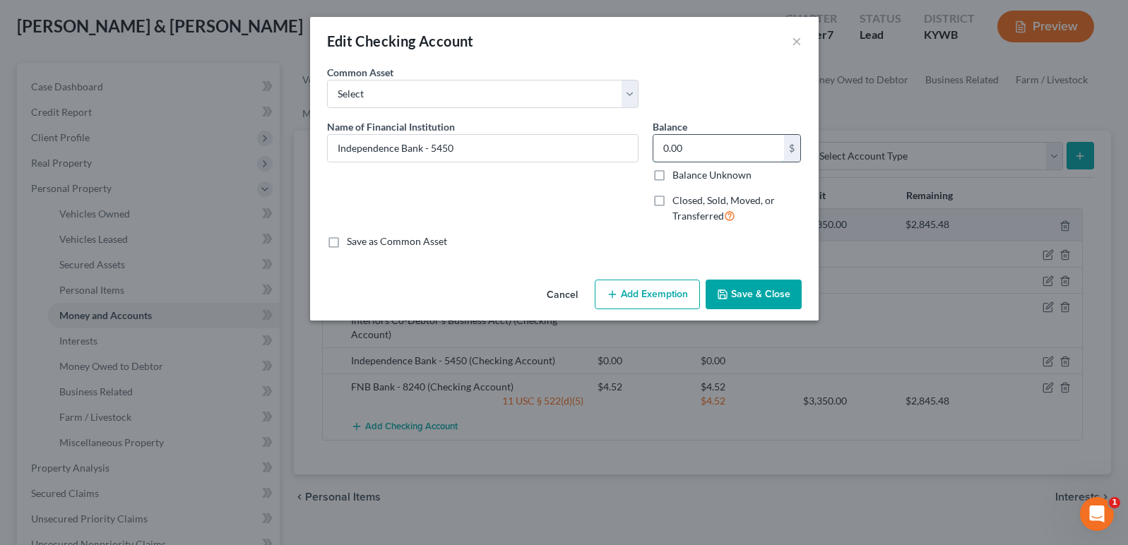
click at [695, 146] on input "0.00" at bounding box center [718, 148] width 131 height 27
type input "14.37"
click at [667, 294] on button "Add Exemption" at bounding box center [647, 295] width 105 height 30
select select "2"
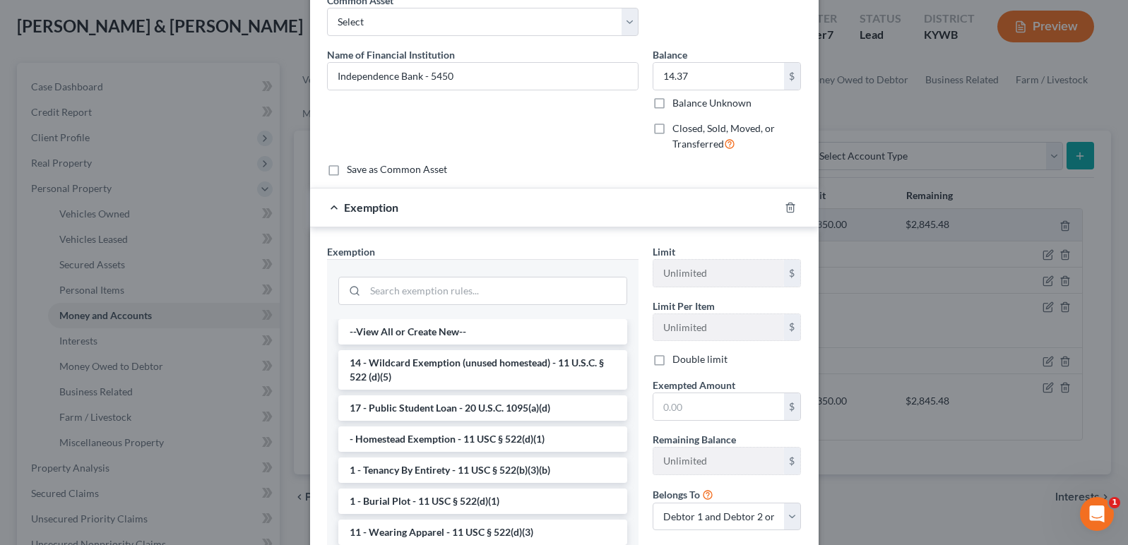
scroll to position [132, 0]
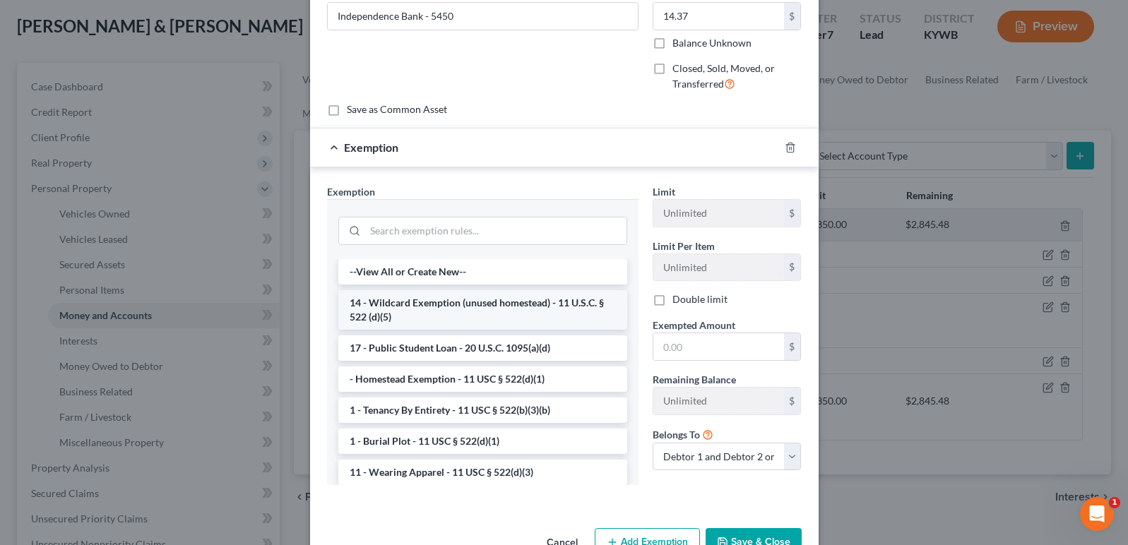
click at [460, 309] on li "14 - Wildcard Exemption (unused homestead) - 11 U.S.C. § 522 (d)(5)" at bounding box center [482, 310] width 289 height 40
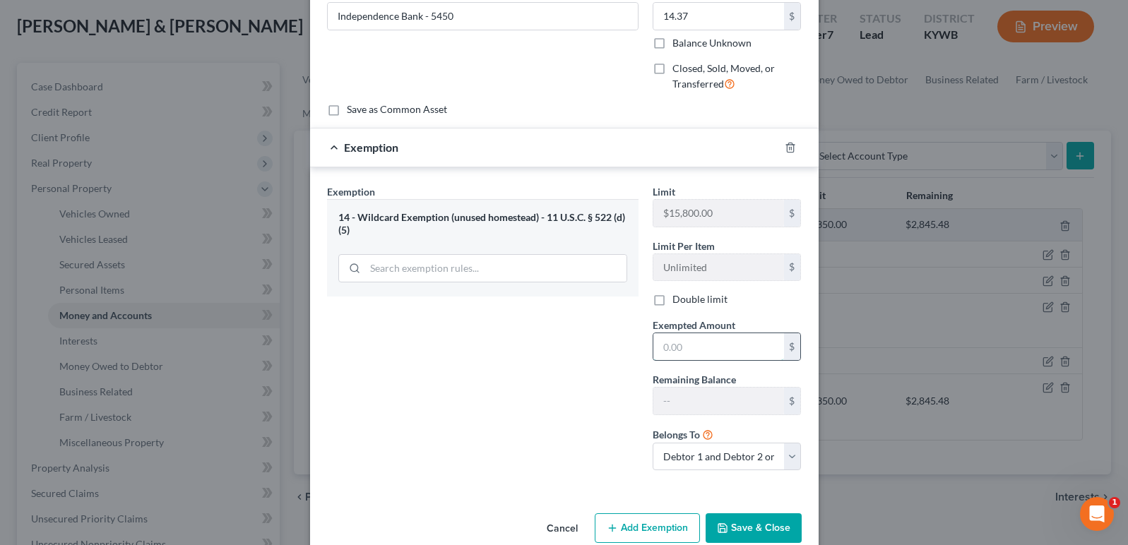
click at [699, 347] on input "text" at bounding box center [718, 346] width 131 height 27
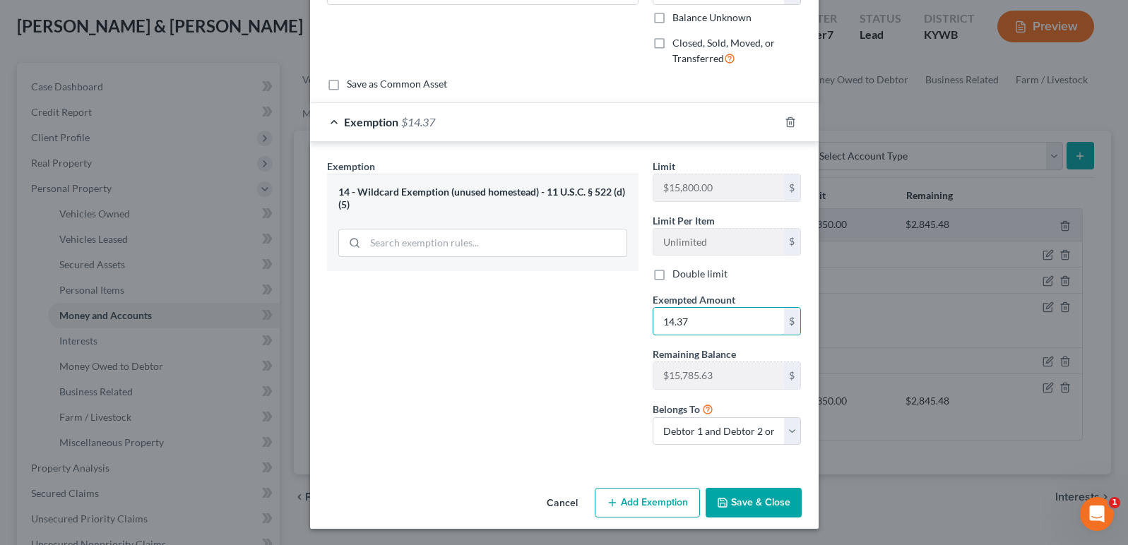
scroll to position [157, 0]
type input "14.37"
click at [748, 504] on button "Save & Close" at bounding box center [753, 504] width 96 height 30
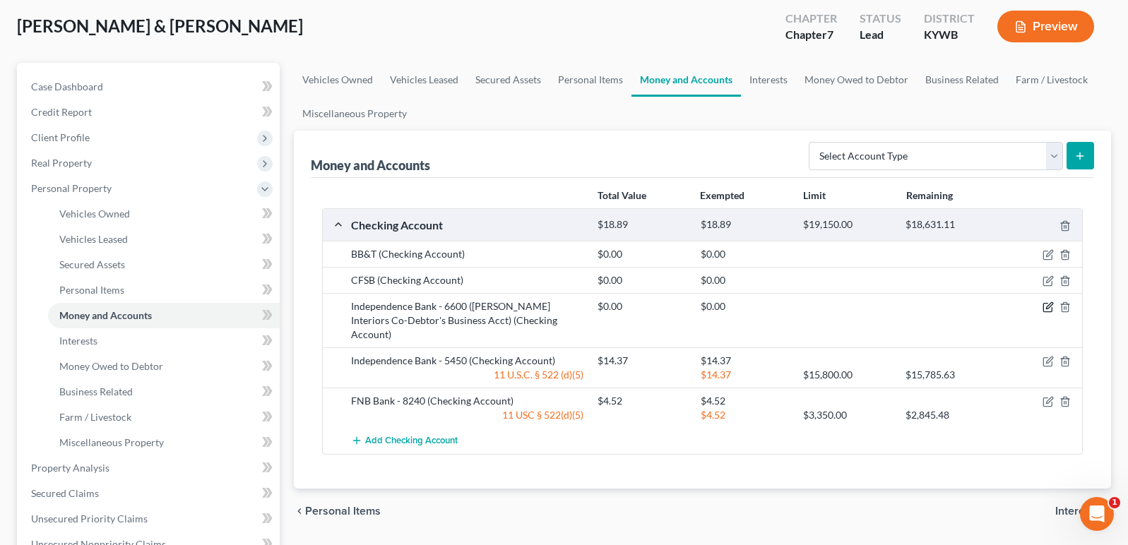
click at [1049, 306] on icon "button" at bounding box center [1047, 307] width 11 height 11
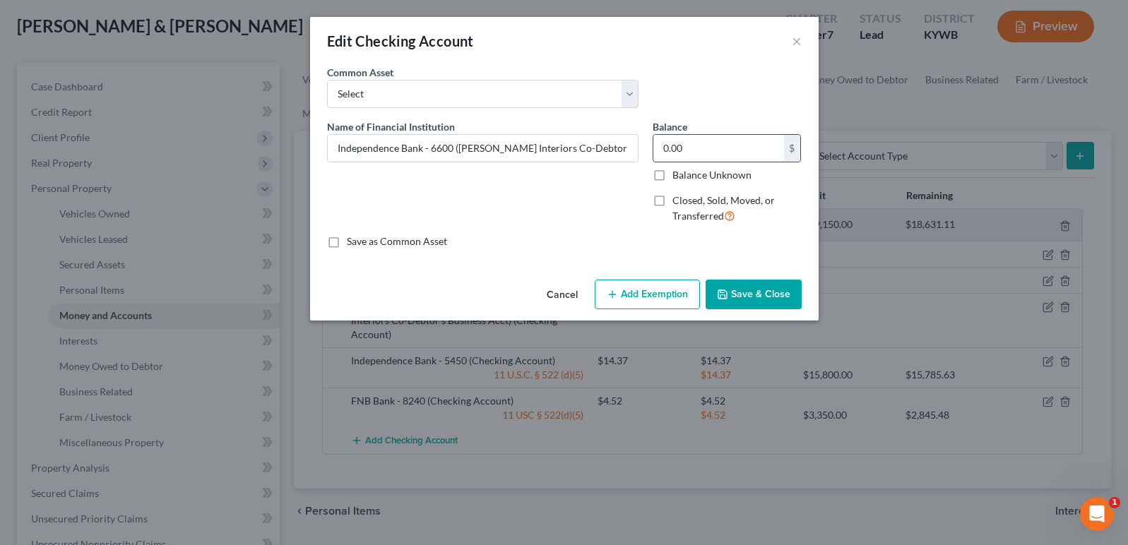
click at [701, 151] on input "0.00" at bounding box center [718, 148] width 131 height 27
type input "1.93"
click at [657, 292] on button "Add Exemption" at bounding box center [647, 295] width 105 height 30
select select "2"
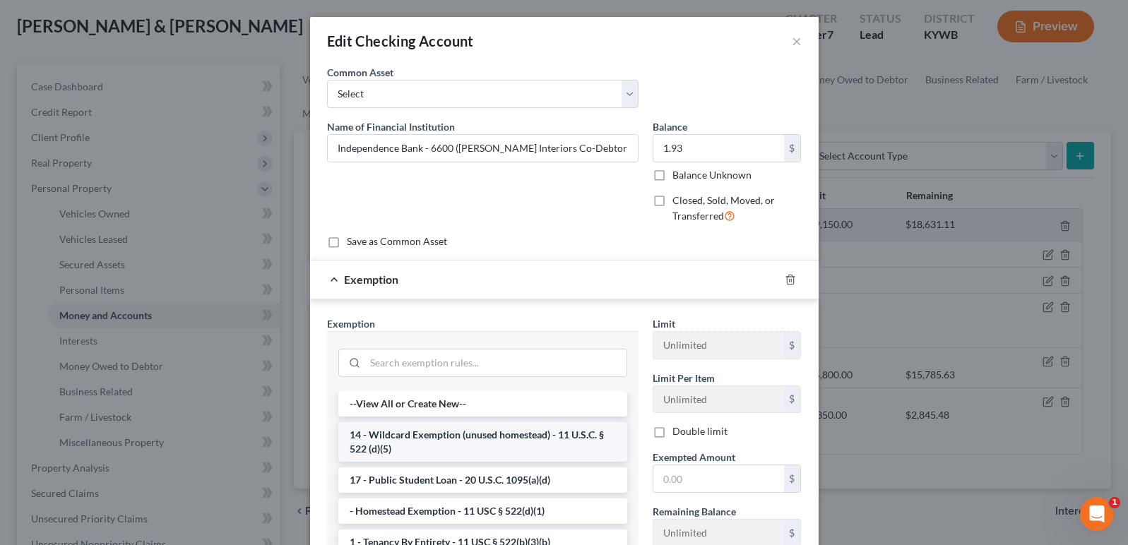
click at [422, 436] on li "14 - Wildcard Exemption (unused homestead) - 11 U.S.C. § 522 (d)(5)" at bounding box center [482, 442] width 289 height 40
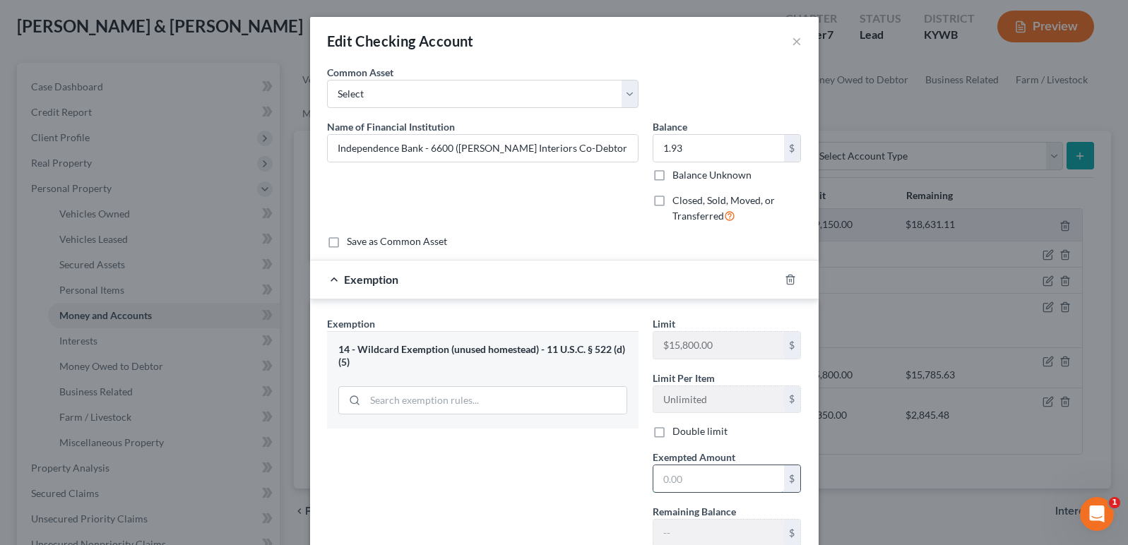
click at [701, 480] on input "text" at bounding box center [718, 478] width 131 height 27
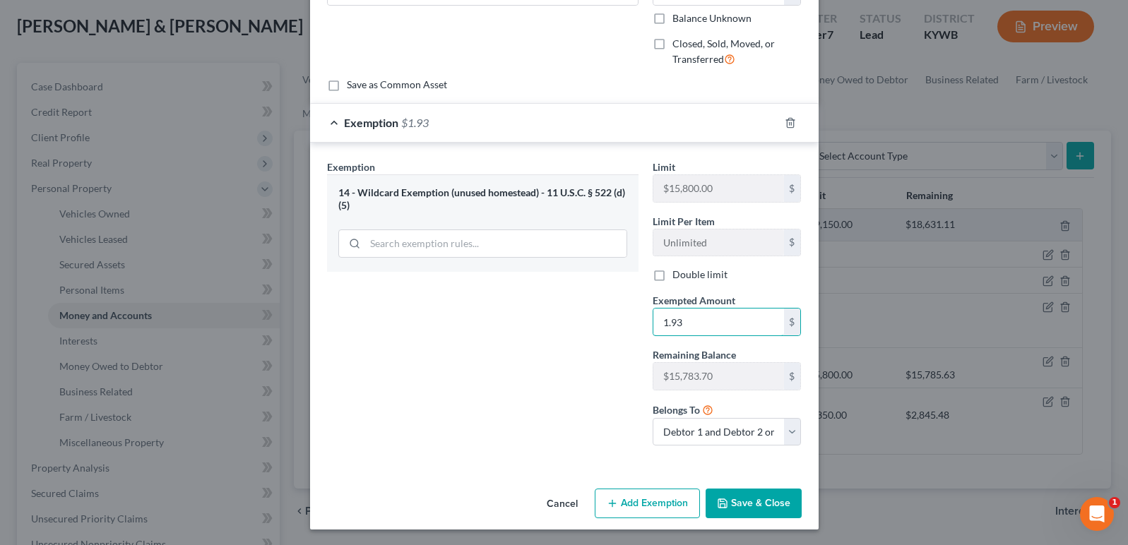
type input "1.93"
click at [747, 495] on button "Save & Close" at bounding box center [753, 504] width 96 height 30
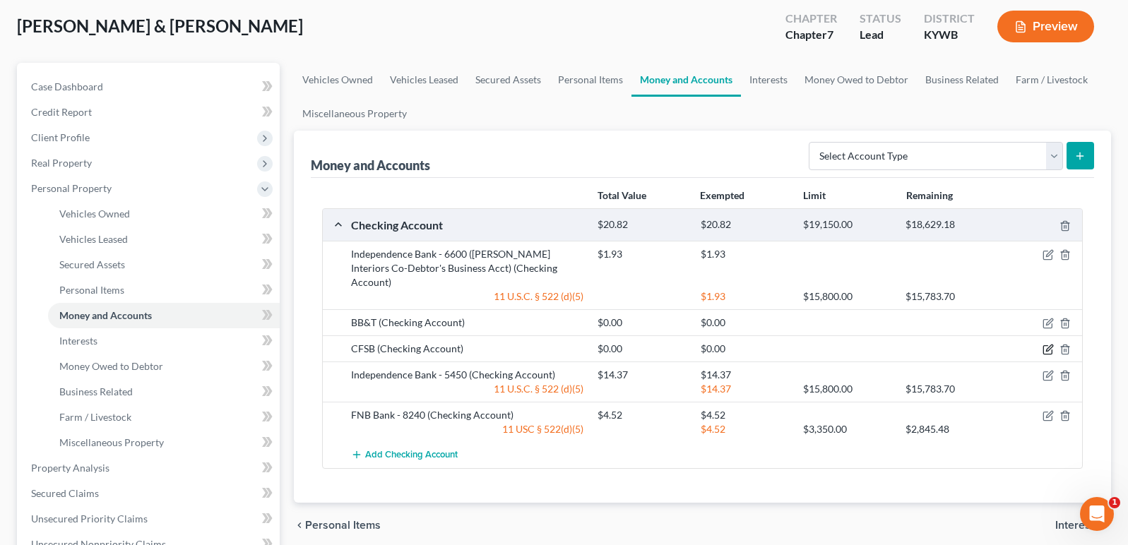
click at [1049, 344] on icon "button" at bounding box center [1047, 349] width 11 height 11
select select "18"
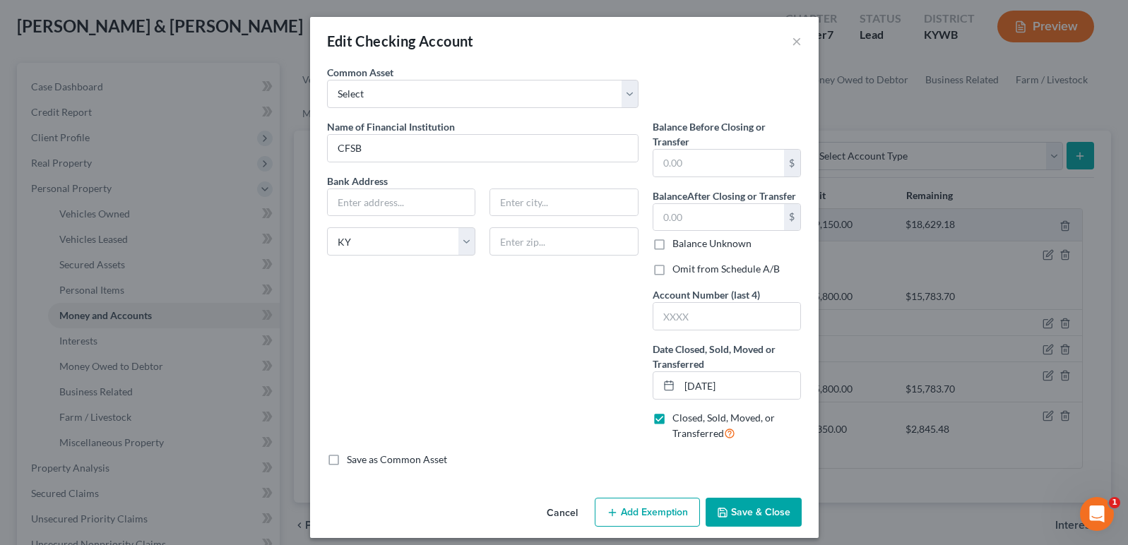
click at [672, 419] on label "Closed, Sold, Moved, or Transferred" at bounding box center [736, 426] width 129 height 30
click at [678, 419] on input "Closed, Sold, Moved, or Transferred" at bounding box center [682, 415] width 9 height 9
checkbox input "false"
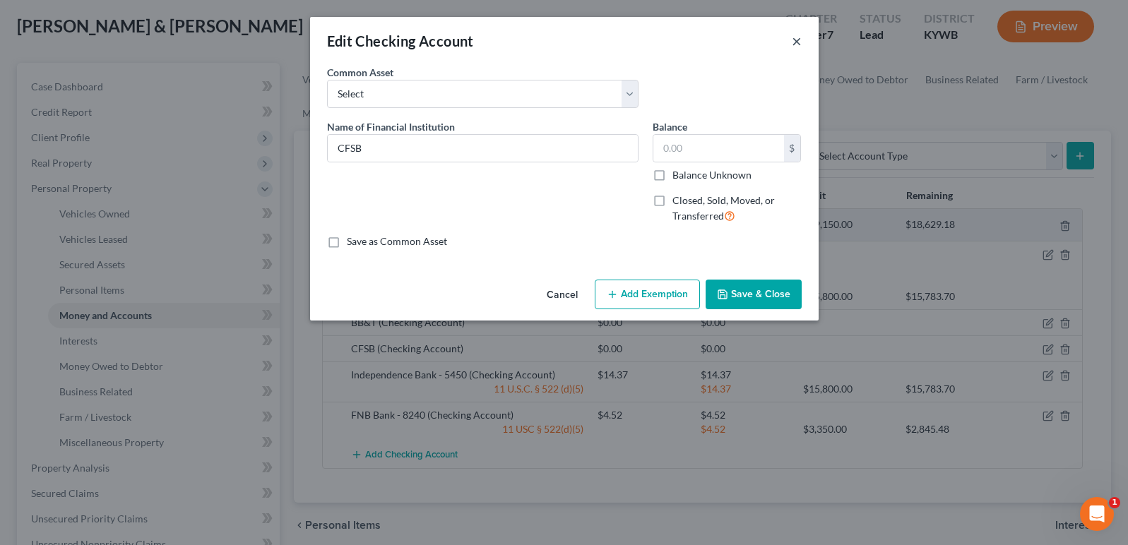
click at [794, 42] on button "×" at bounding box center [797, 40] width 10 height 17
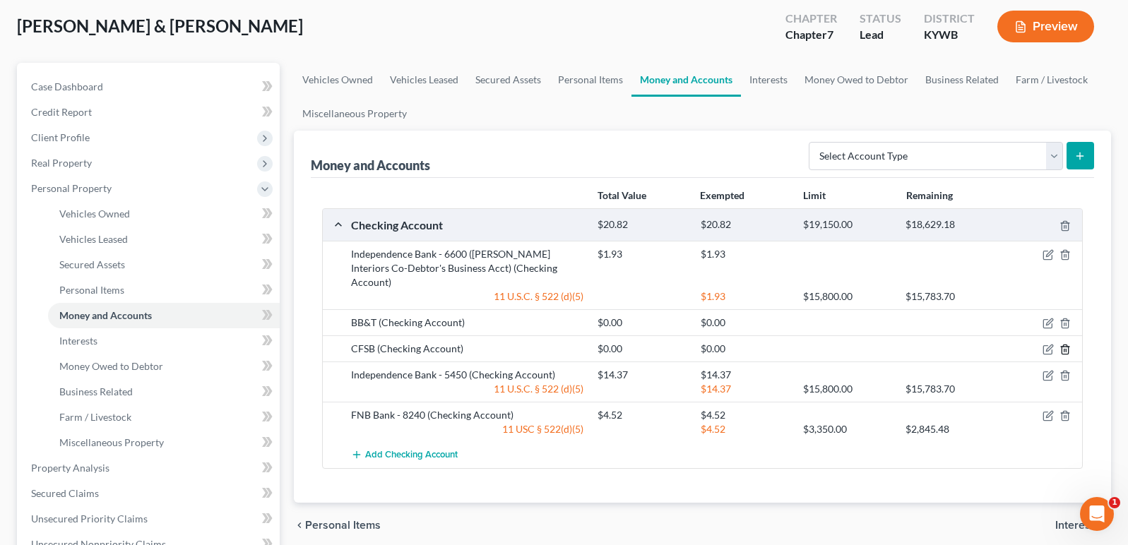
click at [1068, 345] on icon "button" at bounding box center [1064, 349] width 6 height 9
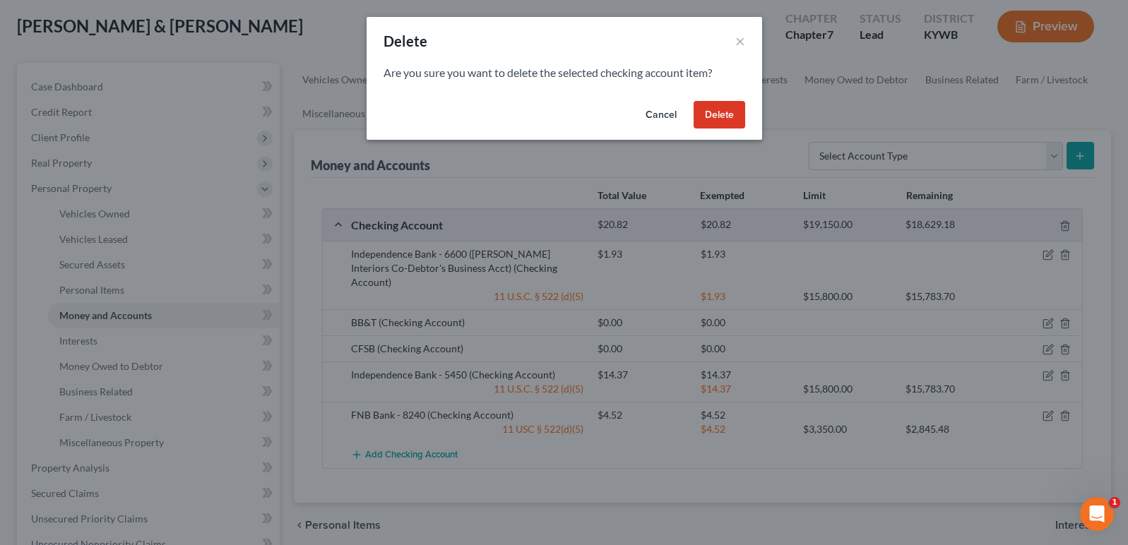
click at [724, 117] on button "Delete" at bounding box center [719, 115] width 52 height 28
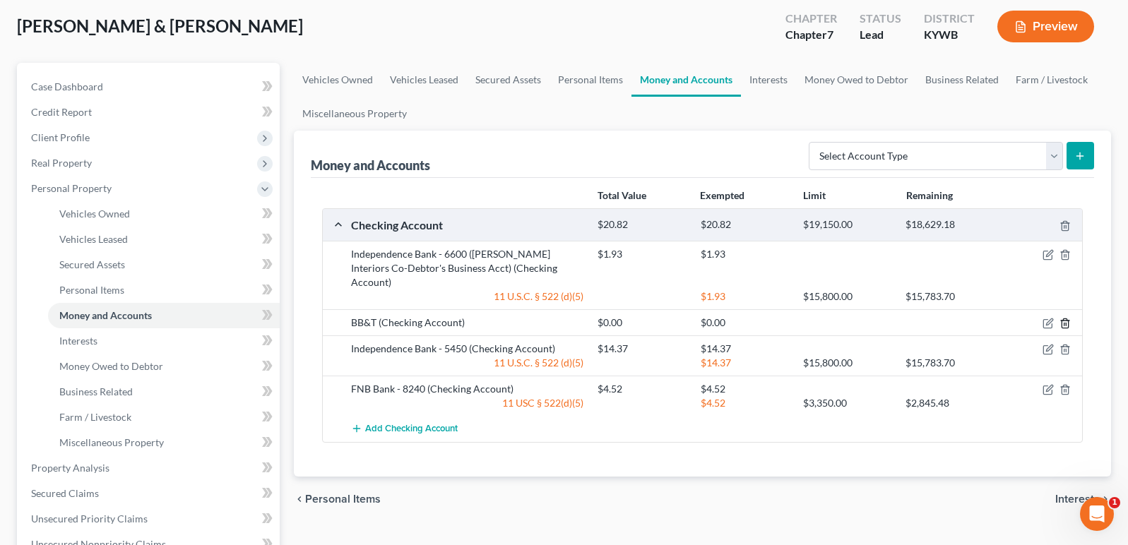
click at [1068, 319] on icon "button" at bounding box center [1064, 323] width 6 height 9
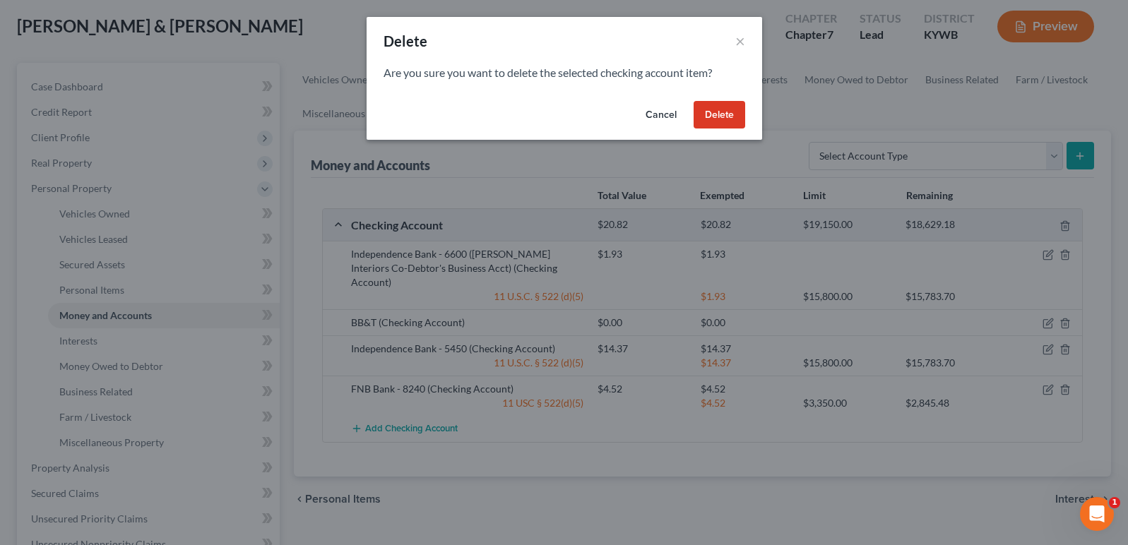
click at [734, 112] on button "Delete" at bounding box center [719, 115] width 52 height 28
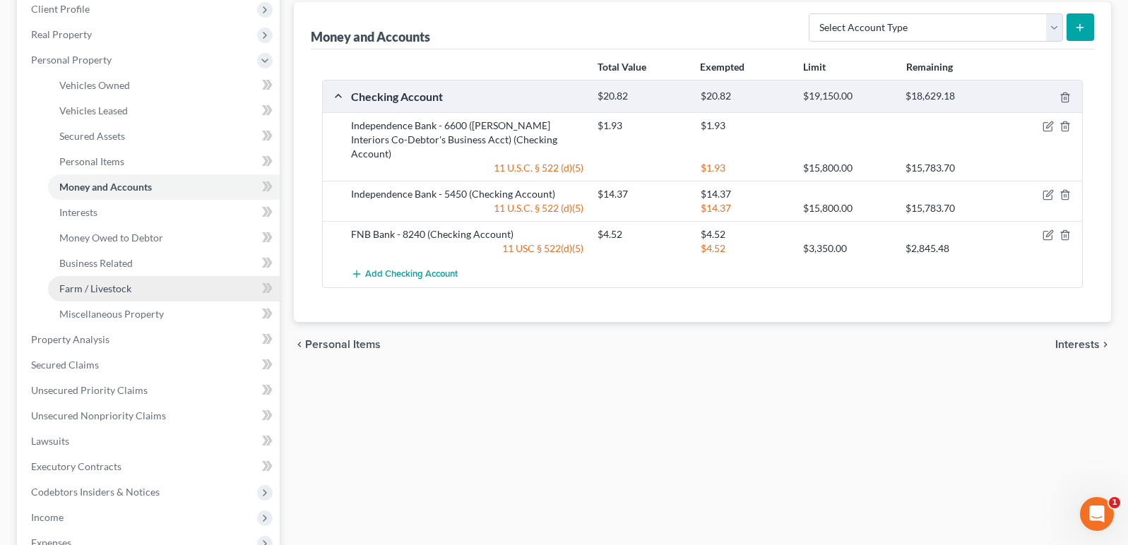
scroll to position [204, 0]
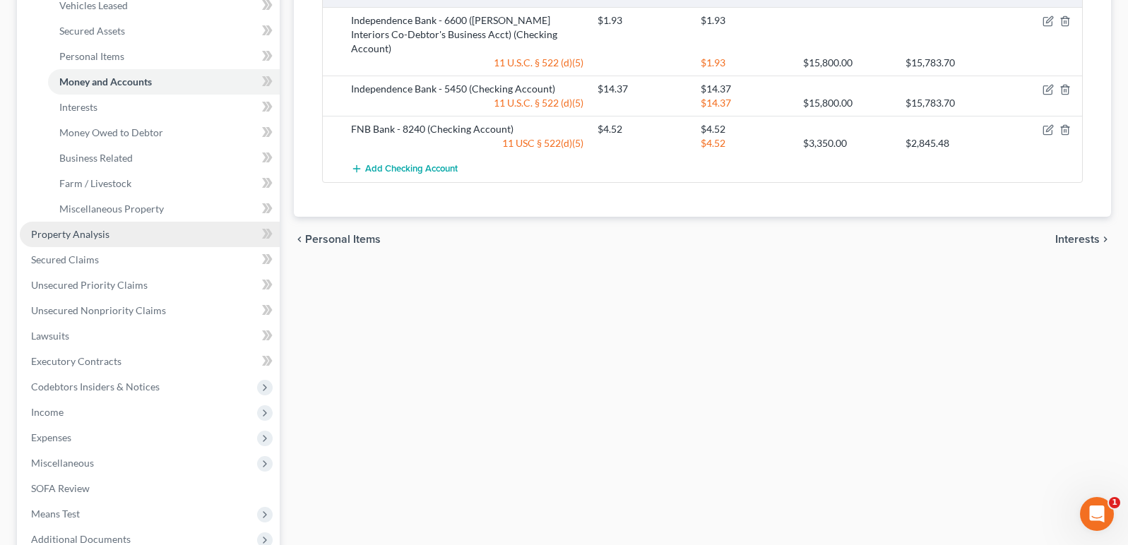
click at [100, 234] on span "Property Analysis" at bounding box center [70, 234] width 78 height 12
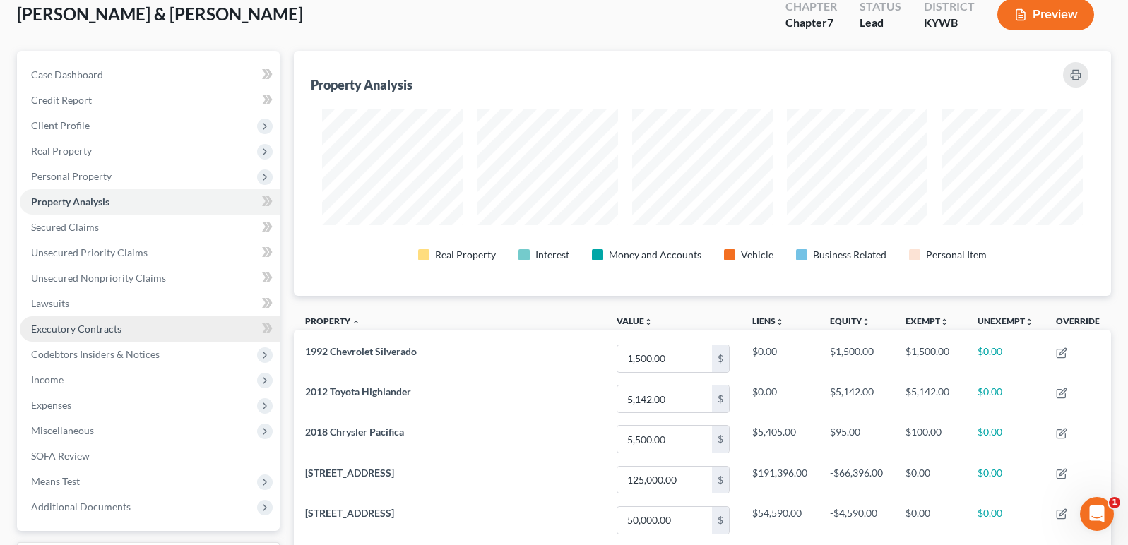
scroll to position [88, 0]
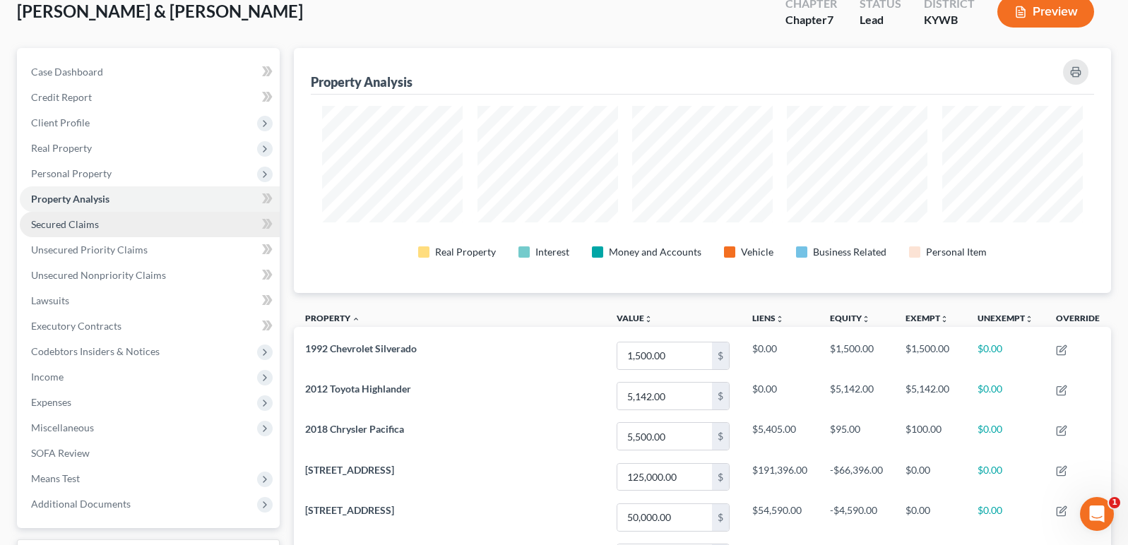
click at [69, 225] on span "Secured Claims" at bounding box center [65, 224] width 68 height 12
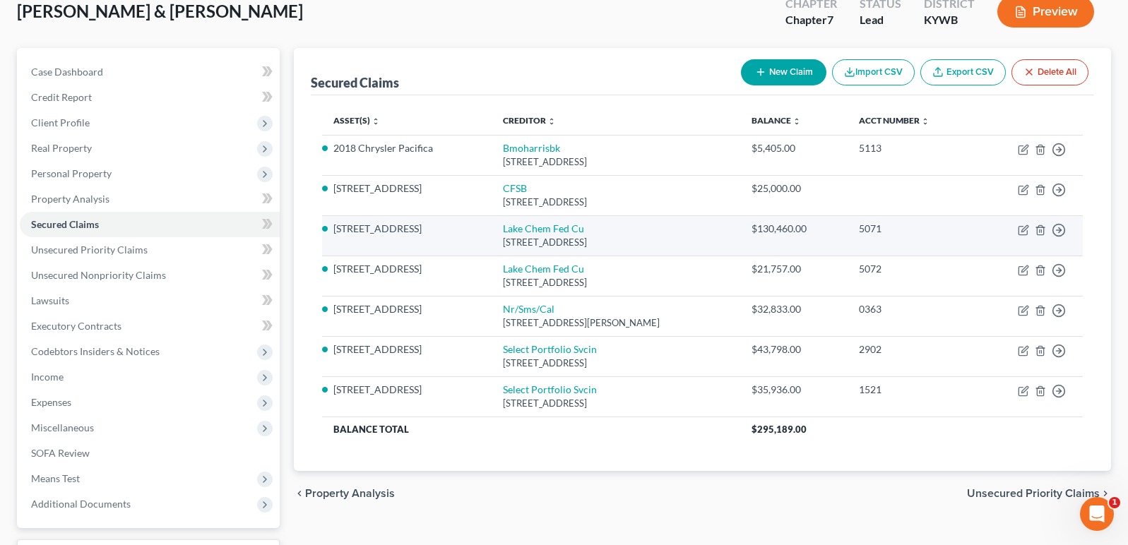
scroll to position [88, 0]
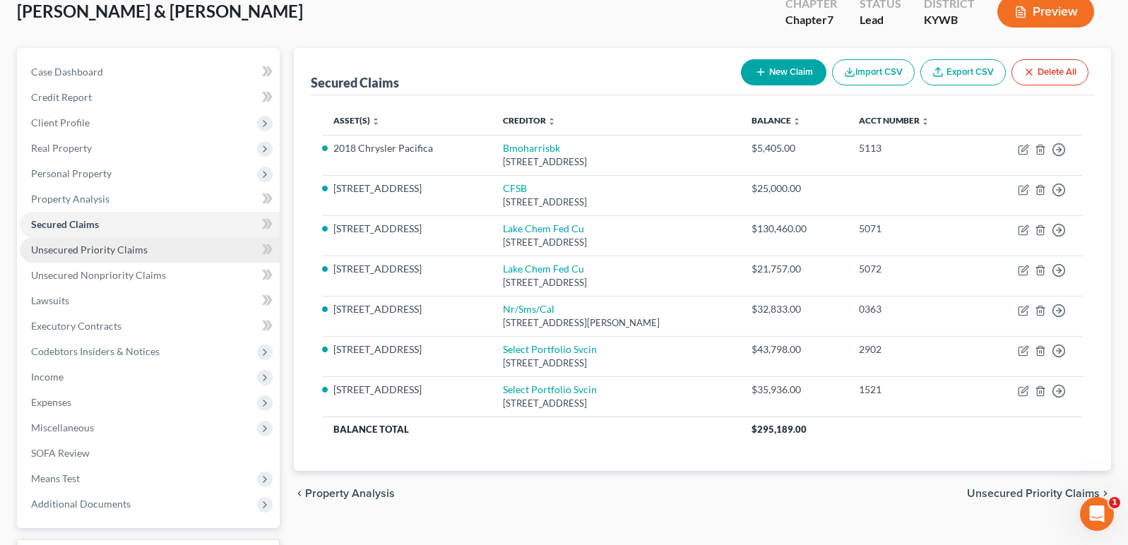
click at [117, 254] on span "Unsecured Priority Claims" at bounding box center [89, 250] width 117 height 12
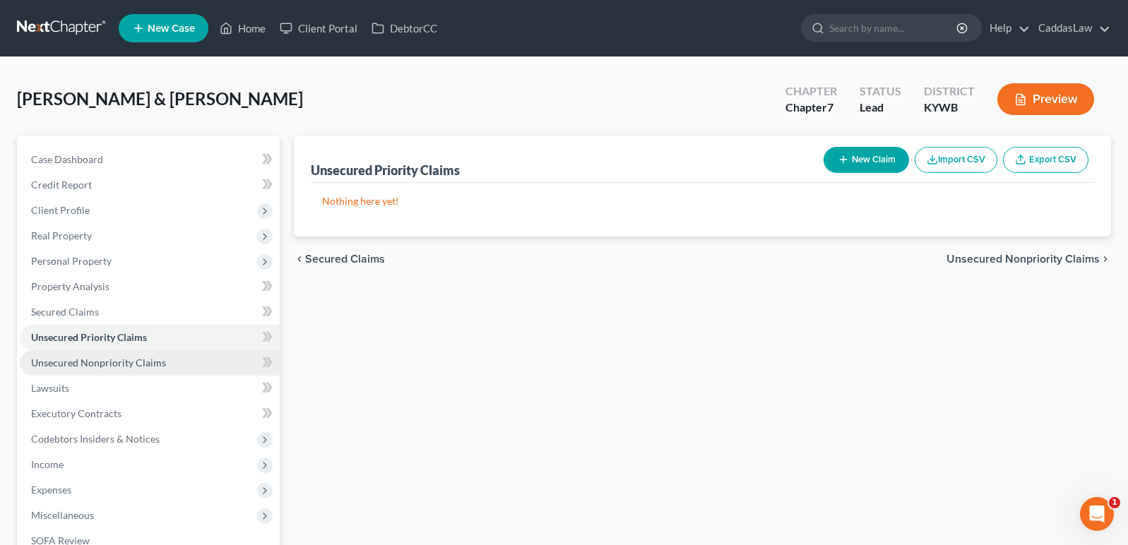
click at [91, 359] on span "Unsecured Nonpriority Claims" at bounding box center [98, 363] width 135 height 12
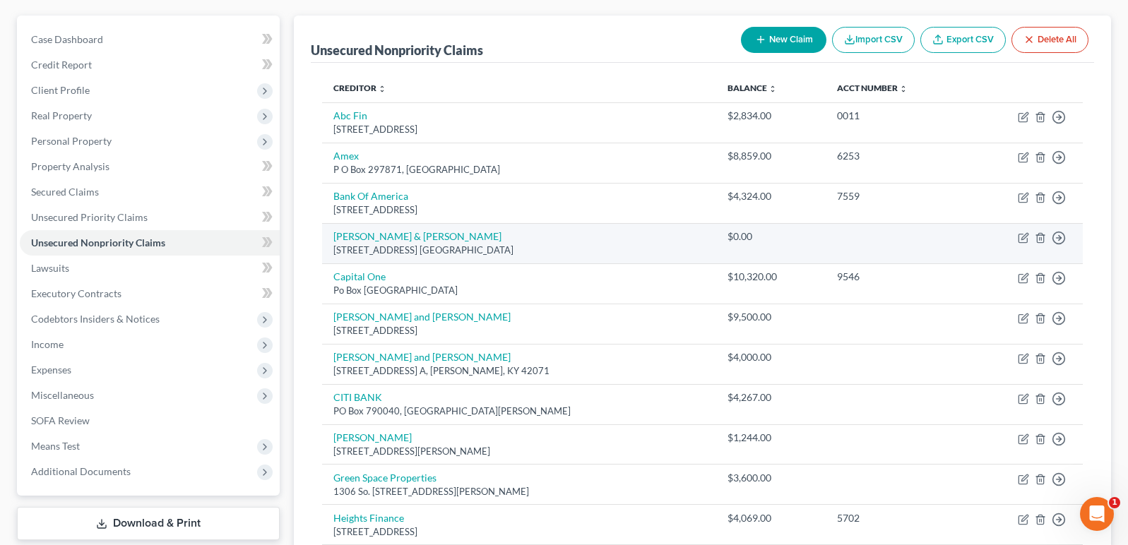
scroll to position [120, 0]
click at [1041, 234] on icon "button" at bounding box center [1040, 237] width 11 height 11
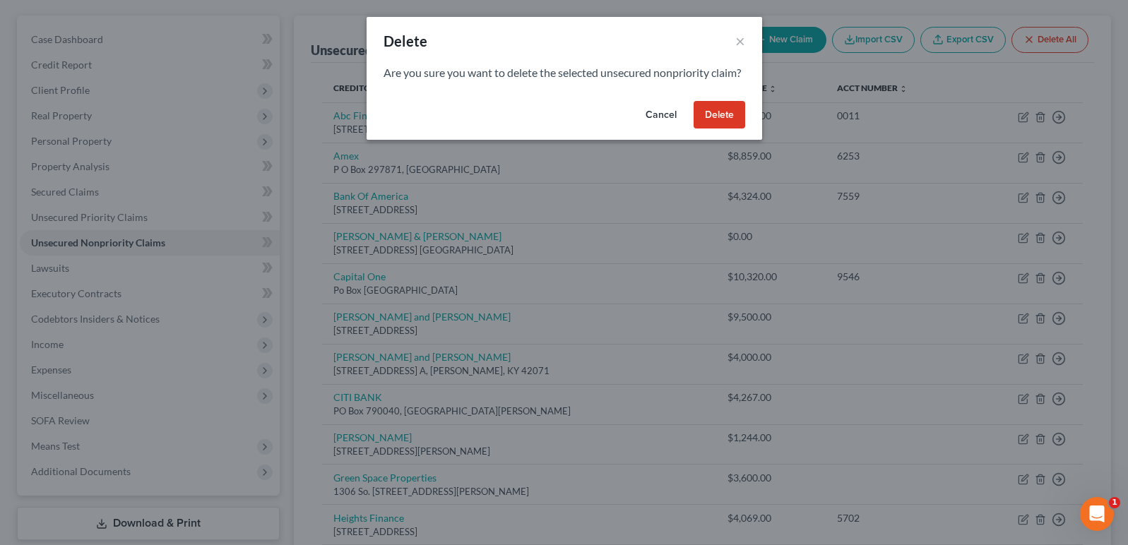
click at [718, 129] on button "Delete" at bounding box center [719, 115] width 52 height 28
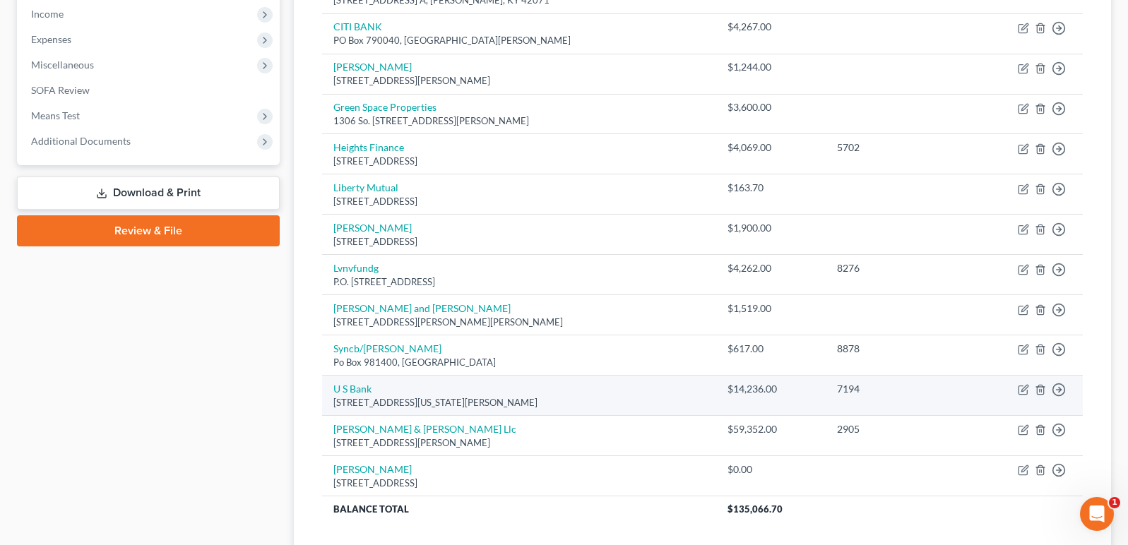
scroll to position [450, 0]
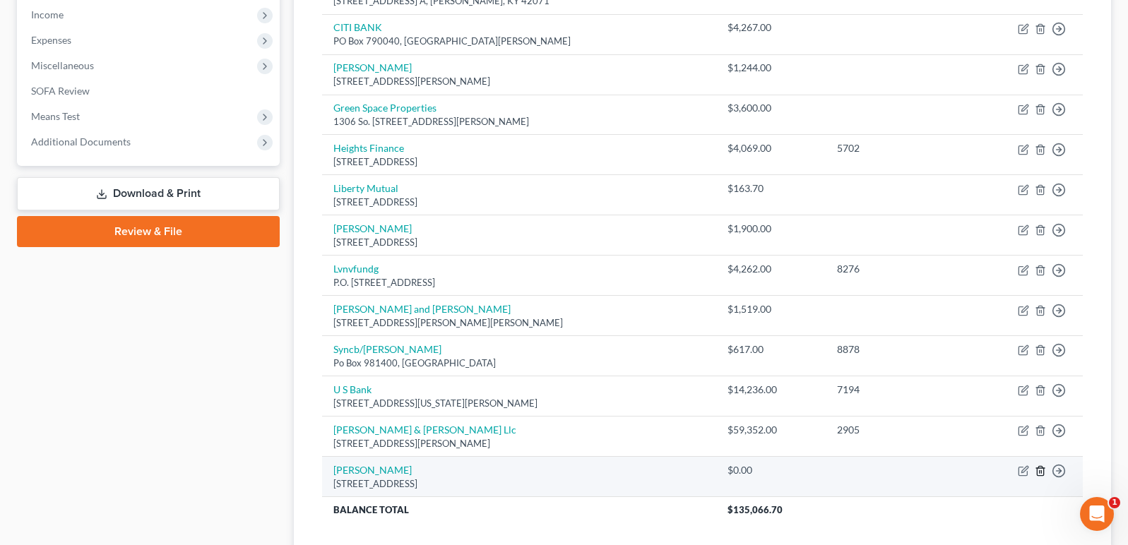
click at [1039, 465] on icon "button" at bounding box center [1040, 470] width 11 height 11
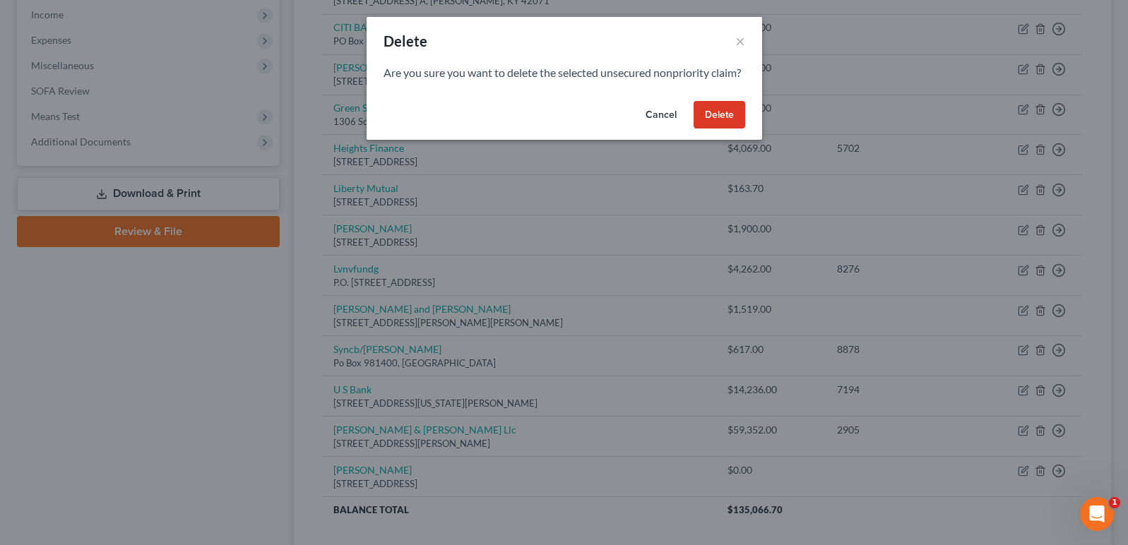
click at [717, 129] on button "Delete" at bounding box center [719, 115] width 52 height 28
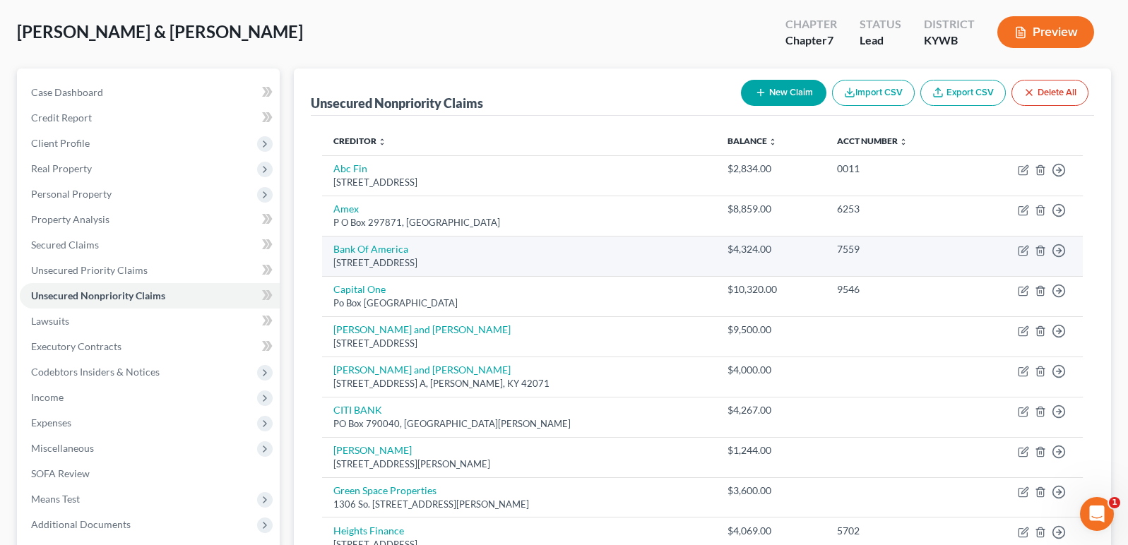
scroll to position [61, 0]
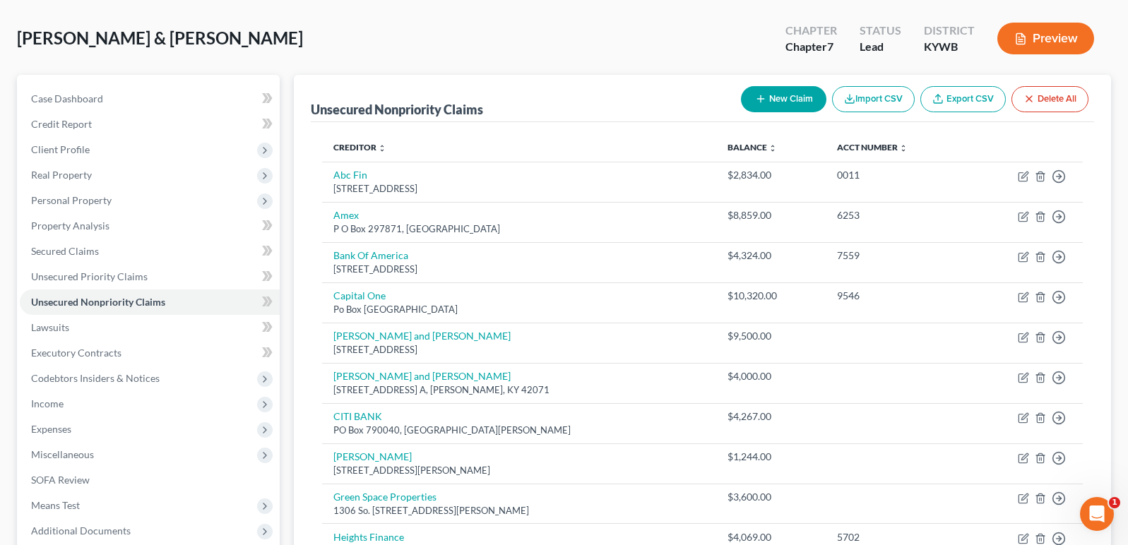
click at [794, 98] on button "New Claim" at bounding box center [783, 99] width 85 height 26
select select "2"
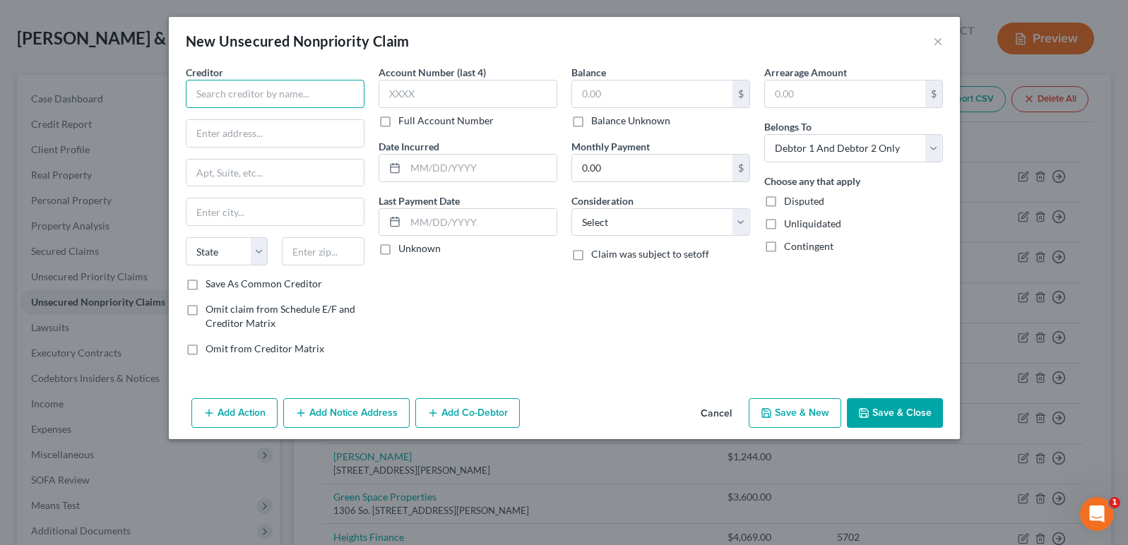
click at [280, 97] on input "text" at bounding box center [275, 94] width 179 height 28
drag, startPoint x: 276, startPoint y: 92, endPoint x: 147, endPoint y: 96, distance: 129.3
click at [147, 96] on div "New Unsecured Nonpriority Claim × Creditor * [PERSON_NAME] State [US_STATE] AK …" at bounding box center [564, 272] width 1128 height 545
type input "M"
type input "RM CO CO Decor, LTD"
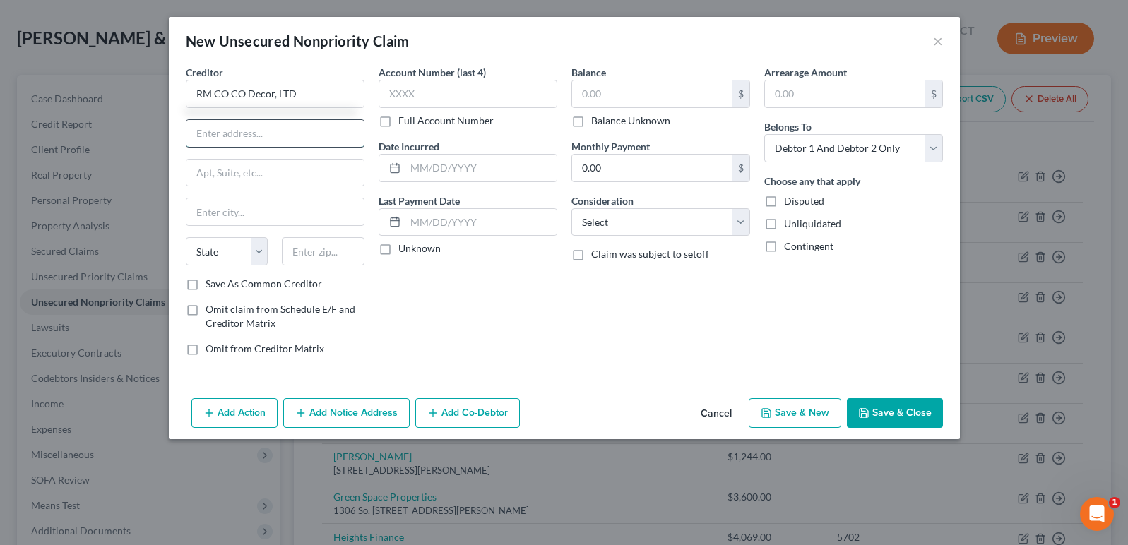
click at [229, 136] on input "text" at bounding box center [274, 133] width 177 height 27
type input "[STREET_ADDRESS]"
type input "PO Box 1270"
type input "Cape [PERSON_NAME]"
select select "26"
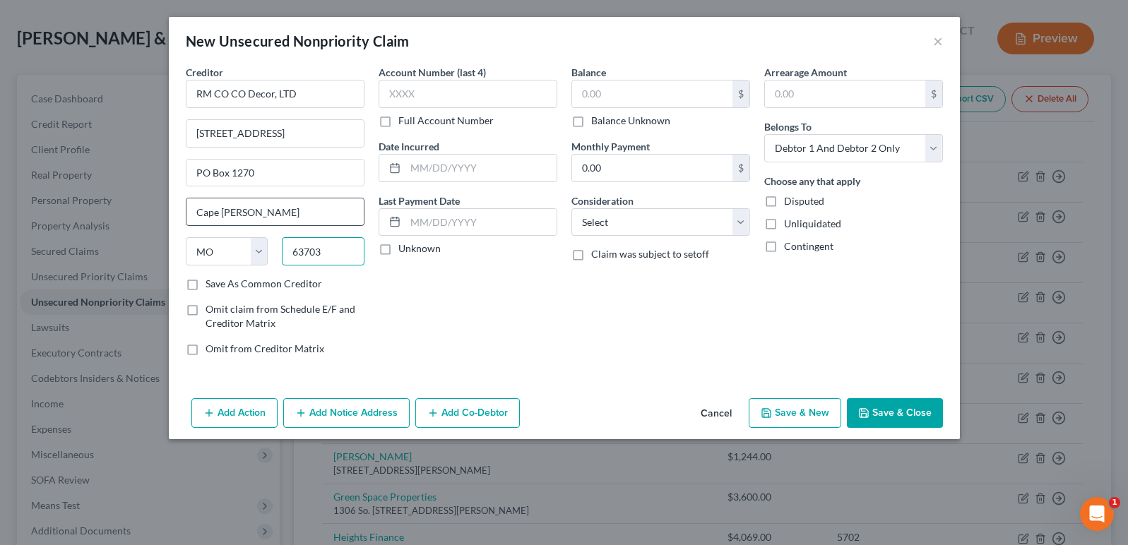
type input "63703"
click at [262, 212] on input "Cape [PERSON_NAME]" at bounding box center [274, 211] width 177 height 27
type input "Cape Girardeau"
click at [442, 98] on input "text" at bounding box center [468, 94] width 179 height 28
type input "4271"
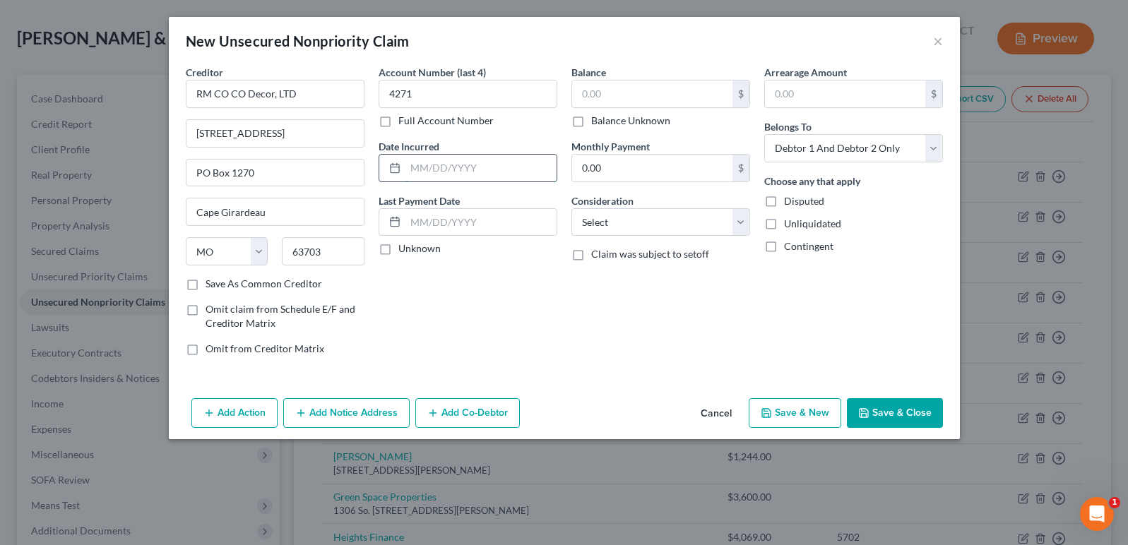
click at [475, 166] on input "text" at bounding box center [480, 168] width 151 height 27
type input "[DATE]"
click at [619, 91] on input "text" at bounding box center [652, 94] width 160 height 27
type input "752.13"
select select "18"
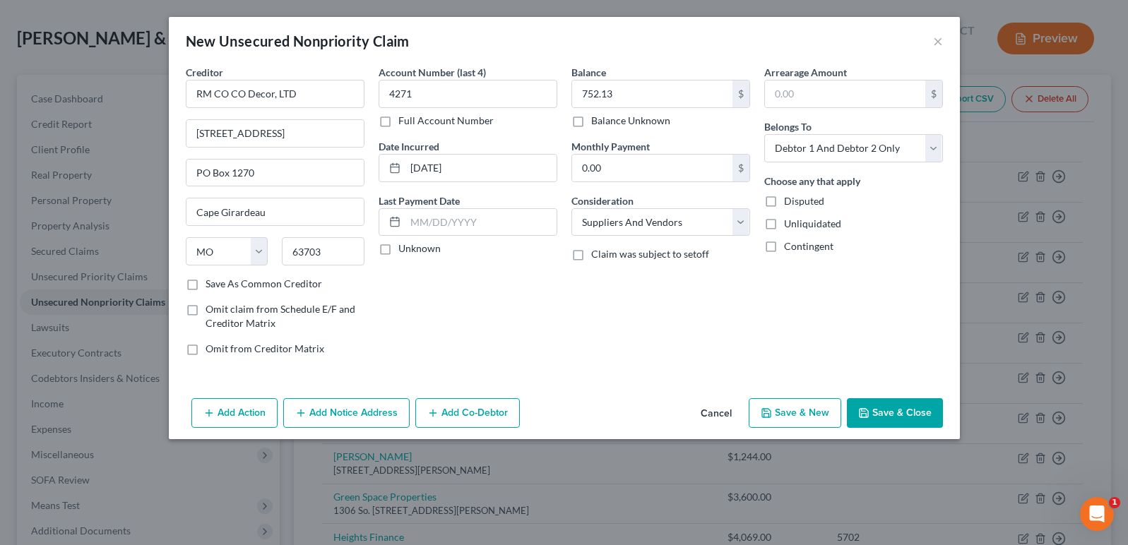
click at [912, 411] on button "Save & Close" at bounding box center [895, 413] width 96 height 30
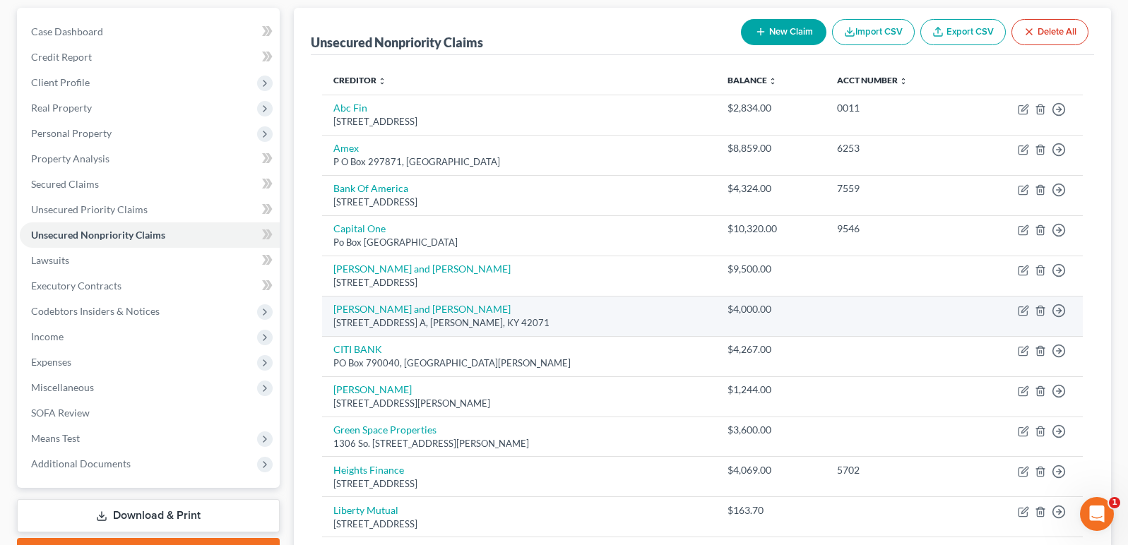
scroll to position [127, 0]
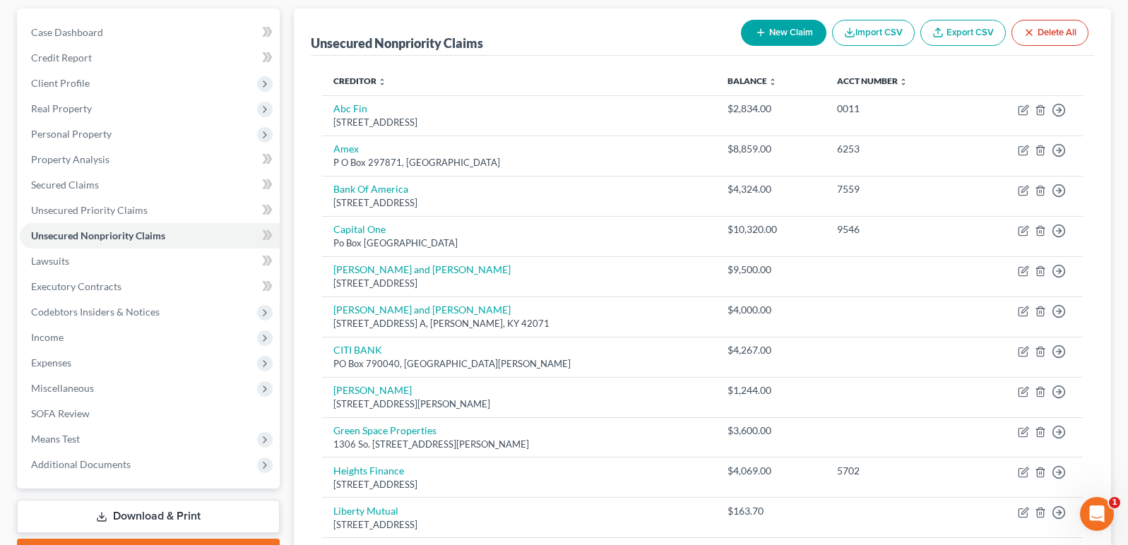
click at [804, 27] on button "New Claim" at bounding box center [783, 33] width 85 height 26
select select "2"
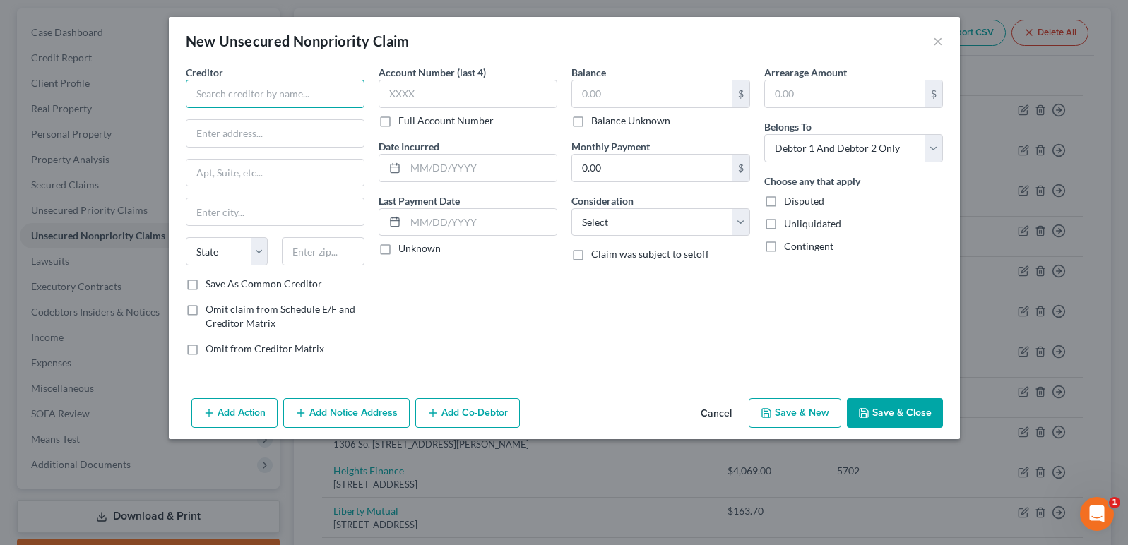
click at [307, 95] on input "text" at bounding box center [275, 94] width 179 height 28
type input "[PERSON_NAME], llc"
type input "[STREET_ADDRESS]"
type input "X"
type input "[GEOGRAPHIC_DATA]"
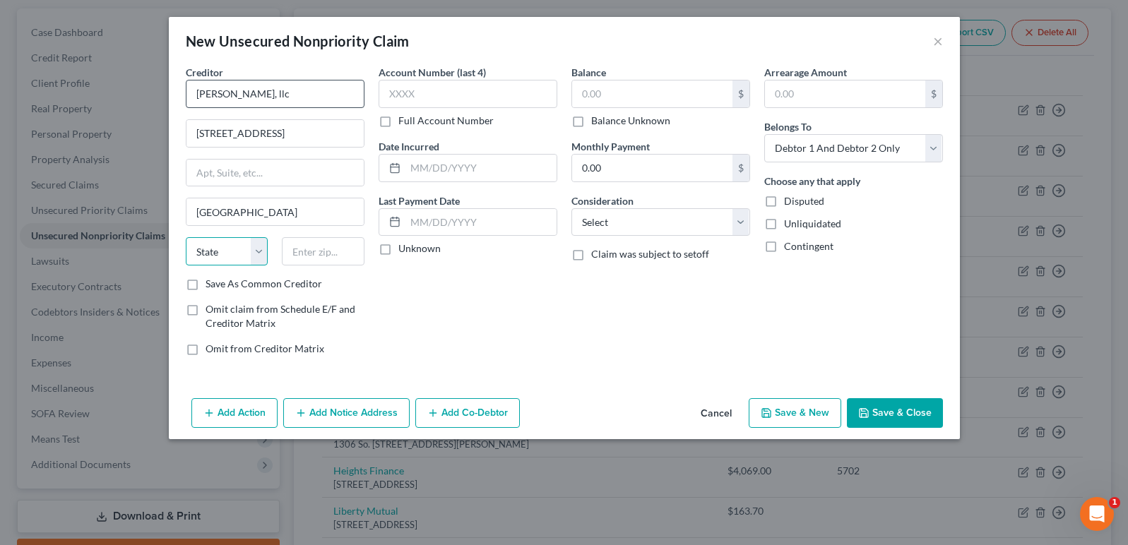
select select "36"
type input "44114"
click at [591, 121] on label "Balance Unknown" at bounding box center [630, 121] width 79 height 14
click at [597, 121] on input "Balance Unknown" at bounding box center [601, 118] width 9 height 9
checkbox input "true"
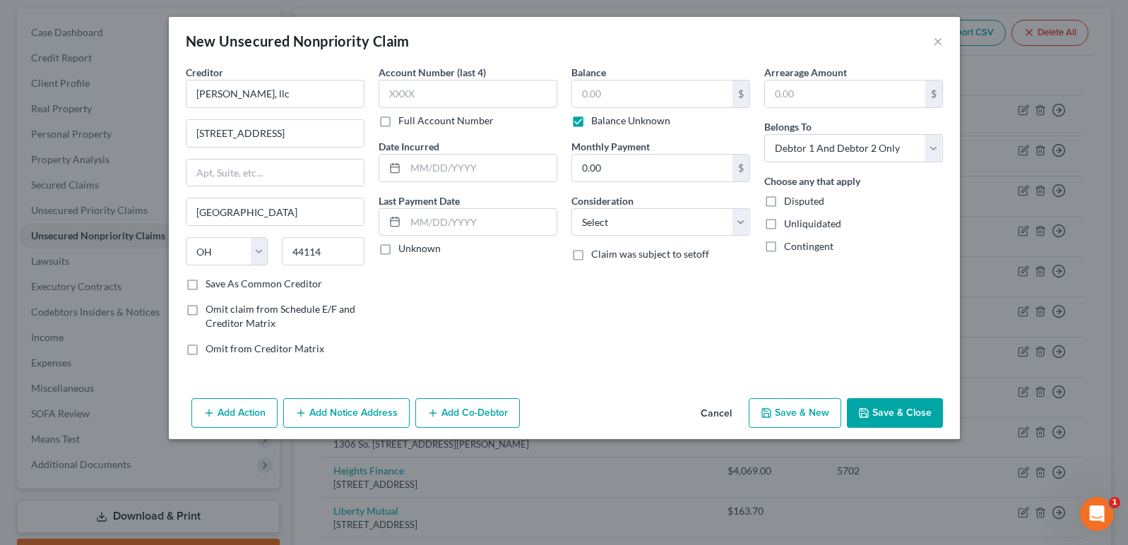
type input "0.00"
click at [887, 417] on button "Save & Close" at bounding box center [895, 413] width 96 height 30
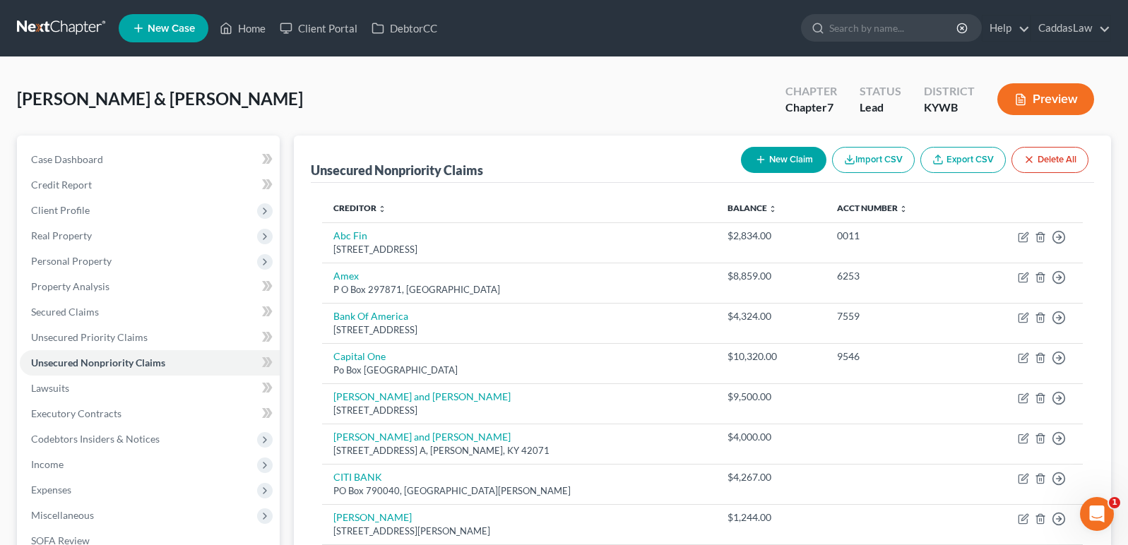
scroll to position [0, 0]
click at [782, 159] on button "New Claim" at bounding box center [783, 160] width 85 height 26
select select "2"
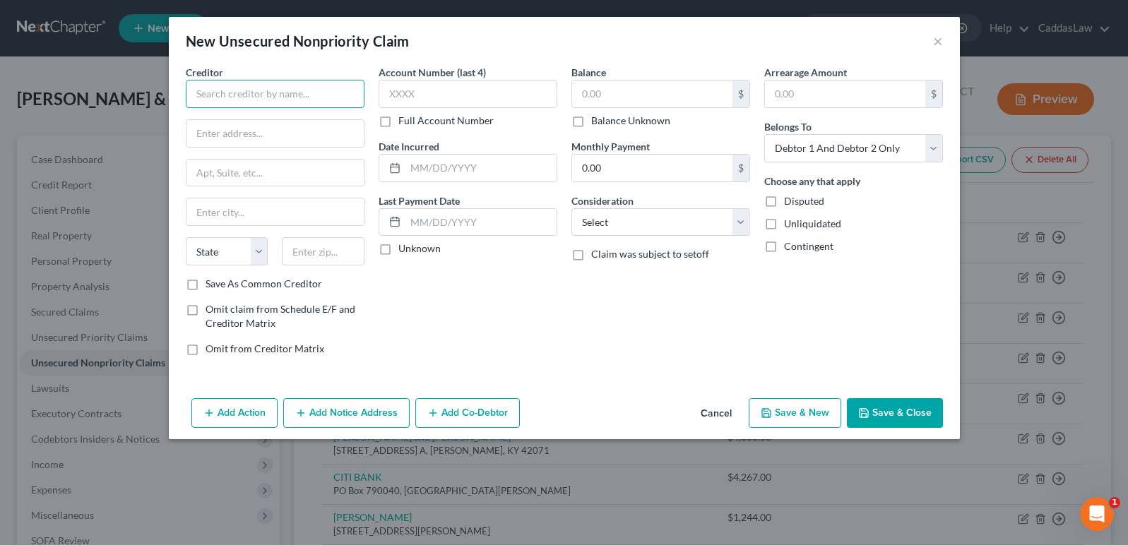
click at [326, 92] on input "text" at bounding box center [275, 94] width 179 height 28
type input "Woodcrafters Furniture"
type input "[STREET_ADDRESS]"
type input "[PERSON_NAME]"
select select "18"
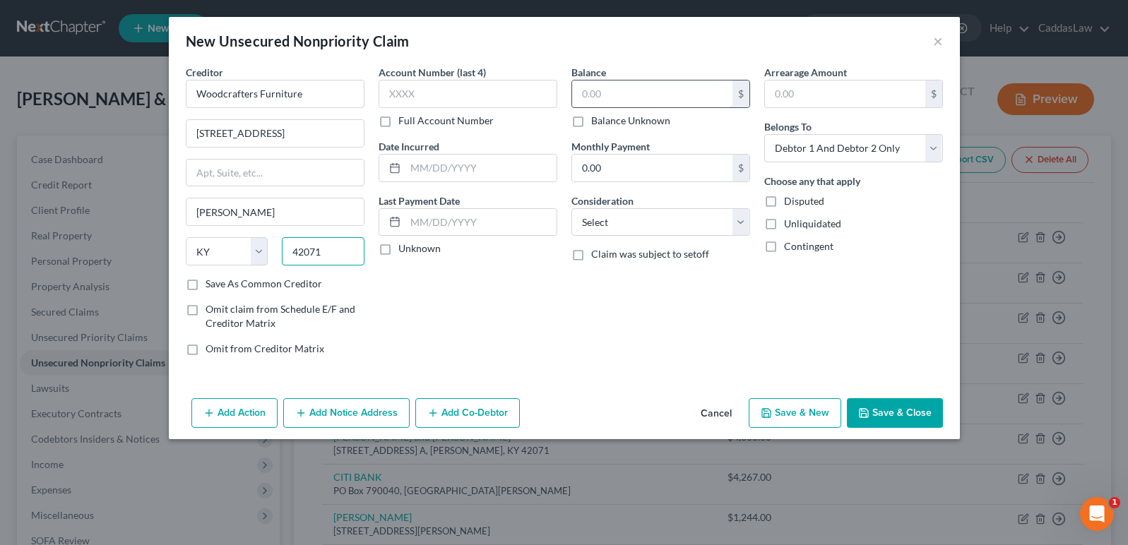
type input "42071"
click at [623, 92] on input "text" at bounding box center [652, 94] width 160 height 27
type input "1,100.00"
select select "18"
click at [912, 410] on button "Save & Close" at bounding box center [895, 413] width 96 height 30
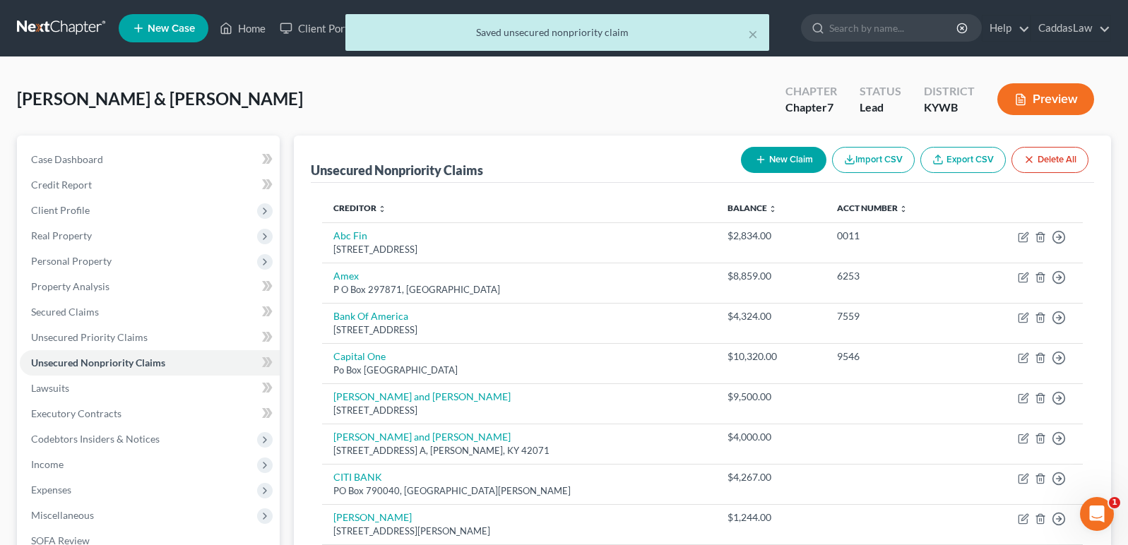
click at [787, 156] on button "New Claim" at bounding box center [783, 160] width 85 height 26
select select "2"
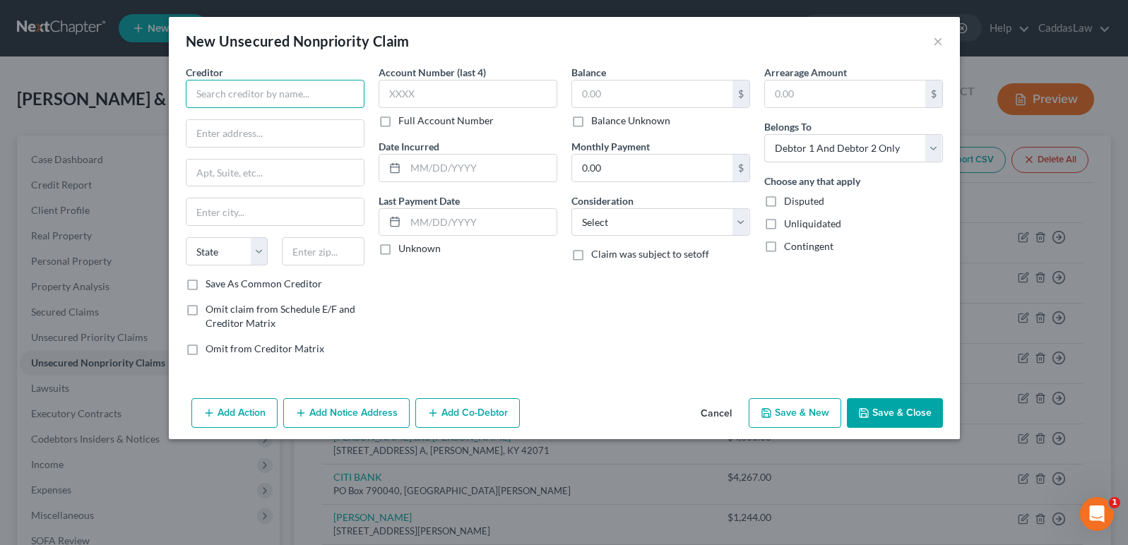
click at [256, 106] on input "text" at bounding box center [275, 94] width 179 height 28
type input "[PERSON_NAME] Dental Care, PLLC"
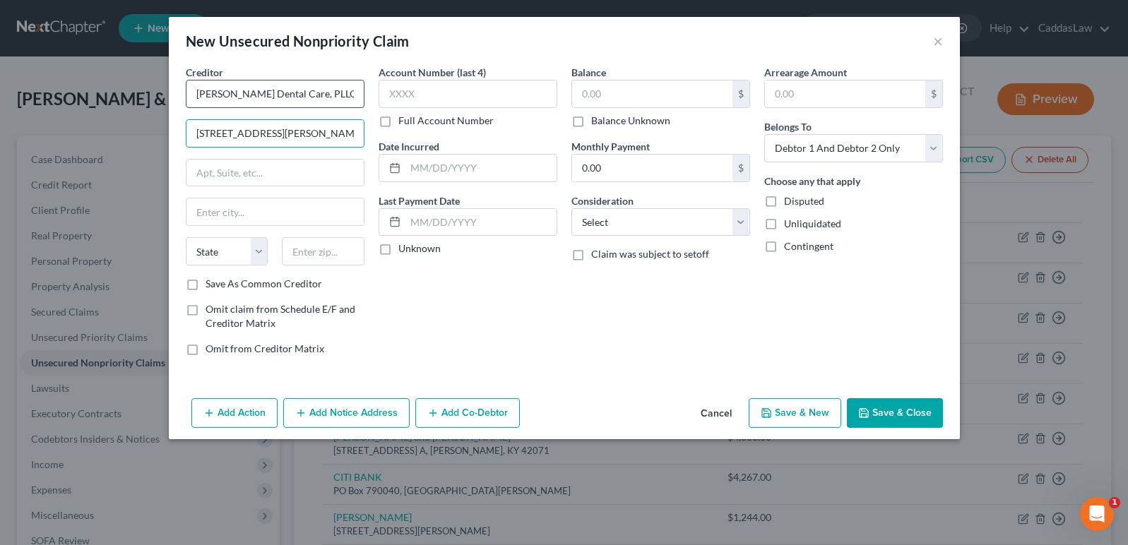
type input "[STREET_ADDRESS][PERSON_NAME]"
type input "[PERSON_NAME]"
select select "18"
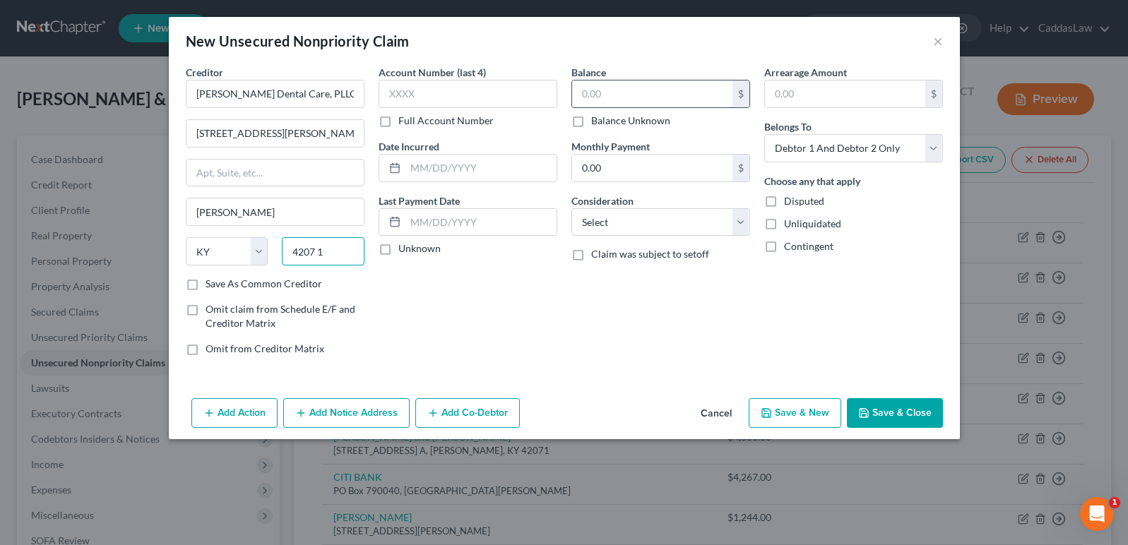
type input "4207 1"
click at [648, 94] on input "text" at bounding box center [652, 94] width 160 height 27
type input "1,141.00"
select select "9"
click at [884, 418] on button "Save & Close" at bounding box center [895, 413] width 96 height 30
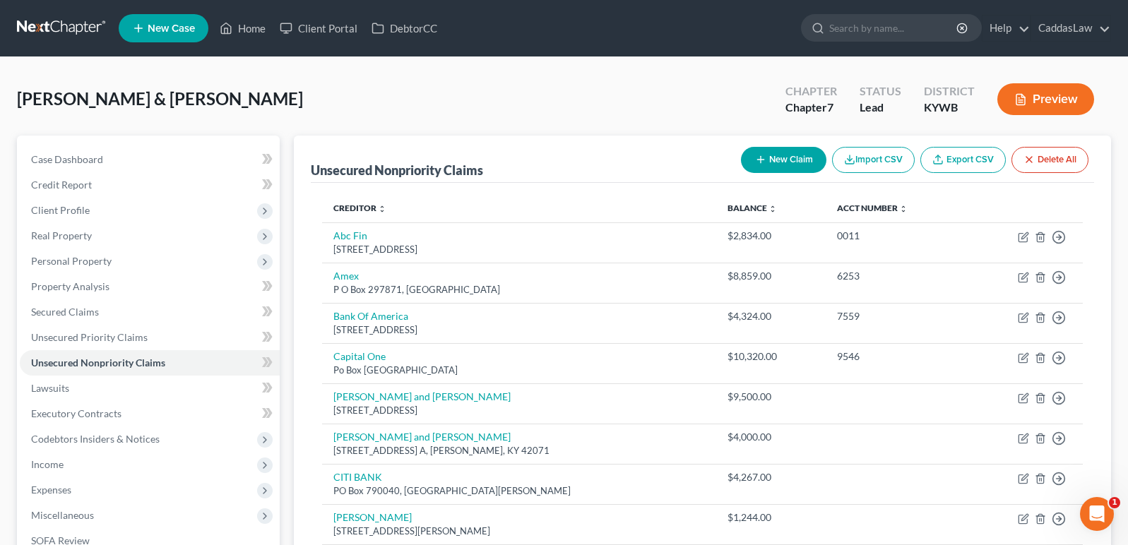
click at [758, 155] on icon "button" at bounding box center [760, 159] width 11 height 11
select select "2"
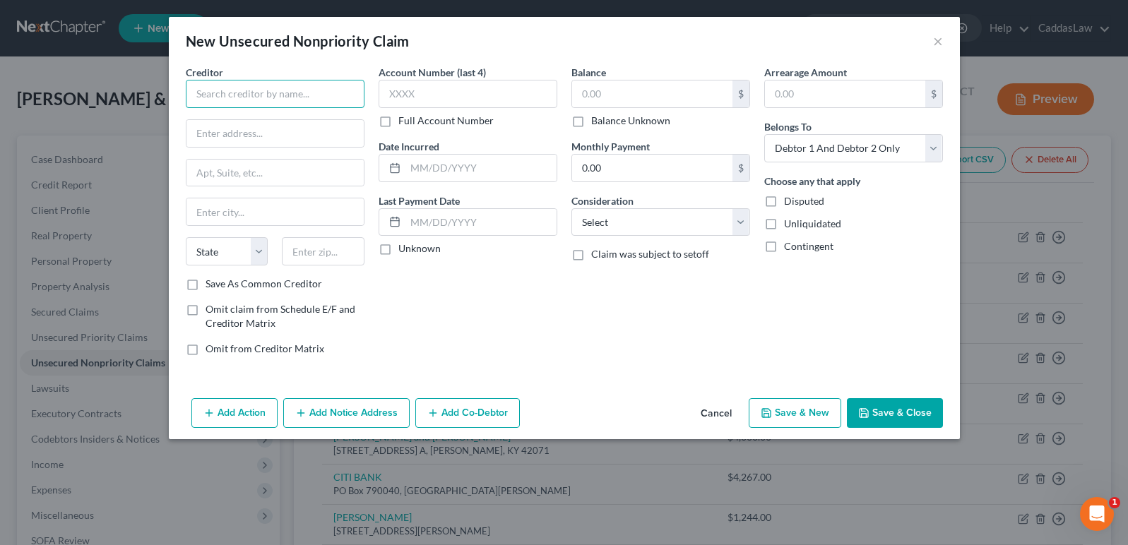
click at [331, 97] on input "text" at bounding box center [275, 94] width 179 height 28
type input "LuLu Home Trends Gallery"
type input "103 S. 3rd. Street"
type input "[PERSON_NAME]"
select select "18"
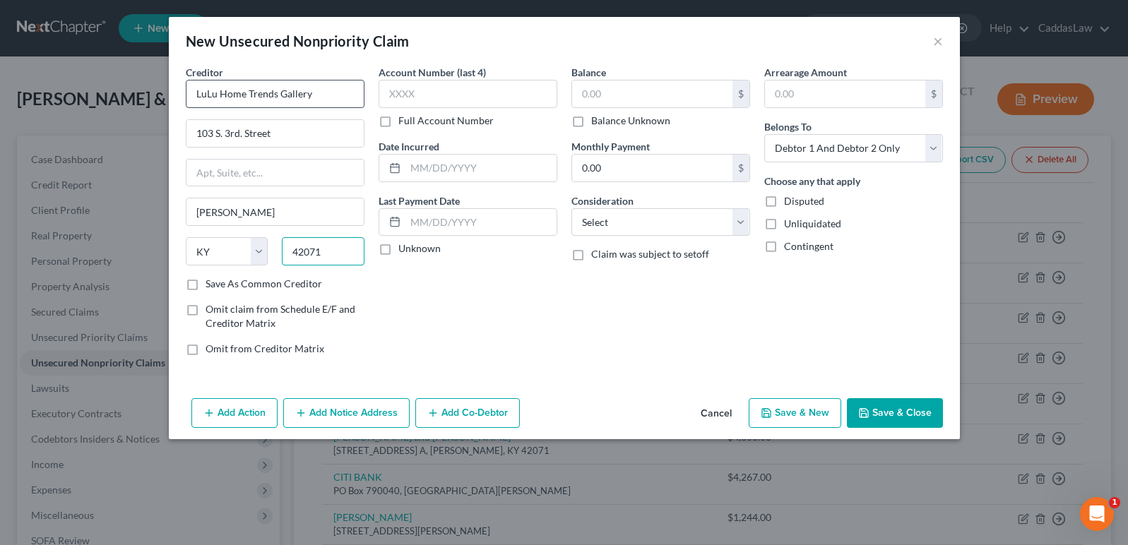
type input "42071"
type input "3,600.00"
select select "18"
click at [904, 413] on button "Save & Close" at bounding box center [895, 413] width 96 height 30
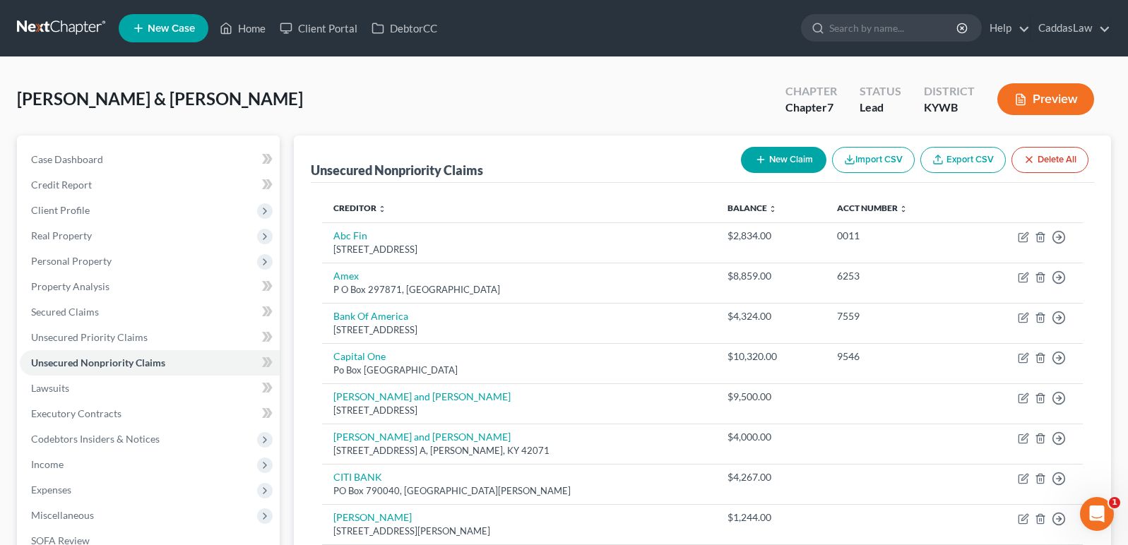
click at [799, 158] on button "New Claim" at bounding box center [783, 160] width 85 height 26
select select "2"
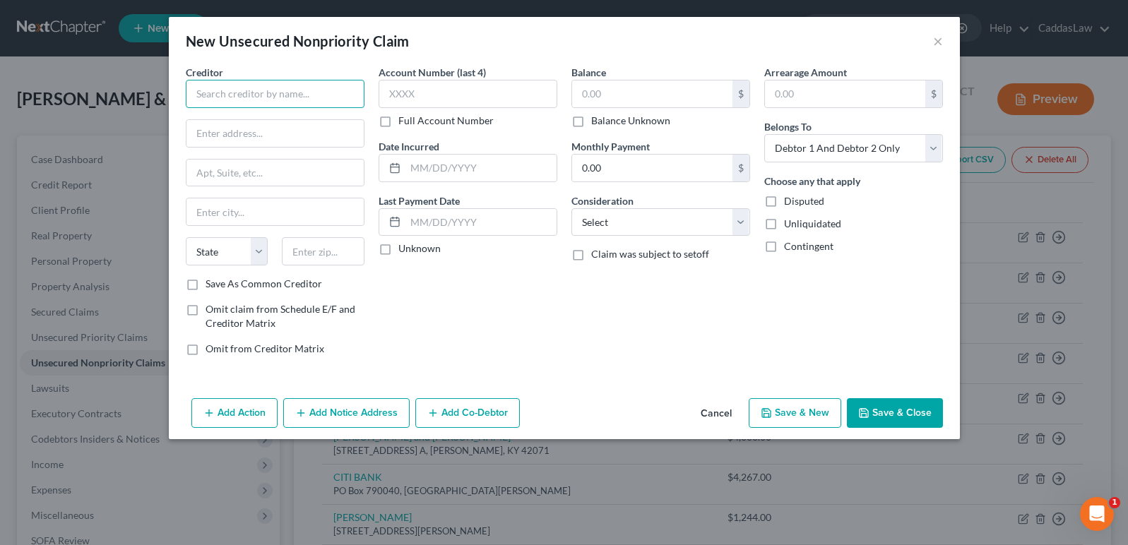
click at [237, 96] on input "text" at bounding box center [275, 94] width 179 height 28
type input "Elegant Draperies, LTD"
type input "[STREET_ADDRESS]"
type input "[GEOGRAPHIC_DATA]"
select select "48"
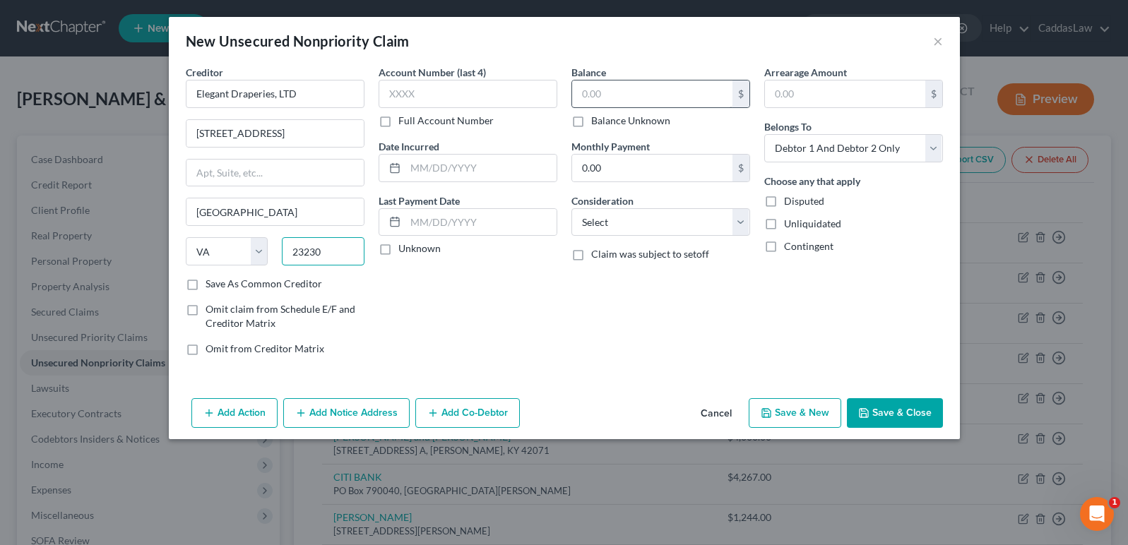
type input "23230"
click at [606, 91] on input "text" at bounding box center [652, 94] width 160 height 27
click at [591, 124] on label "Balance Unknown" at bounding box center [630, 121] width 79 height 14
click at [597, 123] on input "Balance Unknown" at bounding box center [601, 118] width 9 height 9
checkbox input "true"
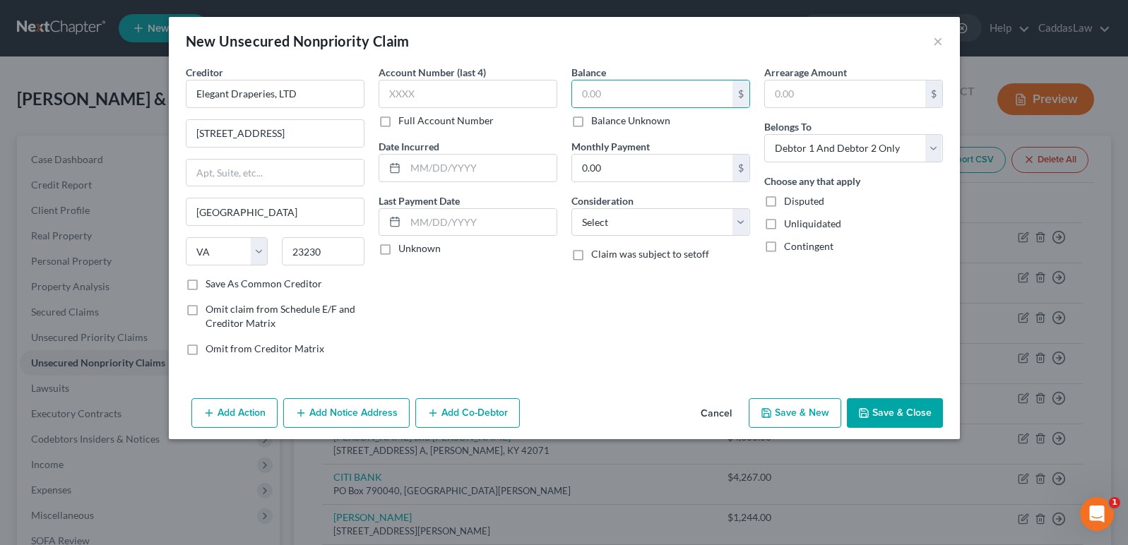
type input "0.00"
click at [886, 415] on button "Save & Close" at bounding box center [895, 413] width 96 height 30
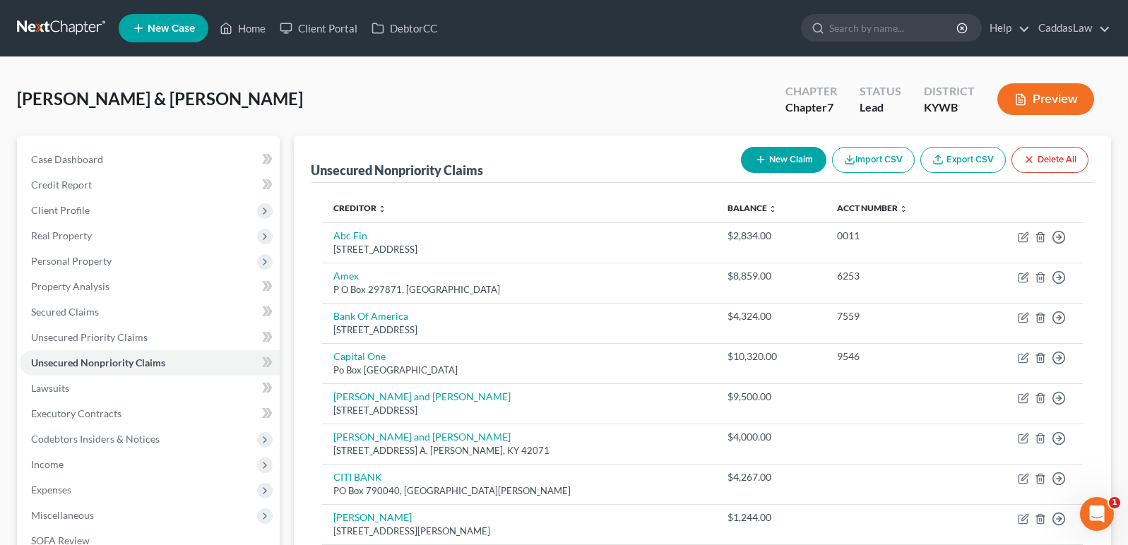
click at [783, 154] on button "New Claim" at bounding box center [783, 160] width 85 height 26
select select "2"
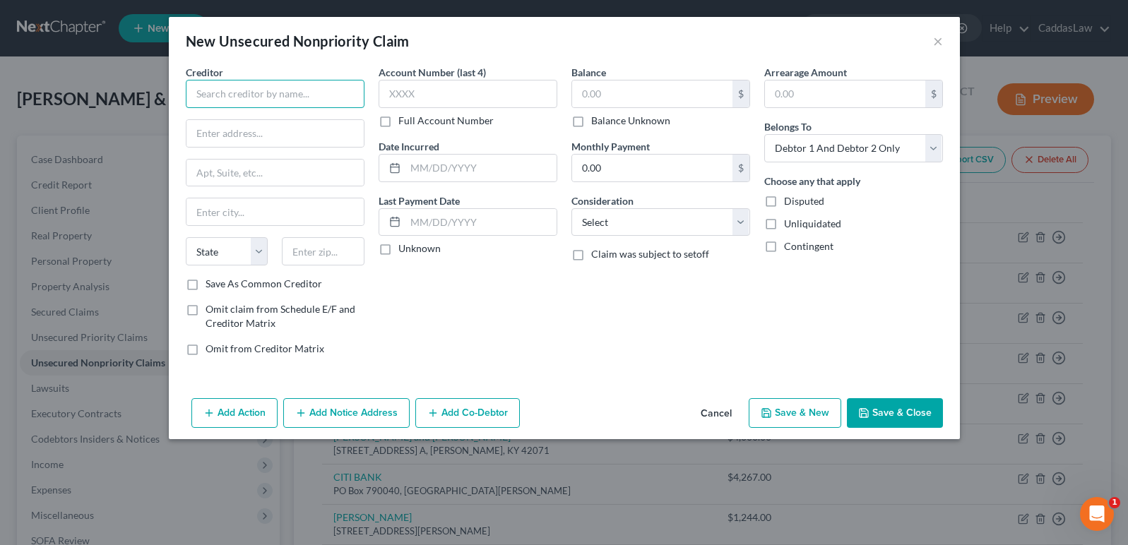
click at [295, 97] on input "text" at bounding box center [275, 94] width 179 height 28
type input "Fleix and [PERSON_NAME]"
type input "1627 [GEOGRAPHIC_DATA]"
type input "[PERSON_NAME]"
select select "18"
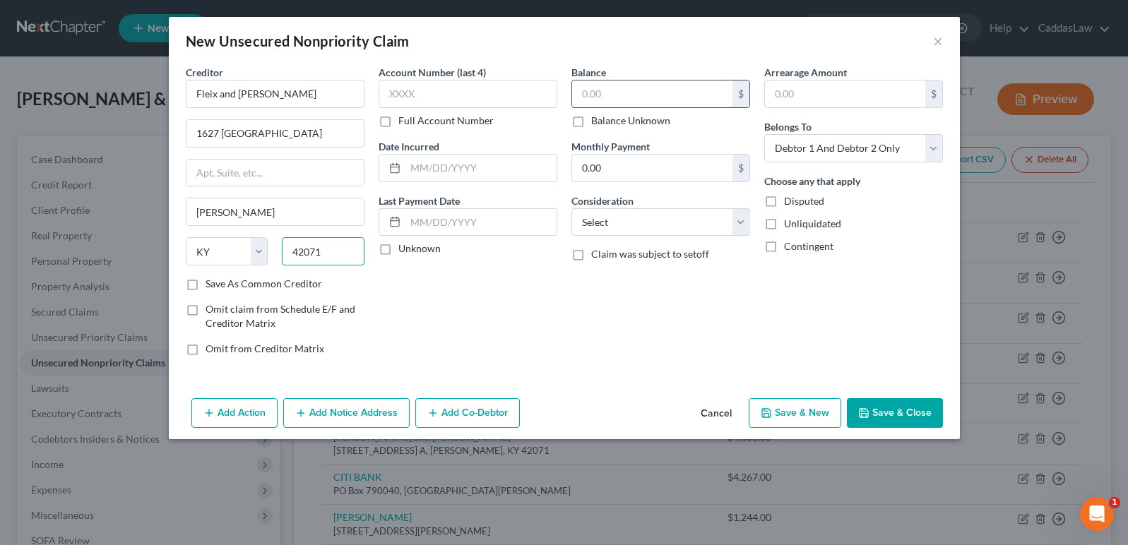
type input "42071"
click at [633, 88] on input "text" at bounding box center [652, 94] width 160 height 27
select select "8"
click at [879, 414] on button "Save & Close" at bounding box center [895, 413] width 96 height 30
type input "0.00"
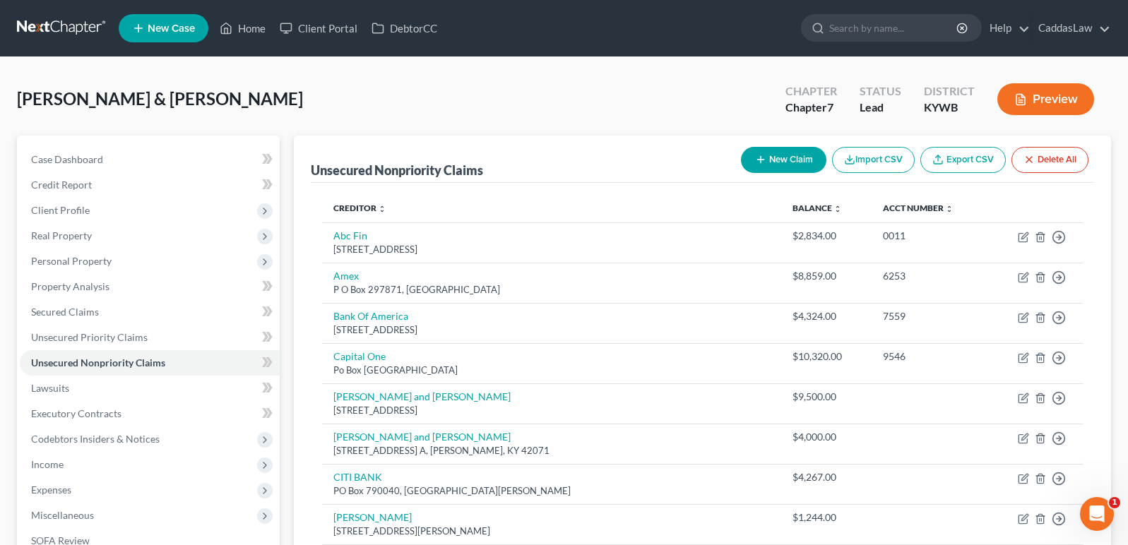
click at [777, 162] on button "New Claim" at bounding box center [783, 160] width 85 height 26
select select "2"
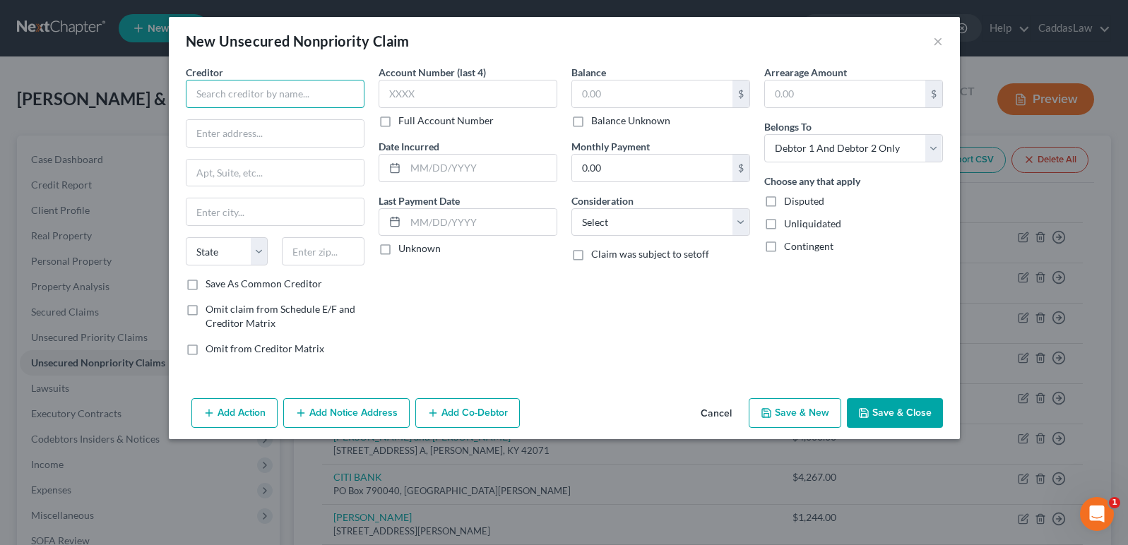
click at [263, 97] on input "text" at bounding box center [275, 94] width 179 height 28
type input "[PERSON_NAME]"
click at [602, 102] on input "text" at bounding box center [652, 94] width 160 height 27
type input "30,000"
click at [921, 535] on div "New Unsecured Nonpriority Claim × Creditor * [PERSON_NAME] State [US_STATE] AK …" at bounding box center [564, 272] width 1128 height 545
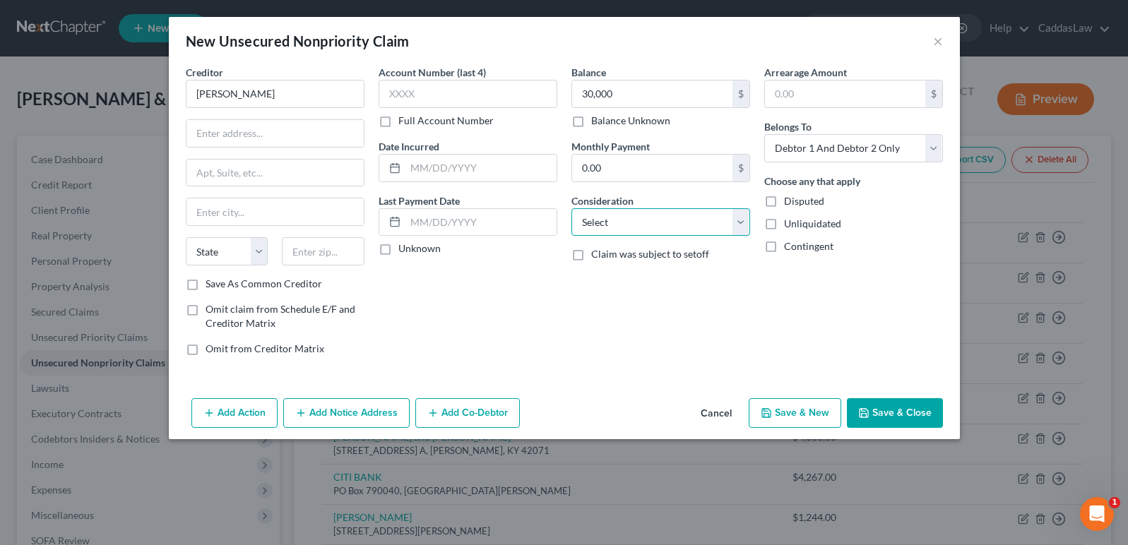
select select "8"
click at [221, 94] on input "[PERSON_NAME]" at bounding box center [275, 94] width 179 height 28
type input "[PERSON_NAME]"
click at [252, 135] on input "text" at bounding box center [274, 133] width 177 height 27
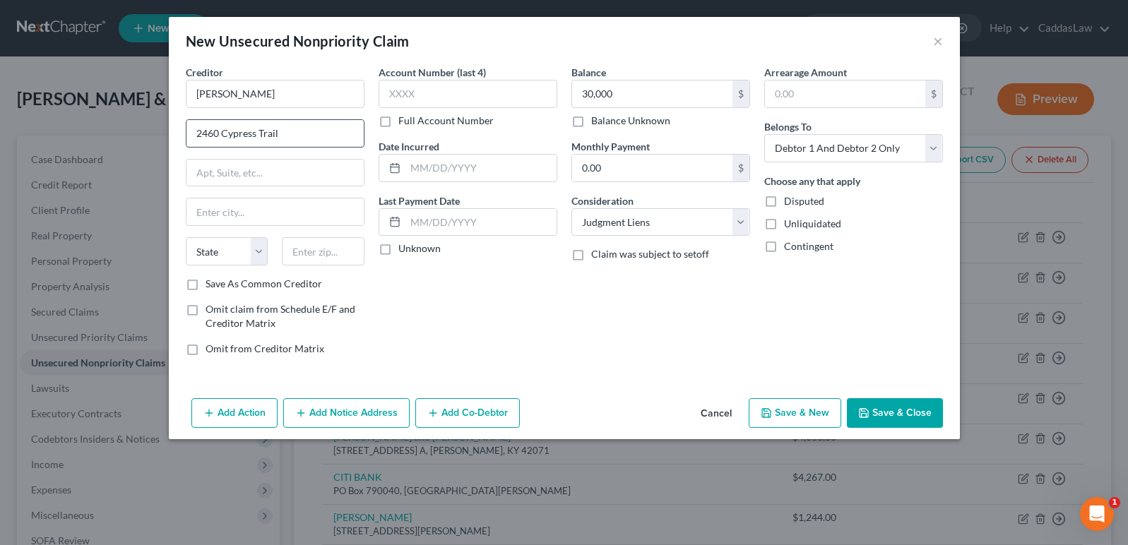
type input "2460 Cypress Trail"
type input "New Concord"
select select "18"
type input "42071"
type input "[PERSON_NAME]"
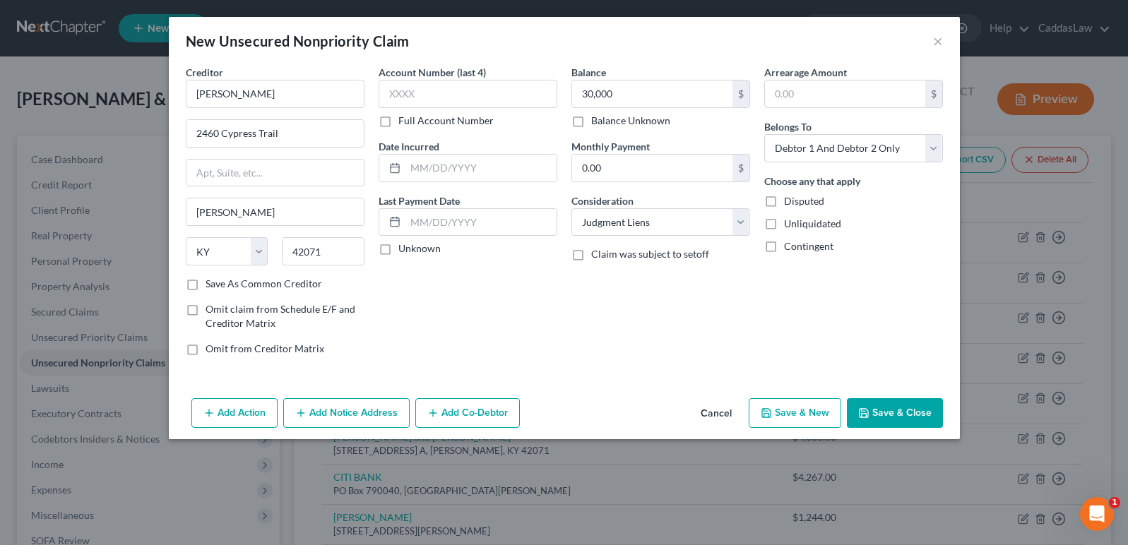
click at [537, 337] on div "Account Number (last 4) Full Account Number Date Incurred Last Payment Date Unk…" at bounding box center [467, 216] width 193 height 302
click at [619, 86] on input "30,000" at bounding box center [652, 94] width 160 height 27
type input "31,424.01"
click at [653, 352] on div "Balance 31,424.01 $ Balance Unknown Balance Undetermined 31,424.01 $ Balance Un…" at bounding box center [660, 216] width 193 height 302
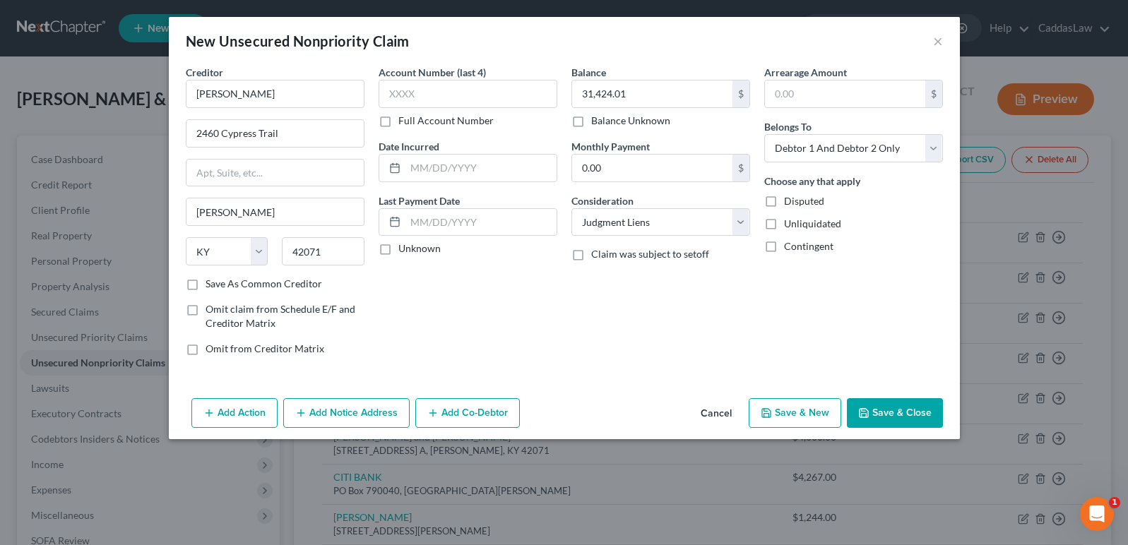
click at [915, 410] on button "Save & Close" at bounding box center [895, 413] width 96 height 30
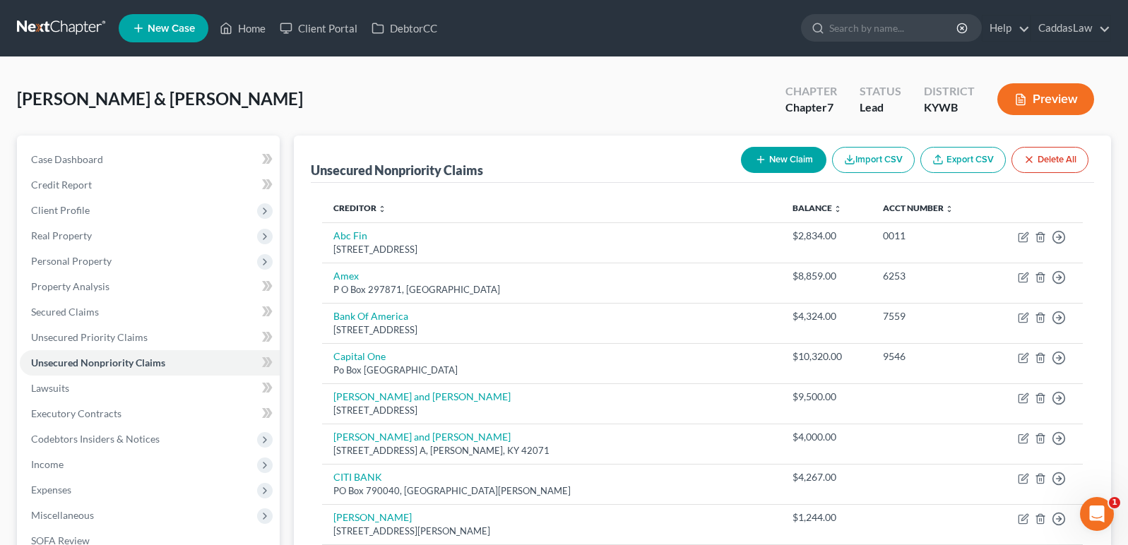
click at [761, 162] on icon "button" at bounding box center [760, 159] width 11 height 11
select select "2"
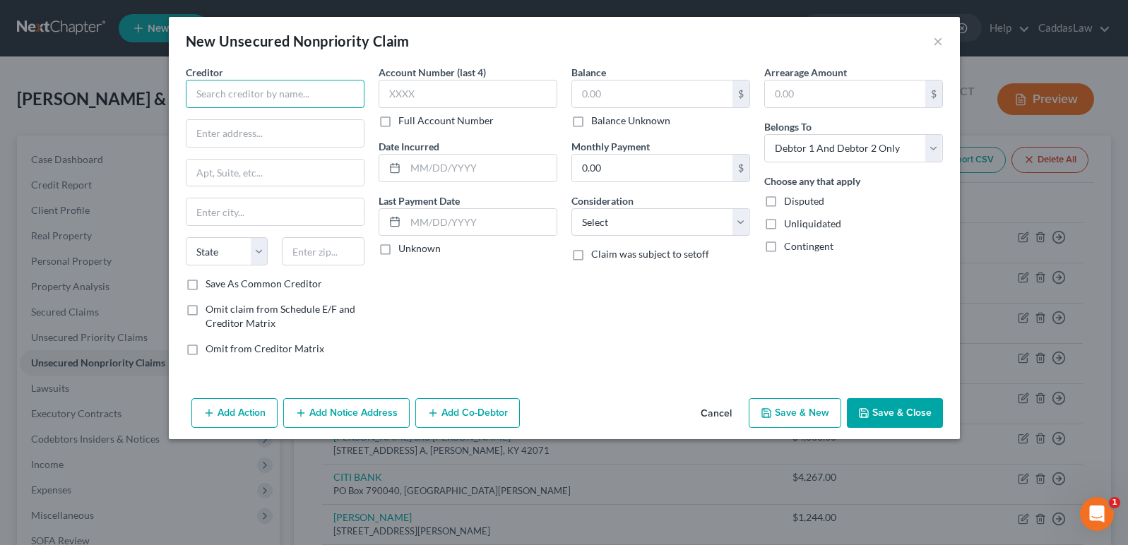
click at [261, 105] on input "text" at bounding box center [275, 94] width 179 height 28
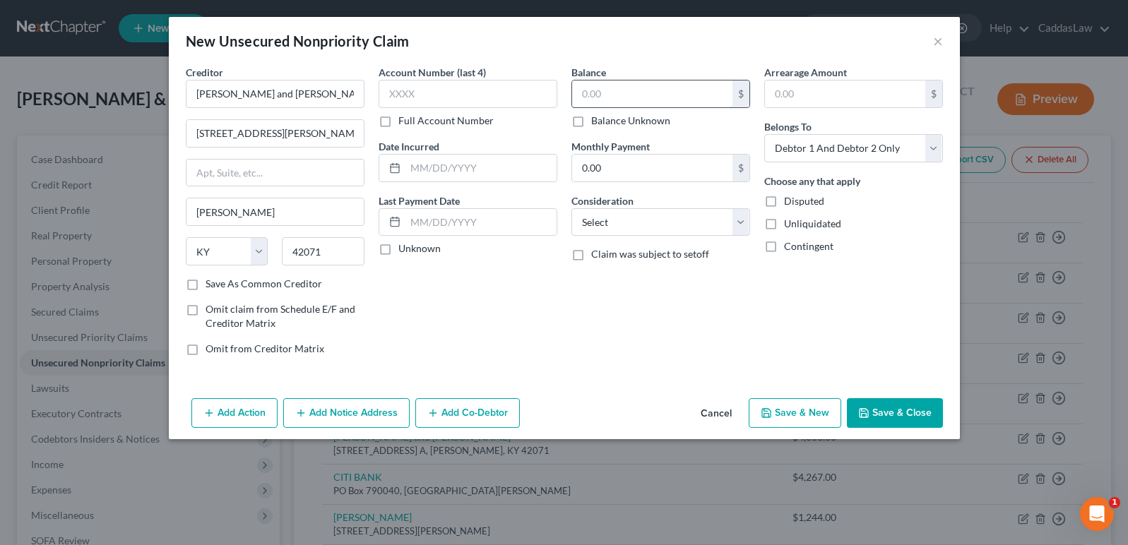
click at [642, 97] on input "text" at bounding box center [652, 94] width 160 height 27
click at [882, 414] on button "Save & Close" at bounding box center [895, 413] width 96 height 30
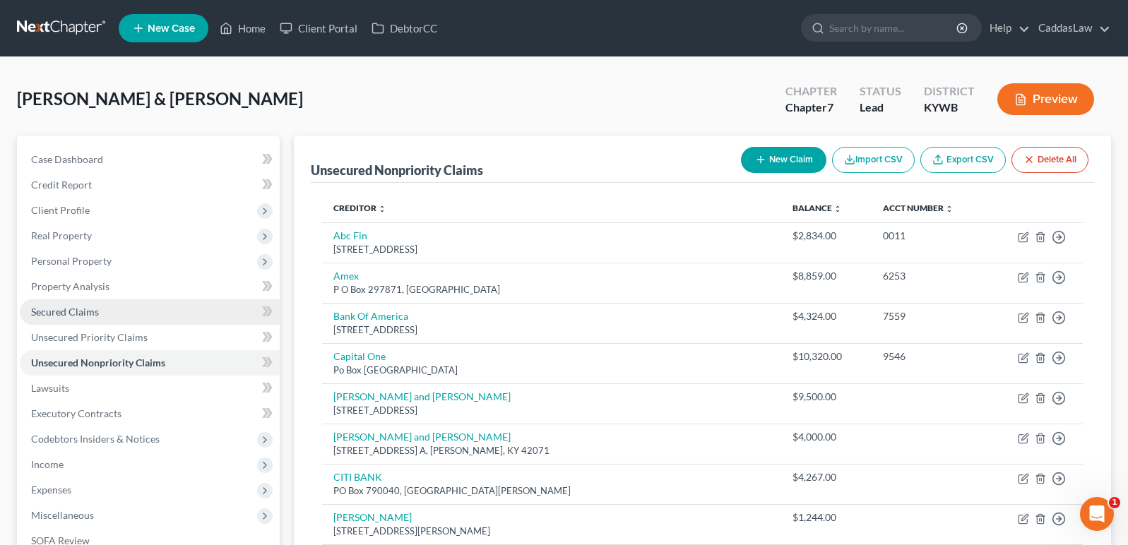
click at [80, 313] on span "Secured Claims" at bounding box center [65, 312] width 68 height 12
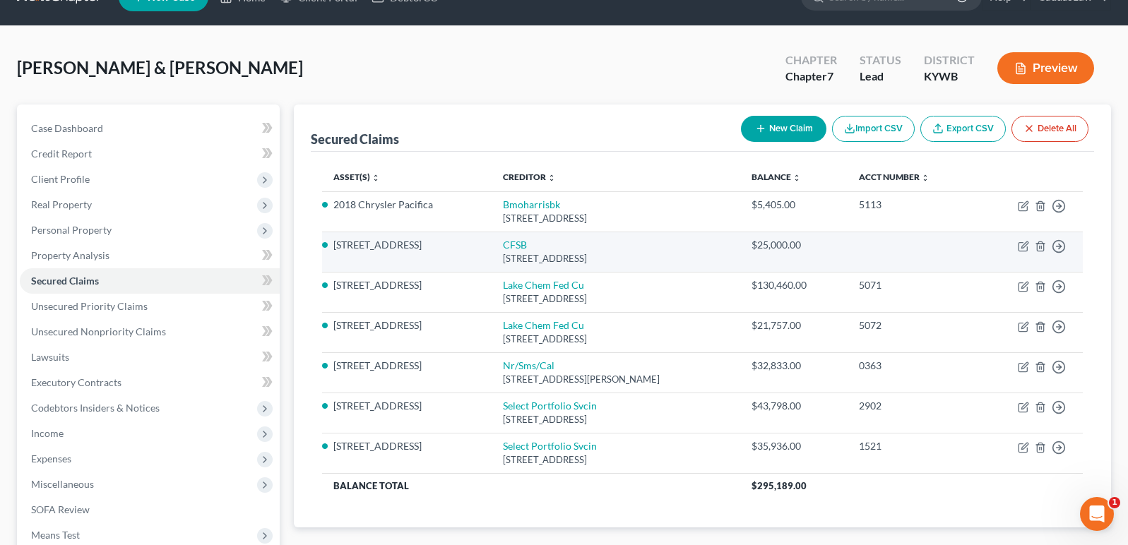
scroll to position [33, 0]
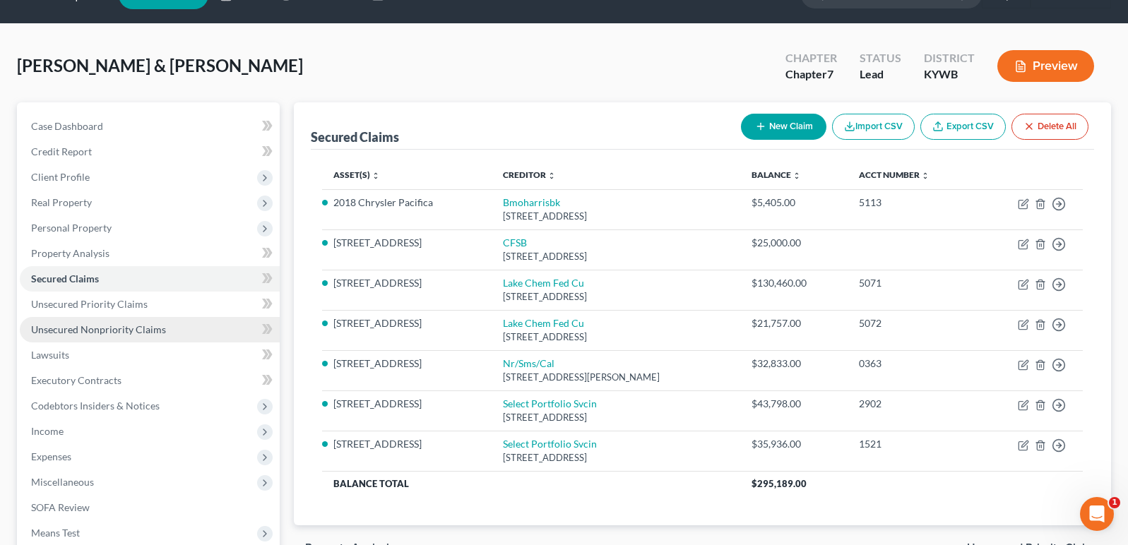
click at [84, 323] on span "Unsecured Nonpriority Claims" at bounding box center [98, 329] width 135 height 12
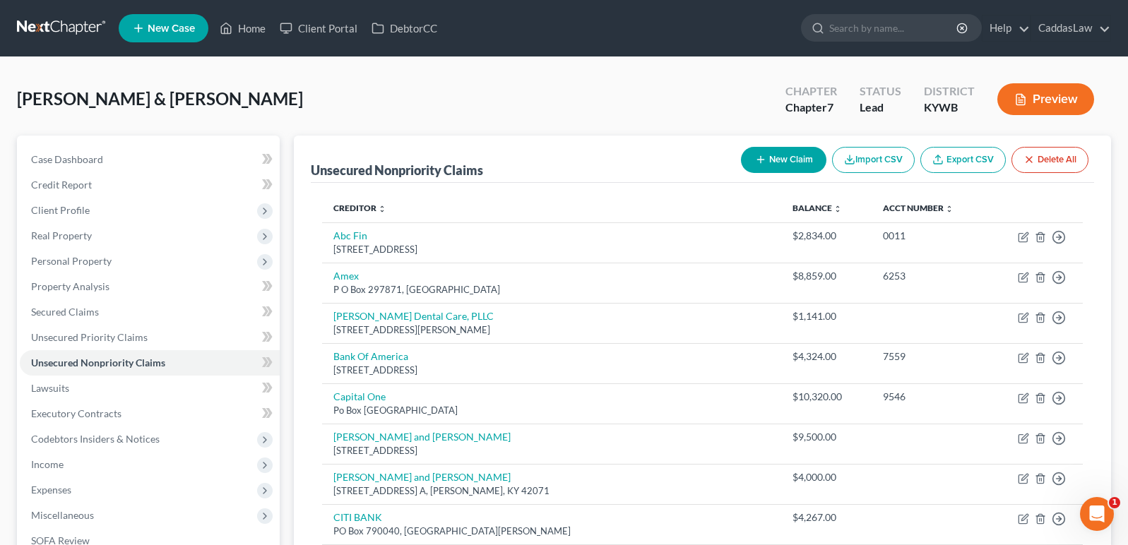
click at [810, 155] on button "New Claim" at bounding box center [783, 160] width 85 height 26
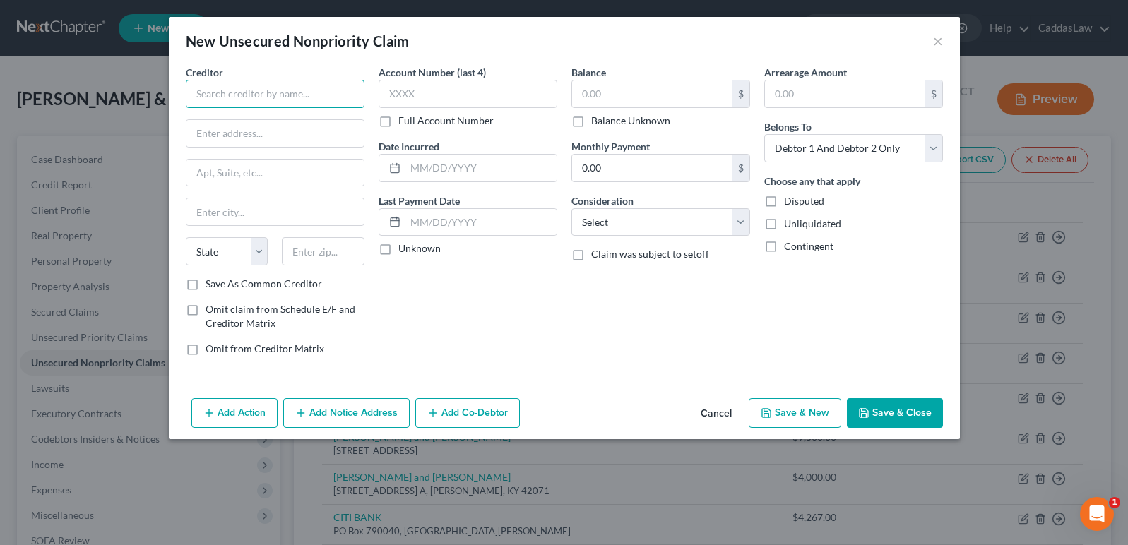
click at [305, 88] on input "text" at bounding box center [275, 94] width 179 height 28
click at [615, 100] on input "text" at bounding box center [652, 94] width 160 height 27
click at [818, 93] on input "text" at bounding box center [845, 94] width 160 height 27
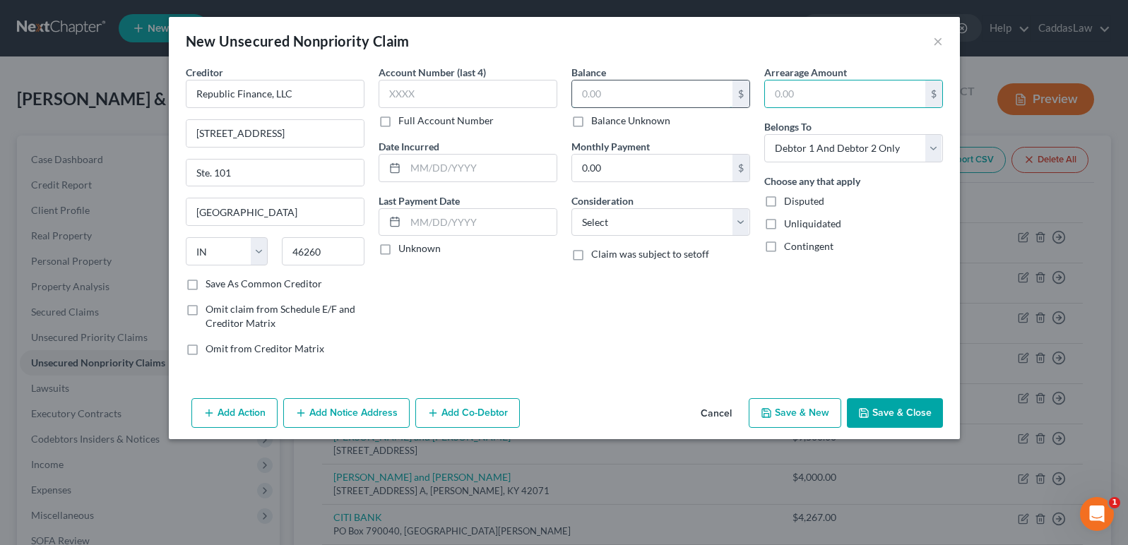
click at [657, 83] on input "text" at bounding box center [652, 94] width 160 height 27
click at [891, 412] on button "Save & Close" at bounding box center [895, 413] width 96 height 30
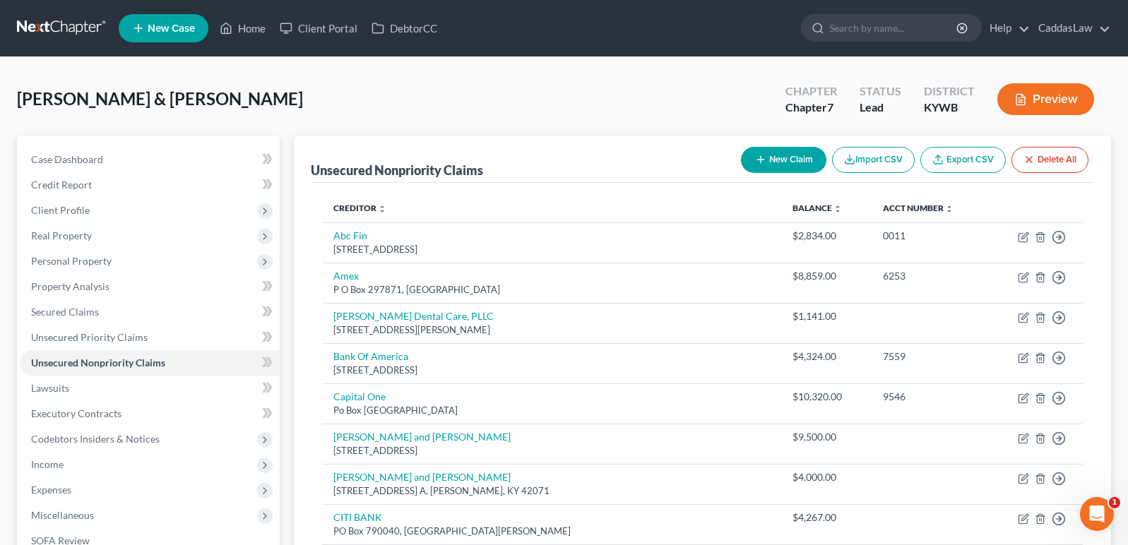
click at [765, 157] on button "New Claim" at bounding box center [783, 160] width 85 height 26
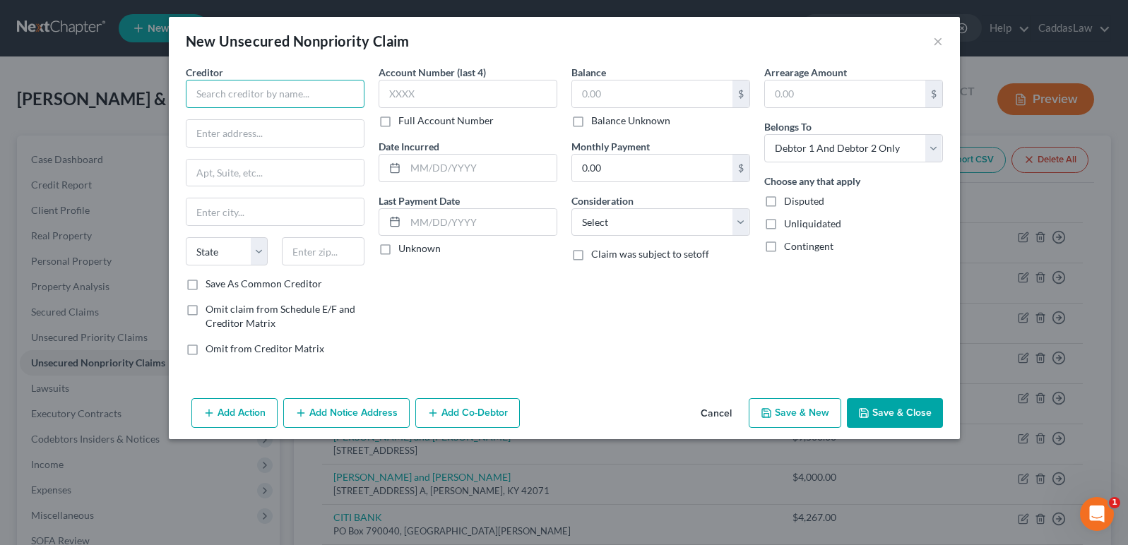
click at [297, 93] on input "text" at bounding box center [275, 94] width 179 height 28
click at [904, 411] on button "Save & Close" at bounding box center [895, 413] width 96 height 30
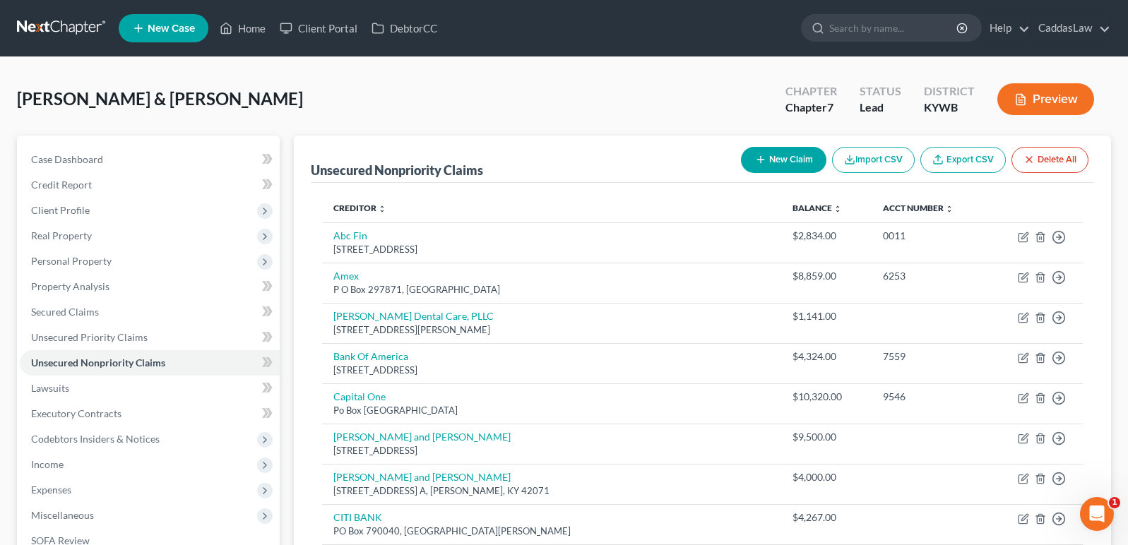
click at [781, 162] on button "New Claim" at bounding box center [783, 160] width 85 height 26
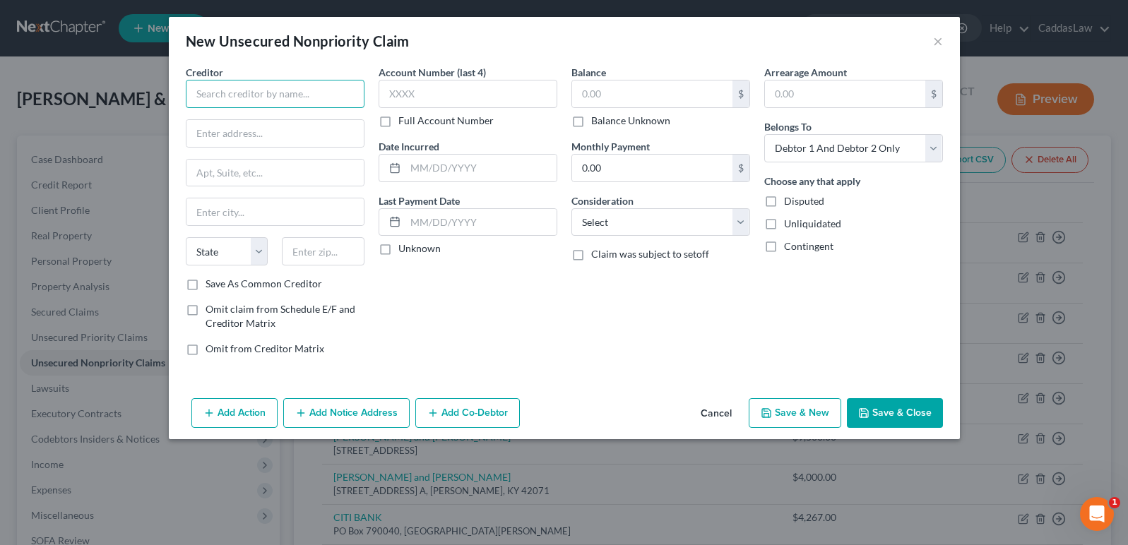
click at [274, 100] on input "text" at bounding box center [275, 94] width 179 height 28
click at [898, 407] on button "Save & Close" at bounding box center [895, 413] width 96 height 30
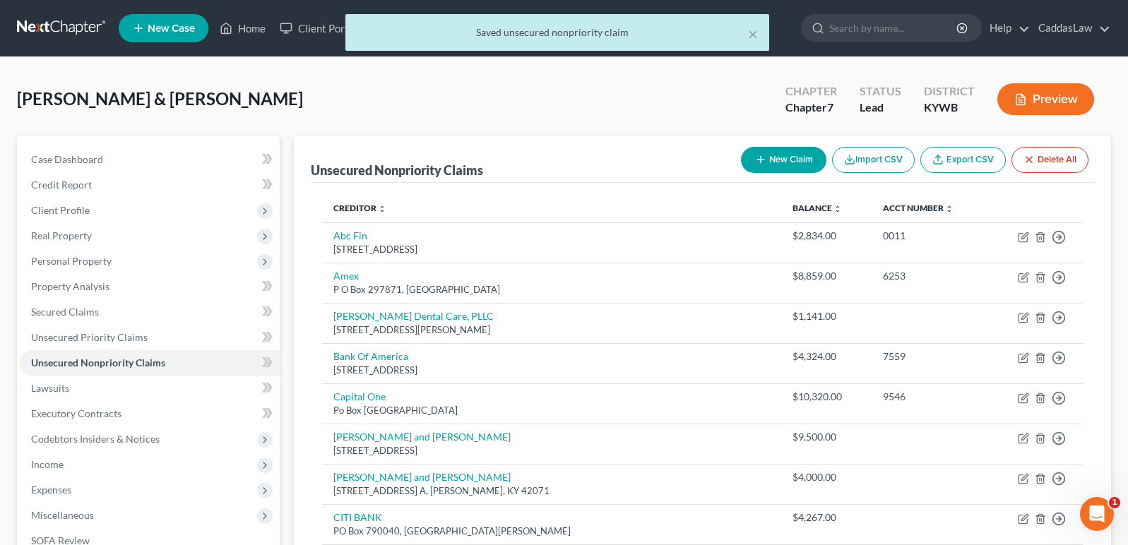
click at [788, 150] on button "New Claim" at bounding box center [783, 160] width 85 height 26
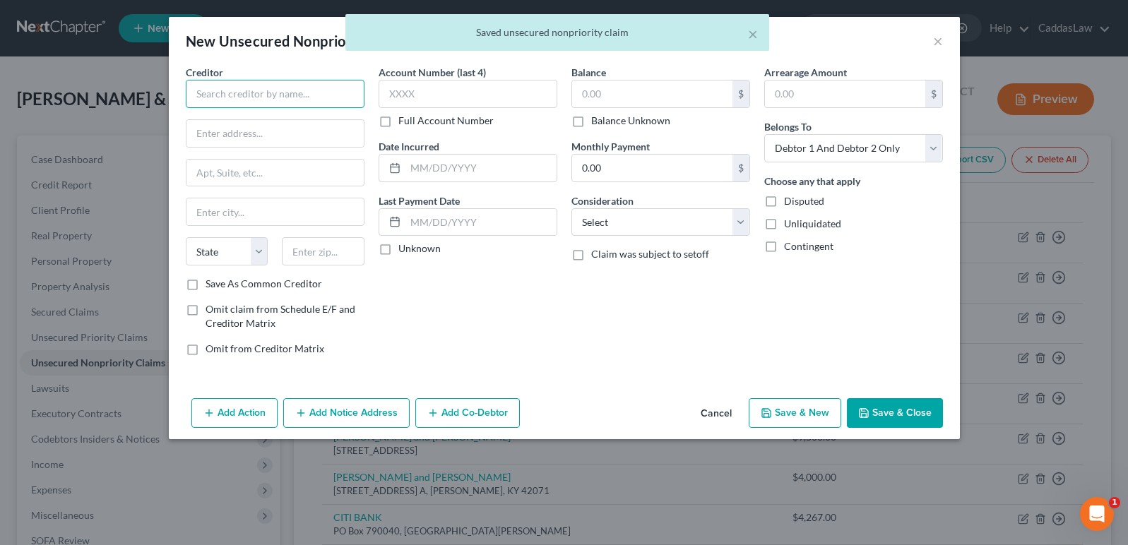
click at [288, 86] on input "text" at bounding box center [275, 94] width 179 height 28
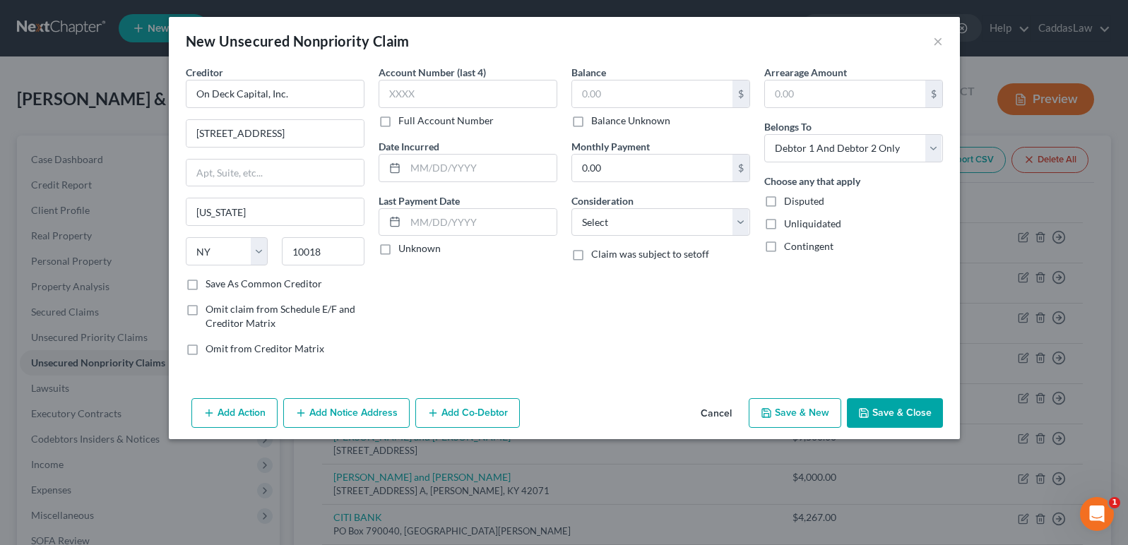
click at [903, 414] on button "Save & Close" at bounding box center [895, 413] width 96 height 30
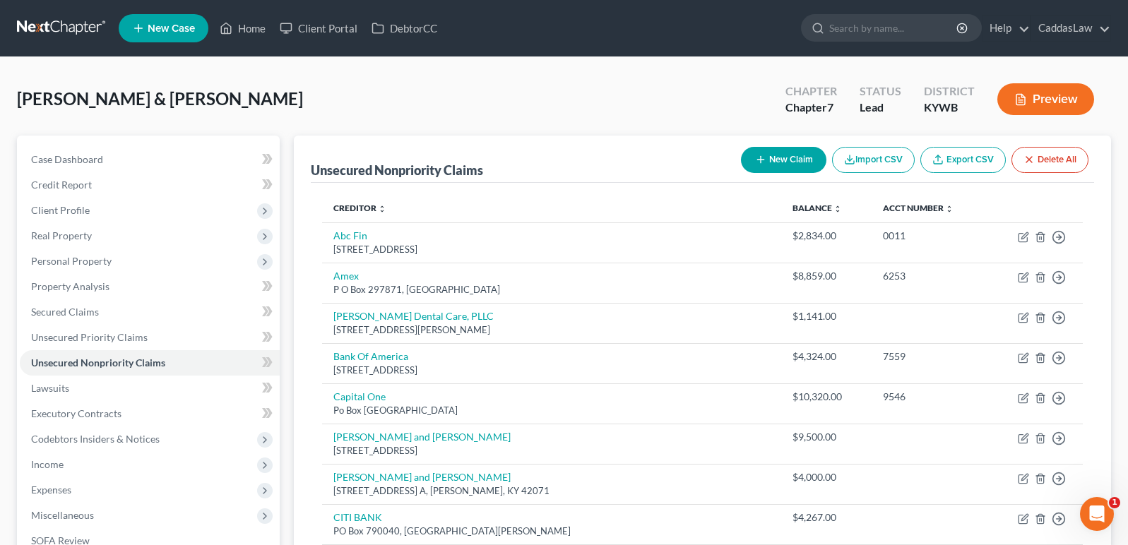
click at [779, 155] on button "New Claim" at bounding box center [783, 160] width 85 height 26
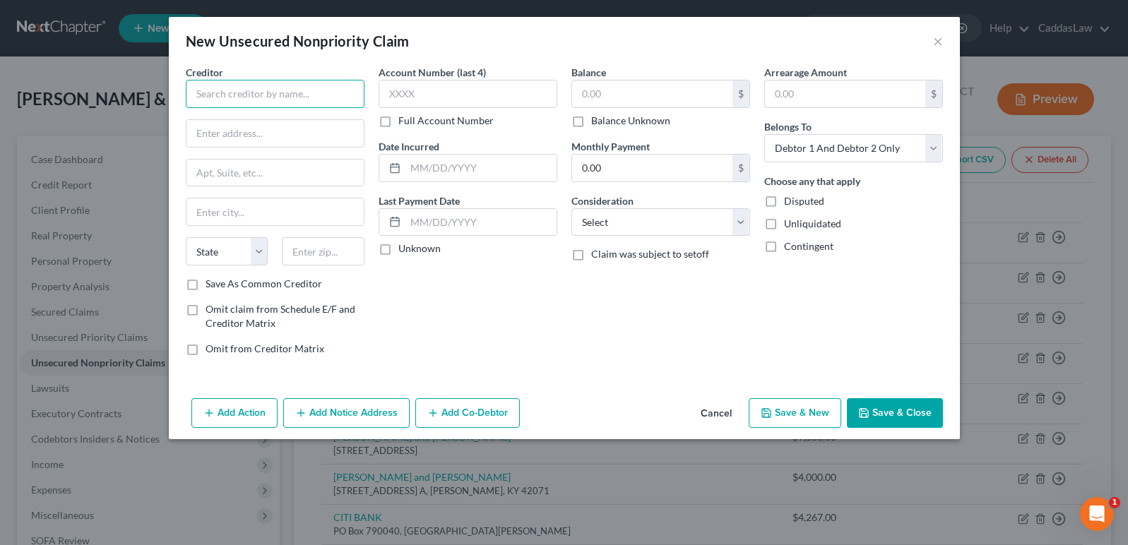
click at [244, 105] on input "text" at bounding box center [275, 94] width 179 height 28
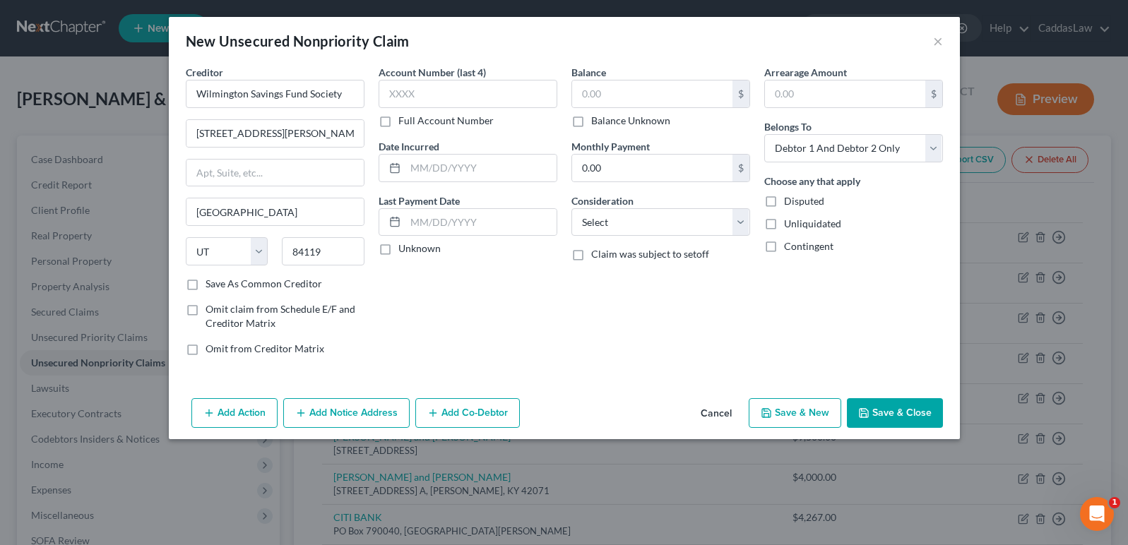
click at [919, 408] on button "Save & Close" at bounding box center [895, 413] width 96 height 30
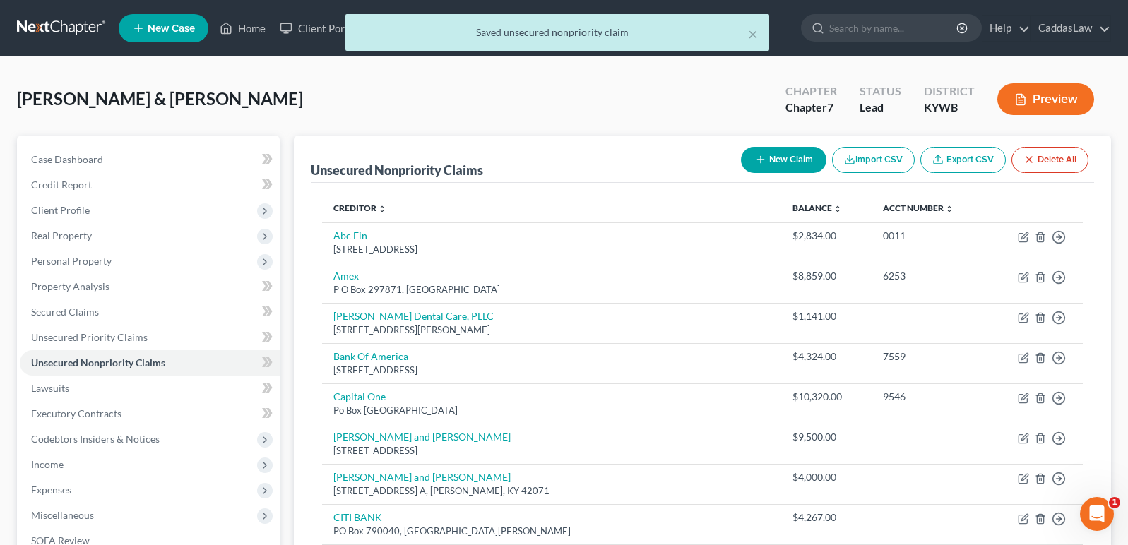
click at [788, 160] on button "New Claim" at bounding box center [783, 160] width 85 height 26
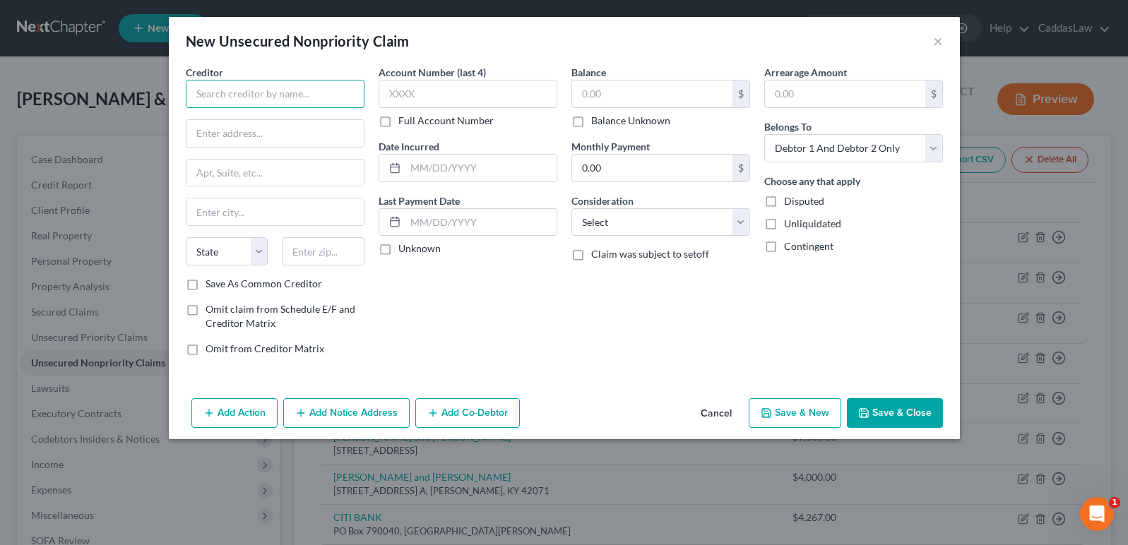
click at [206, 100] on input "text" at bounding box center [275, 94] width 179 height 28
click at [888, 415] on button "Save & Close" at bounding box center [895, 413] width 96 height 30
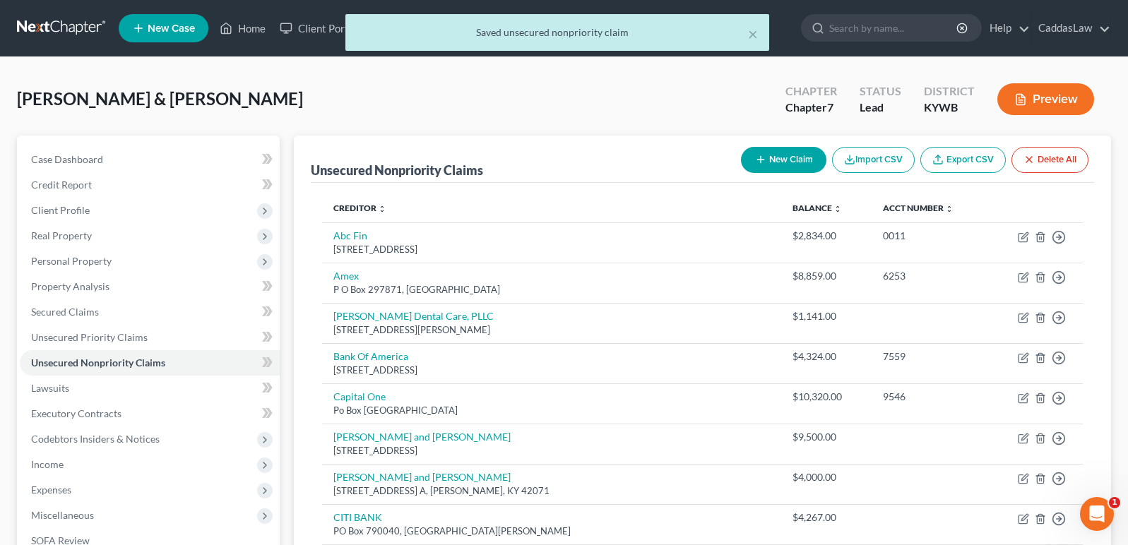
click at [790, 160] on button "New Claim" at bounding box center [783, 160] width 85 height 26
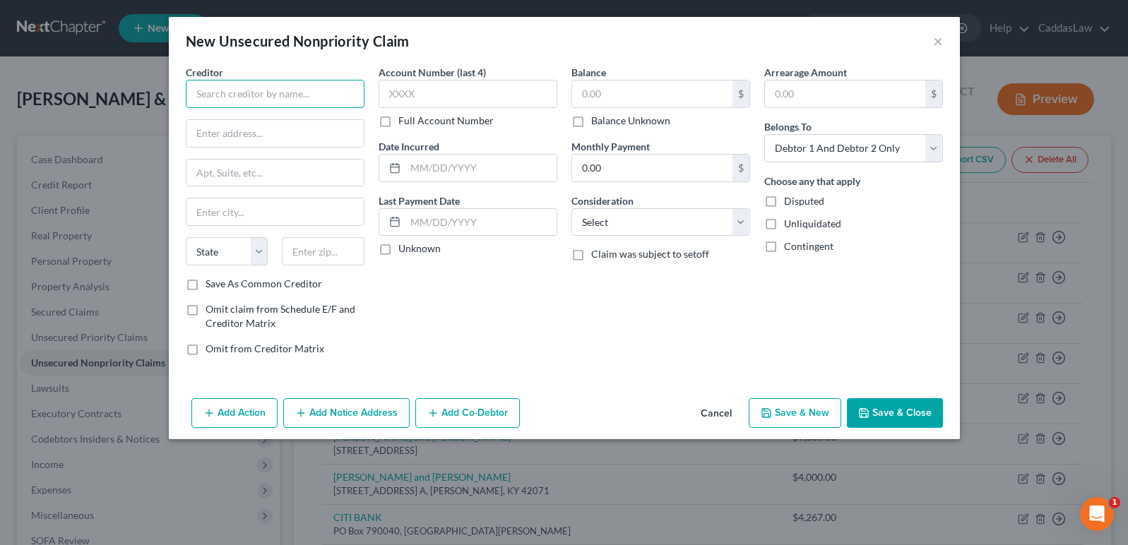
click at [299, 90] on input "text" at bounding box center [275, 94] width 179 height 28
click at [881, 416] on button "Save & Close" at bounding box center [895, 413] width 96 height 30
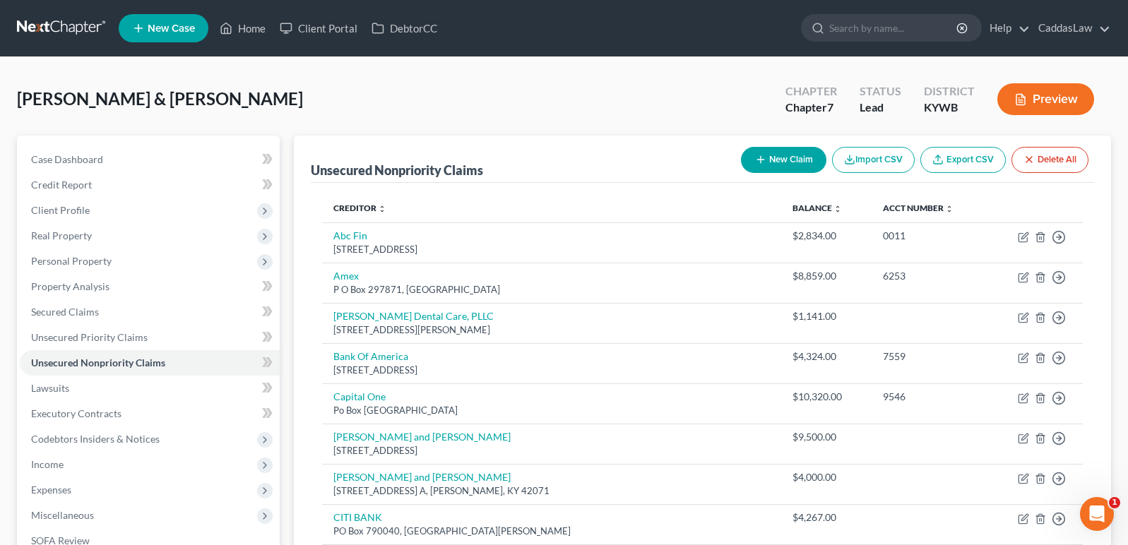
click at [780, 156] on button "New Claim" at bounding box center [783, 160] width 85 height 26
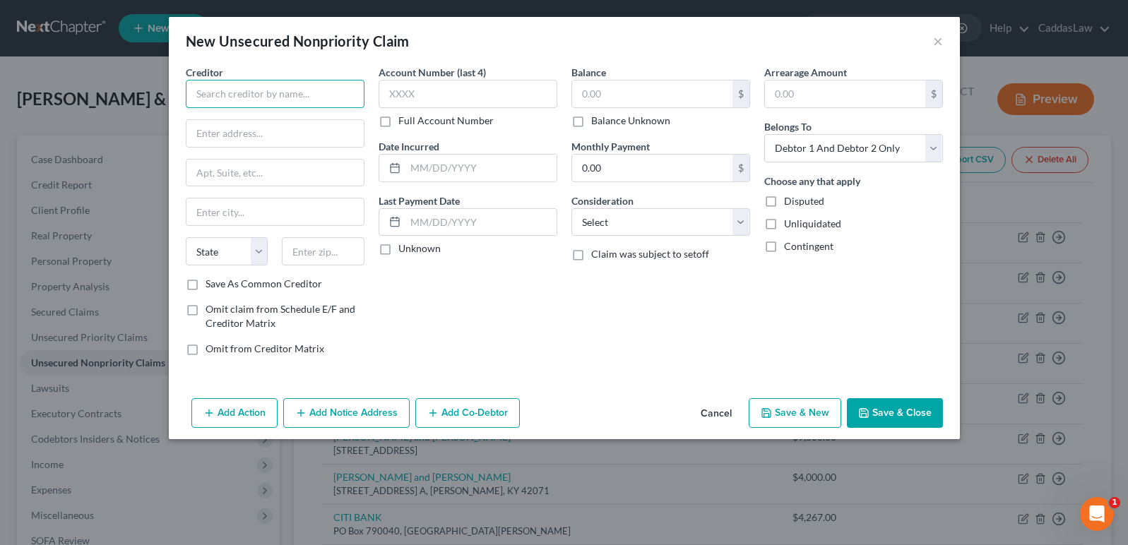
click at [252, 95] on input "text" at bounding box center [275, 94] width 179 height 28
click at [886, 410] on button "Save & Close" at bounding box center [895, 413] width 96 height 30
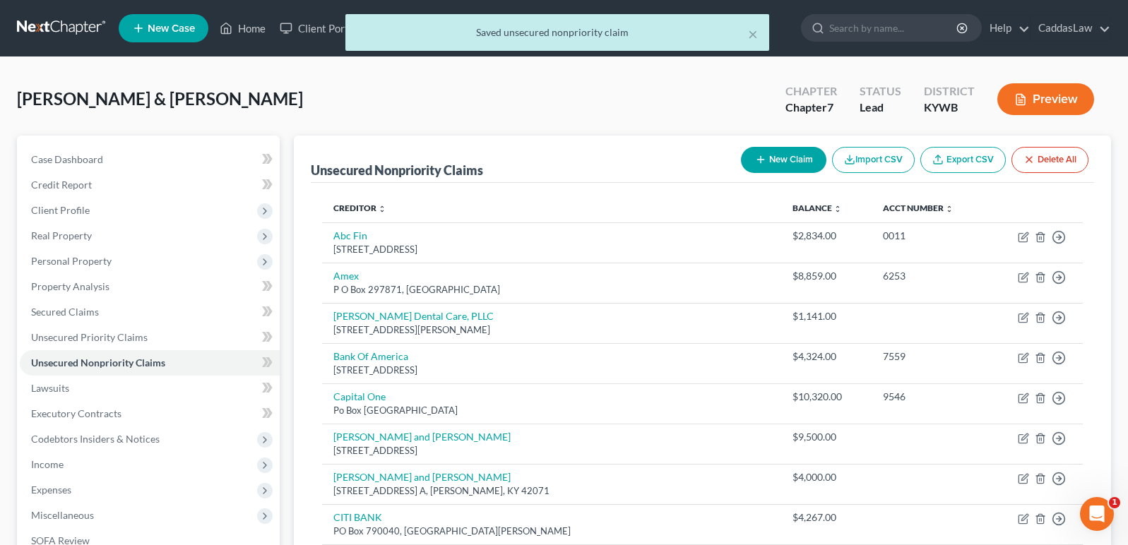
click at [777, 162] on button "New Claim" at bounding box center [783, 160] width 85 height 26
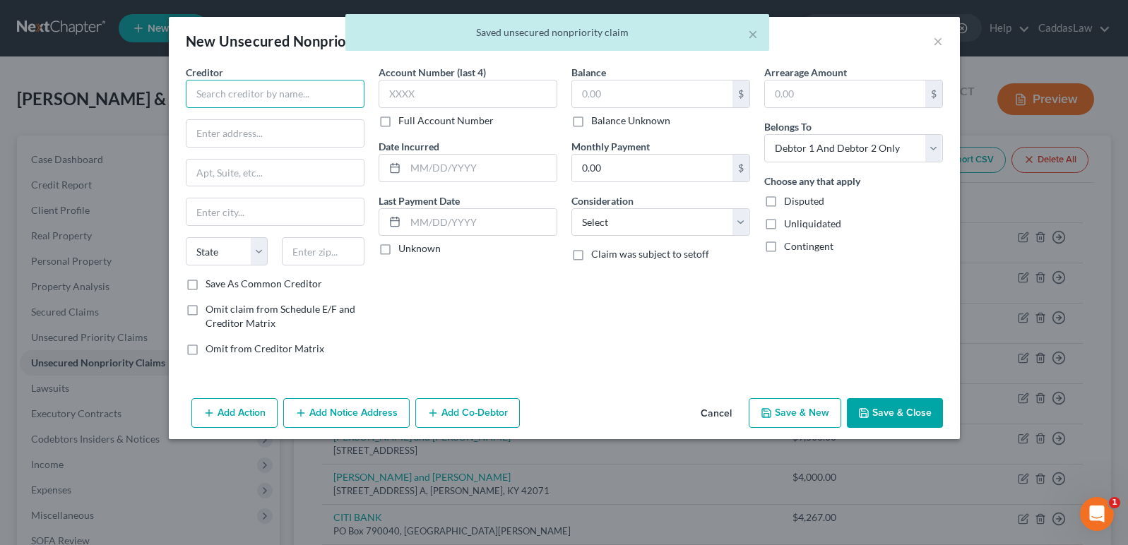
click at [273, 94] on input "text" at bounding box center [275, 94] width 179 height 28
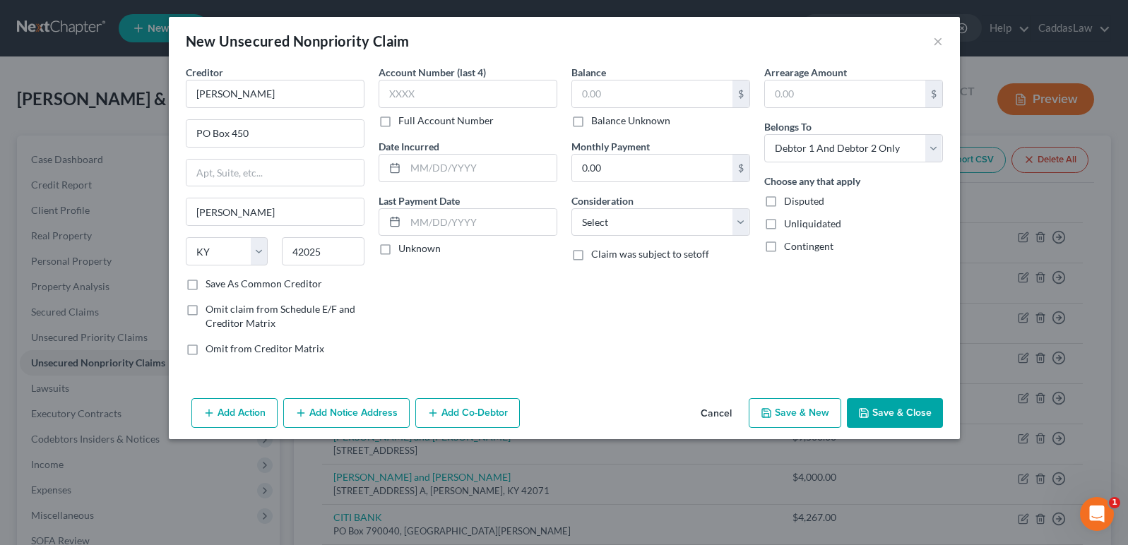
click at [872, 410] on button "Save & Close" at bounding box center [895, 413] width 96 height 30
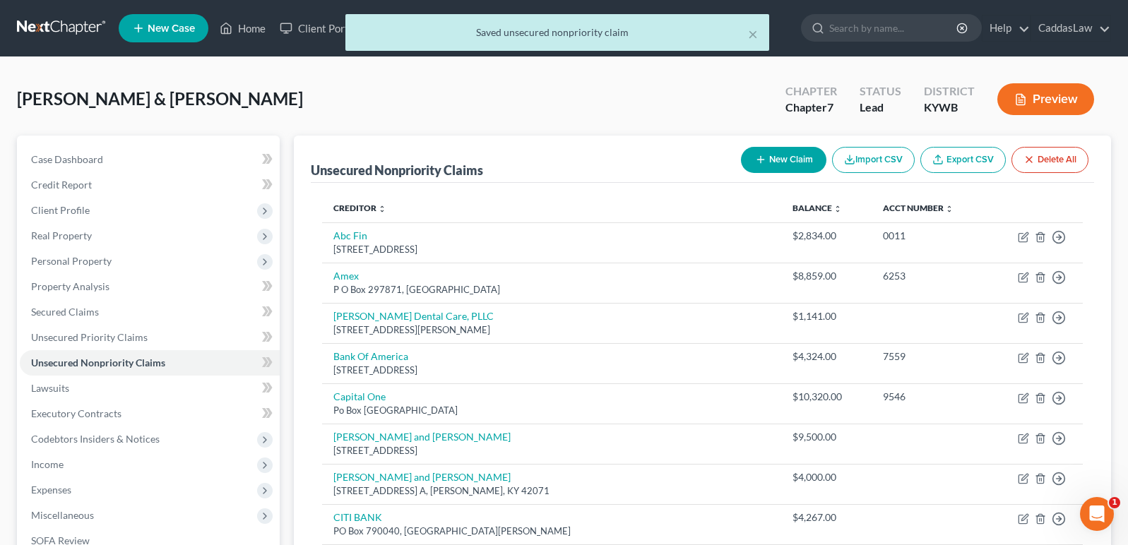
click at [785, 159] on button "New Claim" at bounding box center [783, 160] width 85 height 26
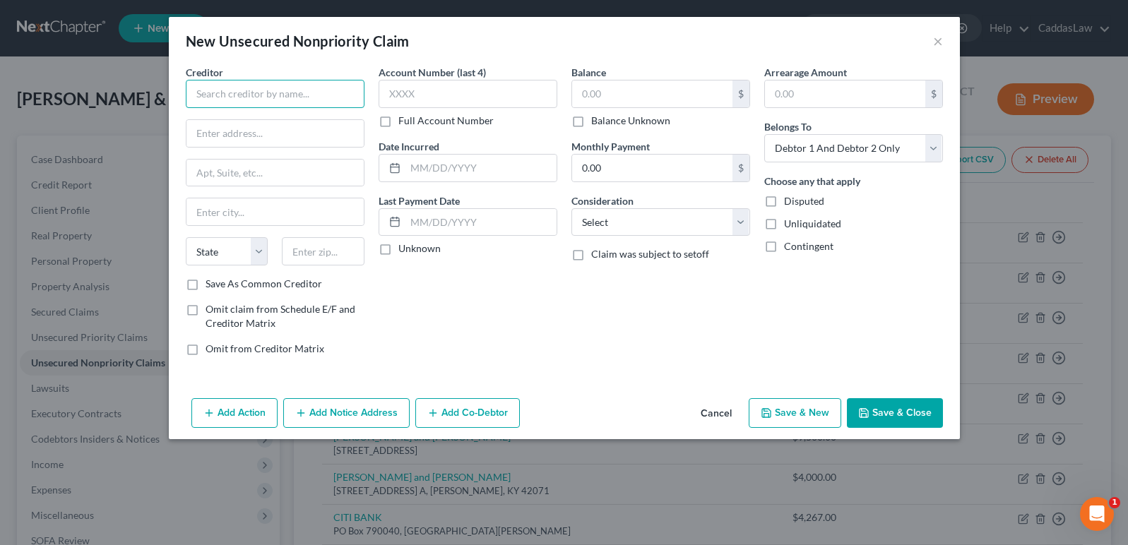
click at [254, 107] on input "text" at bounding box center [275, 94] width 179 height 28
click at [896, 413] on button "Save & Close" at bounding box center [895, 413] width 96 height 30
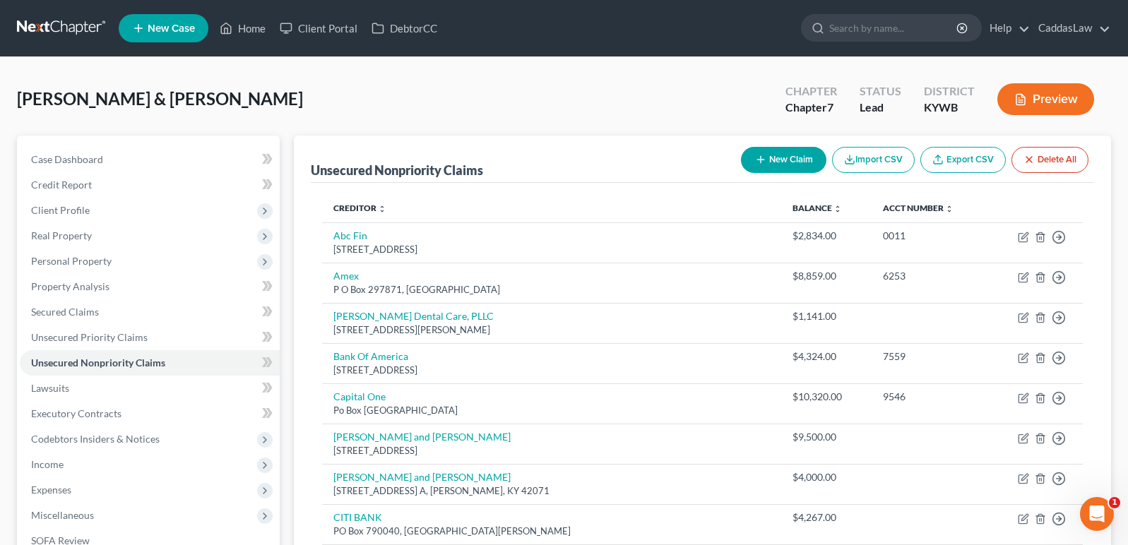
click at [779, 160] on button "New Claim" at bounding box center [783, 160] width 85 height 26
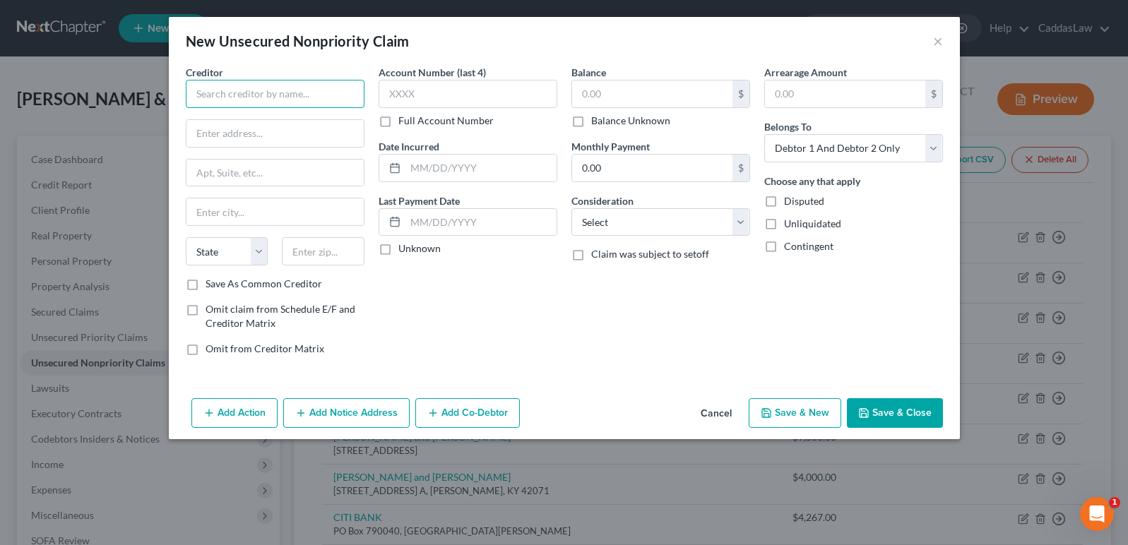
click at [274, 95] on input "text" at bounding box center [275, 94] width 179 height 28
click at [907, 405] on button "Save & Close" at bounding box center [895, 413] width 96 height 30
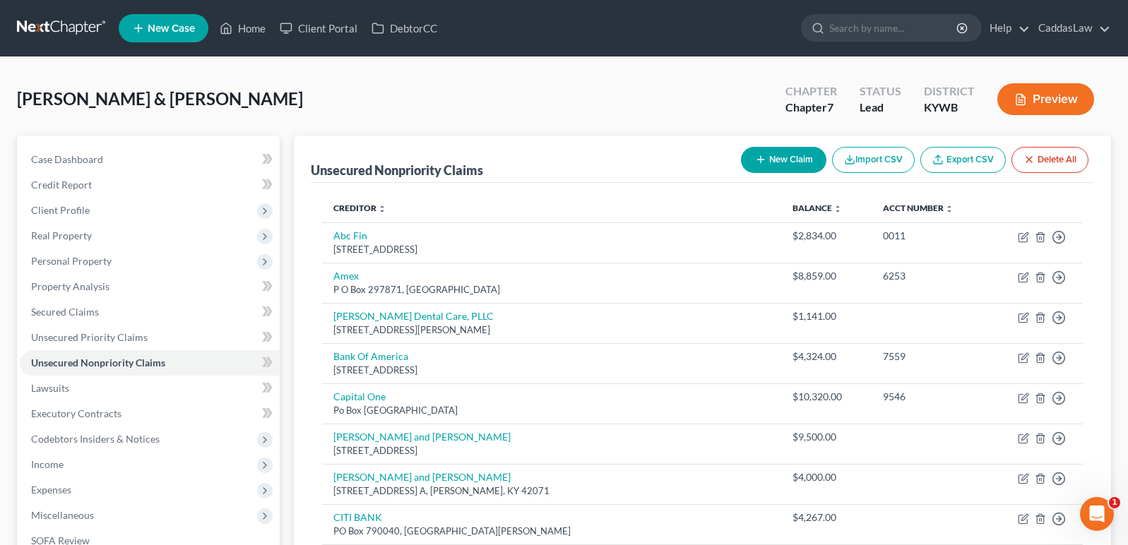
click at [780, 159] on button "New Claim" at bounding box center [783, 160] width 85 height 26
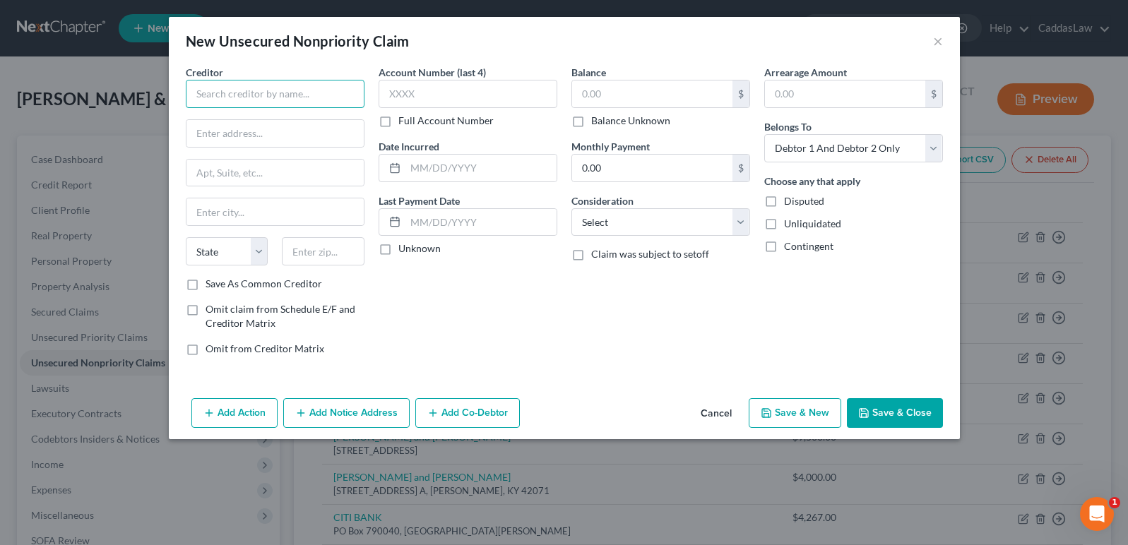
click at [334, 93] on input "text" at bounding box center [275, 94] width 179 height 28
click at [895, 411] on button "Save & Close" at bounding box center [895, 413] width 96 height 30
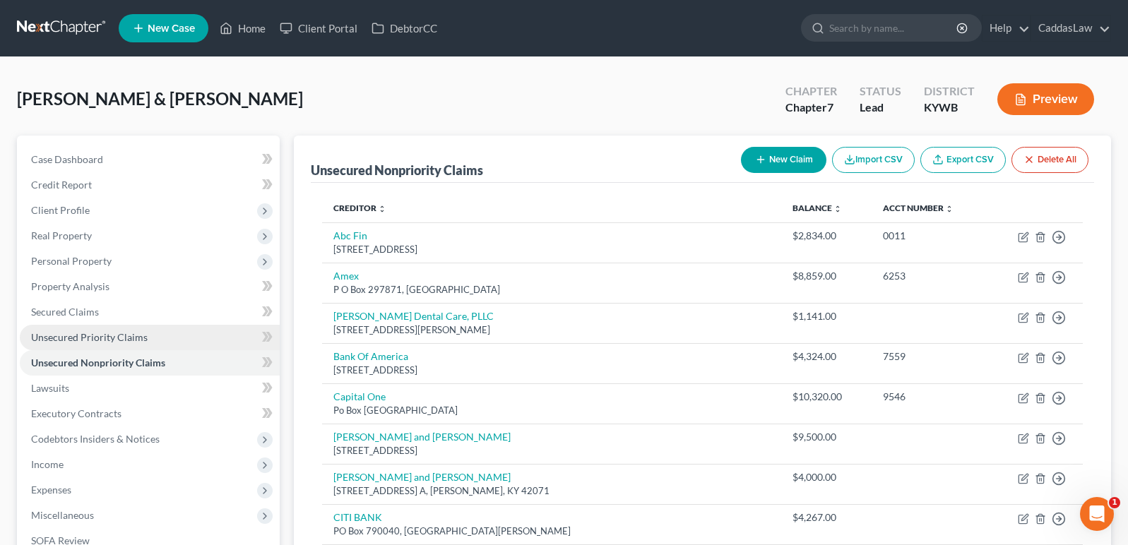
click at [101, 337] on span "Unsecured Priority Claims" at bounding box center [89, 337] width 117 height 12
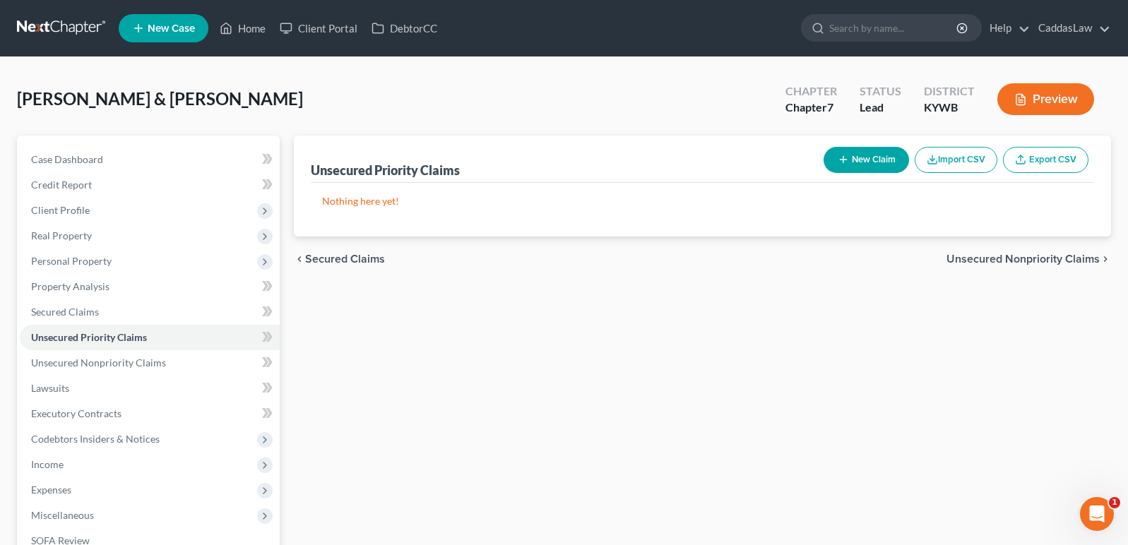
click at [877, 164] on button "New Claim" at bounding box center [865, 160] width 85 height 26
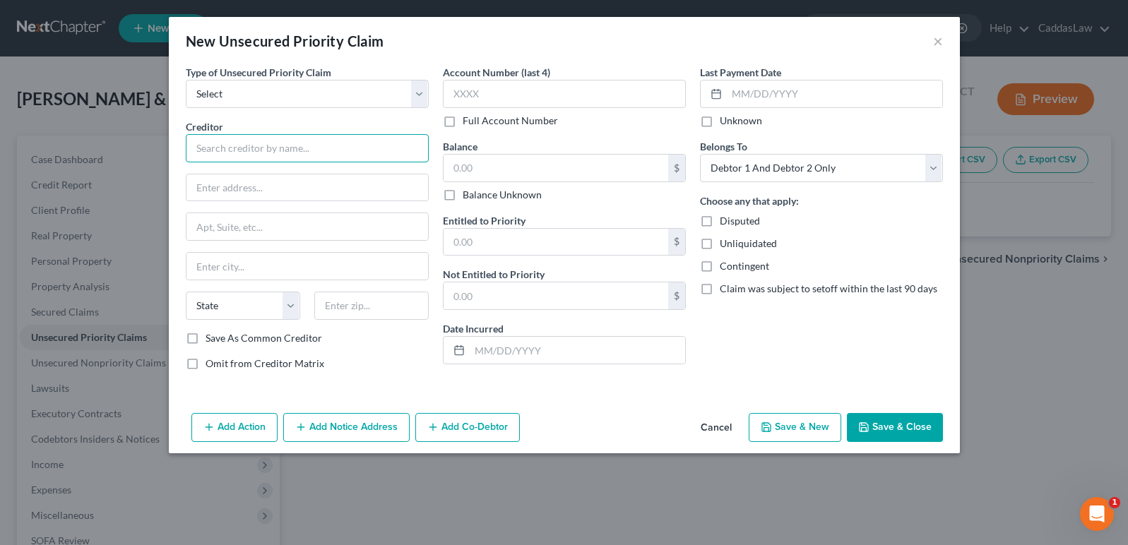
click at [279, 158] on input "text" at bounding box center [307, 148] width 243 height 28
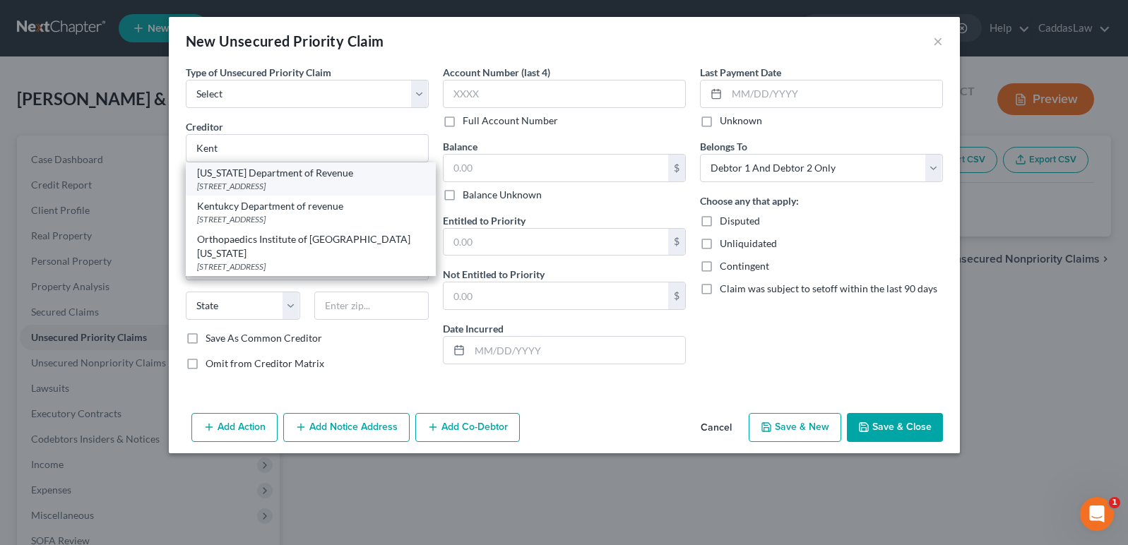
click at [275, 181] on div "[STREET_ADDRESS]" at bounding box center [310, 186] width 227 height 12
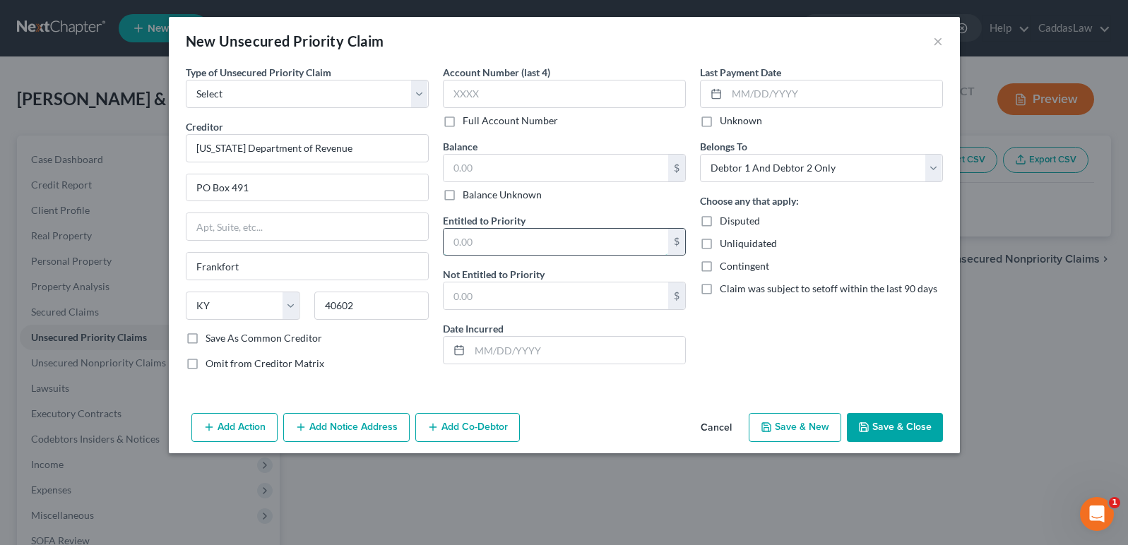
click at [544, 247] on input "text" at bounding box center [555, 242] width 225 height 27
click at [503, 173] on input "text" at bounding box center [555, 168] width 225 height 27
drag, startPoint x: 496, startPoint y: 163, endPoint x: 446, endPoint y: 163, distance: 50.1
click at [446, 163] on input "6,000.00" at bounding box center [555, 168] width 225 height 27
click at [463, 196] on label "Balance Unknown" at bounding box center [502, 195] width 79 height 14
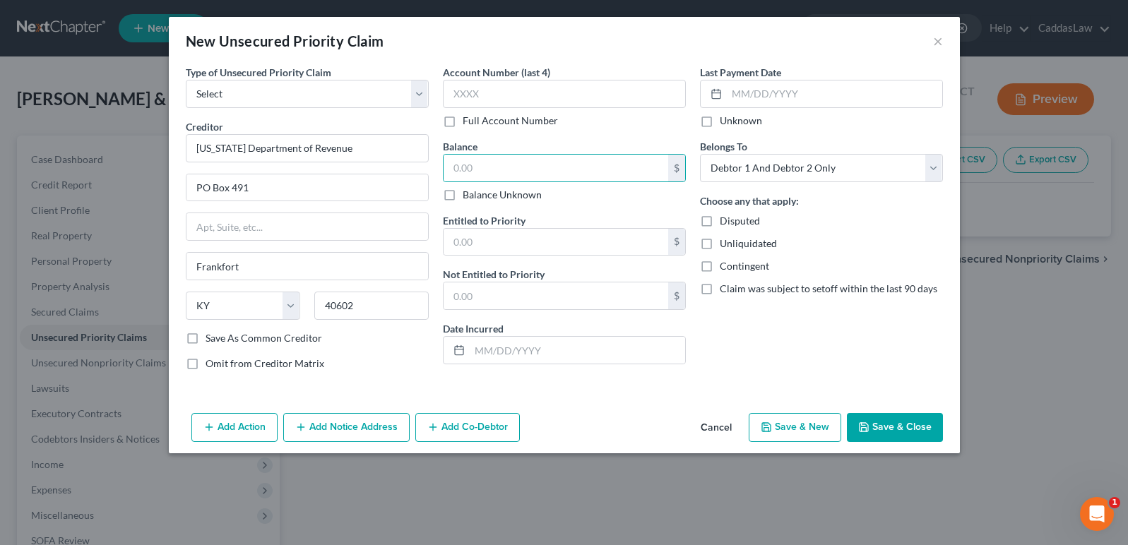
click at [468, 196] on input "Balance Unknown" at bounding box center [472, 192] width 9 height 9
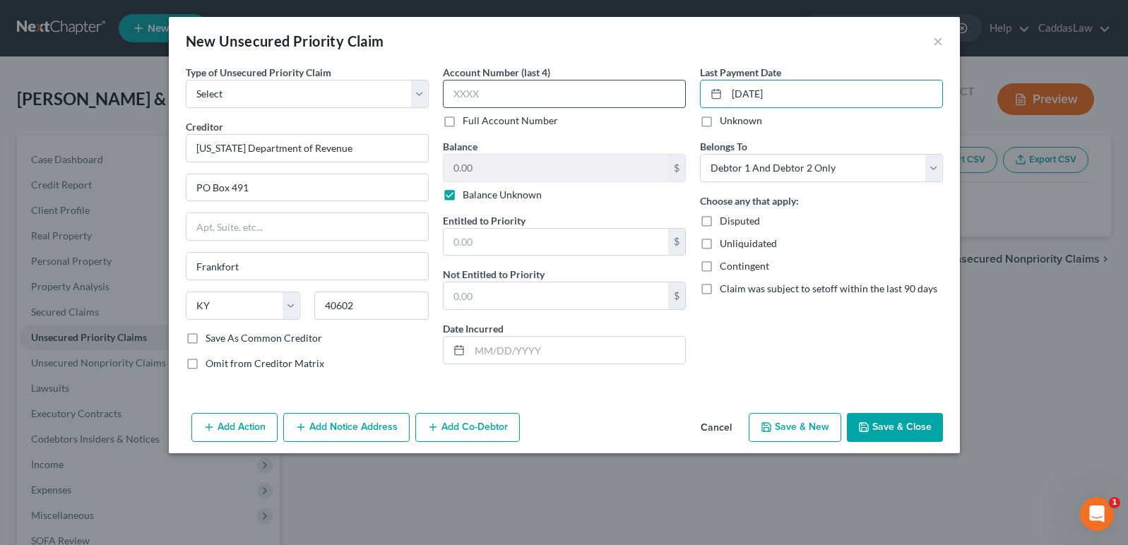
drag, startPoint x: 805, startPoint y: 95, endPoint x: 676, endPoint y: 99, distance: 129.3
click at [679, 96] on div "Type of Unsecured Priority Claim * Select Taxes & Other Government Units Domest…" at bounding box center [564, 223] width 771 height 317
click at [899, 427] on button "Save & Close" at bounding box center [895, 428] width 96 height 30
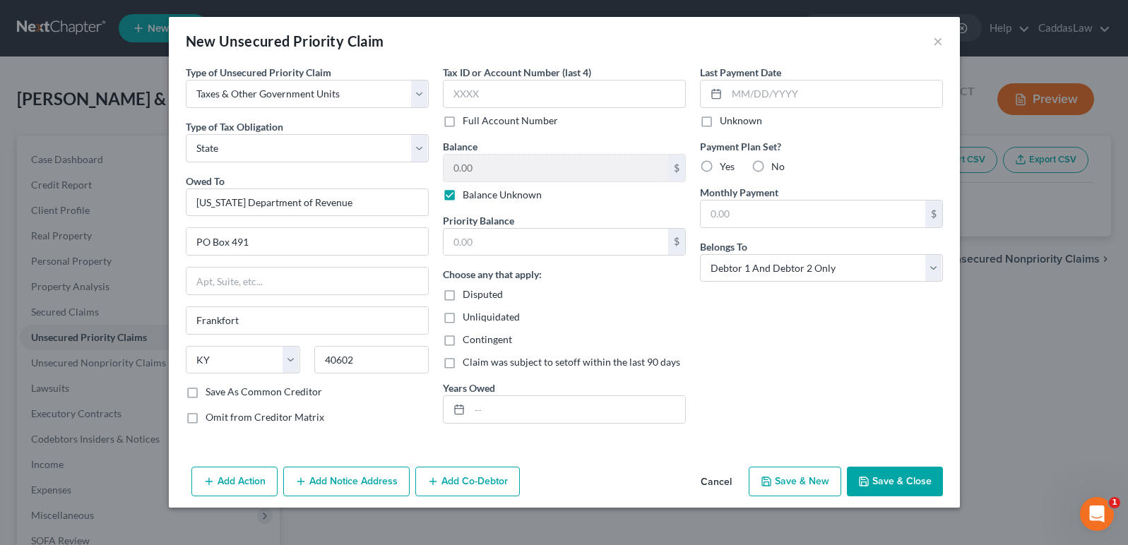
click at [886, 478] on button "Save & Close" at bounding box center [895, 482] width 96 height 30
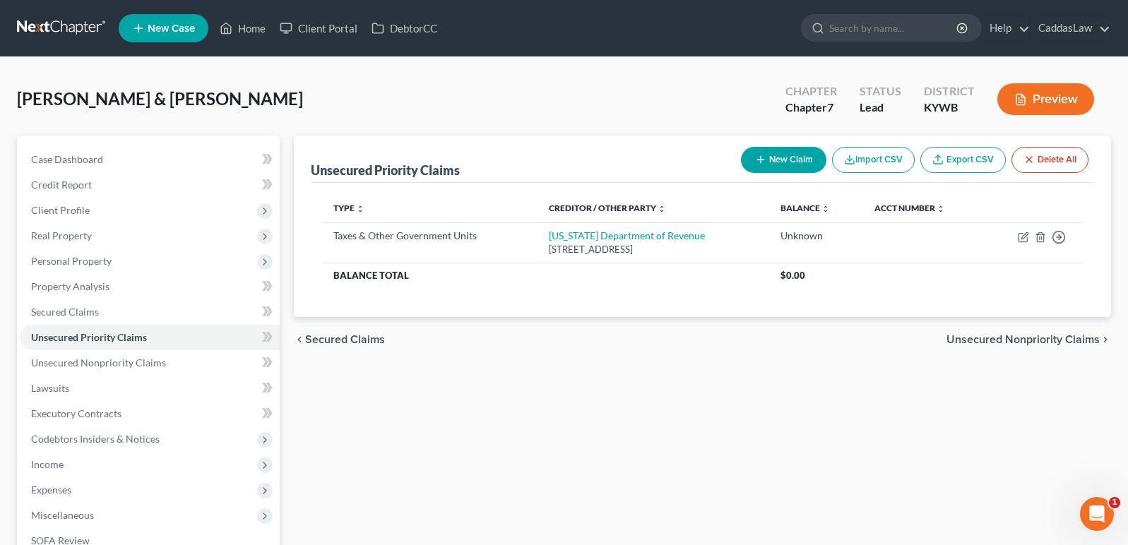
click at [762, 158] on icon "button" at bounding box center [760, 159] width 11 height 11
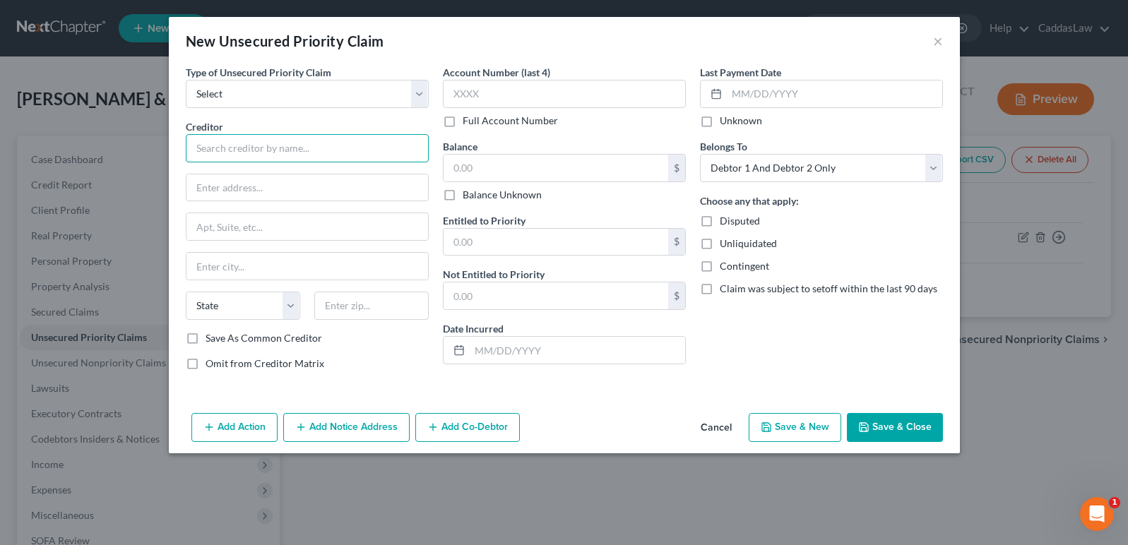
click at [269, 148] on input "text" at bounding box center [307, 148] width 243 height 28
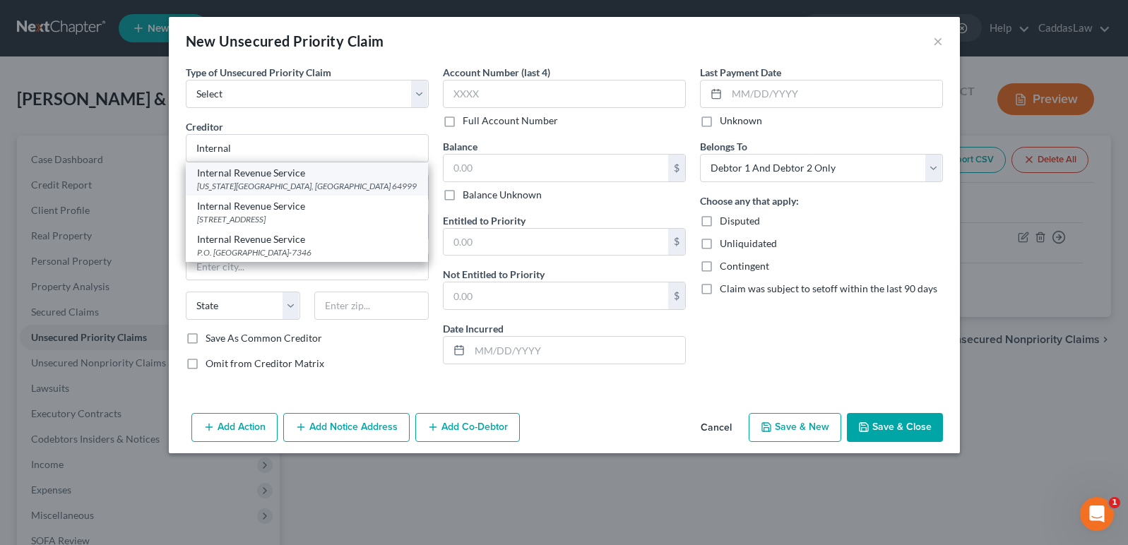
click at [246, 183] on div "[US_STATE][GEOGRAPHIC_DATA], [GEOGRAPHIC_DATA] 64999" at bounding box center [307, 186] width 220 height 12
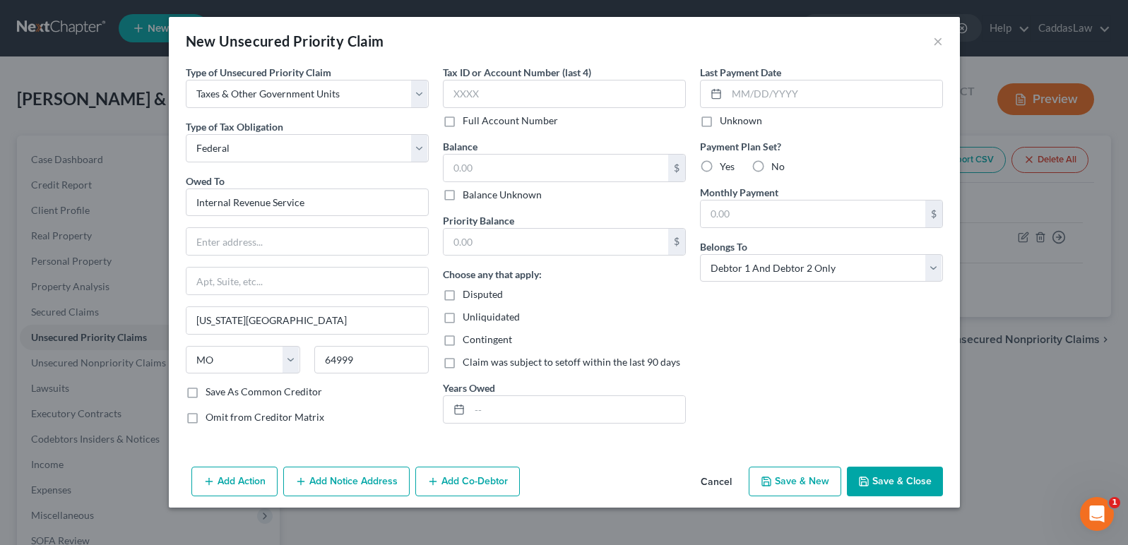
click at [463, 196] on label "Balance Unknown" at bounding box center [502, 195] width 79 height 14
click at [468, 196] on input "Balance Unknown" at bounding box center [472, 192] width 9 height 9
click at [910, 481] on button "Save & Close" at bounding box center [895, 482] width 96 height 30
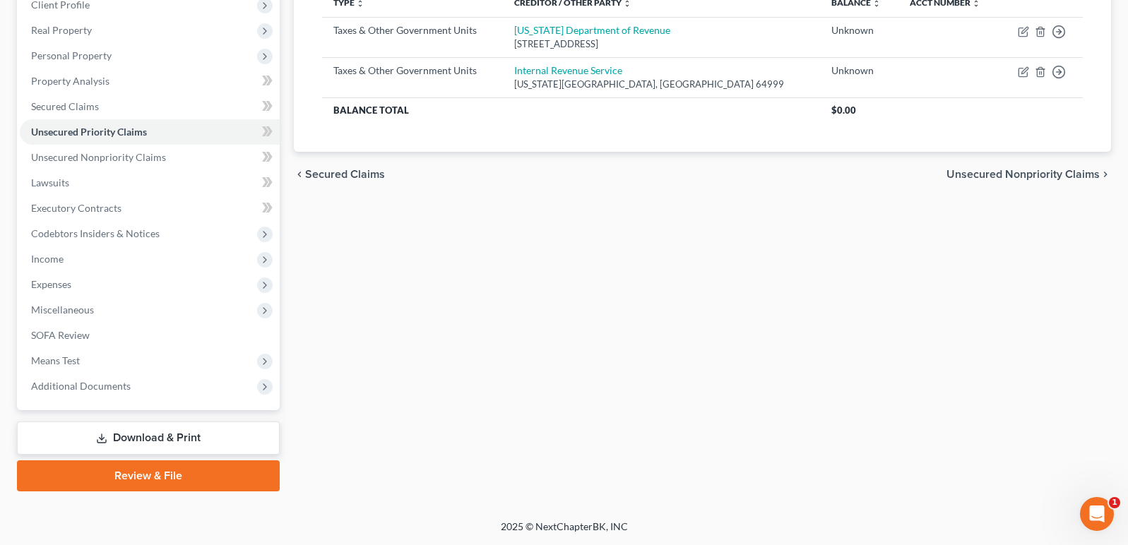
scroll to position [206, 0]
click at [124, 155] on span "Unsecured Nonpriority Claims" at bounding box center [98, 157] width 135 height 12
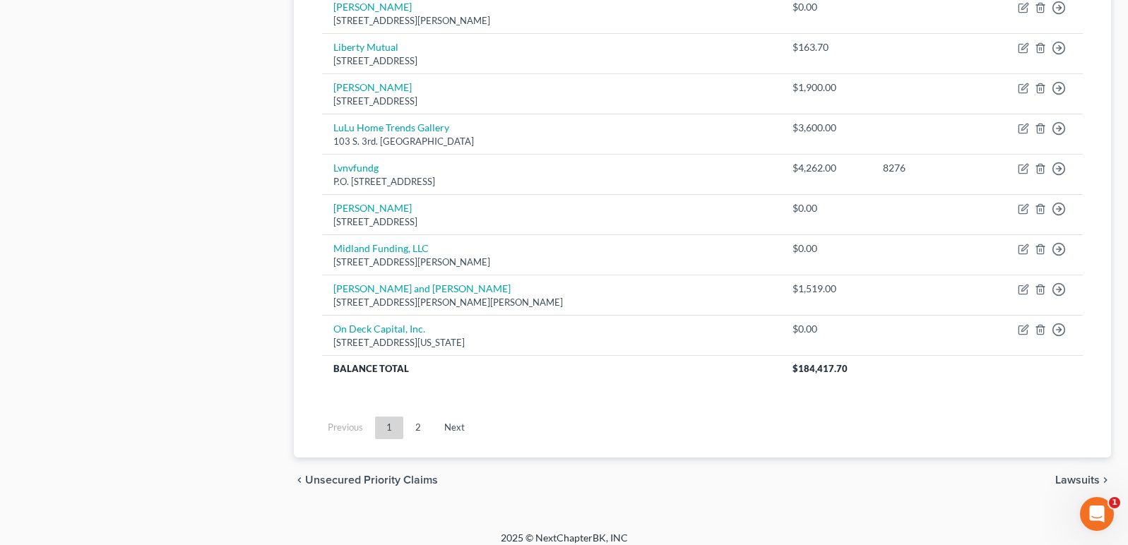
scroll to position [1073, 0]
click at [415, 422] on link "2" at bounding box center [418, 429] width 28 height 23
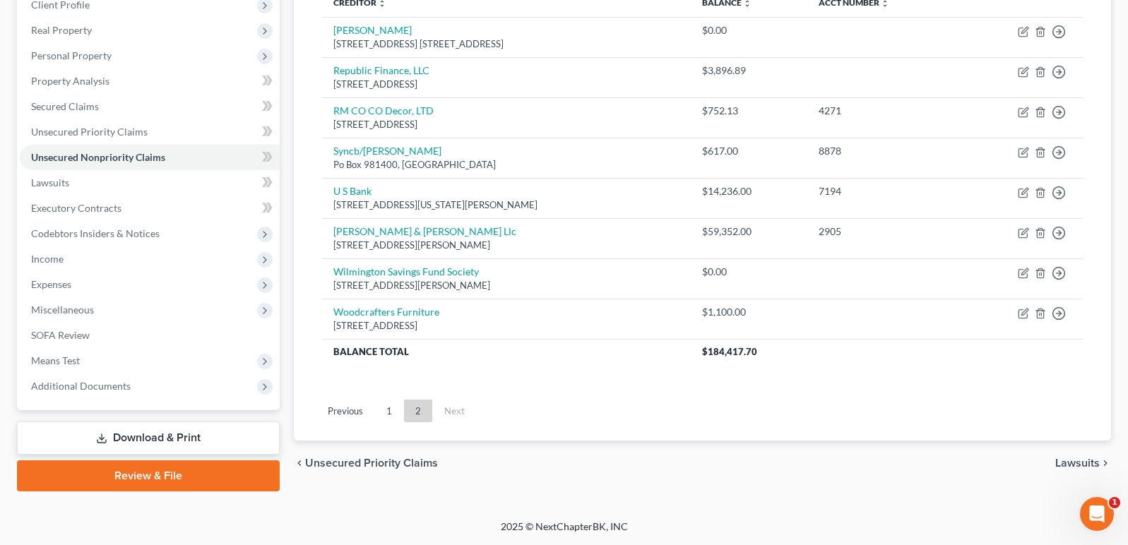
scroll to position [206, 0]
click at [114, 184] on link "Lawsuits" at bounding box center [150, 182] width 260 height 25
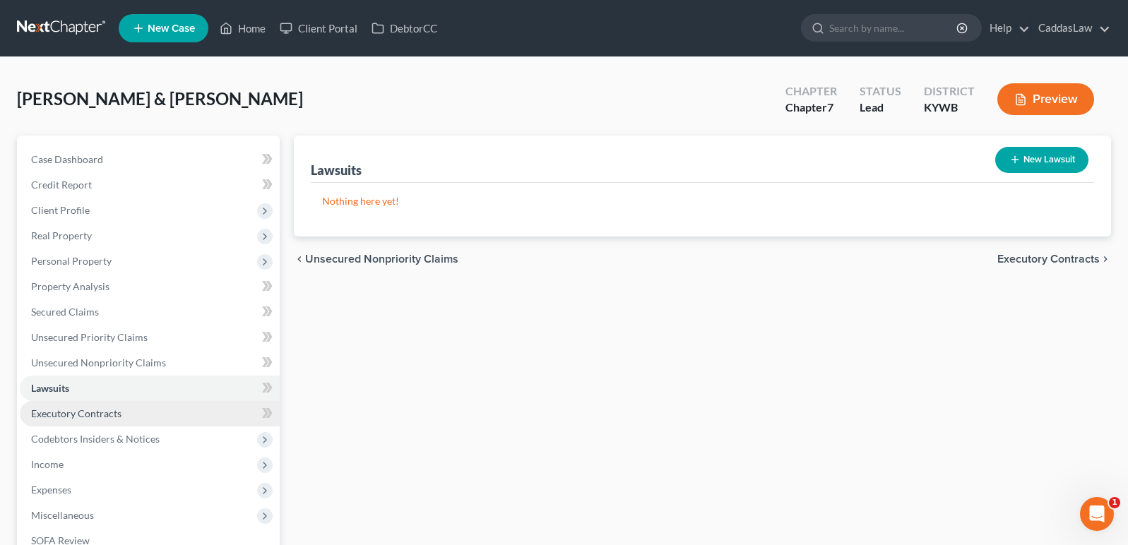
click at [139, 413] on link "Executory Contracts" at bounding box center [150, 413] width 260 height 25
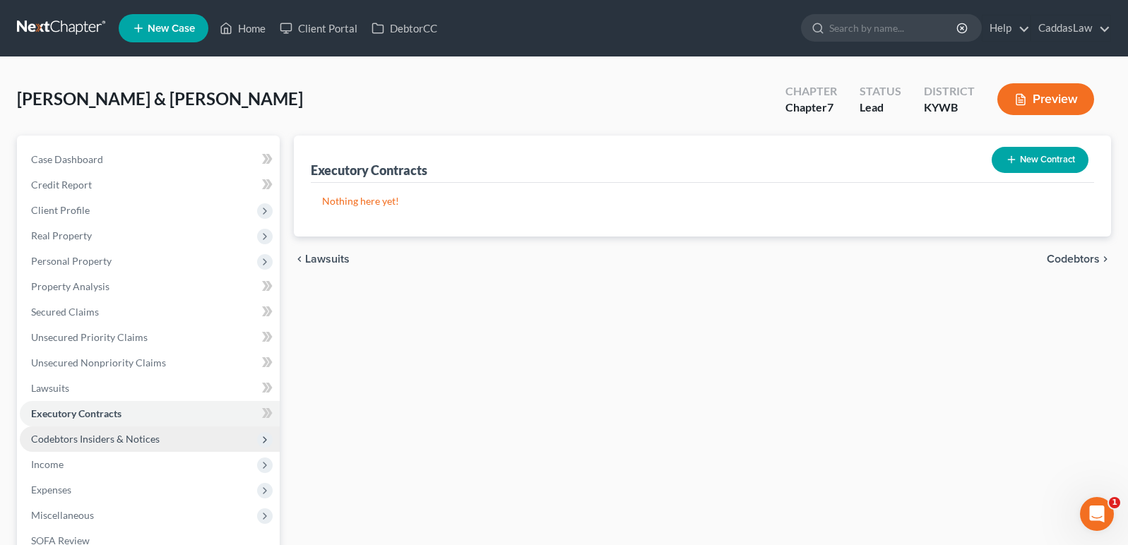
click at [149, 436] on span "Codebtors Insiders & Notices" at bounding box center [95, 439] width 129 height 12
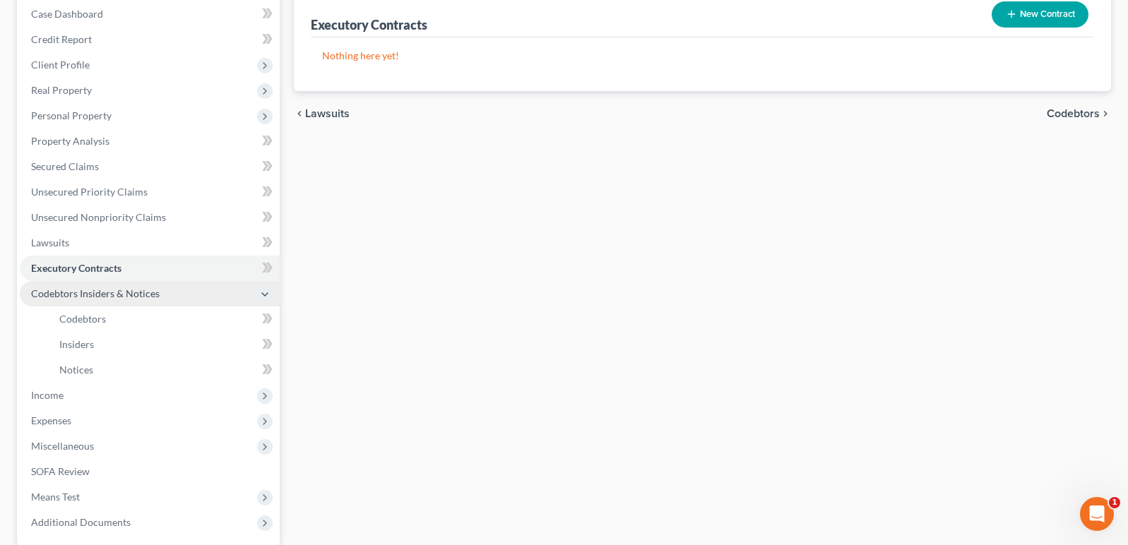
scroll to position [147, 0]
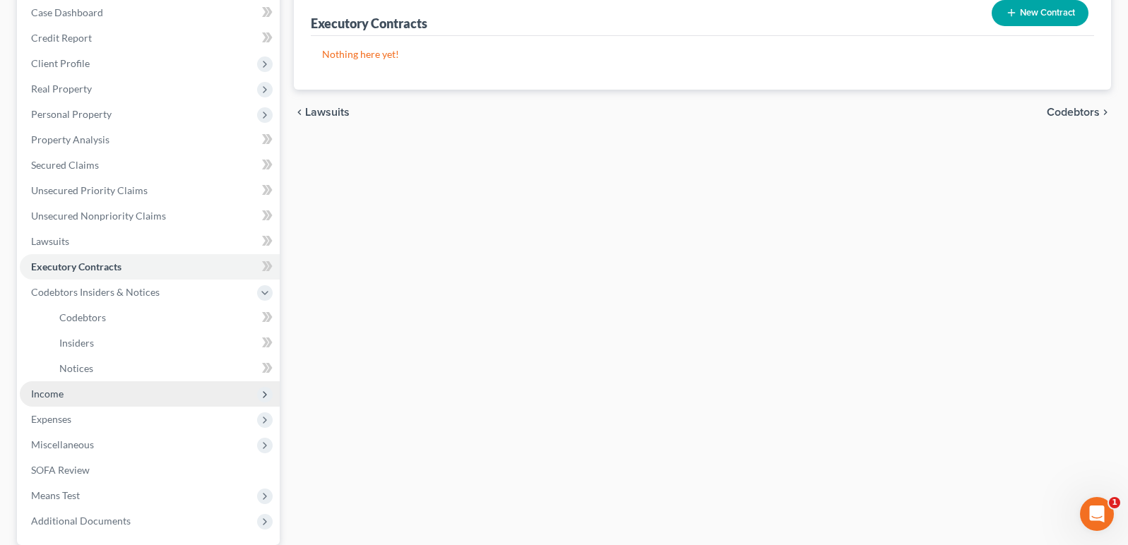
click at [84, 393] on span "Income" at bounding box center [150, 393] width 260 height 25
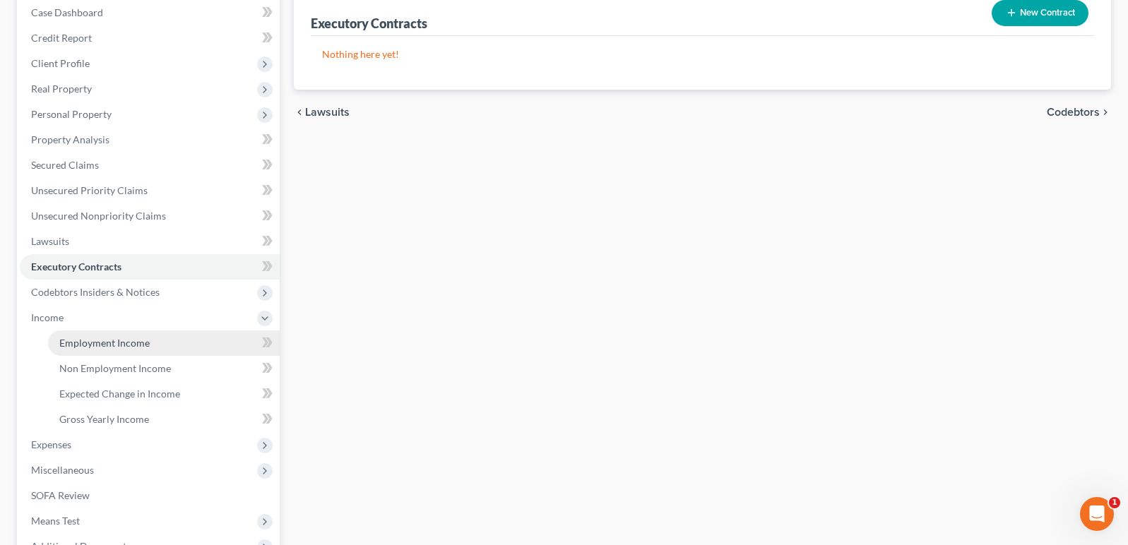
click at [117, 343] on span "Employment Income" at bounding box center [104, 343] width 90 height 12
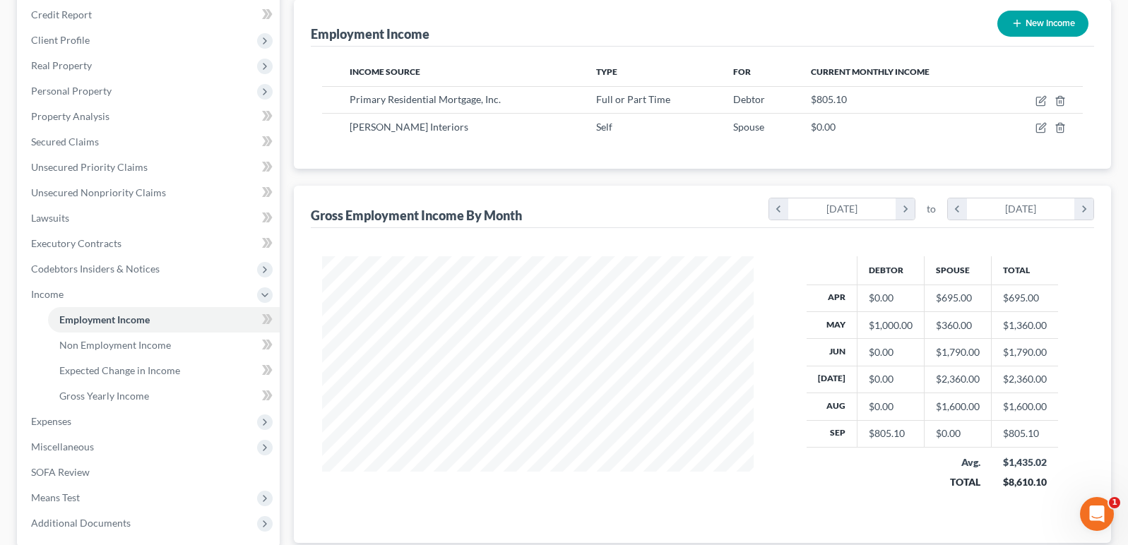
scroll to position [211, 0]
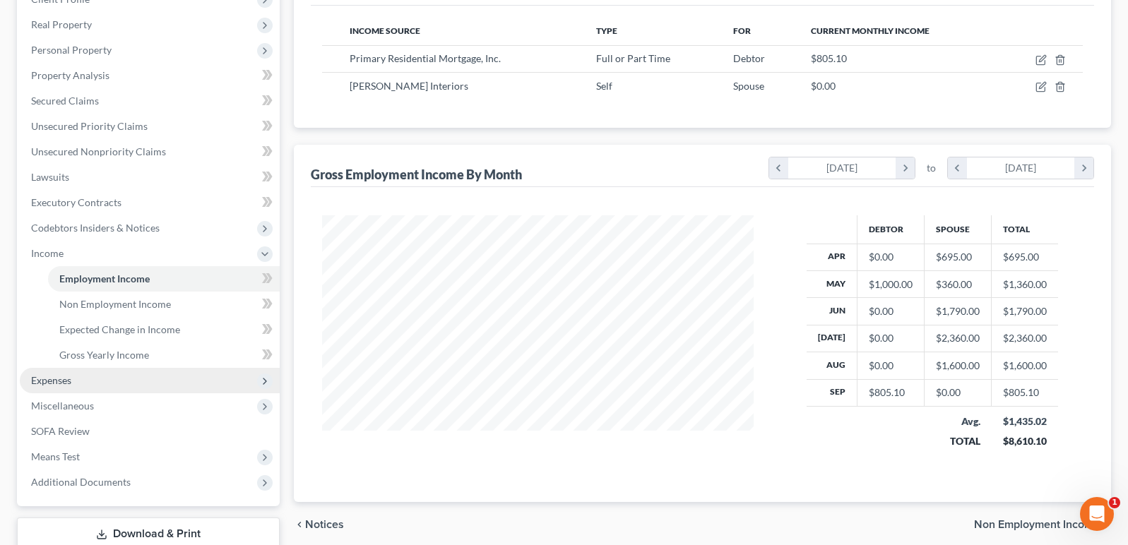
click at [124, 379] on span "Expenses" at bounding box center [150, 380] width 260 height 25
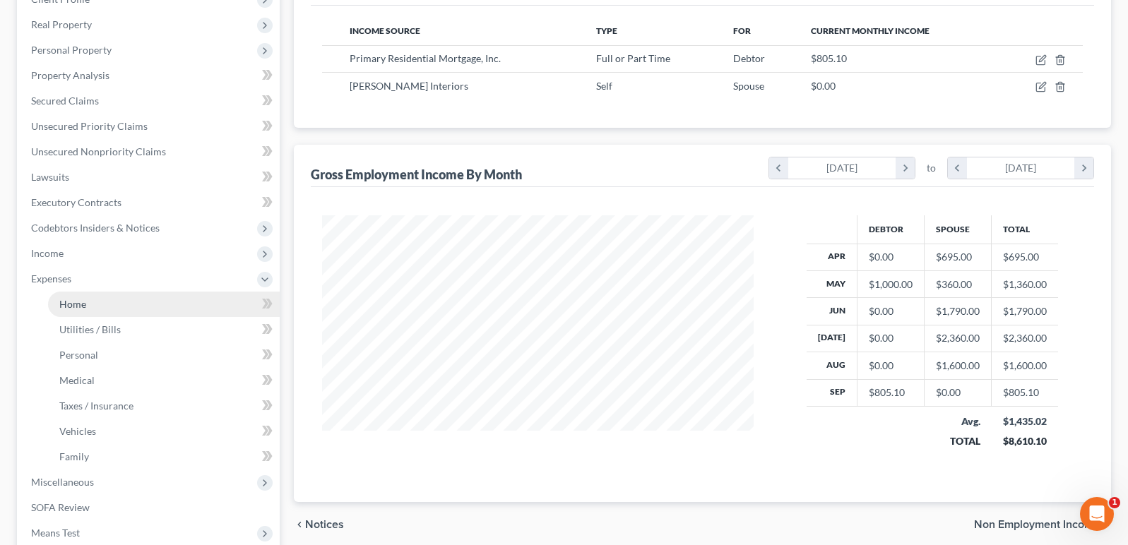
click at [131, 305] on link "Home" at bounding box center [164, 304] width 232 height 25
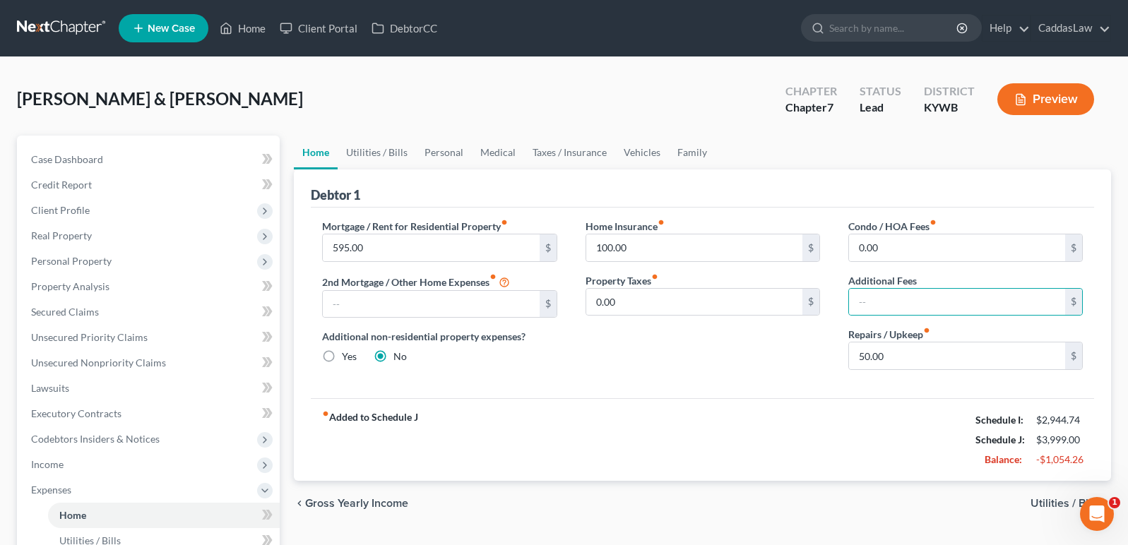
click at [957, 328] on div "Repairs / Upkeep fiber_manual_record 50.00 $" at bounding box center [965, 348] width 234 height 43
click at [954, 326] on div "Condo / HOA Fees fiber_manual_record 0.00 $ Additional Fees $ Repairs / Upkeep …" at bounding box center [965, 300] width 263 height 162
click at [381, 148] on link "Utilities / Bills" at bounding box center [377, 153] width 78 height 34
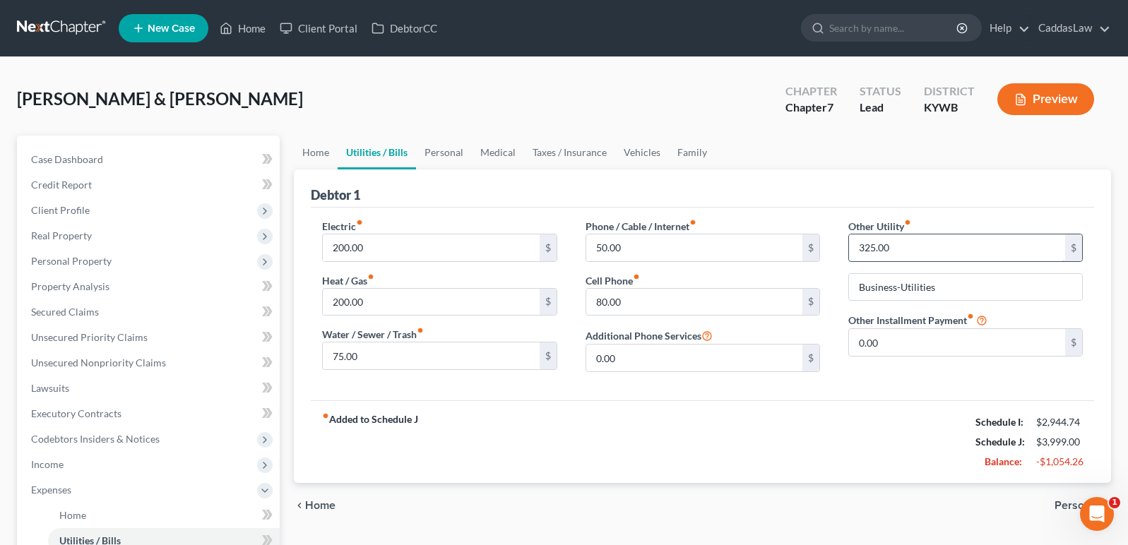
click at [910, 249] on input "325.00" at bounding box center [957, 247] width 216 height 27
click at [910, 248] on input "325.00" at bounding box center [957, 247] width 216 height 27
click at [941, 345] on div "Other Utility fiber_manual_record $ Business-Utilities Other Installment Paymen…" at bounding box center [965, 301] width 263 height 165
click at [322, 153] on link "Home" at bounding box center [316, 153] width 44 height 34
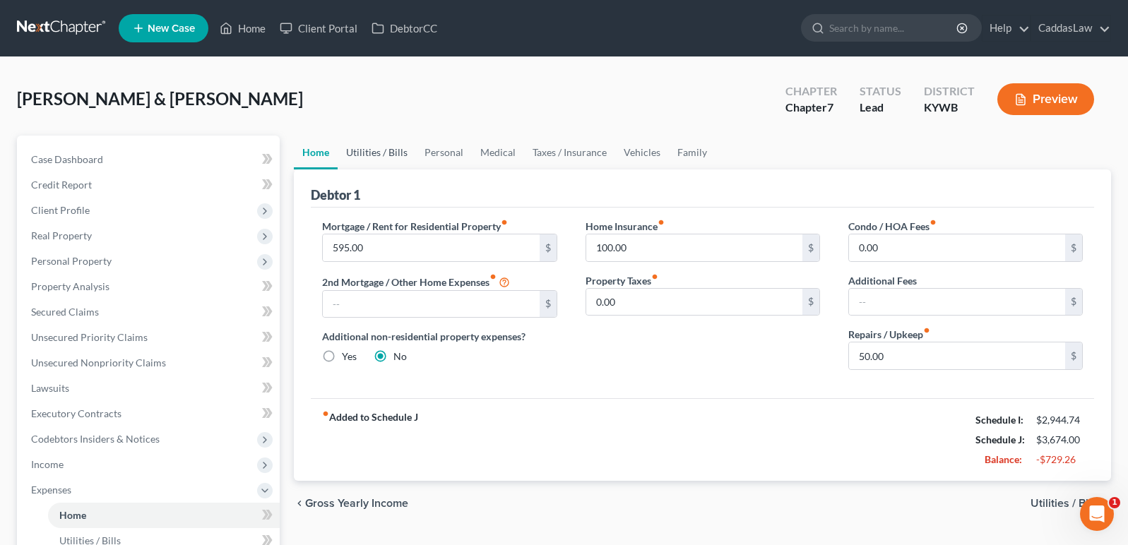
click at [386, 151] on link "Utilities / Bills" at bounding box center [377, 153] width 78 height 34
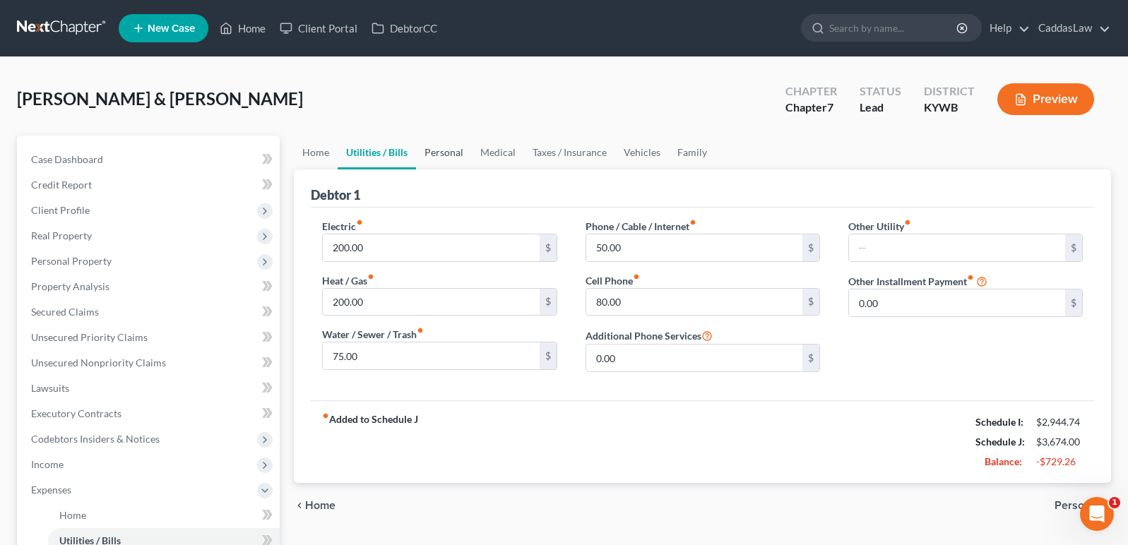
click at [455, 150] on link "Personal" at bounding box center [444, 153] width 56 height 34
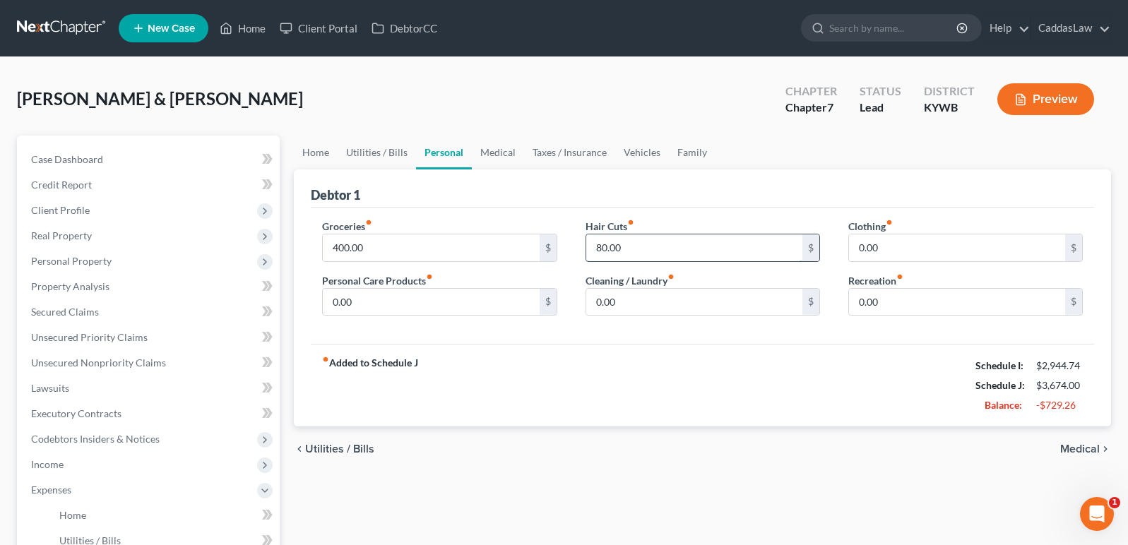
click at [626, 245] on input "80.00" at bounding box center [694, 247] width 216 height 27
click at [499, 150] on link "Medical" at bounding box center [498, 153] width 52 height 34
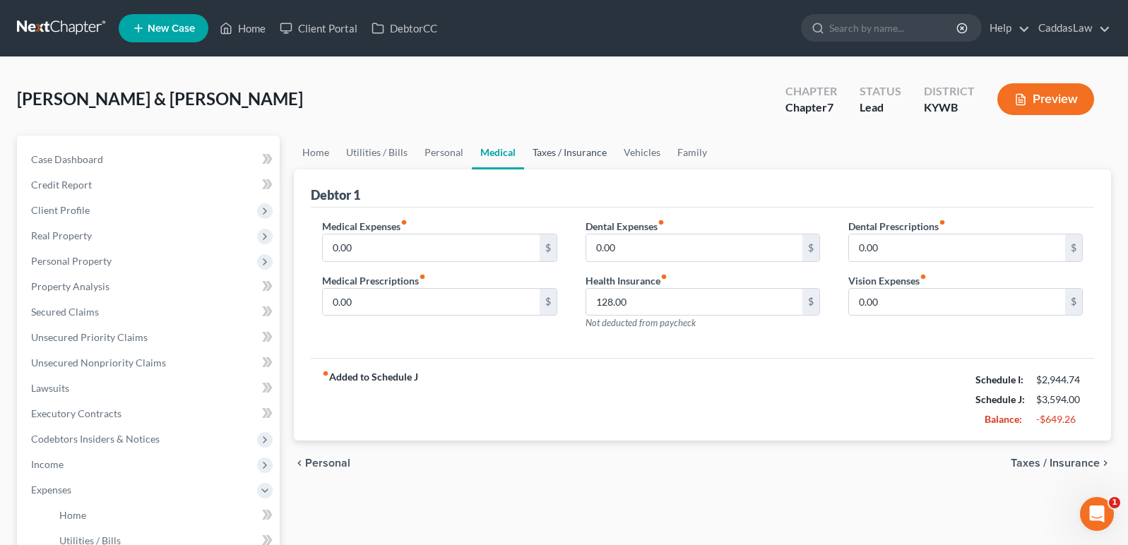
click at [551, 157] on link "Taxes / Insurance" at bounding box center [569, 153] width 91 height 34
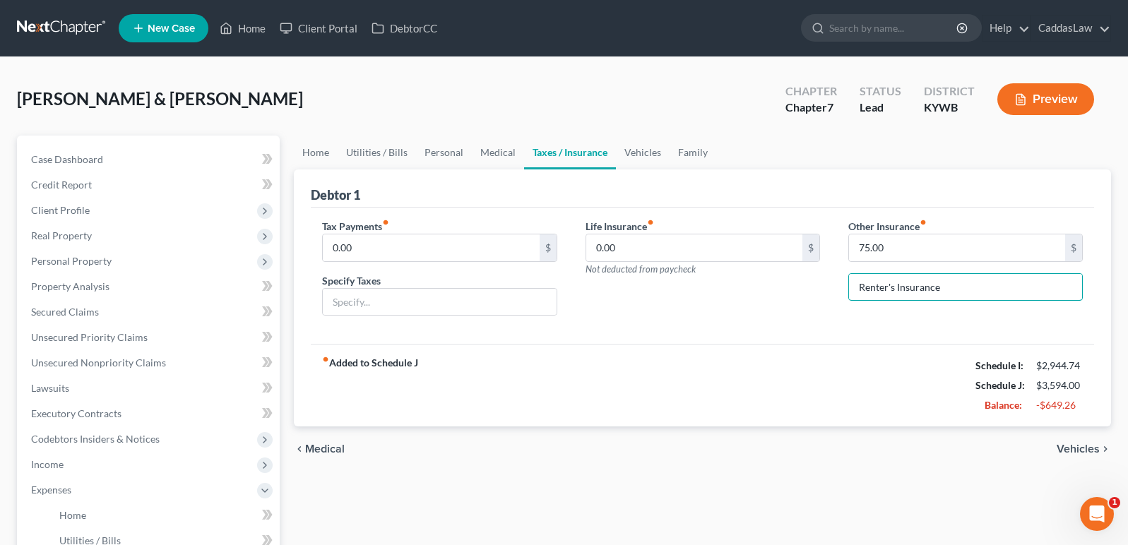
drag, startPoint x: 975, startPoint y: 290, endPoint x: 821, endPoint y: 290, distance: 154.0
click at [821, 290] on div "Tax Payments fiber_manual_record 0.00 $ Specify Taxes Life Insurance fiber_manu…" at bounding box center [702, 273] width 789 height 109
click at [903, 250] on input "75.00" at bounding box center [957, 247] width 216 height 27
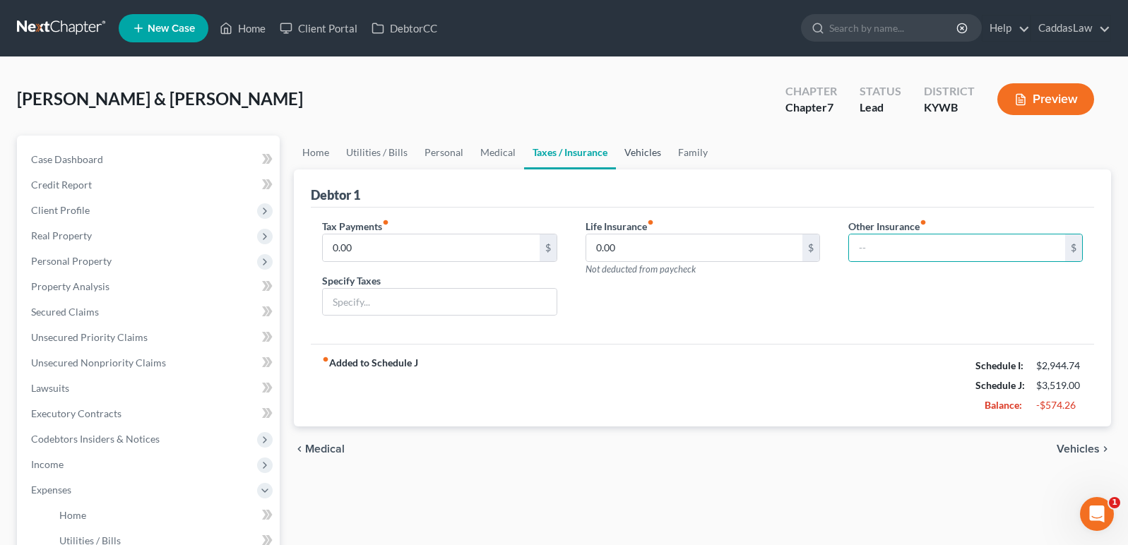
click at [650, 150] on link "Vehicles" at bounding box center [643, 153] width 54 height 34
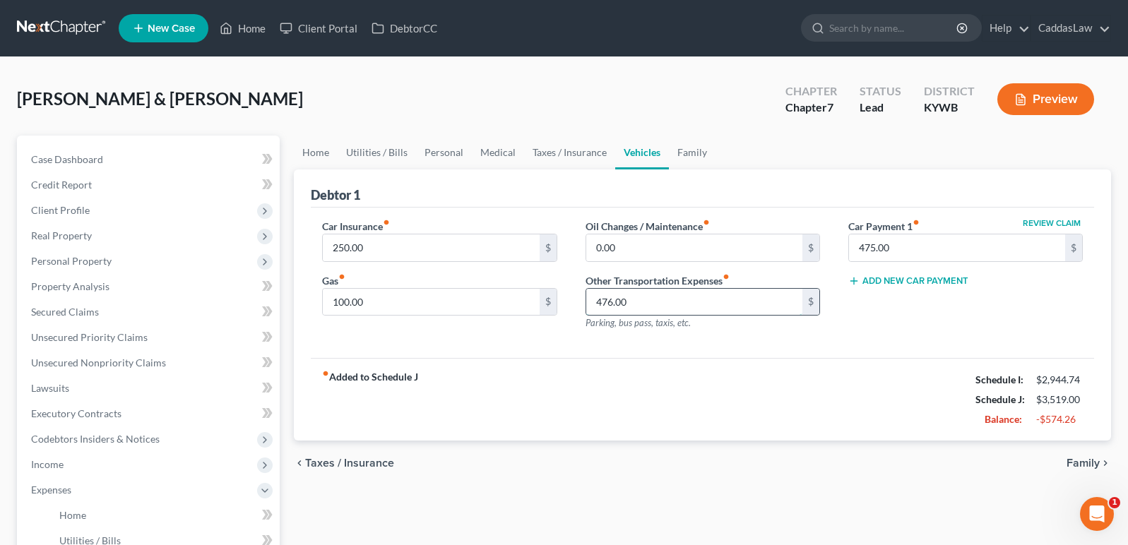
drag, startPoint x: 642, startPoint y: 299, endPoint x: 588, endPoint y: 302, distance: 54.5
click at [588, 302] on input "476.00" at bounding box center [694, 302] width 216 height 27
click at [688, 145] on link "Family" at bounding box center [692, 153] width 47 height 34
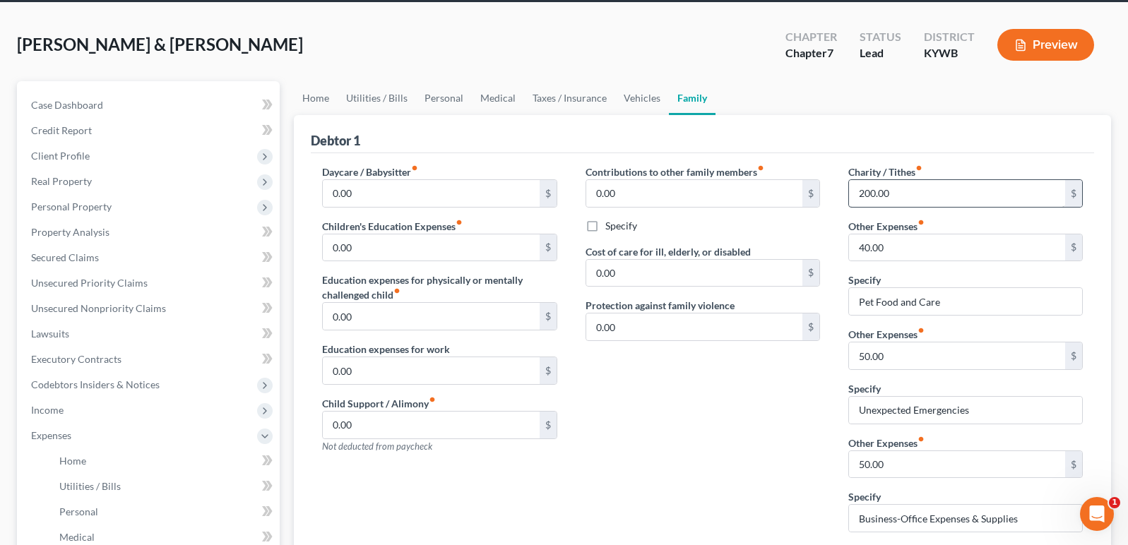
scroll to position [56, 0]
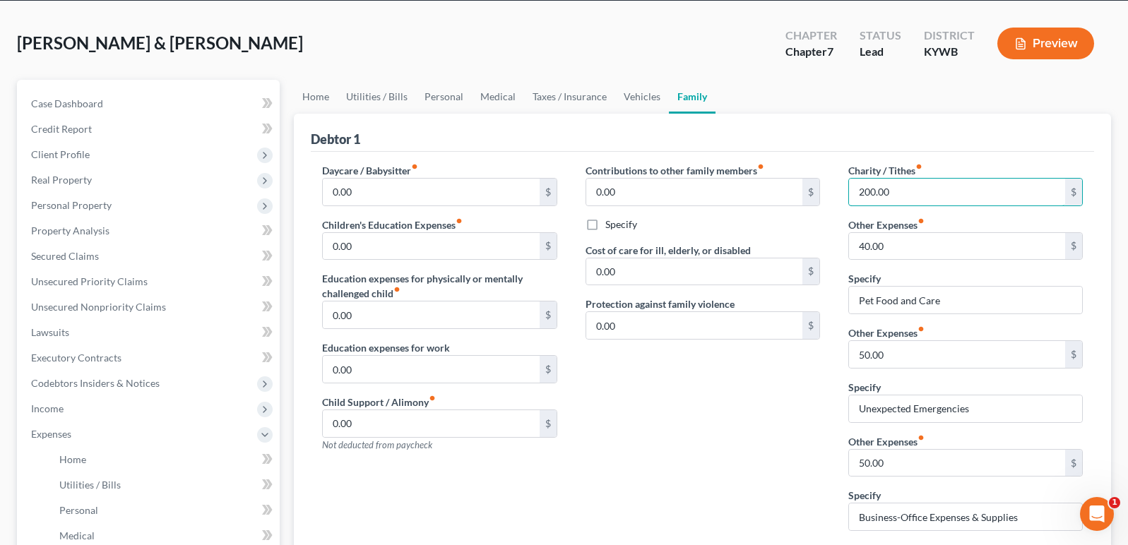
drag, startPoint x: 920, startPoint y: 193, endPoint x: 840, endPoint y: 190, distance: 80.6
click at [840, 190] on div "Charity / Tithes fiber_manual_record 200.00 $ Other Expenses fiber_manual_recor…" at bounding box center [965, 352] width 263 height 379
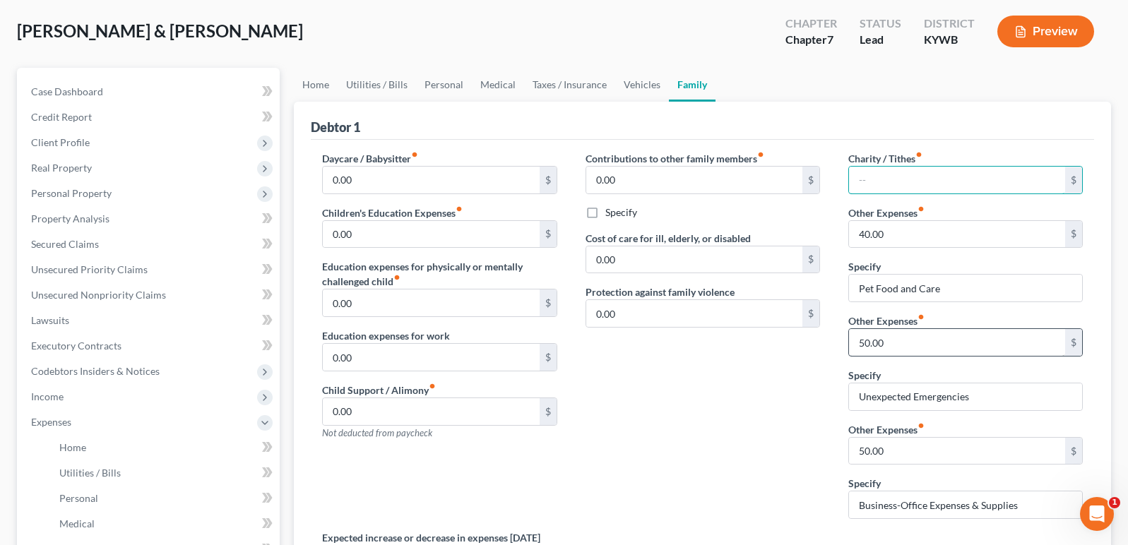
scroll to position [71, 0]
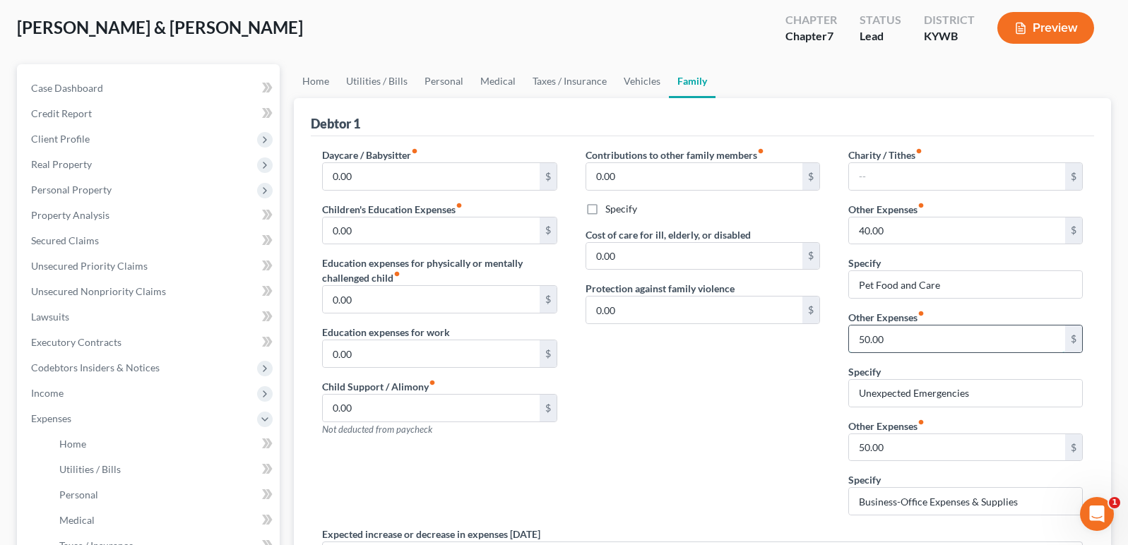
click at [902, 342] on input "50.00" at bounding box center [957, 339] width 216 height 27
drag, startPoint x: 1001, startPoint y: 396, endPoint x: 825, endPoint y: 391, distance: 176.6
click at [825, 391] on div "Daycare / Babysitter fiber_manual_record 0.00 $ Children's Education Expenses f…" at bounding box center [702, 400] width 789 height 504
click at [891, 450] on input "50.00" at bounding box center [957, 447] width 216 height 27
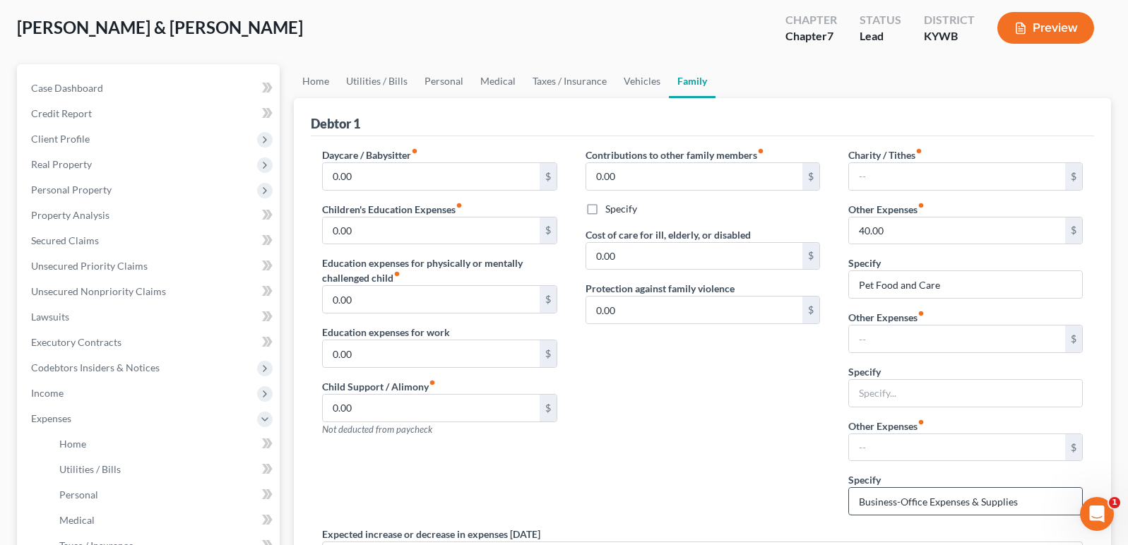
click at [1023, 501] on input "Business-Office Expenses & Supplies" at bounding box center [965, 501] width 233 height 27
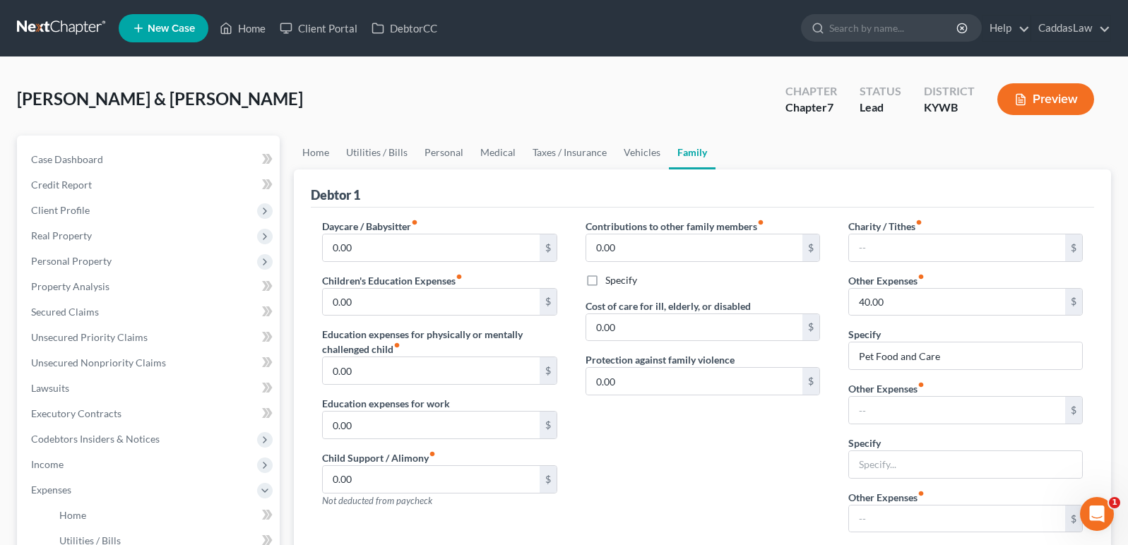
scroll to position [0, 0]
click at [645, 154] on link "Vehicles" at bounding box center [642, 153] width 54 height 34
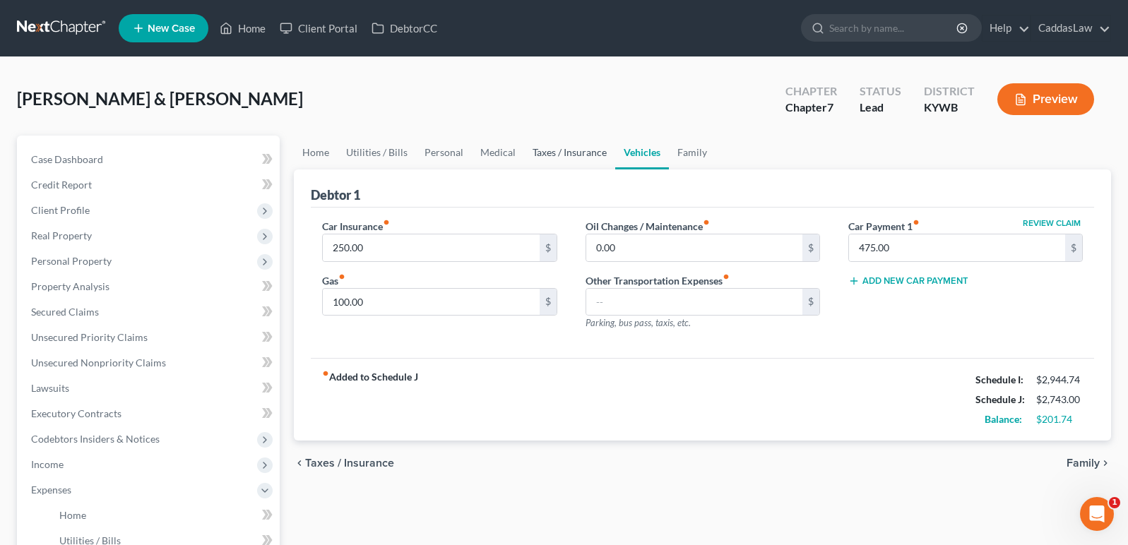
click at [573, 153] on link "Taxes / Insurance" at bounding box center [569, 153] width 91 height 34
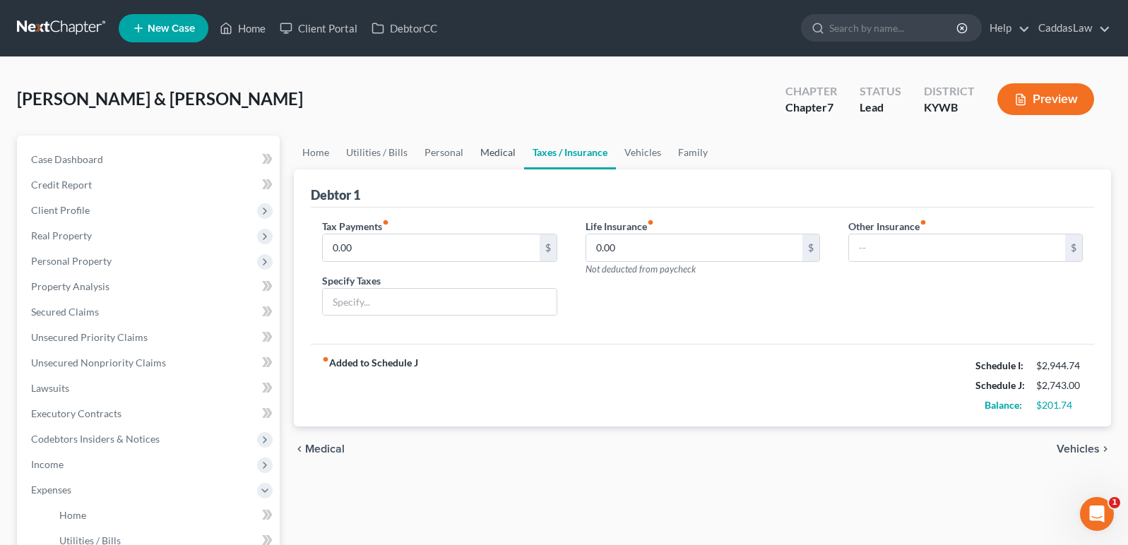
click at [487, 156] on link "Medical" at bounding box center [498, 153] width 52 height 34
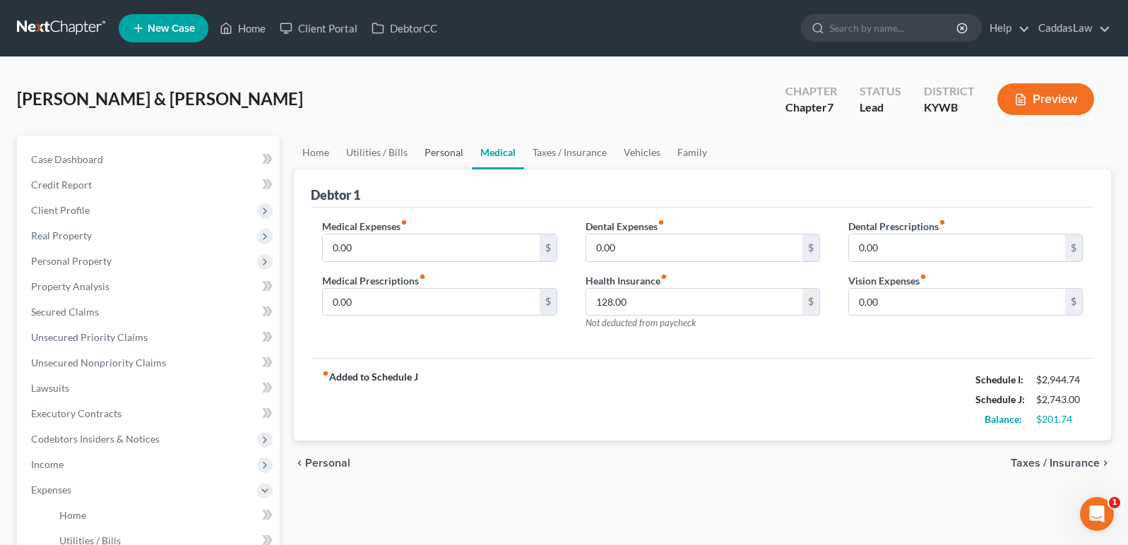
click at [431, 155] on link "Personal" at bounding box center [444, 153] width 56 height 34
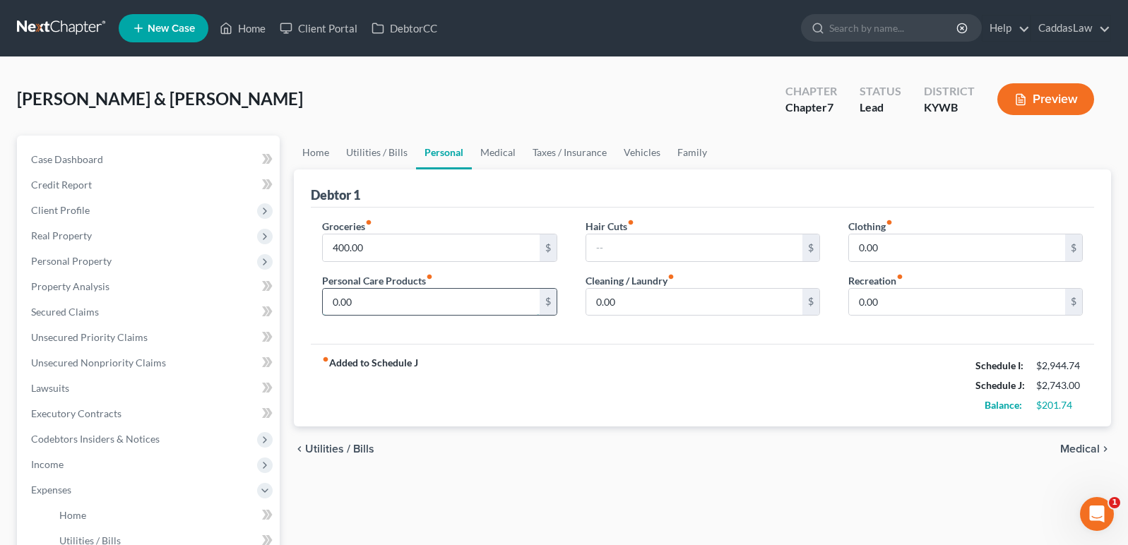
click at [337, 305] on input "0.00" at bounding box center [431, 302] width 216 height 27
click at [371, 155] on link "Utilities / Bills" at bounding box center [377, 153] width 78 height 34
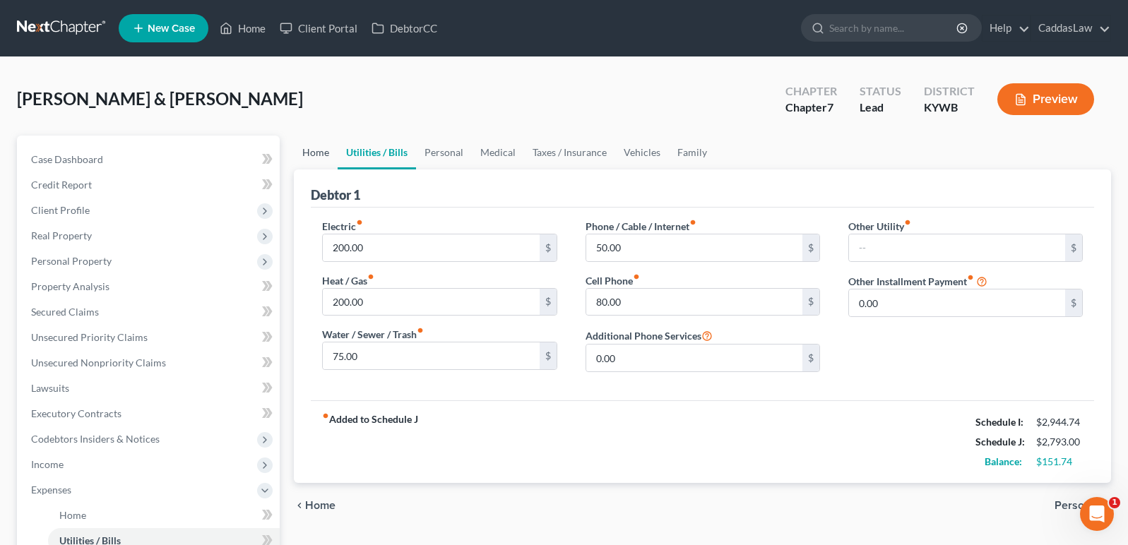
click at [308, 156] on link "Home" at bounding box center [316, 153] width 44 height 34
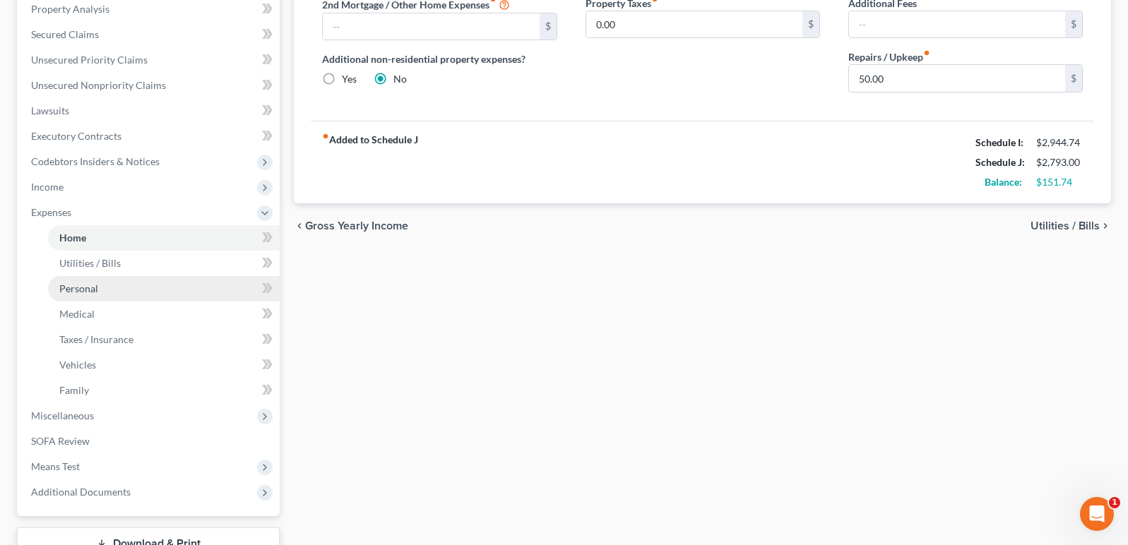
scroll to position [294, 0]
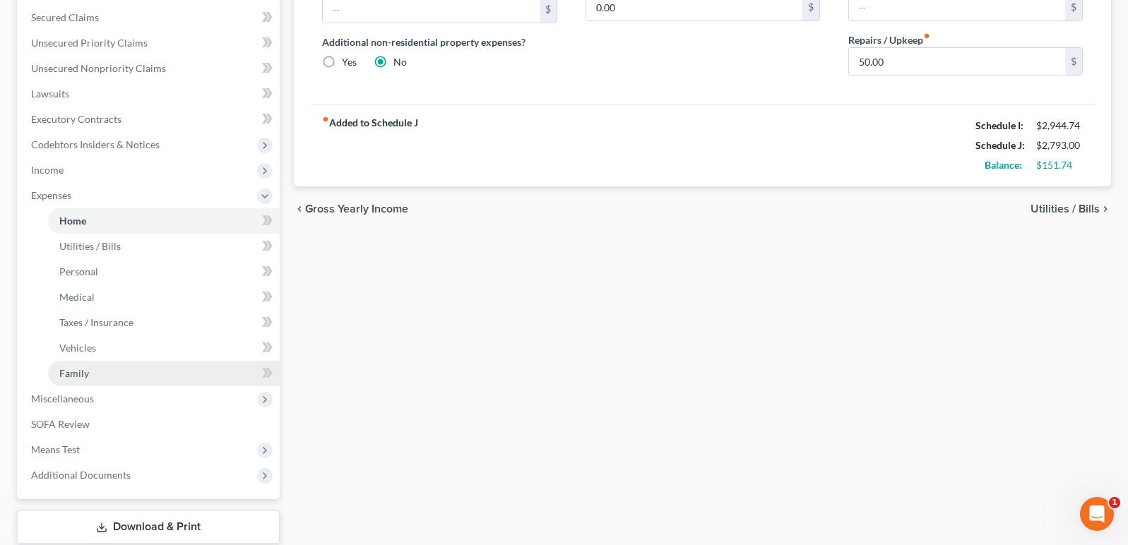
click at [87, 369] on span "Family" at bounding box center [74, 373] width 30 height 12
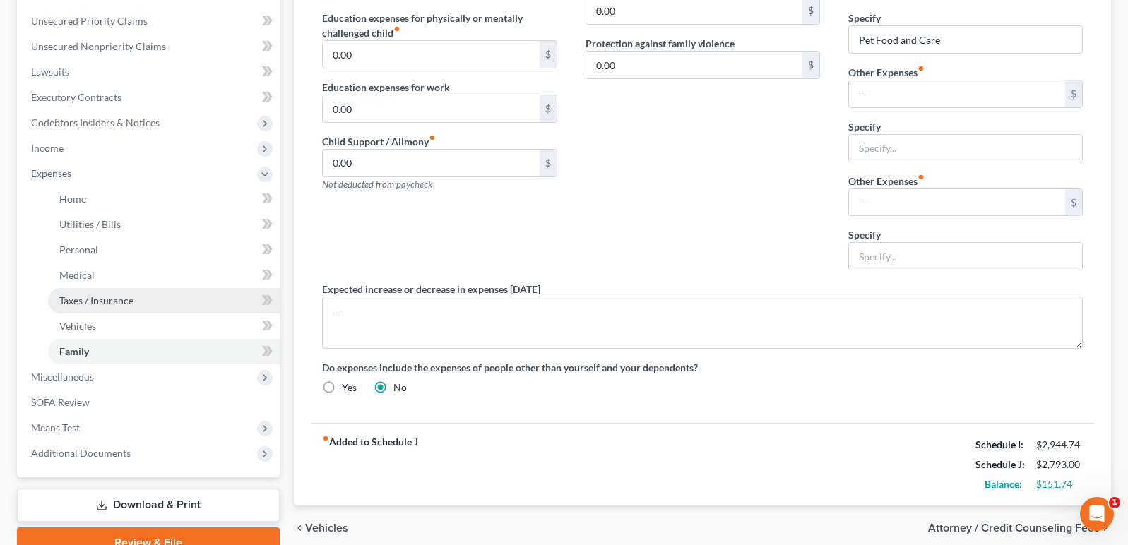
scroll to position [292, 0]
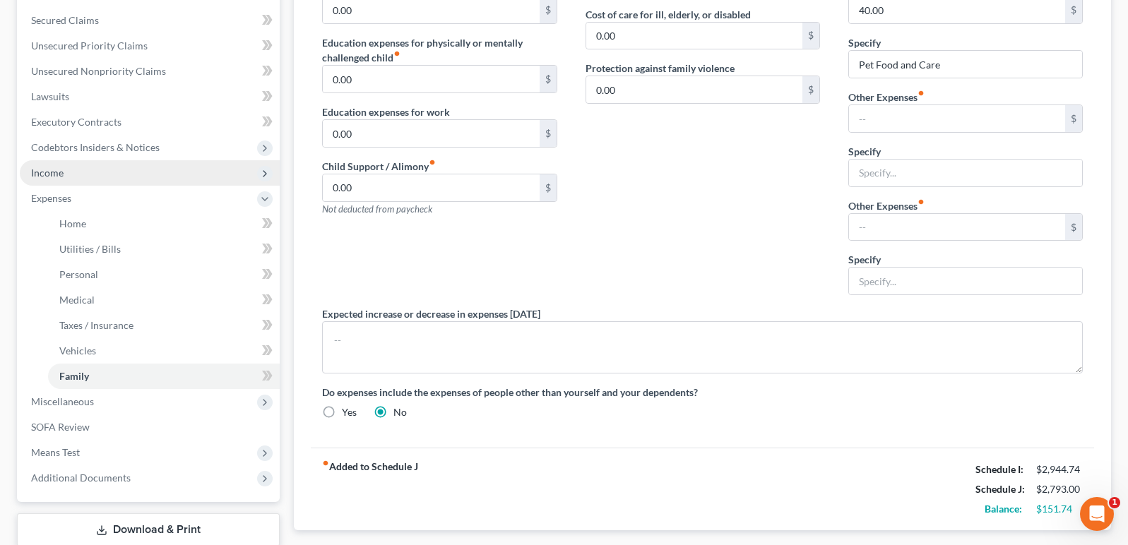
click at [73, 174] on span "Income" at bounding box center [150, 172] width 260 height 25
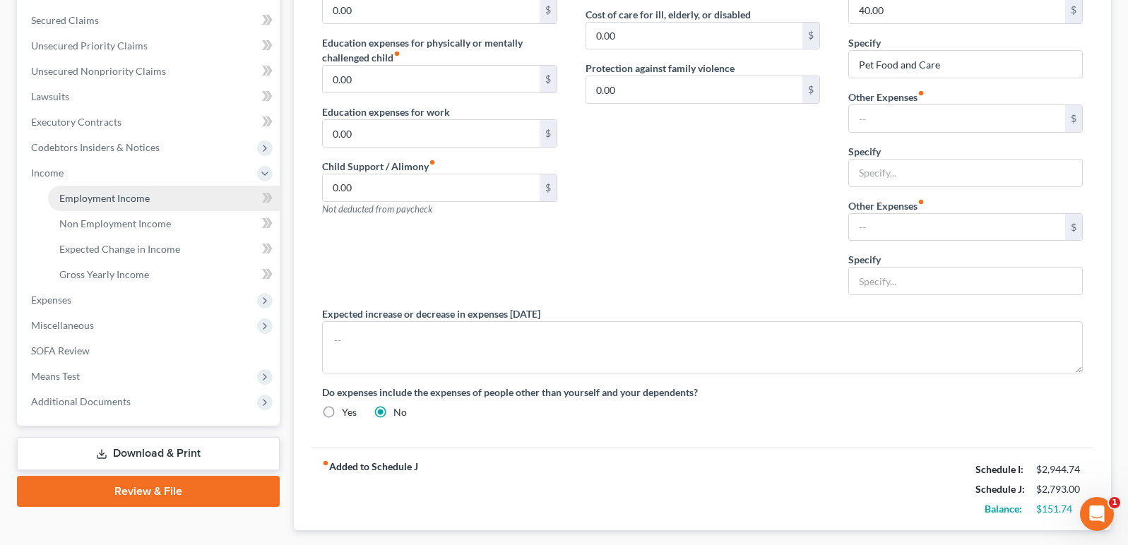
click at [107, 196] on span "Employment Income" at bounding box center [104, 198] width 90 height 12
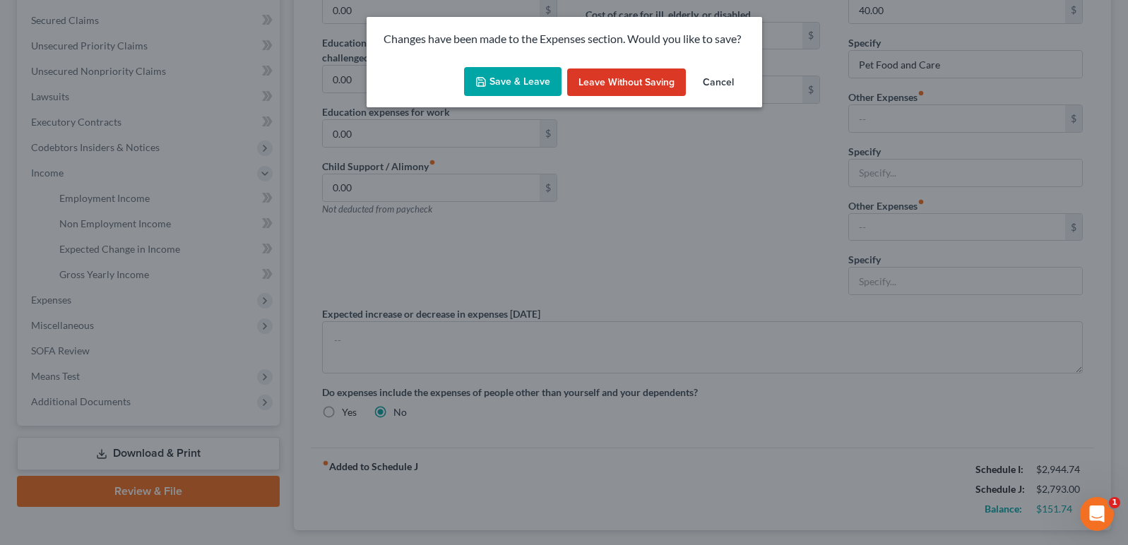
click at [509, 76] on button "Save & Leave" at bounding box center [512, 82] width 97 height 30
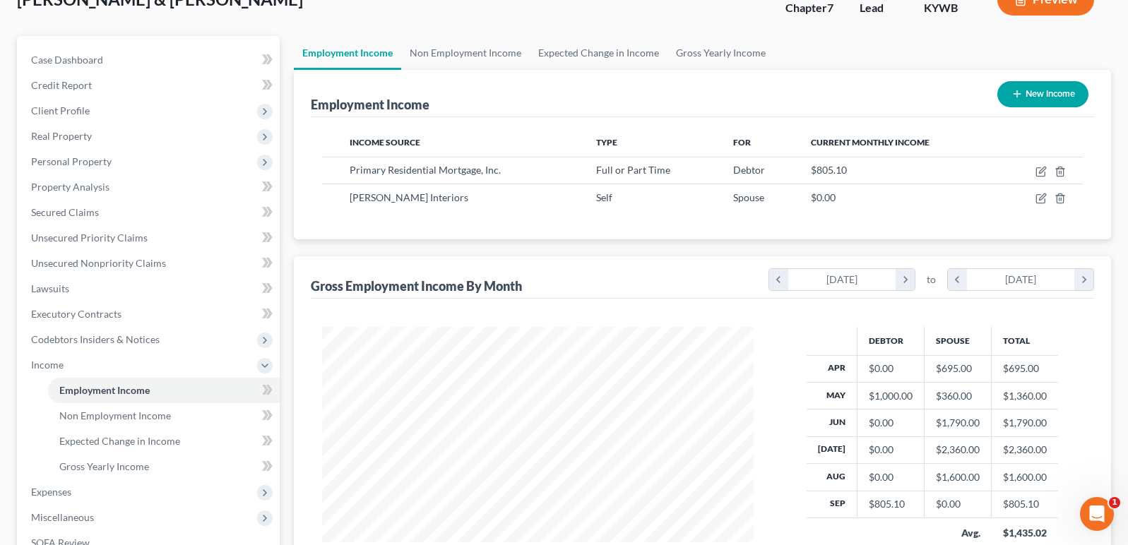
scroll to position [97, 0]
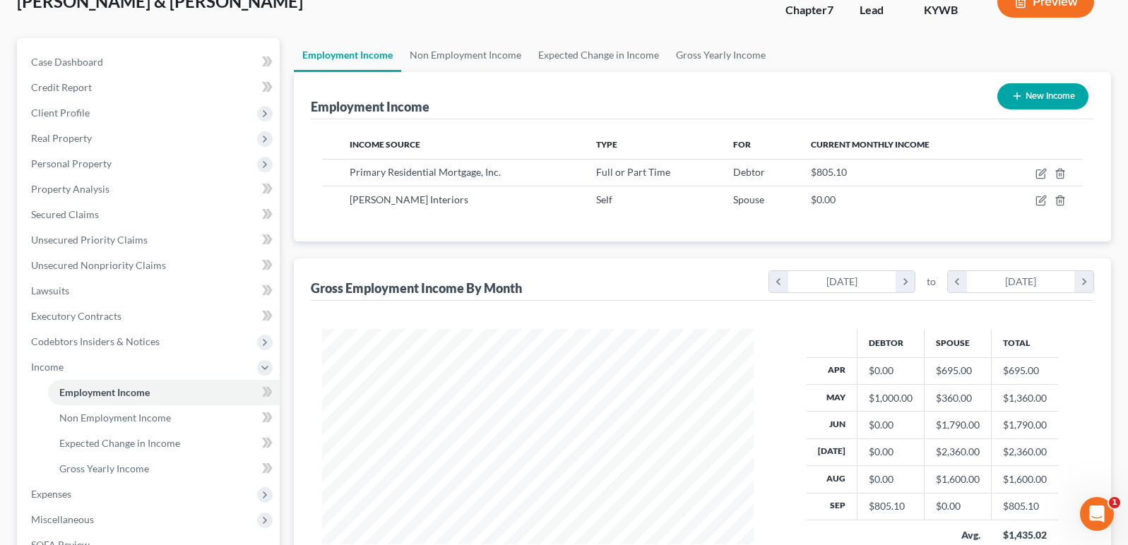
click at [1035, 93] on button "New Income" at bounding box center [1042, 96] width 91 height 26
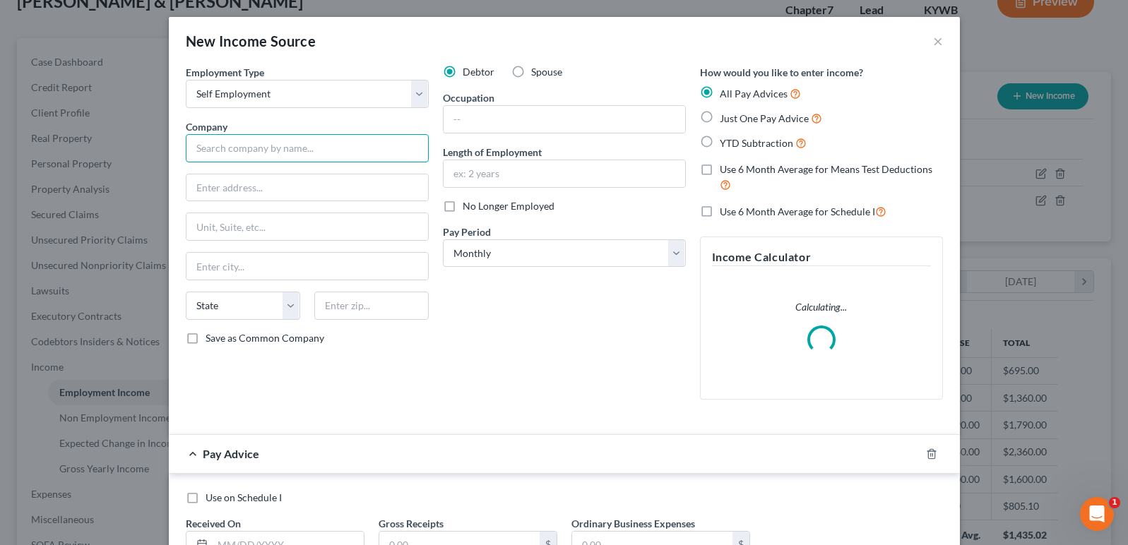
click at [257, 144] on input "text" at bounding box center [307, 148] width 243 height 28
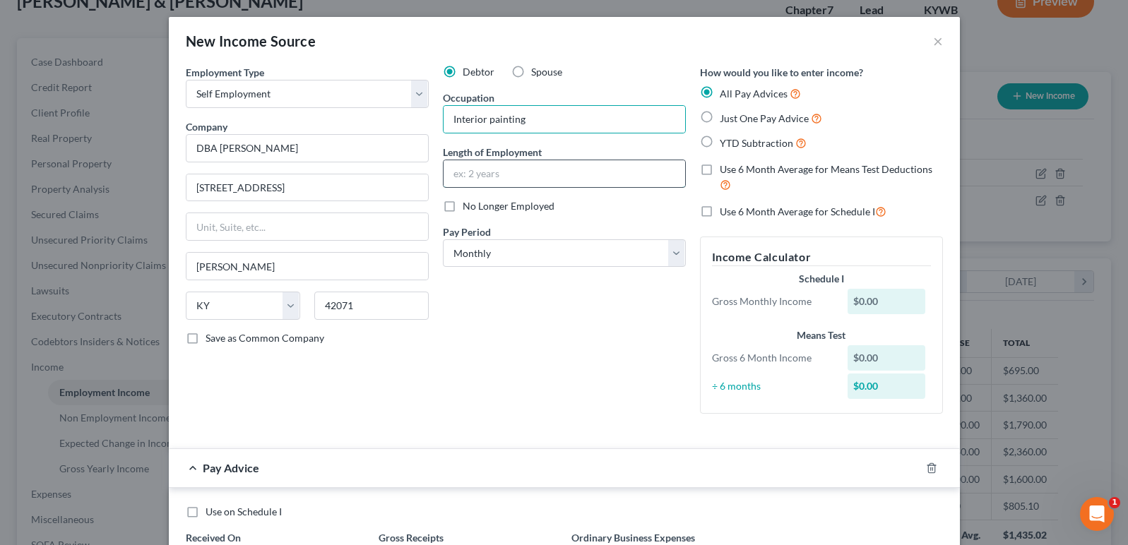
click at [483, 175] on input "text" at bounding box center [564, 173] width 242 height 27
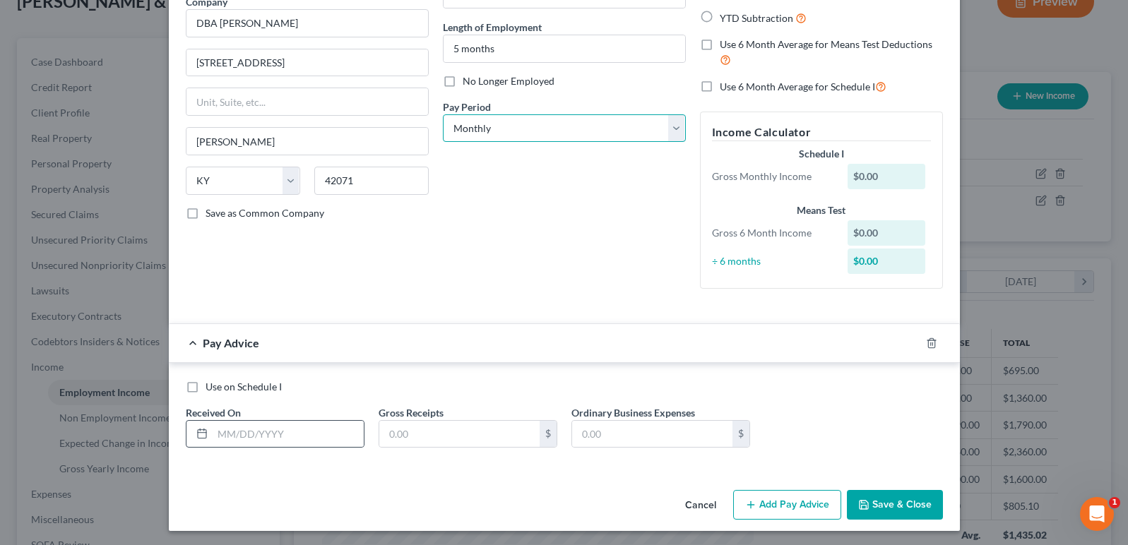
scroll to position [124, 0]
click at [233, 436] on input "text" at bounding box center [288, 435] width 151 height 27
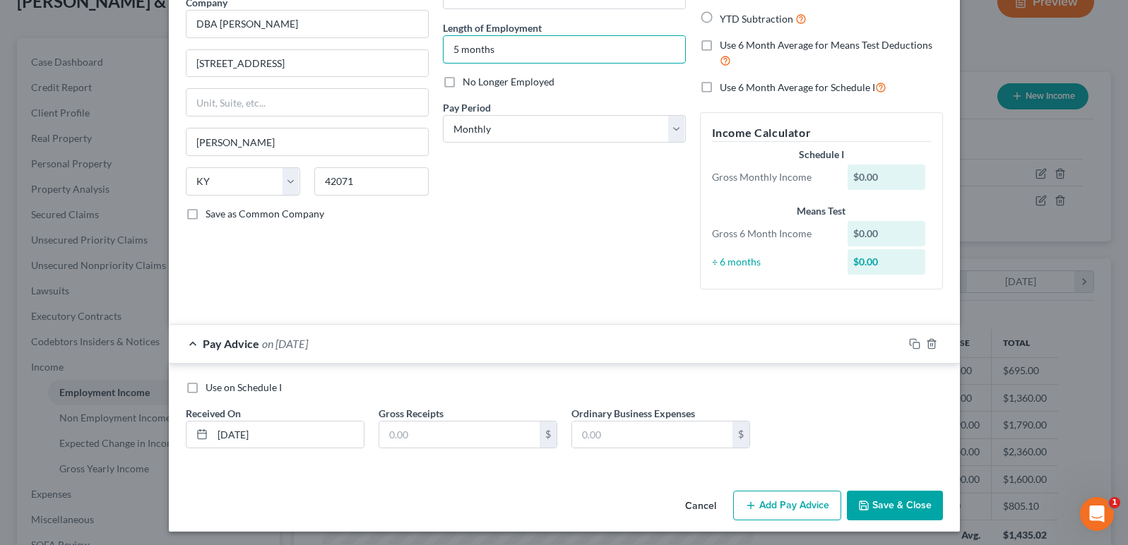
drag, startPoint x: 496, startPoint y: 51, endPoint x: 441, endPoint y: 49, distance: 55.8
click at [441, 49] on div "Debtor Spouse Occupation Interior painting Length of Employment 5 months No Lon…" at bounding box center [564, 121] width 257 height 360
click at [458, 433] on input "text" at bounding box center [459, 435] width 160 height 27
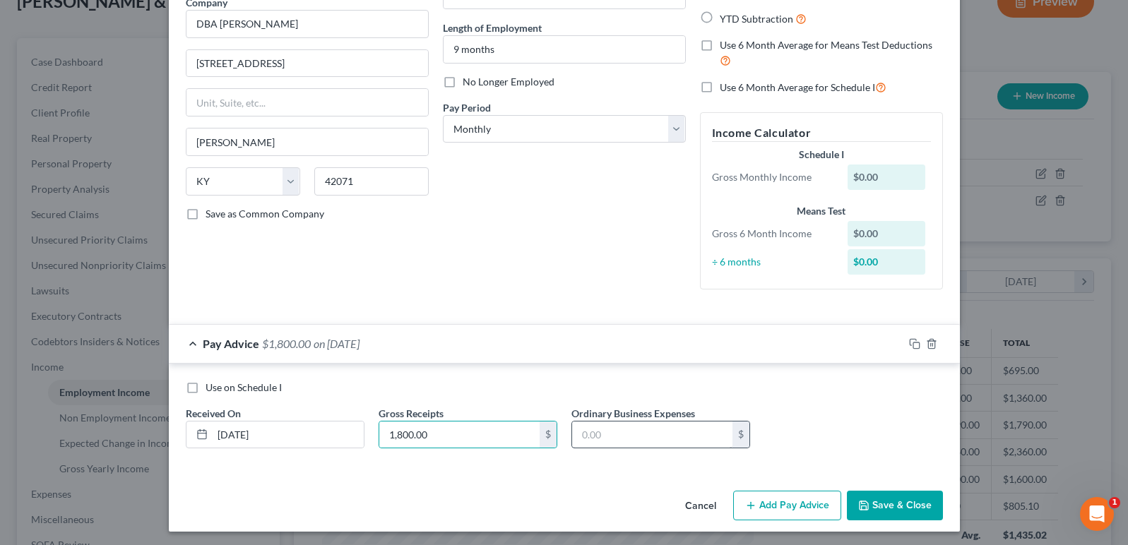
click at [635, 444] on div "$" at bounding box center [660, 435] width 179 height 28
click at [915, 341] on icon "button" at bounding box center [914, 343] width 11 height 11
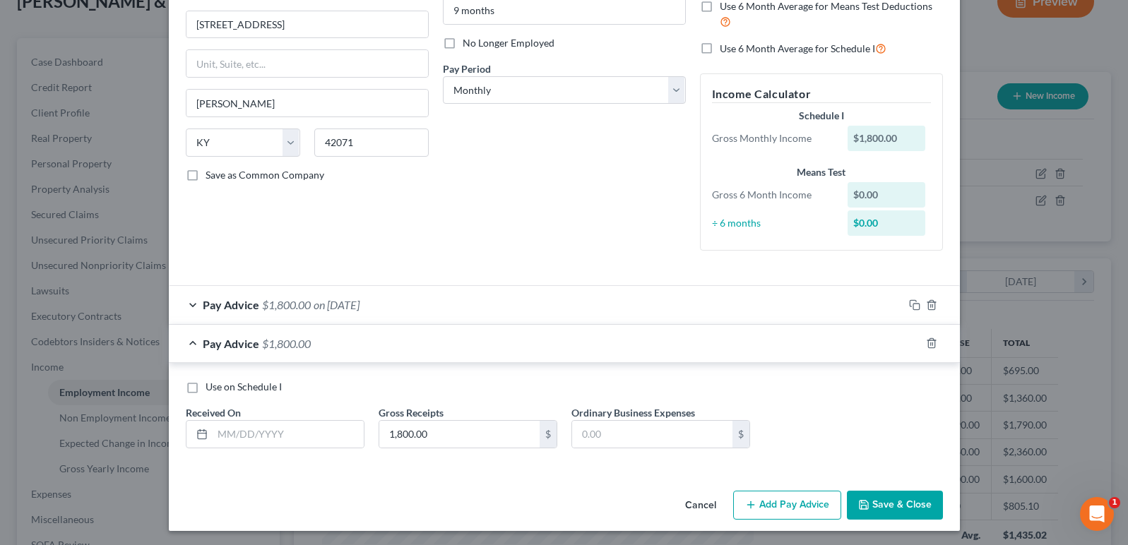
scroll to position [162, 0]
click at [285, 436] on input "text" at bounding box center [288, 435] width 151 height 27
click at [917, 338] on icon "button" at bounding box center [914, 343] width 11 height 11
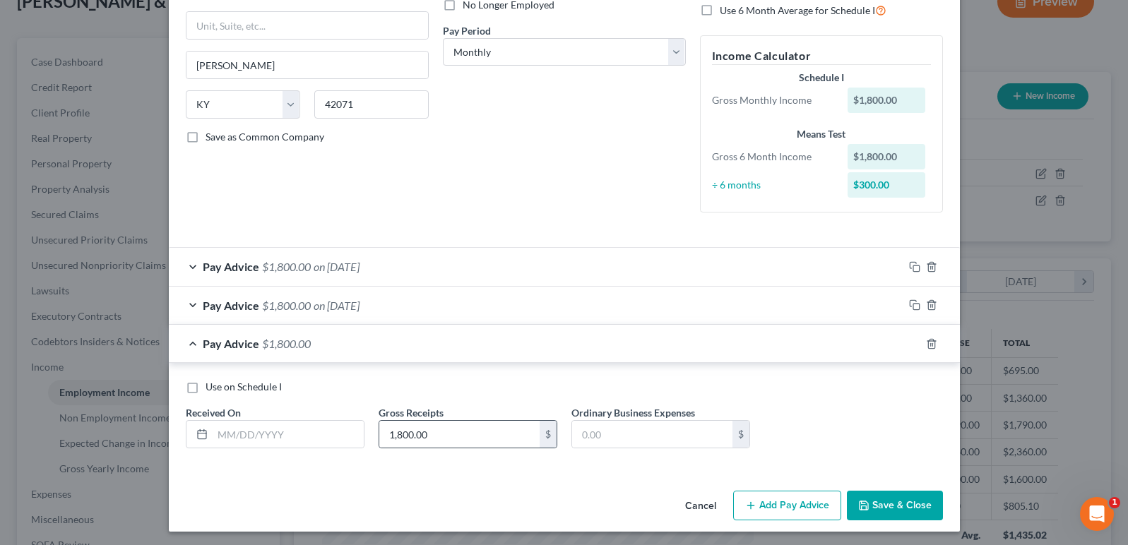
scroll to position [201, 0]
drag, startPoint x: 439, startPoint y: 429, endPoint x: 360, endPoint y: 428, distance: 79.1
click at [360, 428] on div "Use on Schedule I Received On * Gross Receipts 1,800.00 $ Ordinary Business Exp…" at bounding box center [564, 421] width 771 height 80
click at [248, 434] on input "text" at bounding box center [288, 435] width 151 height 27
click at [912, 339] on icon "button" at bounding box center [914, 344] width 11 height 11
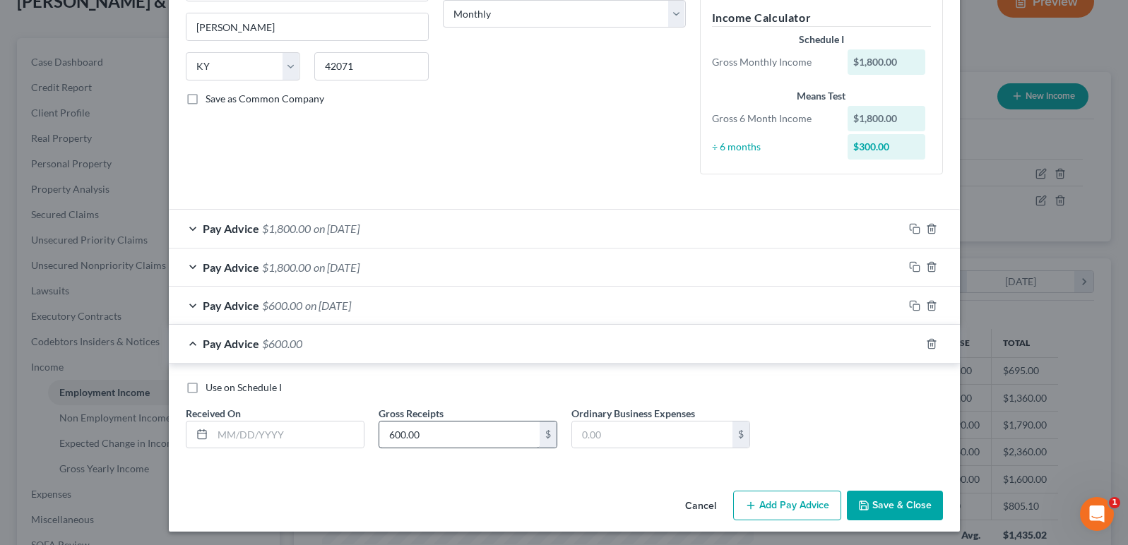
scroll to position [239, 0]
drag, startPoint x: 424, startPoint y: 434, endPoint x: 355, endPoint y: 435, distance: 69.2
click at [355, 435] on div "Use on Schedule I Received On * Gross Receipts 600.00 $ Ordinary Business Expen…" at bounding box center [564, 421] width 771 height 80
click at [304, 436] on input "text" at bounding box center [288, 435] width 151 height 27
click at [912, 501] on button "Save & Close" at bounding box center [895, 507] width 96 height 30
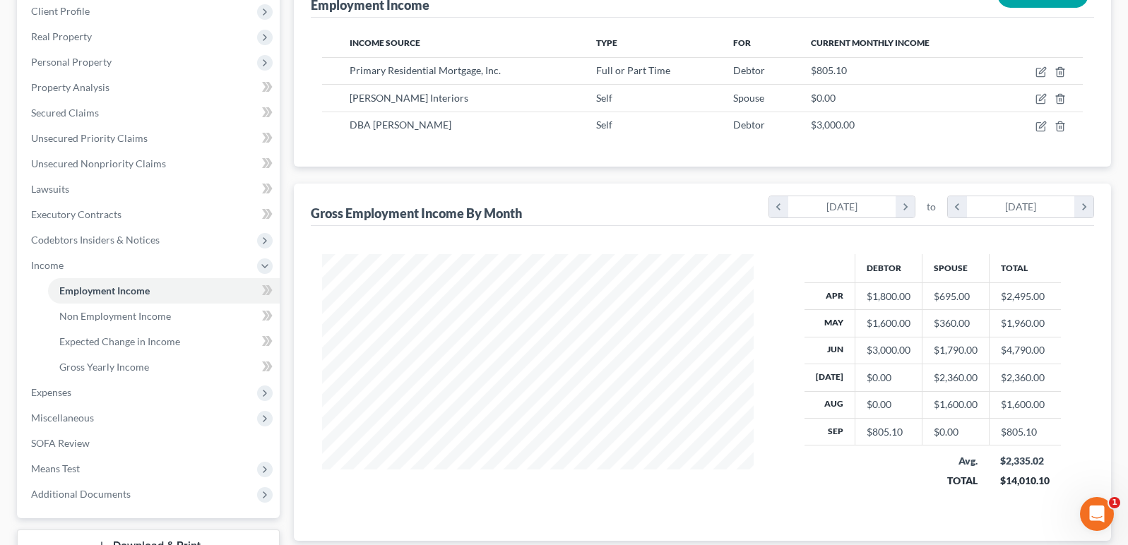
scroll to position [208, 0]
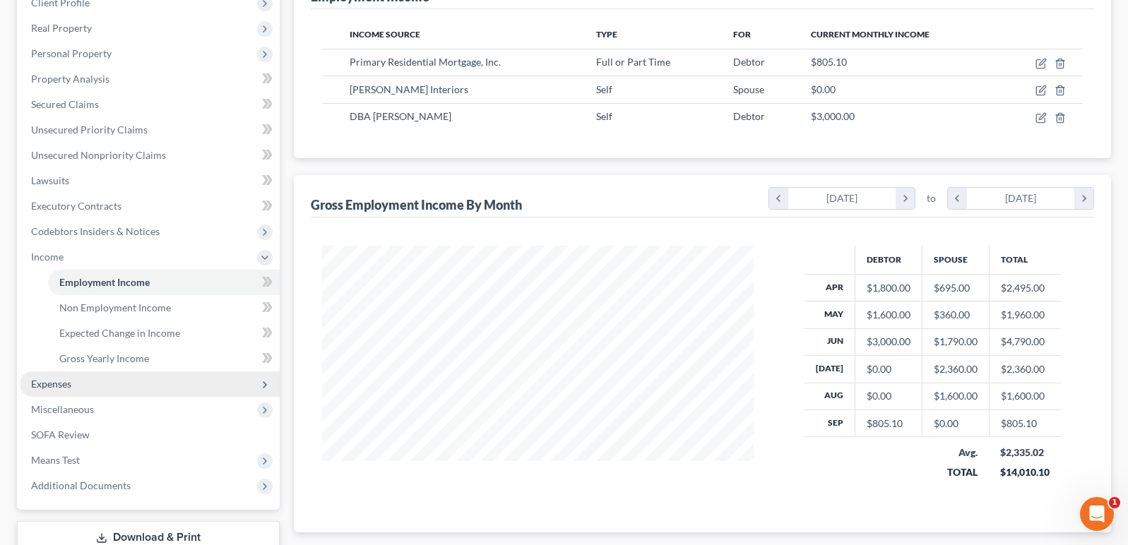
click at [112, 388] on span "Expenses" at bounding box center [150, 383] width 260 height 25
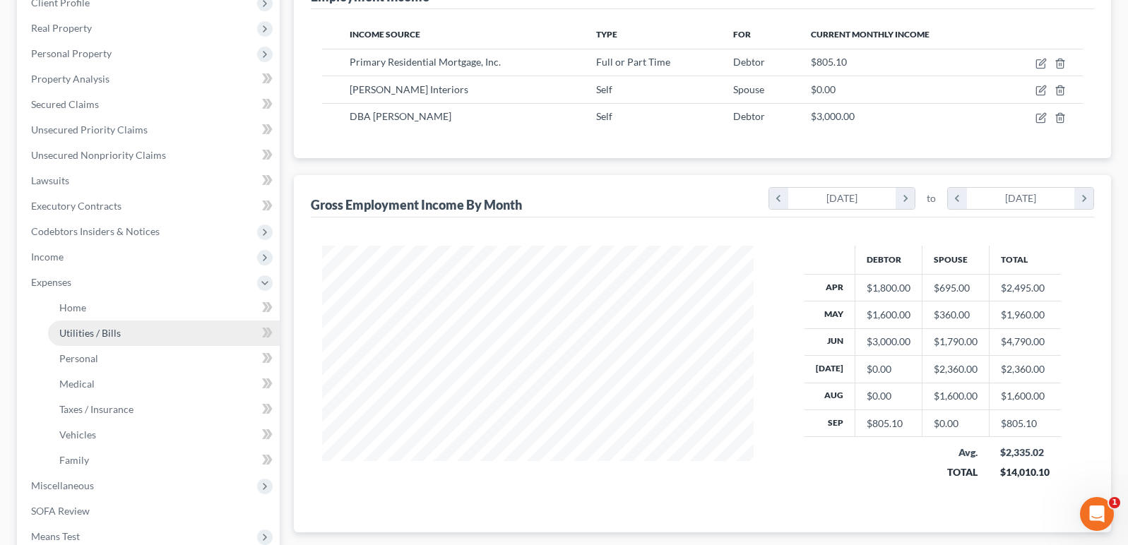
click at [113, 328] on span "Utilities / Bills" at bounding box center [89, 333] width 61 height 12
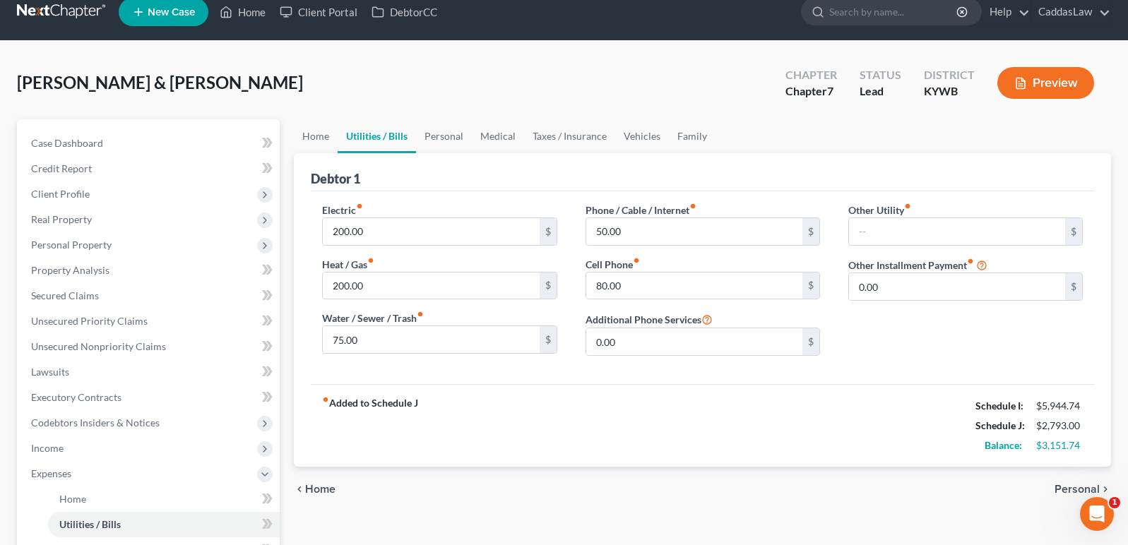
scroll to position [18, 0]
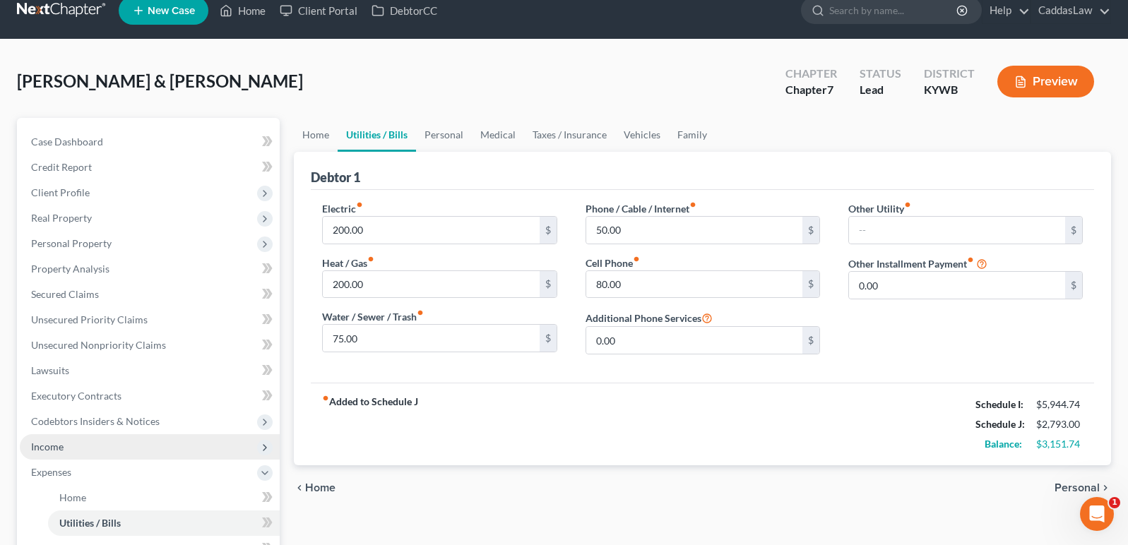
click at [107, 446] on span "Income" at bounding box center [150, 446] width 260 height 25
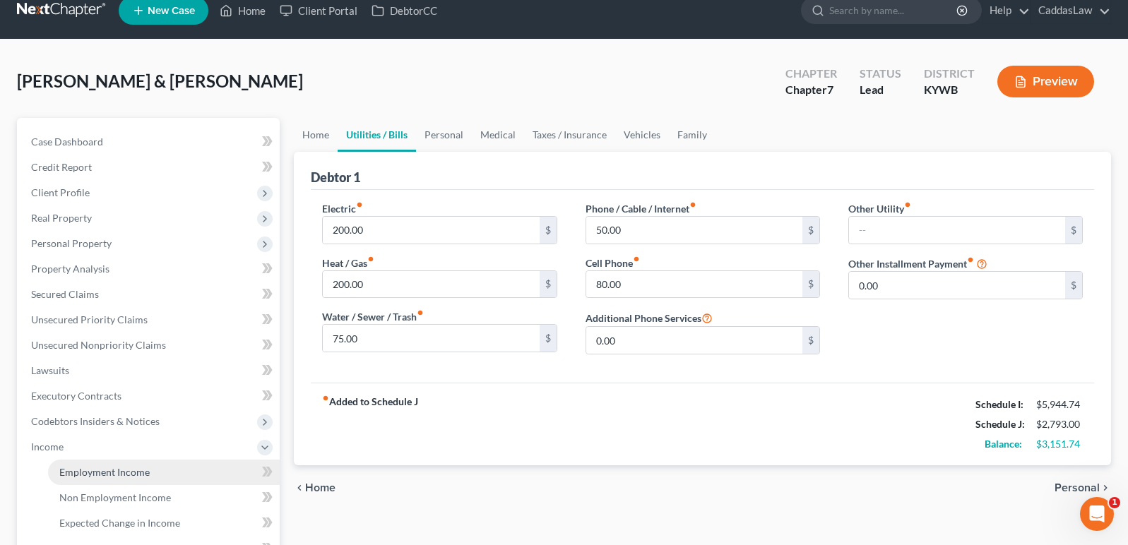
click at [119, 470] on span "Employment Income" at bounding box center [104, 472] width 90 height 12
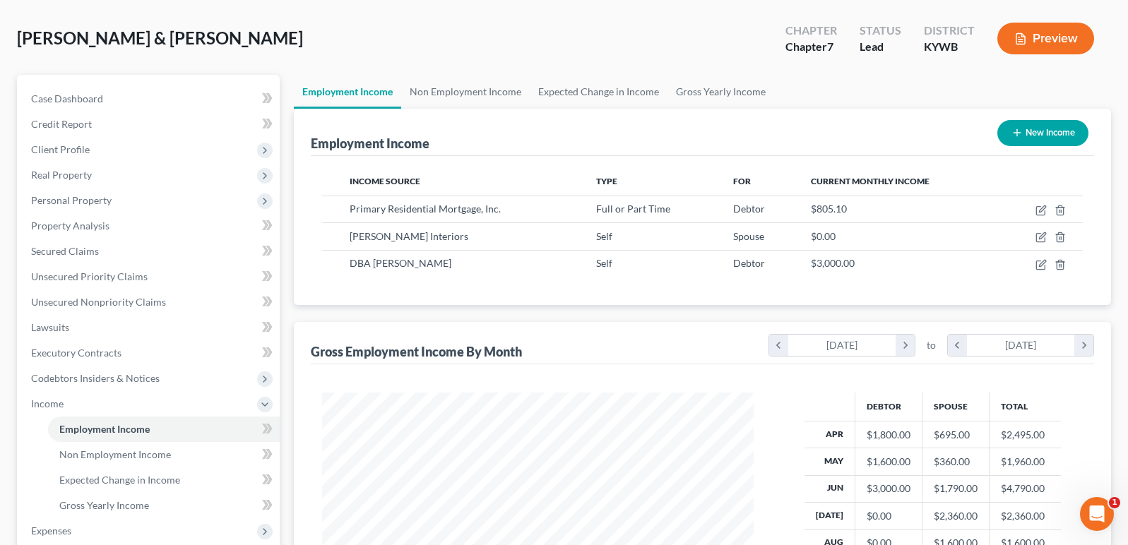
scroll to position [65, 0]
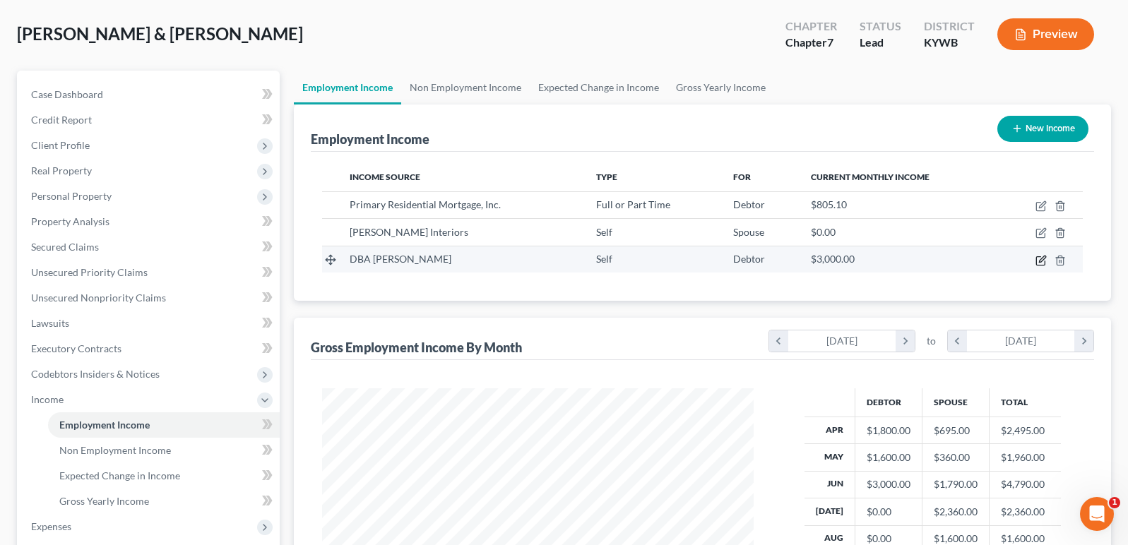
click at [1042, 260] on icon "button" at bounding box center [1040, 260] width 11 height 11
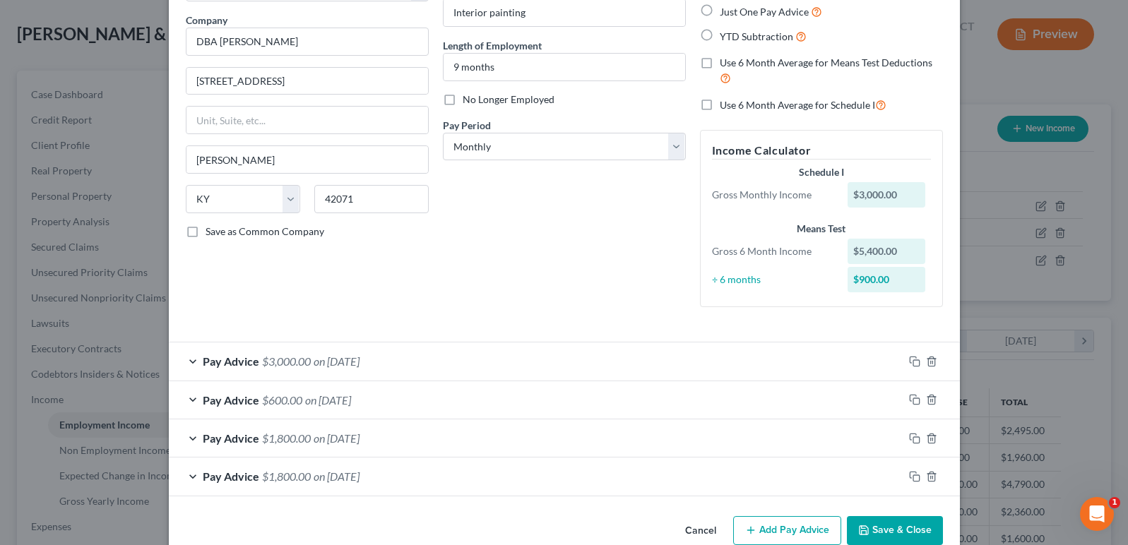
scroll to position [104, 0]
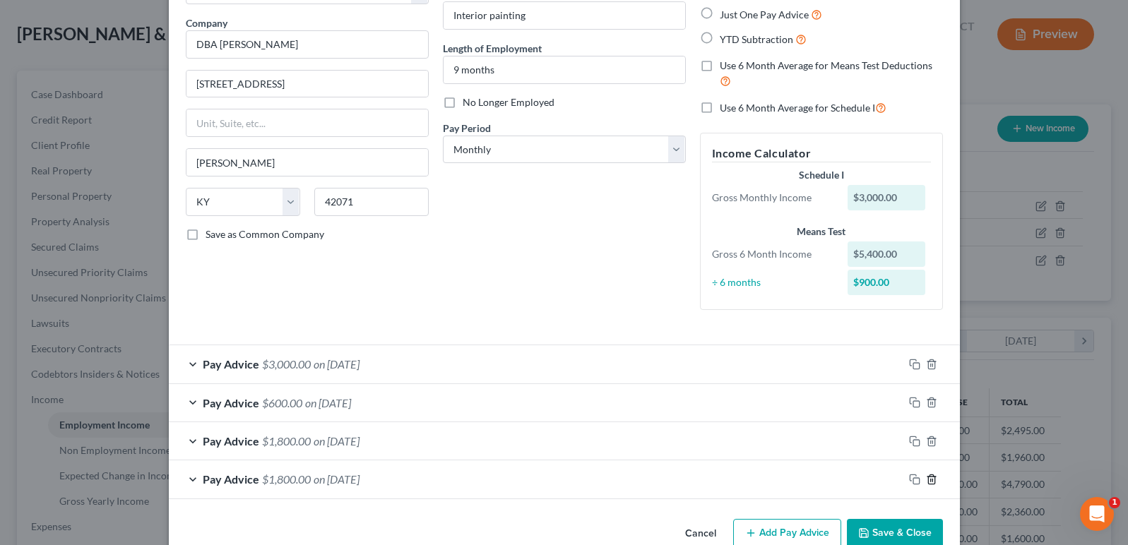
click at [934, 475] on icon "button" at bounding box center [931, 479] width 6 height 9
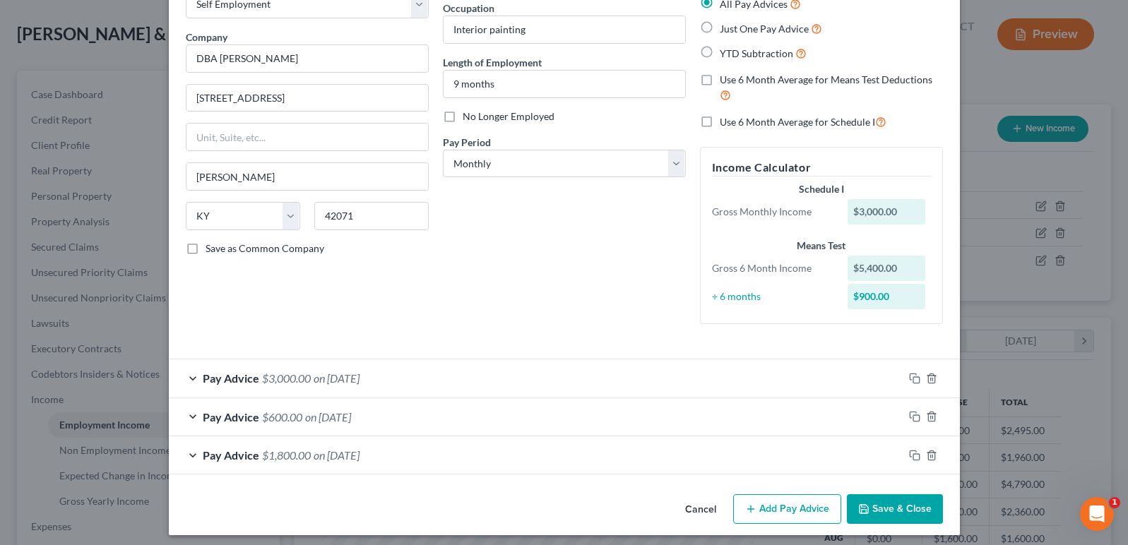
scroll to position [85, 0]
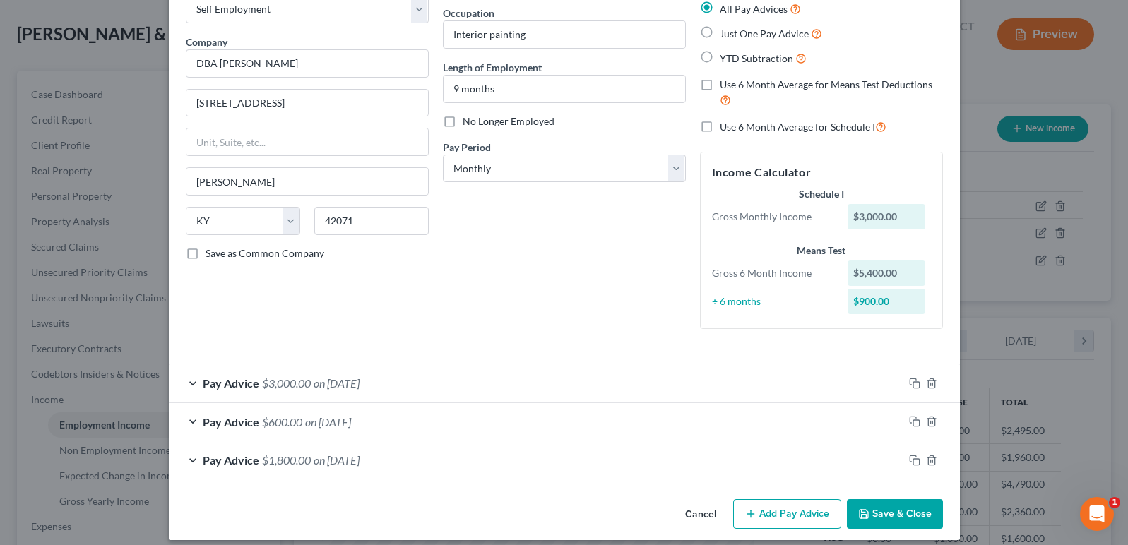
click at [626, 373] on div "Pay Advice $3,000.00 on [DATE]" at bounding box center [536, 382] width 734 height 37
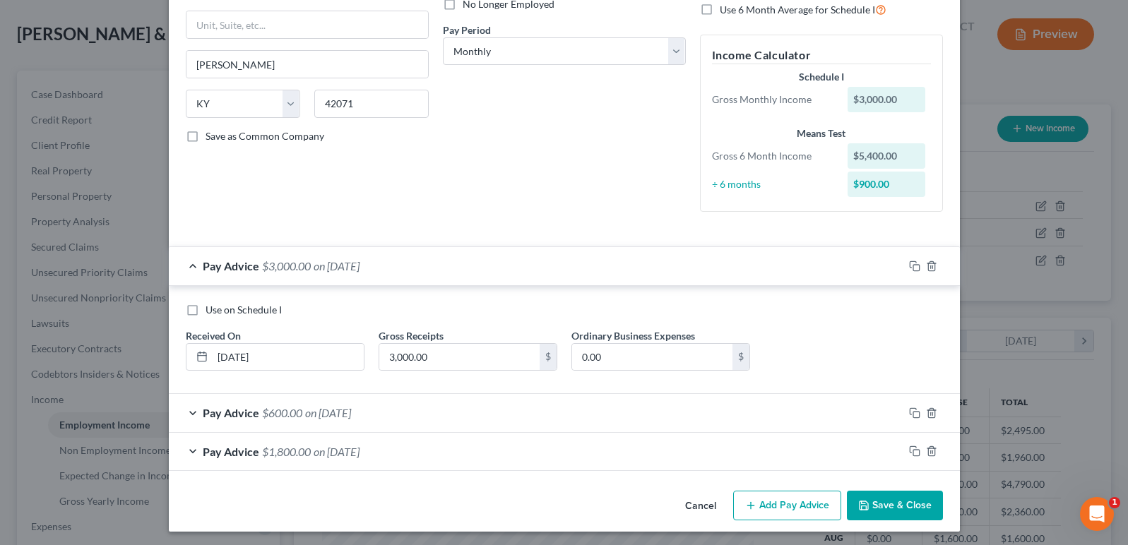
scroll to position [201, 0]
click at [931, 411] on polyline "button" at bounding box center [931, 411] width 8 height 0
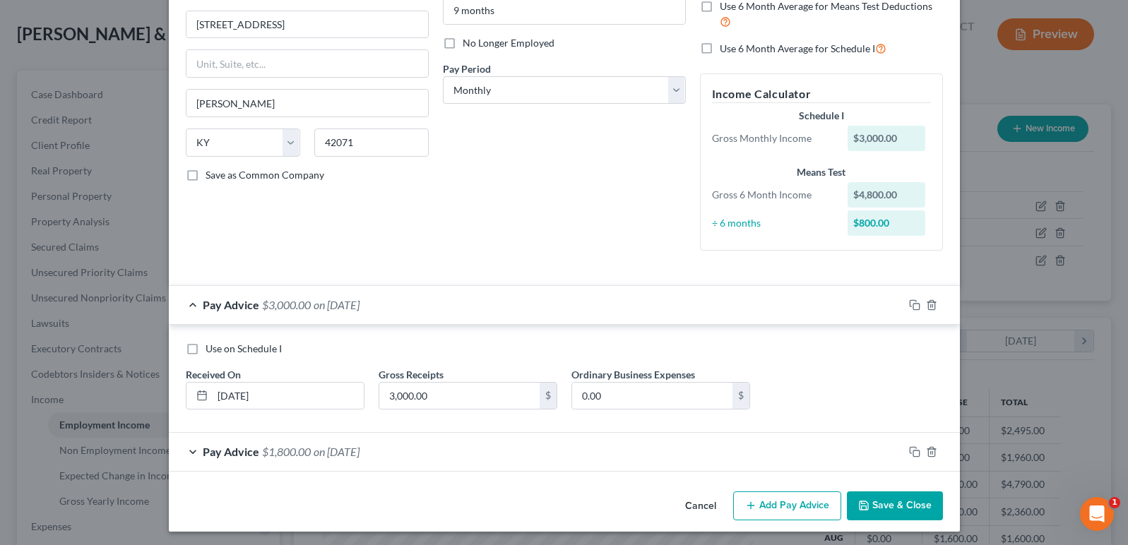
click at [898, 505] on button "Save & Close" at bounding box center [895, 507] width 96 height 30
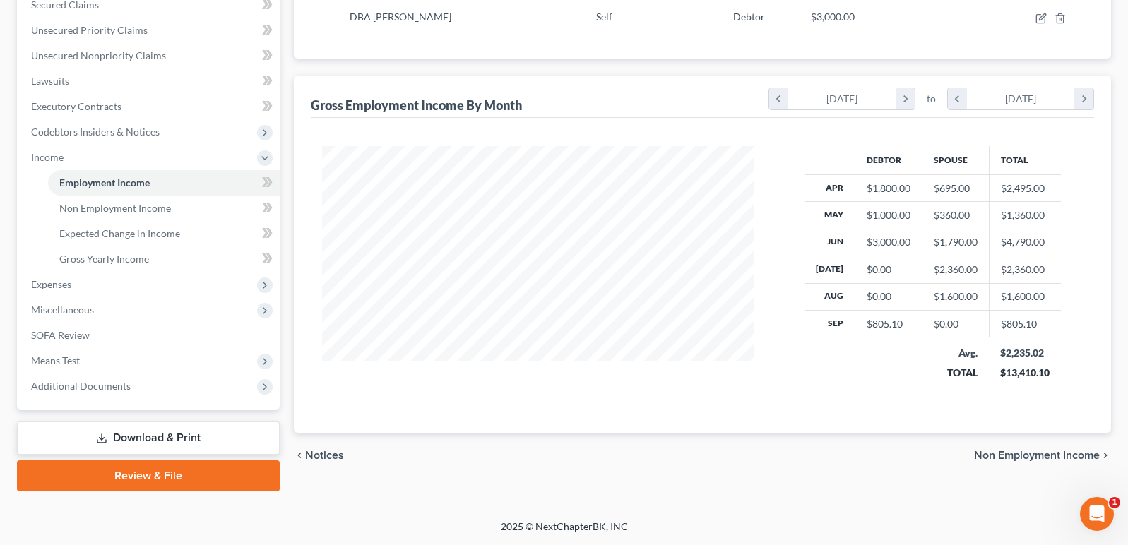
scroll to position [307, 0]
click at [118, 284] on span "Expenses" at bounding box center [150, 284] width 260 height 25
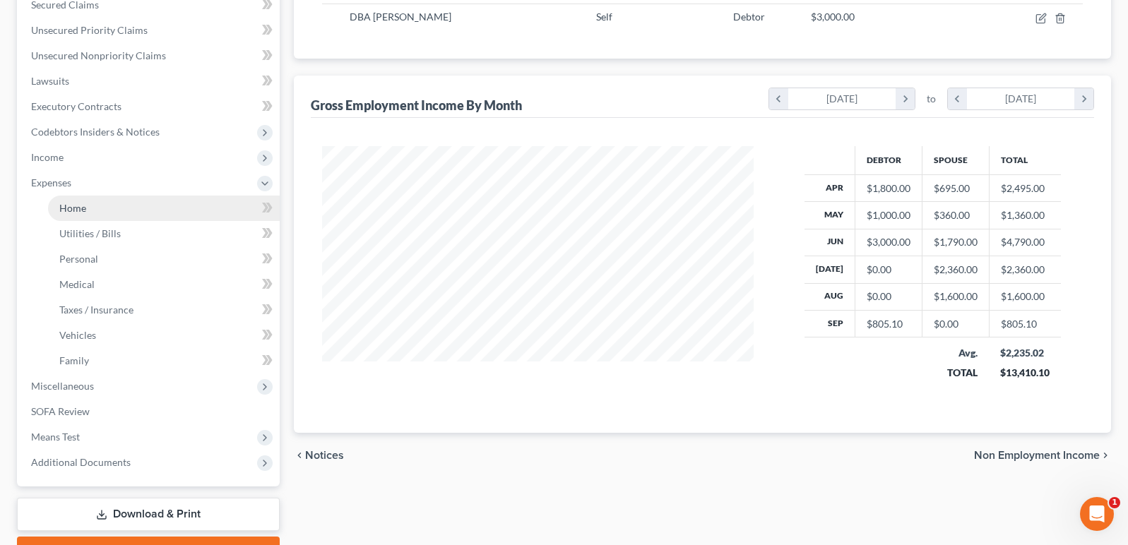
click at [132, 215] on link "Home" at bounding box center [164, 208] width 232 height 25
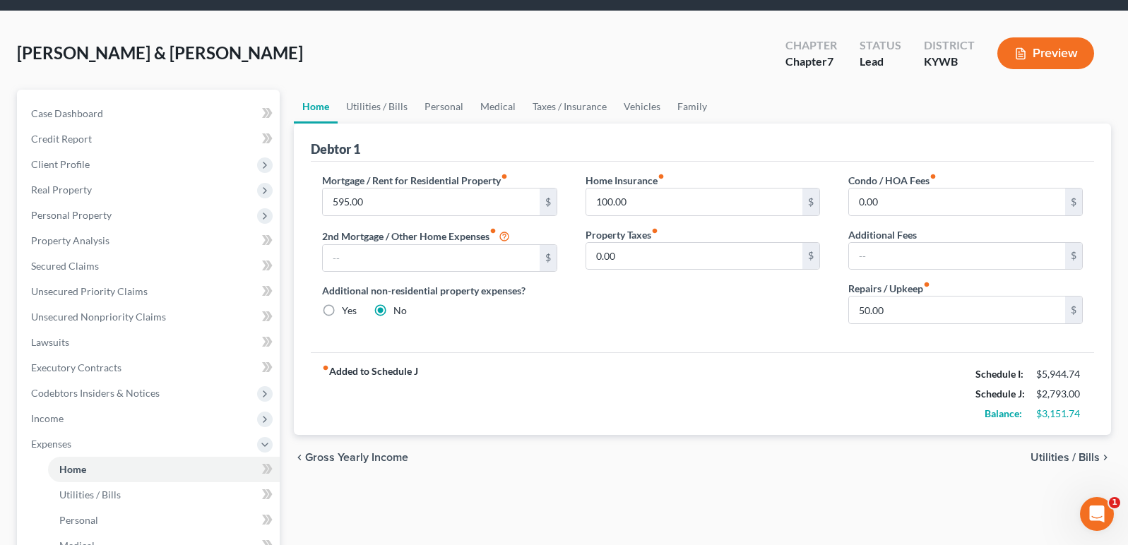
scroll to position [46, 0]
click at [127, 422] on span "Income" at bounding box center [150, 418] width 260 height 25
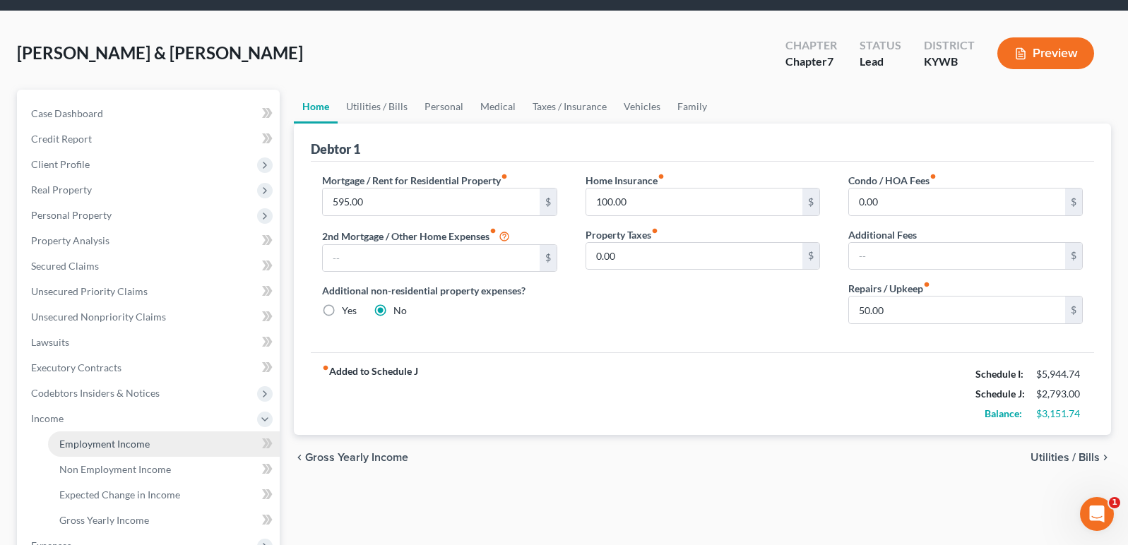
click at [131, 446] on span "Employment Income" at bounding box center [104, 444] width 90 height 12
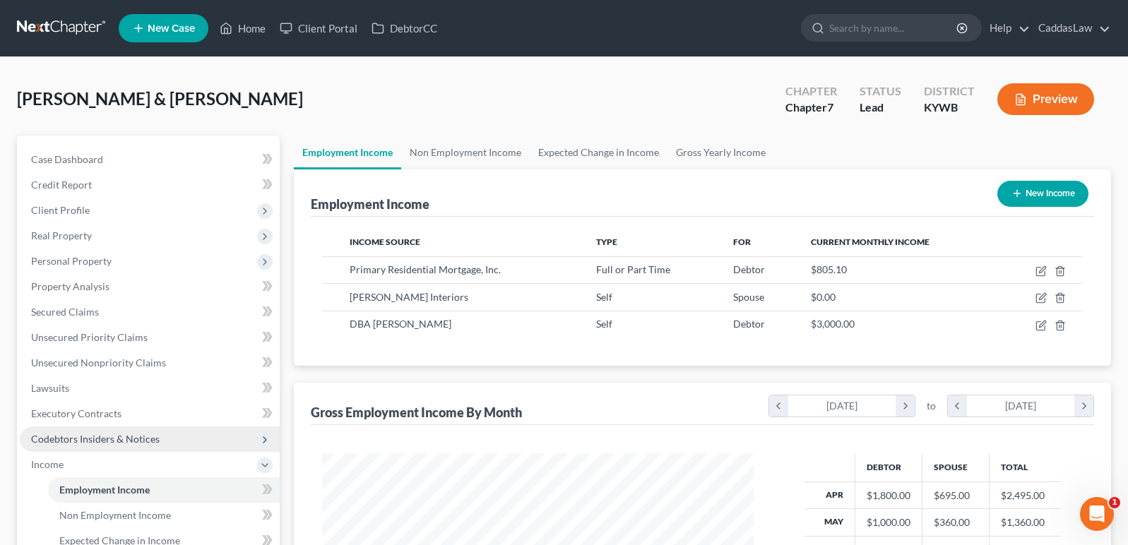
scroll to position [254, 460]
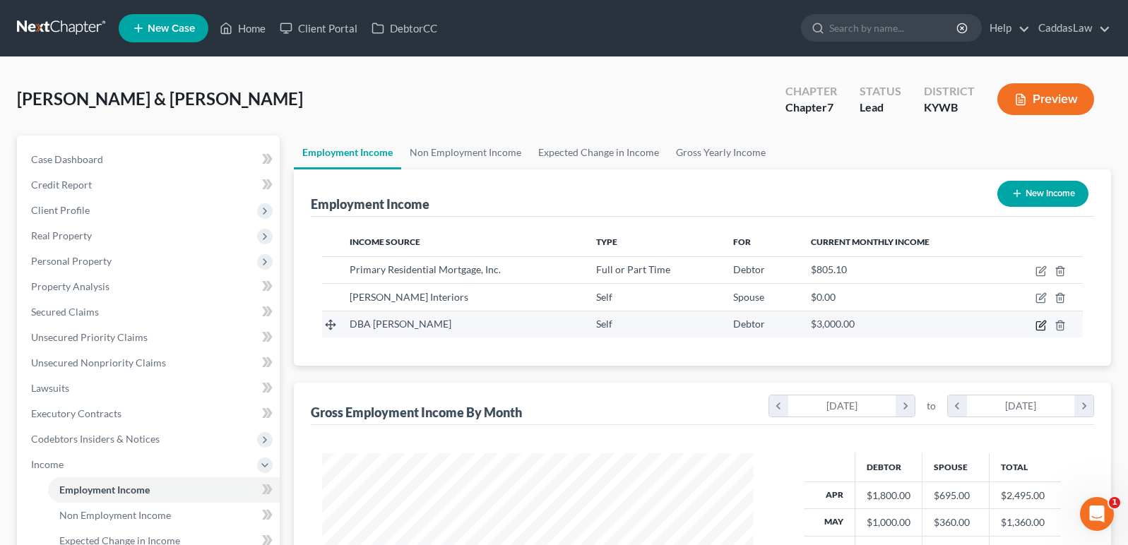
click at [1043, 328] on icon "button" at bounding box center [1040, 325] width 11 height 11
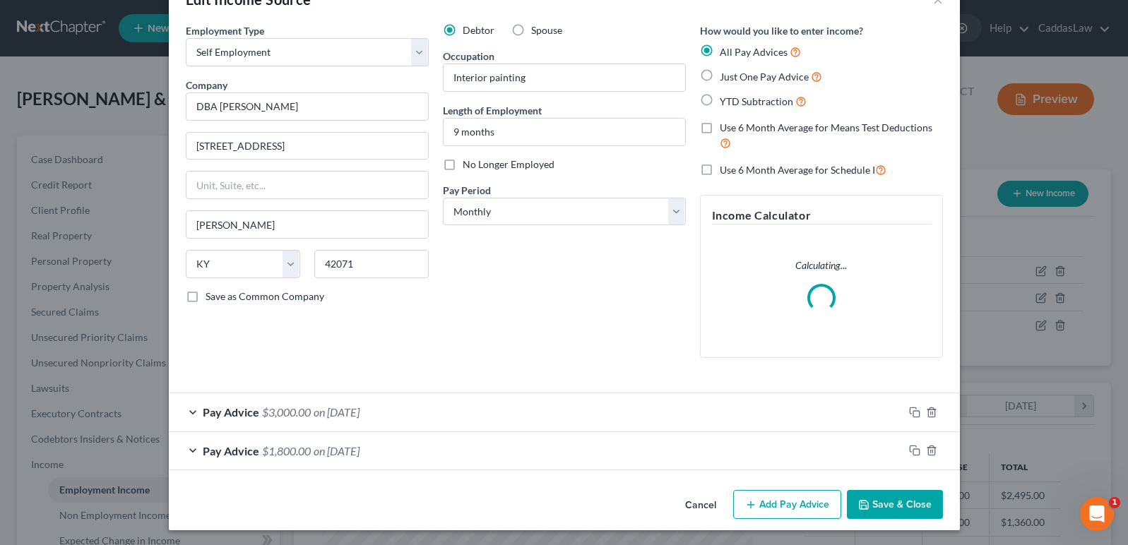
scroll to position [41, 0]
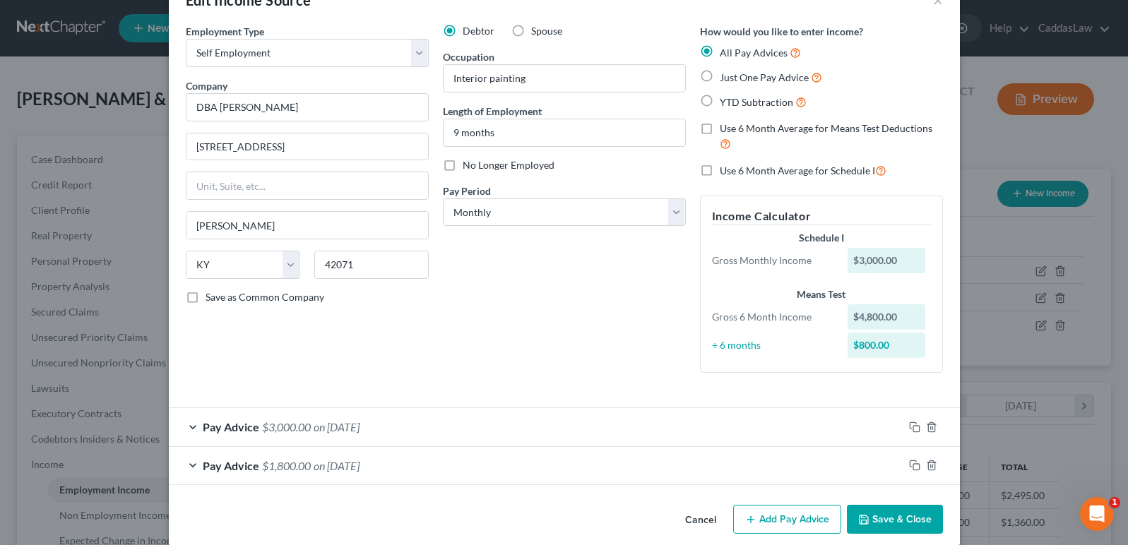
click at [720, 169] on label "Use 6 Month Average for Schedule I" at bounding box center [803, 170] width 167 height 16
click at [725, 169] on input "Use 6 Month Average for Schedule I" at bounding box center [729, 166] width 9 height 9
click at [898, 520] on button "Save & Close" at bounding box center [895, 520] width 96 height 30
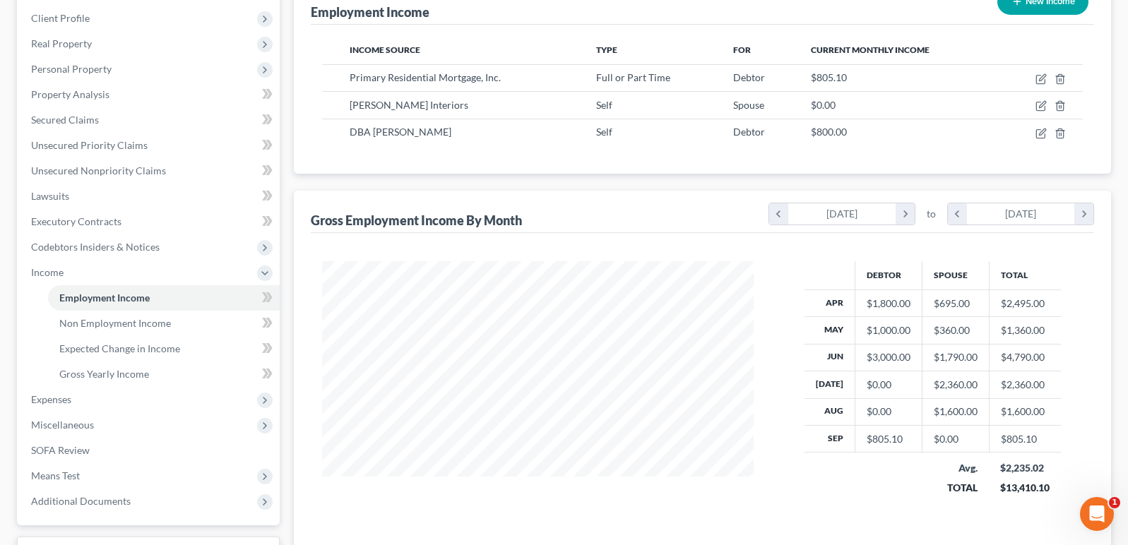
scroll to position [273, 0]
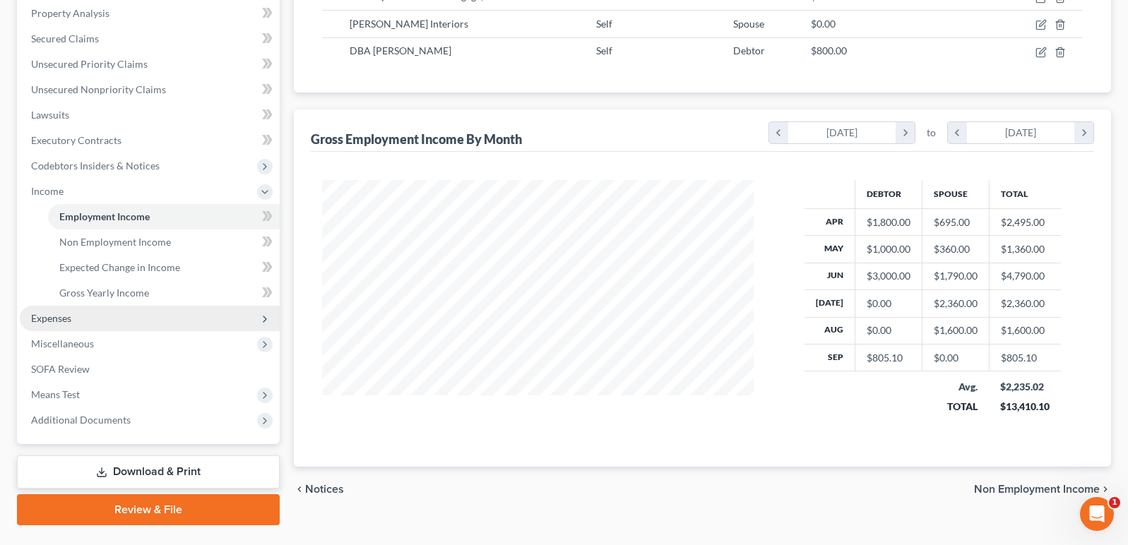
click at [114, 322] on span "Expenses" at bounding box center [150, 318] width 260 height 25
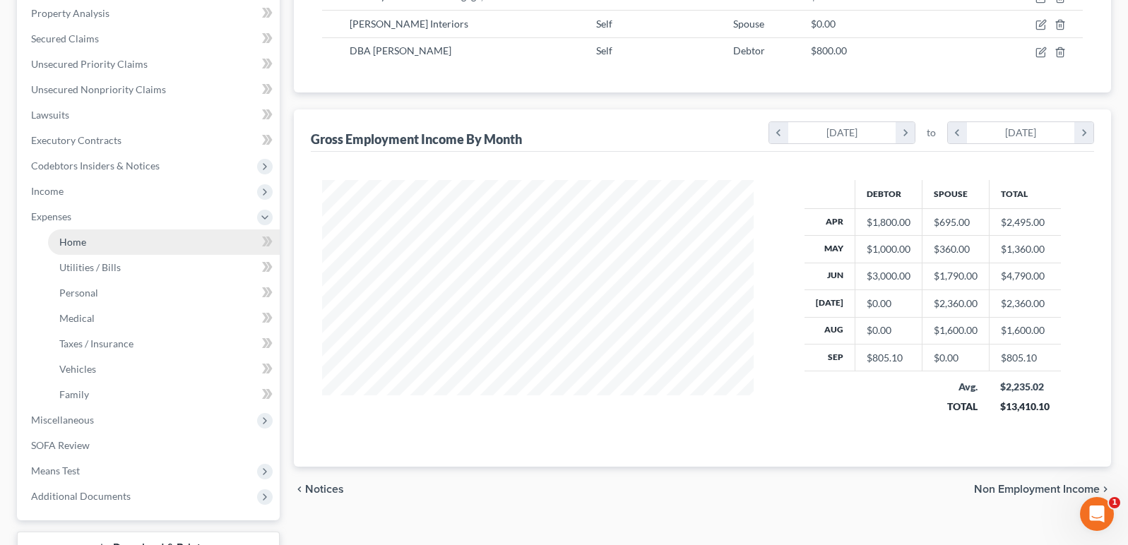
click at [96, 246] on link "Home" at bounding box center [164, 242] width 232 height 25
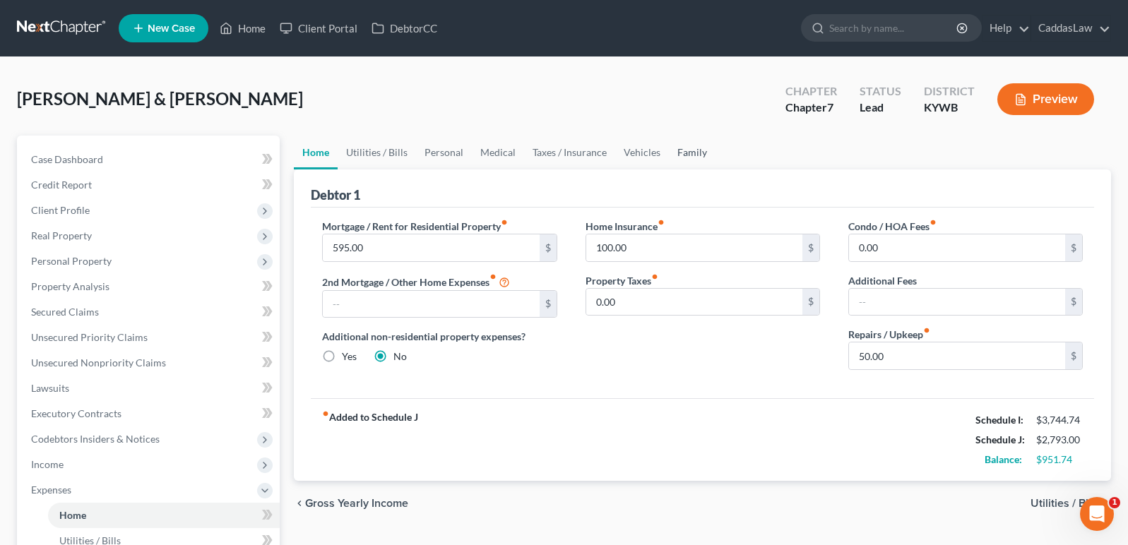
click at [694, 148] on link "Family" at bounding box center [692, 153] width 47 height 34
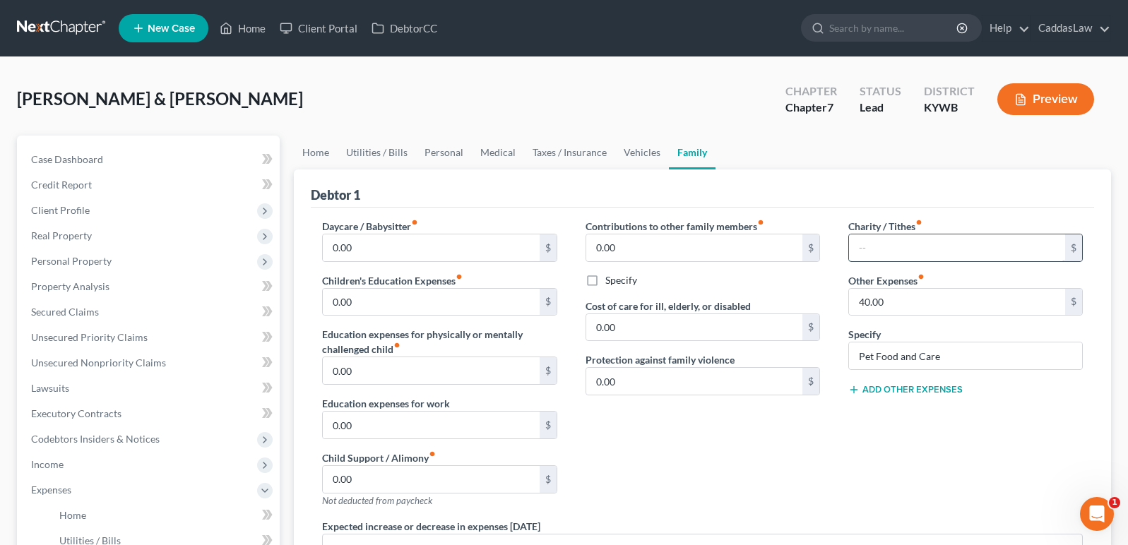
click at [924, 243] on input "text" at bounding box center [957, 247] width 216 height 27
click at [430, 156] on link "Personal" at bounding box center [444, 153] width 56 height 34
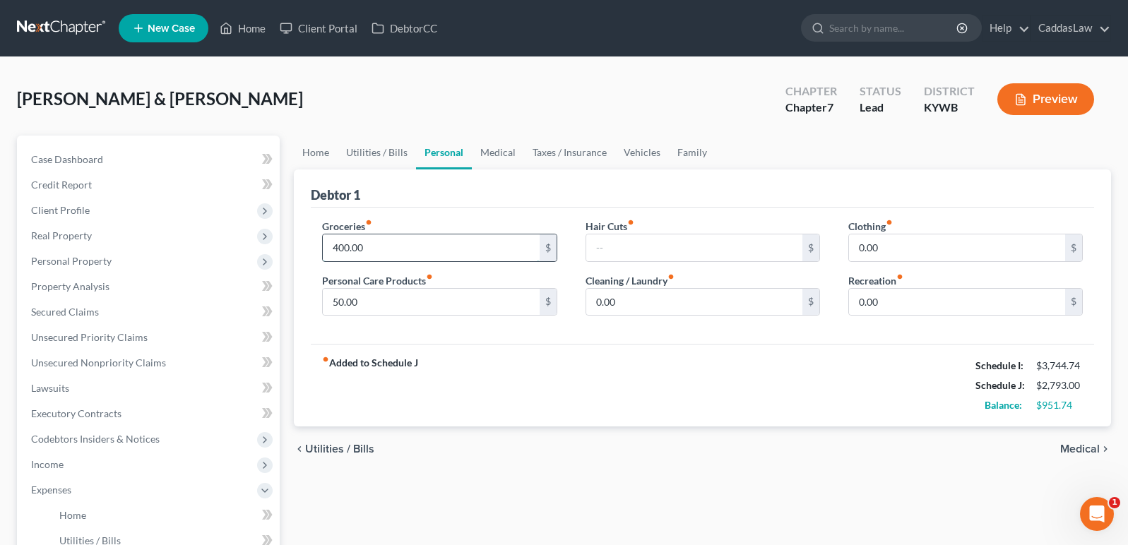
click at [340, 248] on input "400.00" at bounding box center [431, 247] width 216 height 27
click at [858, 249] on input "0.00" at bounding box center [957, 247] width 216 height 27
click at [499, 155] on link "Medical" at bounding box center [498, 153] width 52 height 34
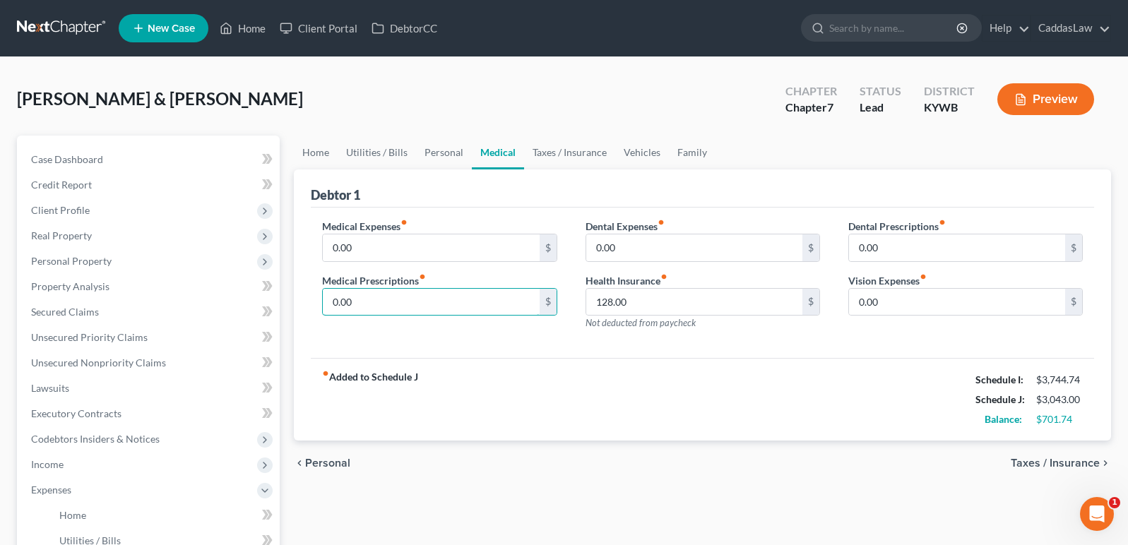
drag, startPoint x: 384, startPoint y: 304, endPoint x: 294, endPoint y: 303, distance: 90.4
click at [294, 303] on div "Debtor 1 Medical Expenses fiber_manual_record 0.00 $ Medical Prescriptions fibe…" at bounding box center [702, 305] width 817 height 272
click at [443, 157] on link "Personal" at bounding box center [444, 153] width 56 height 34
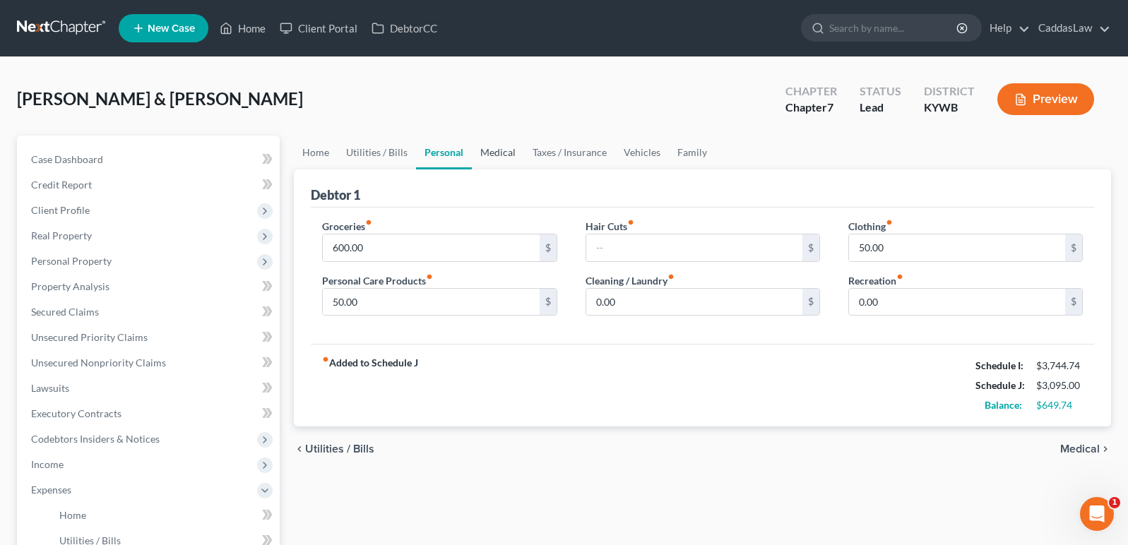
click at [515, 150] on link "Medical" at bounding box center [498, 153] width 52 height 34
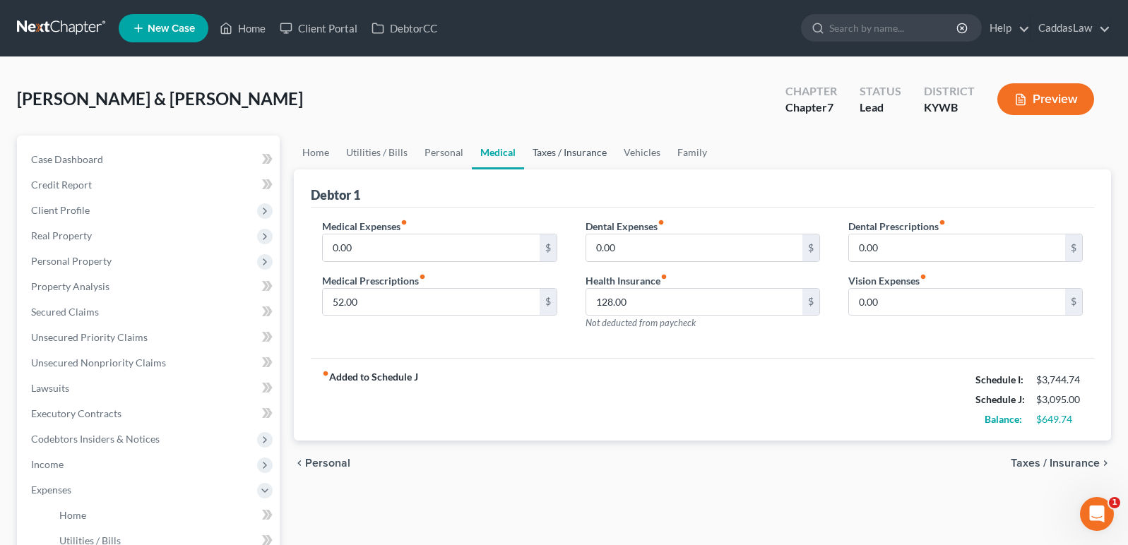
click at [556, 148] on link "Taxes / Insurance" at bounding box center [569, 153] width 91 height 34
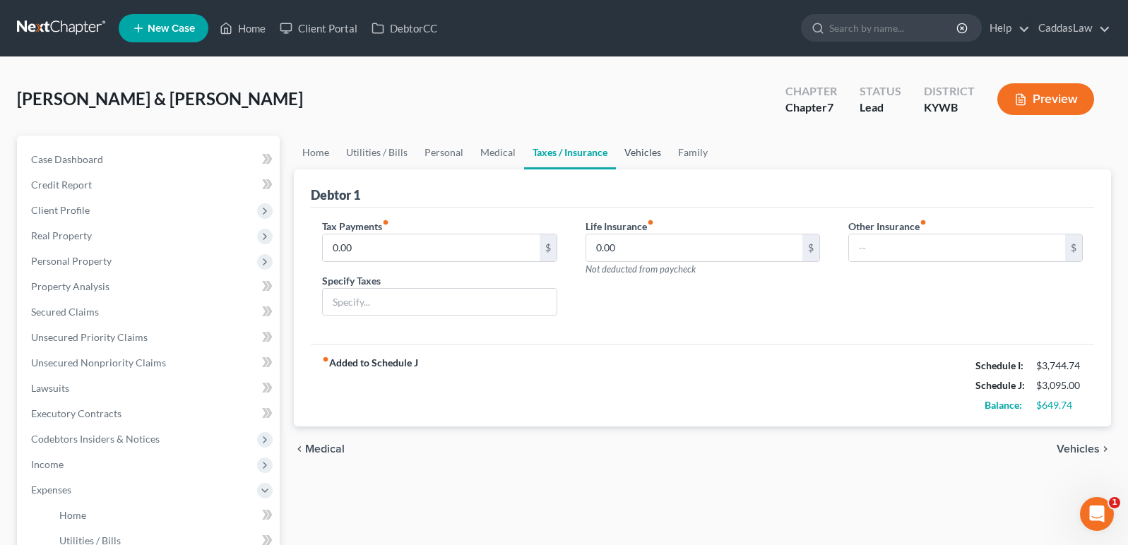
click at [636, 152] on link "Vehicles" at bounding box center [643, 153] width 54 height 34
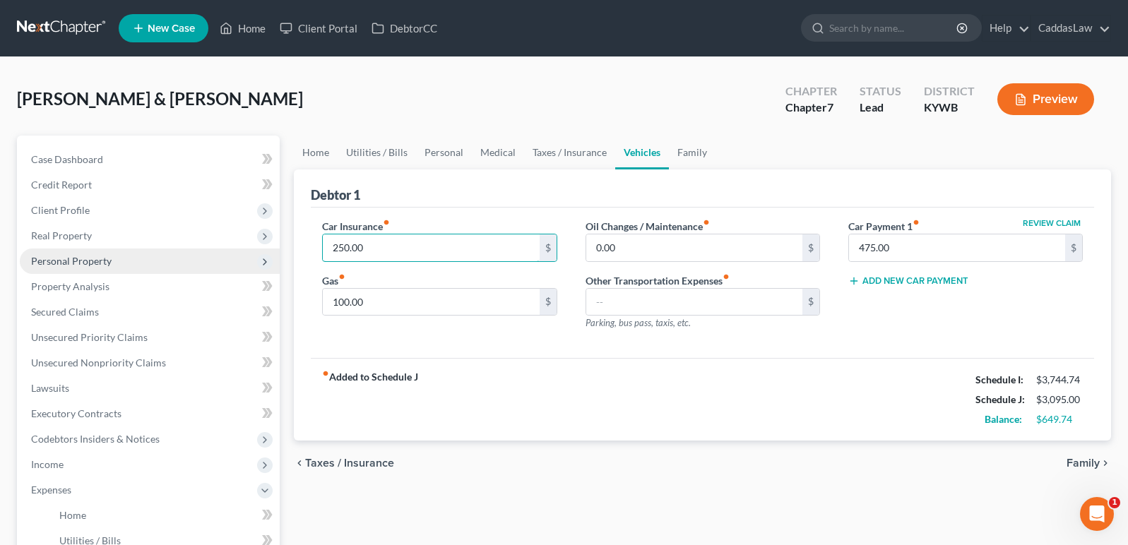
drag, startPoint x: 383, startPoint y: 248, endPoint x: 260, endPoint y: 248, distance: 122.9
click at [260, 248] on div "Petition Navigation Case Dashboard Payments Invoices Payments Payments Credit R…" at bounding box center [564, 505] width 1108 height 739
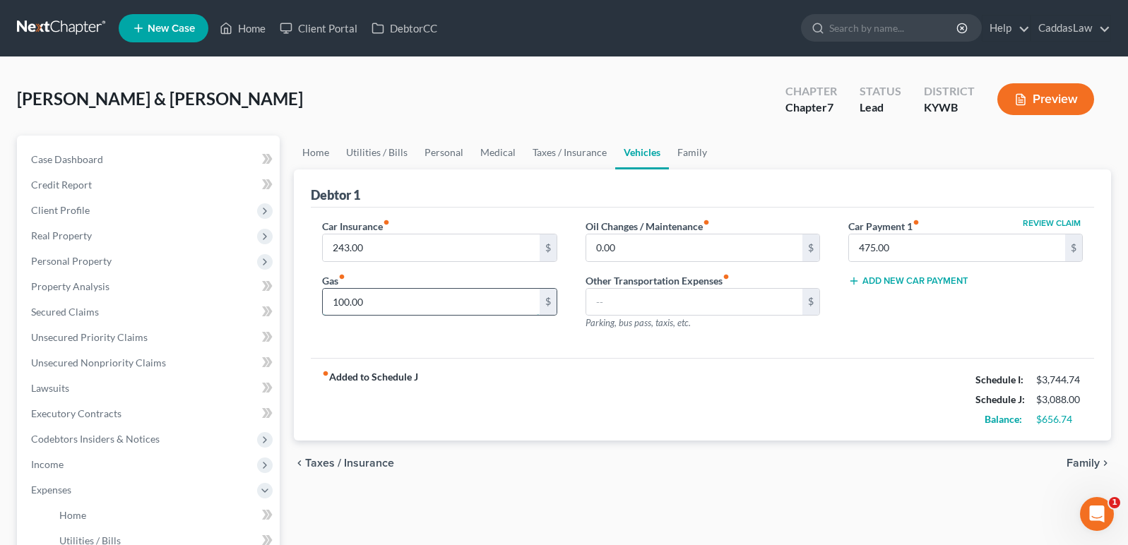
click at [347, 303] on input "100.00" at bounding box center [431, 302] width 216 height 27
click at [596, 243] on input "0.00" at bounding box center [694, 247] width 216 height 27
click at [695, 154] on link "Family" at bounding box center [692, 153] width 47 height 34
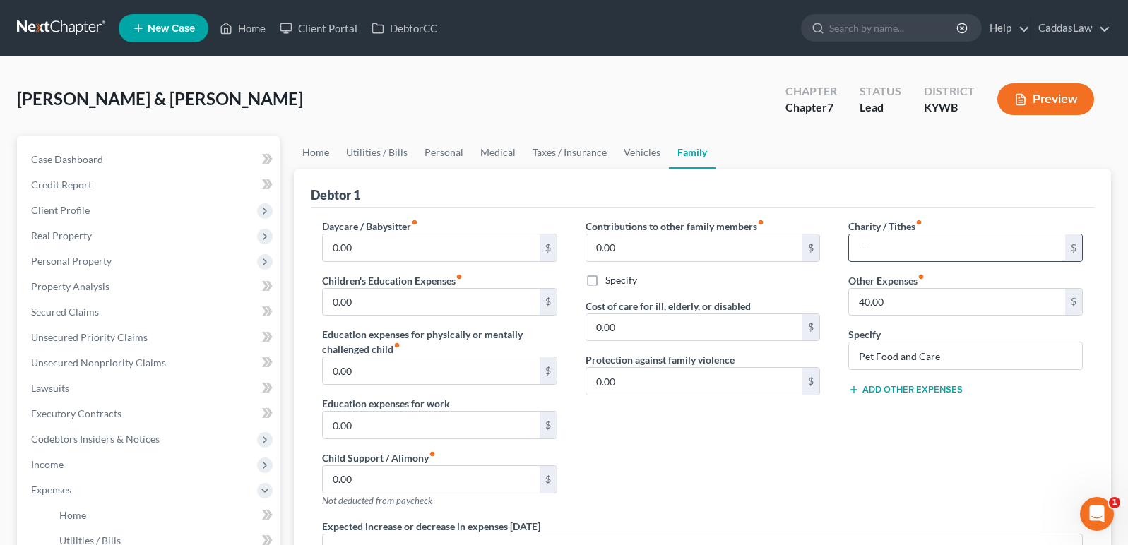
click at [875, 250] on input "text" at bounding box center [957, 247] width 216 height 27
click at [313, 153] on link "Home" at bounding box center [316, 153] width 44 height 34
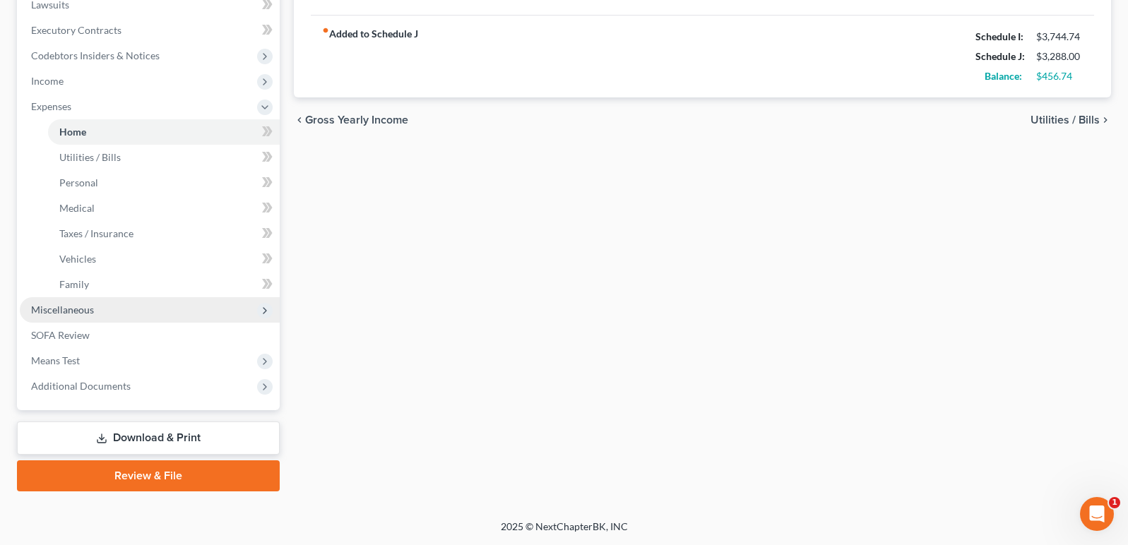
click at [81, 314] on span "Miscellaneous" at bounding box center [62, 310] width 63 height 12
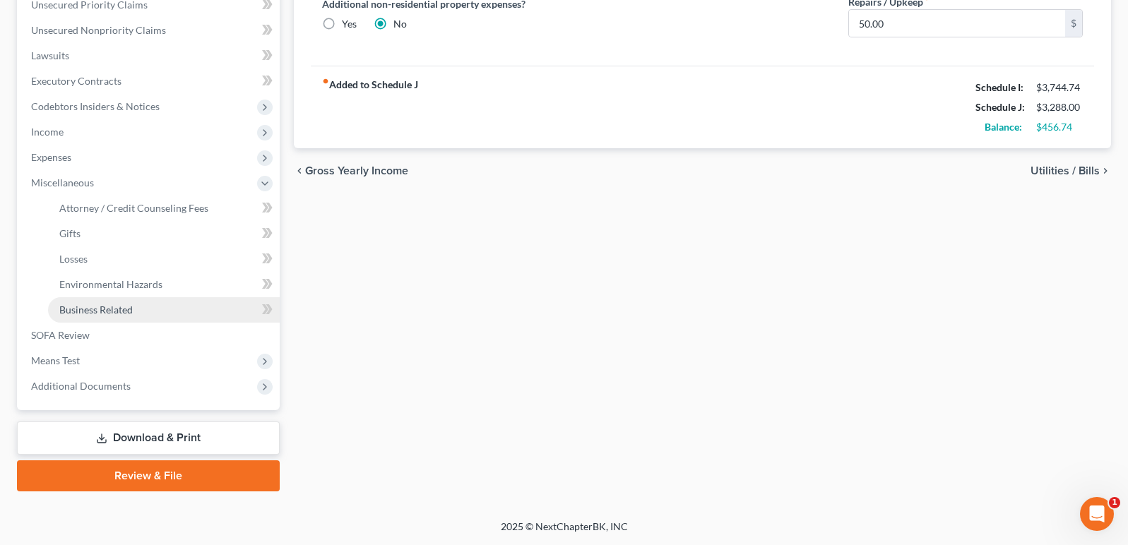
scroll to position [333, 0]
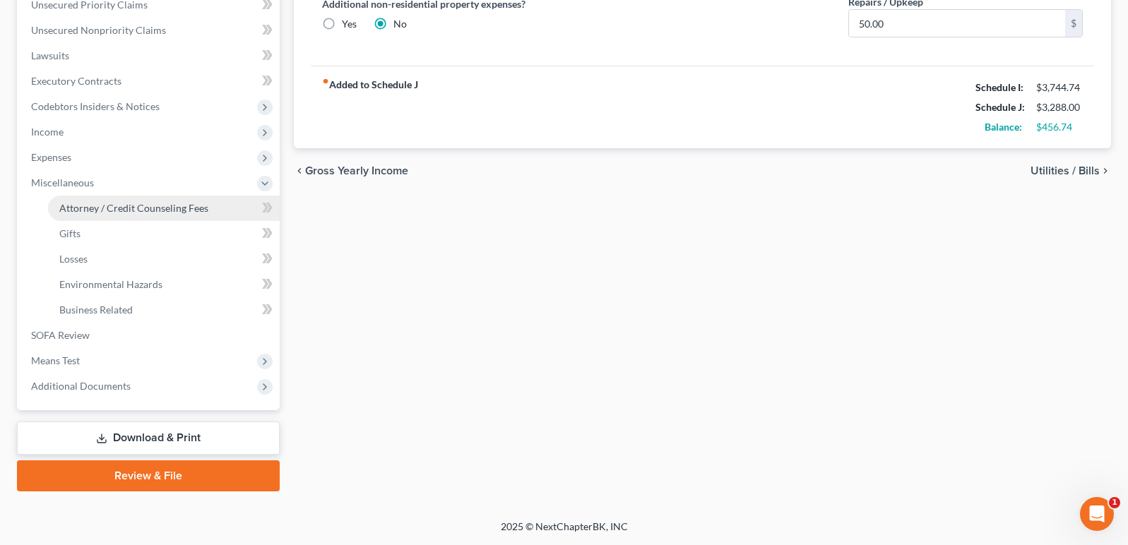
click at [112, 212] on span "Attorney / Credit Counseling Fees" at bounding box center [133, 208] width 149 height 12
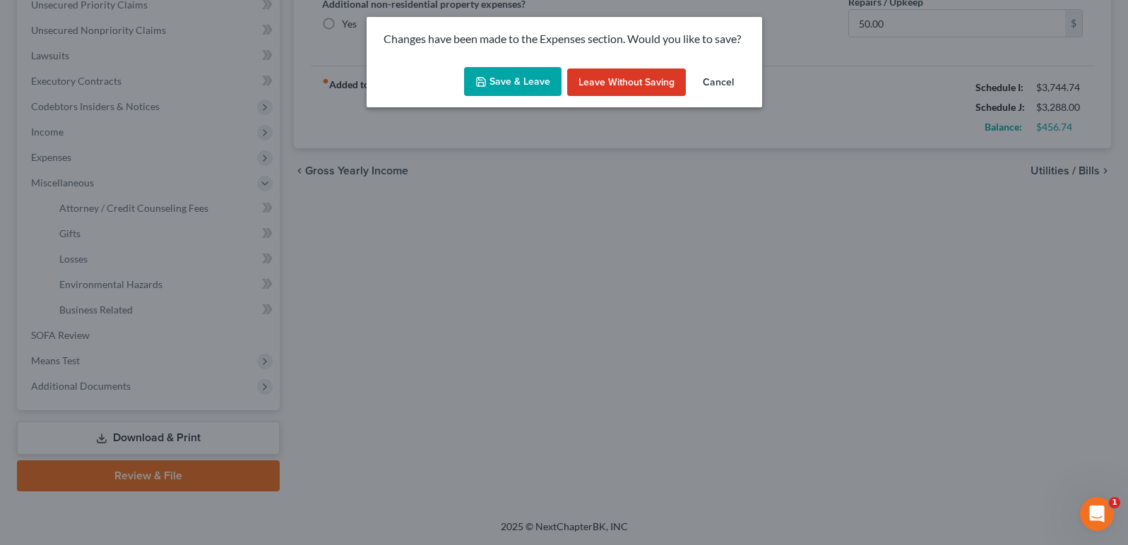
click at [504, 78] on button "Save & Leave" at bounding box center [512, 82] width 97 height 30
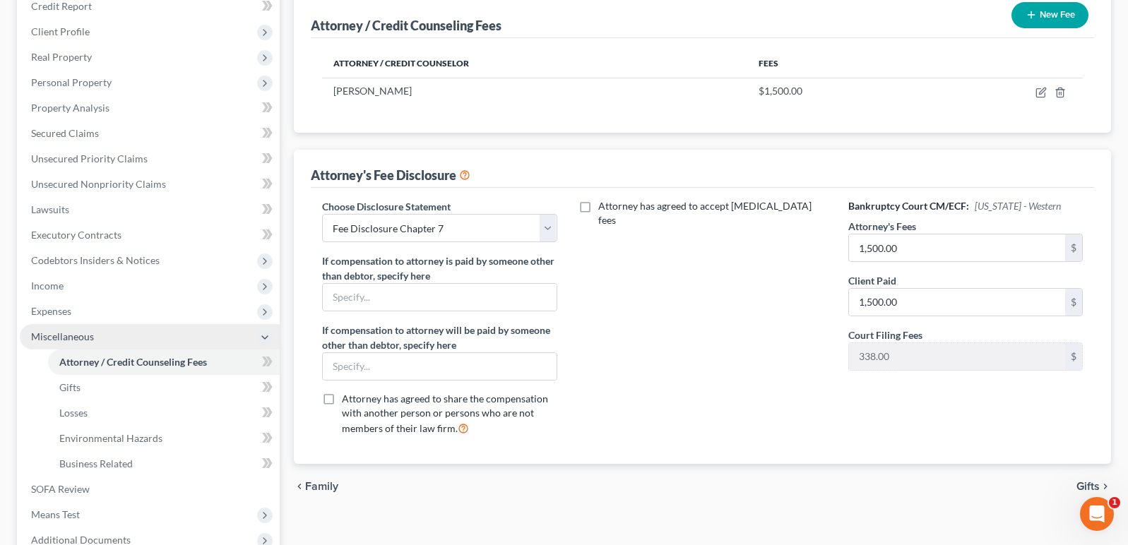
scroll to position [233, 0]
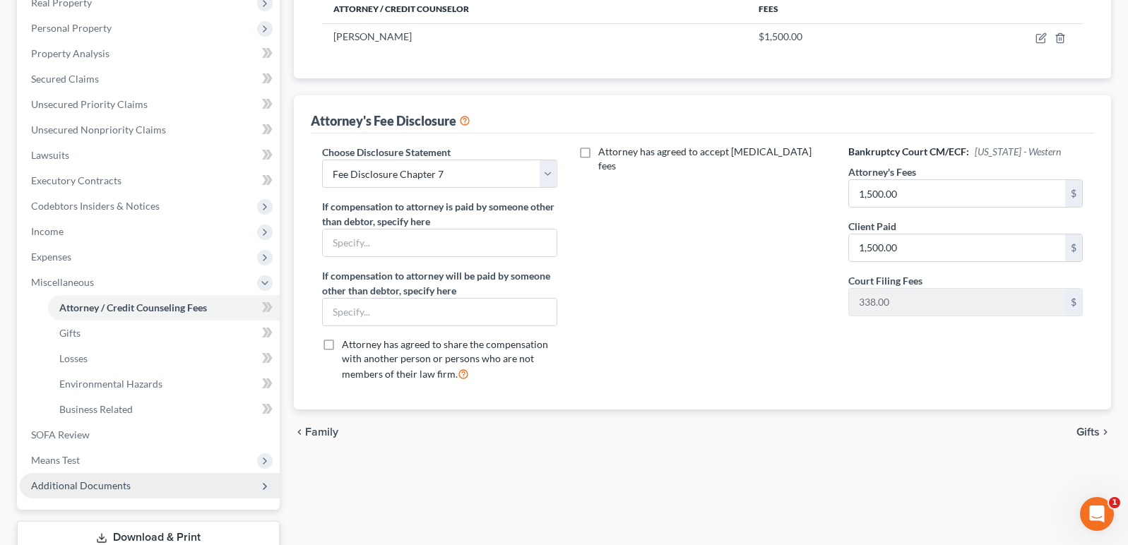
click at [131, 476] on span "Additional Documents" at bounding box center [150, 485] width 260 height 25
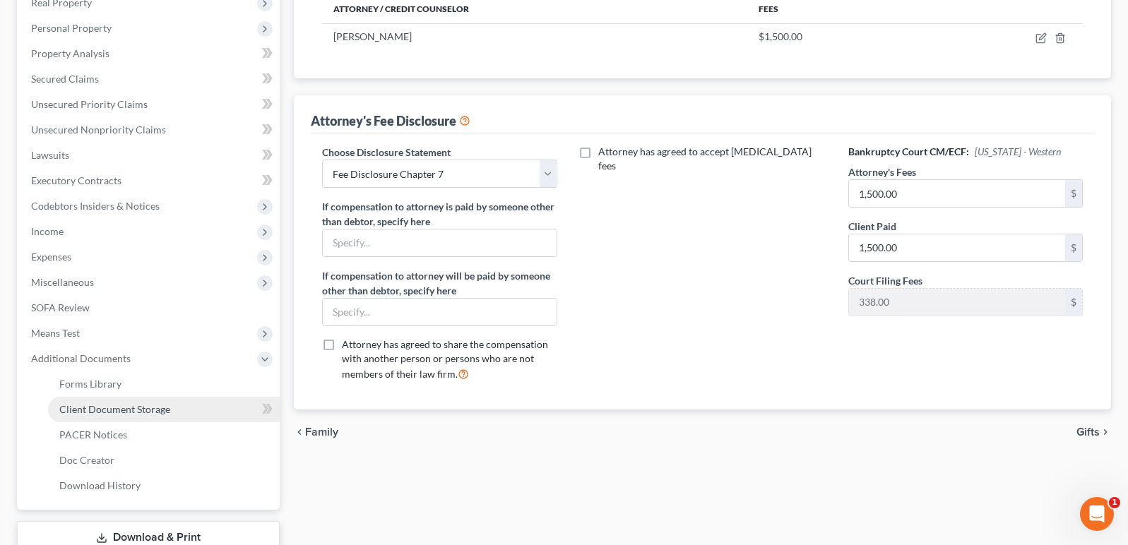
click at [160, 410] on span "Client Document Storage" at bounding box center [114, 409] width 111 height 12
